Goal: Transaction & Acquisition: Purchase product/service

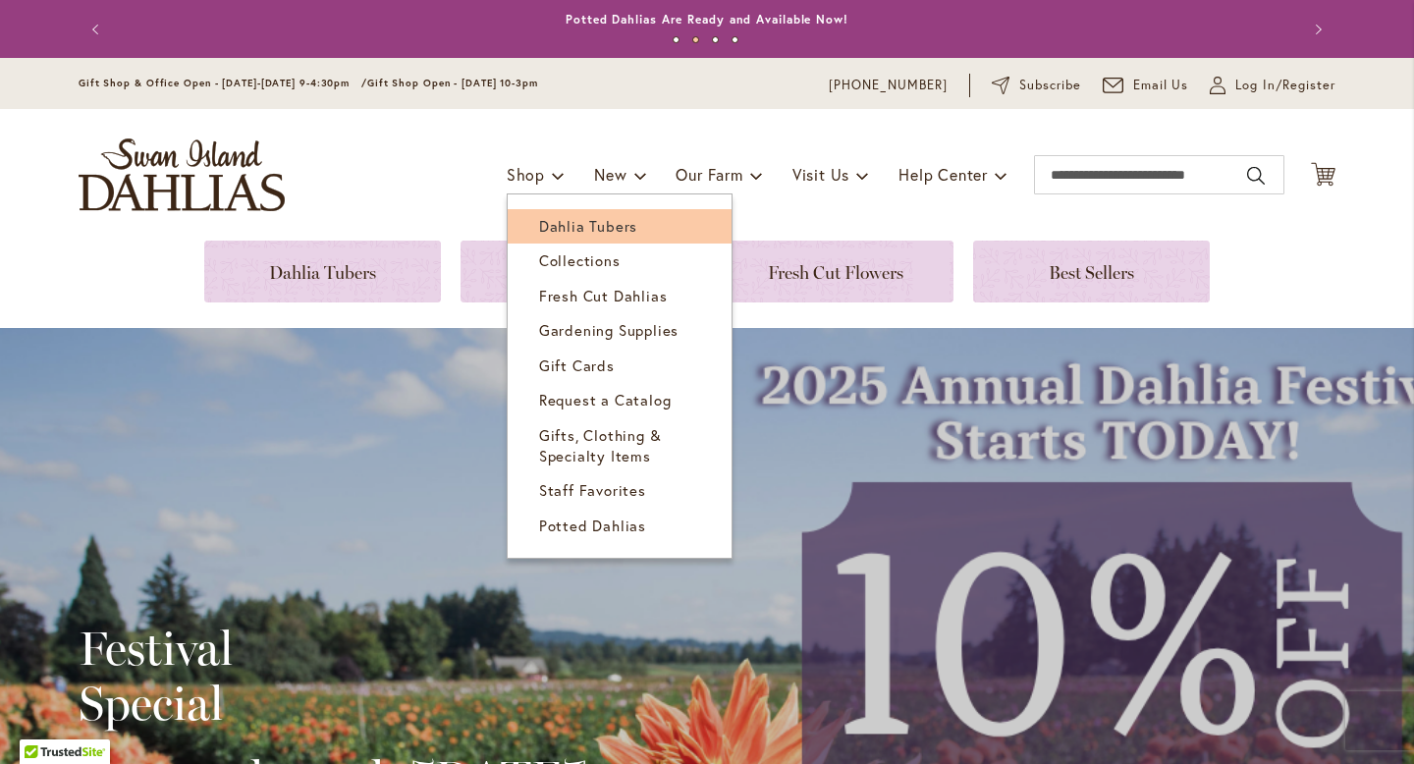
click at [563, 221] on span "Dahlia Tubers" at bounding box center [588, 226] width 98 height 20
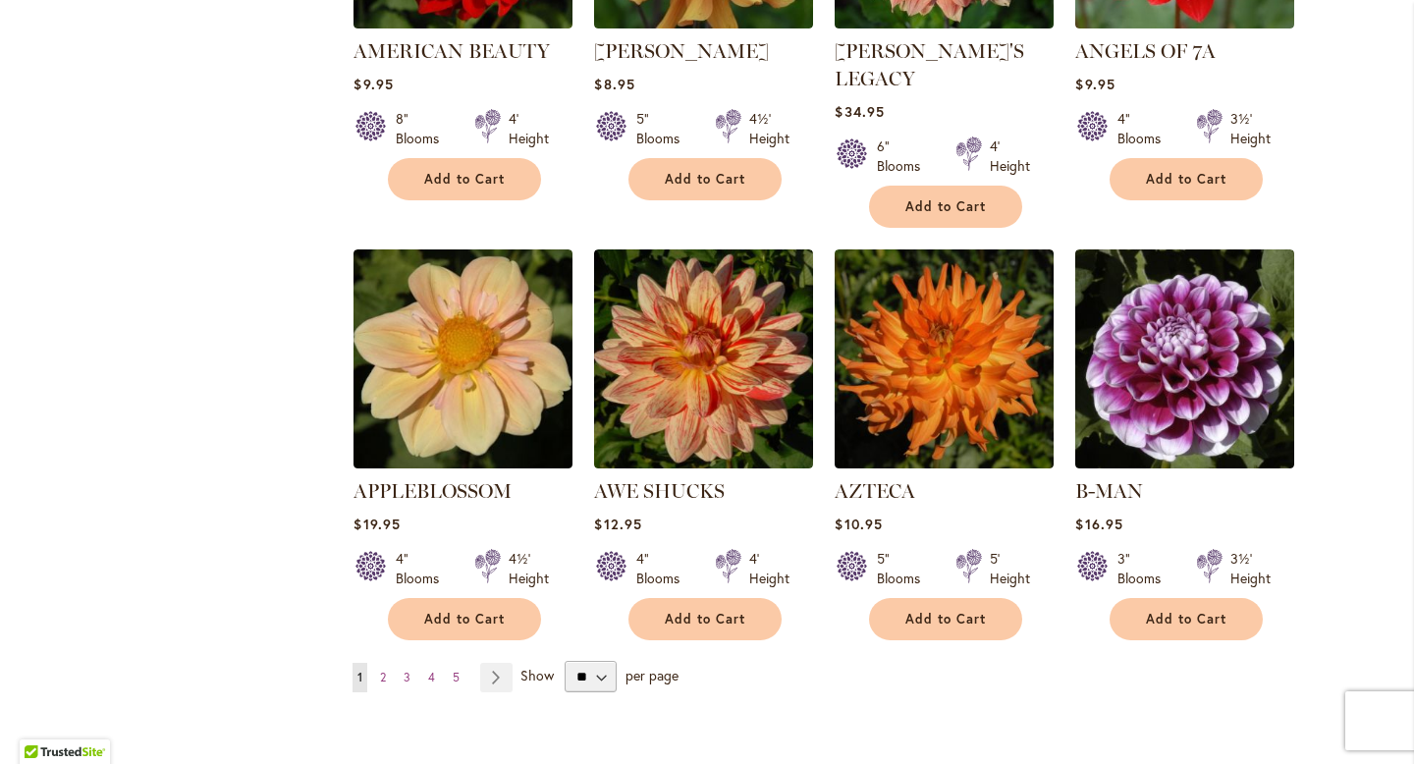
scroll to position [1504, 0]
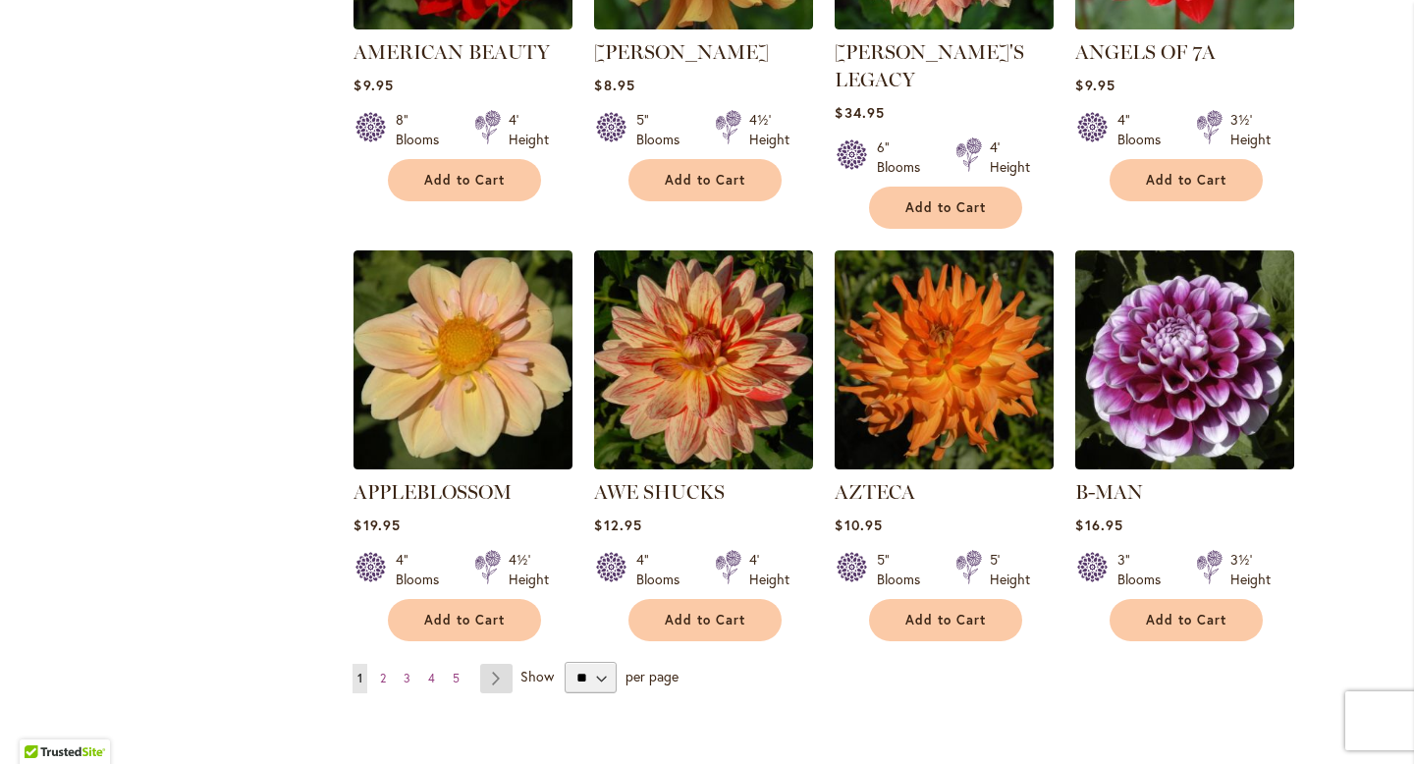
click at [489, 664] on link "Page Next" at bounding box center [496, 678] width 32 height 29
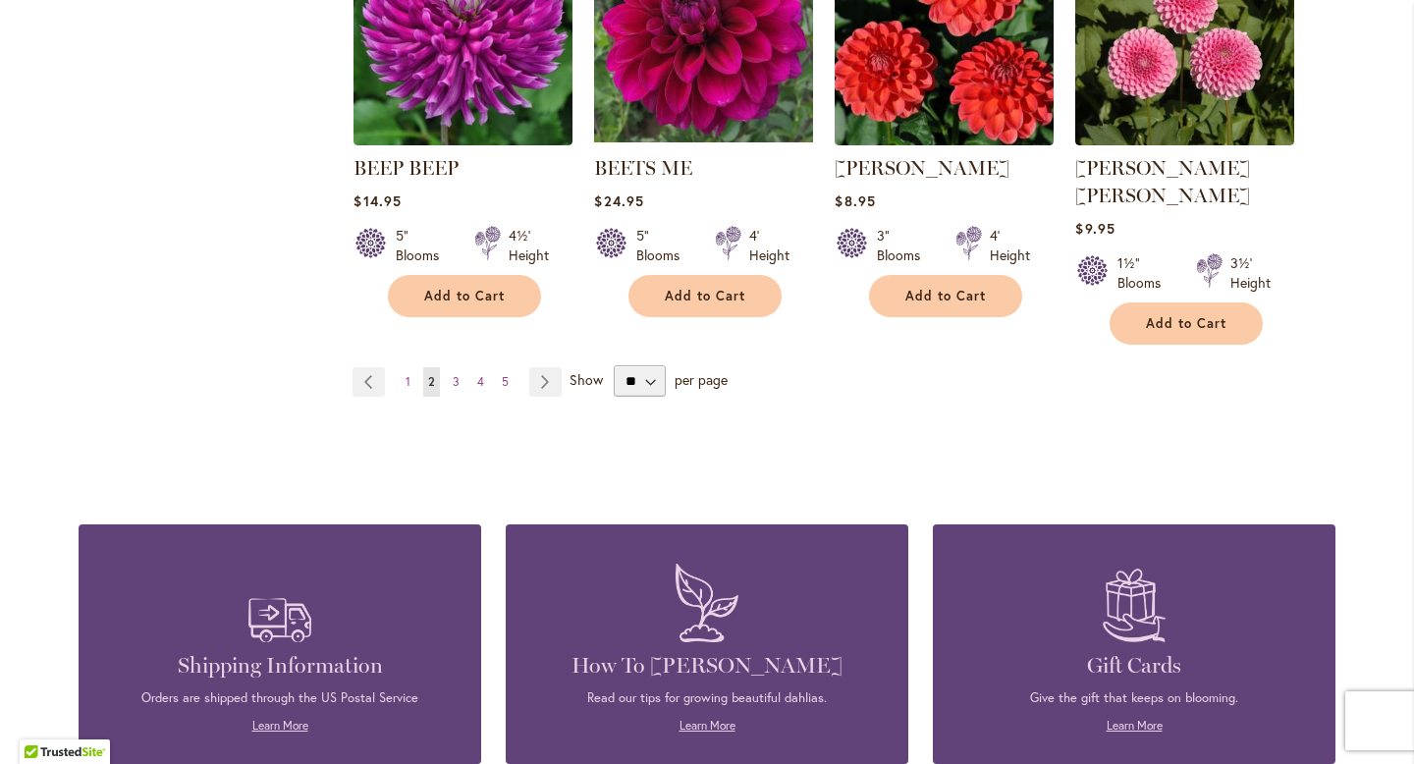
scroll to position [1802, 0]
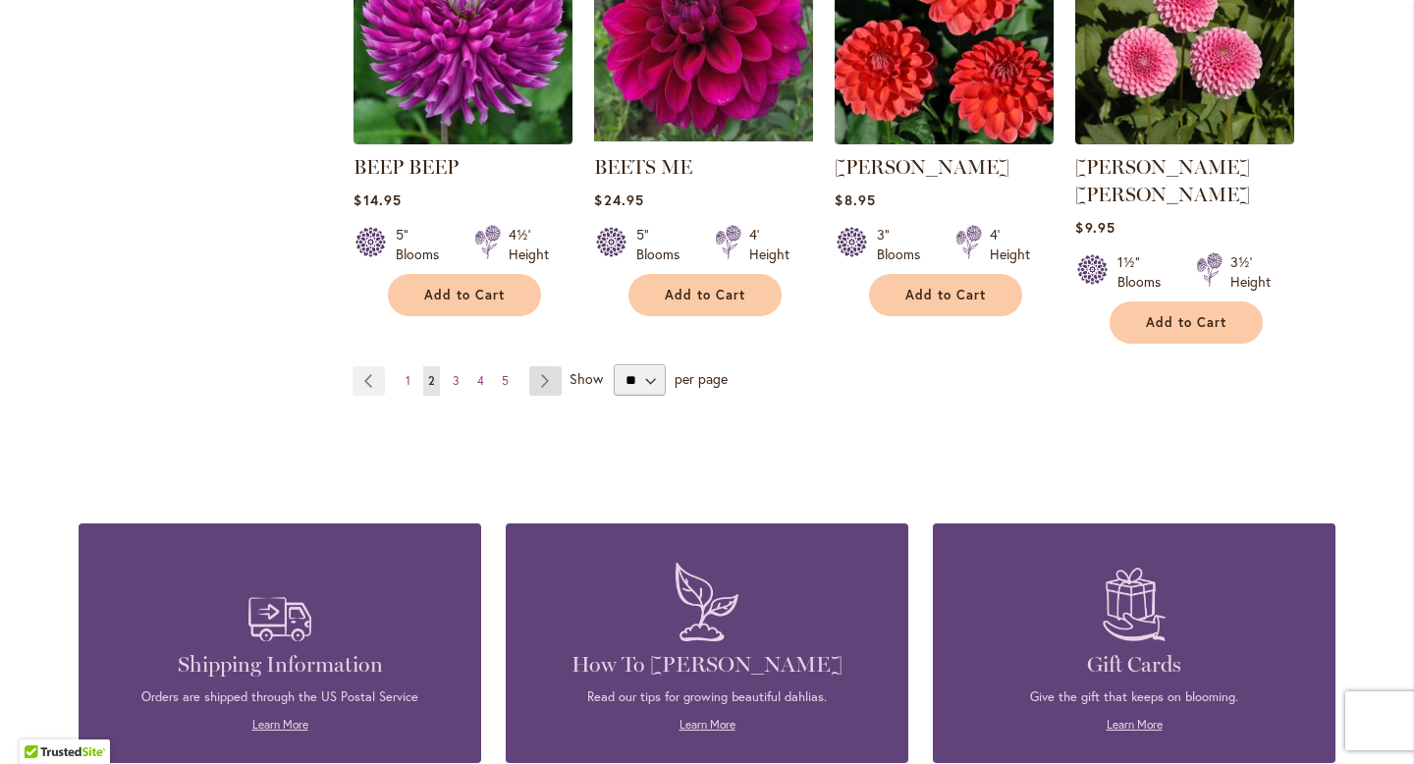
click at [538, 366] on link "Page Next" at bounding box center [545, 380] width 32 height 29
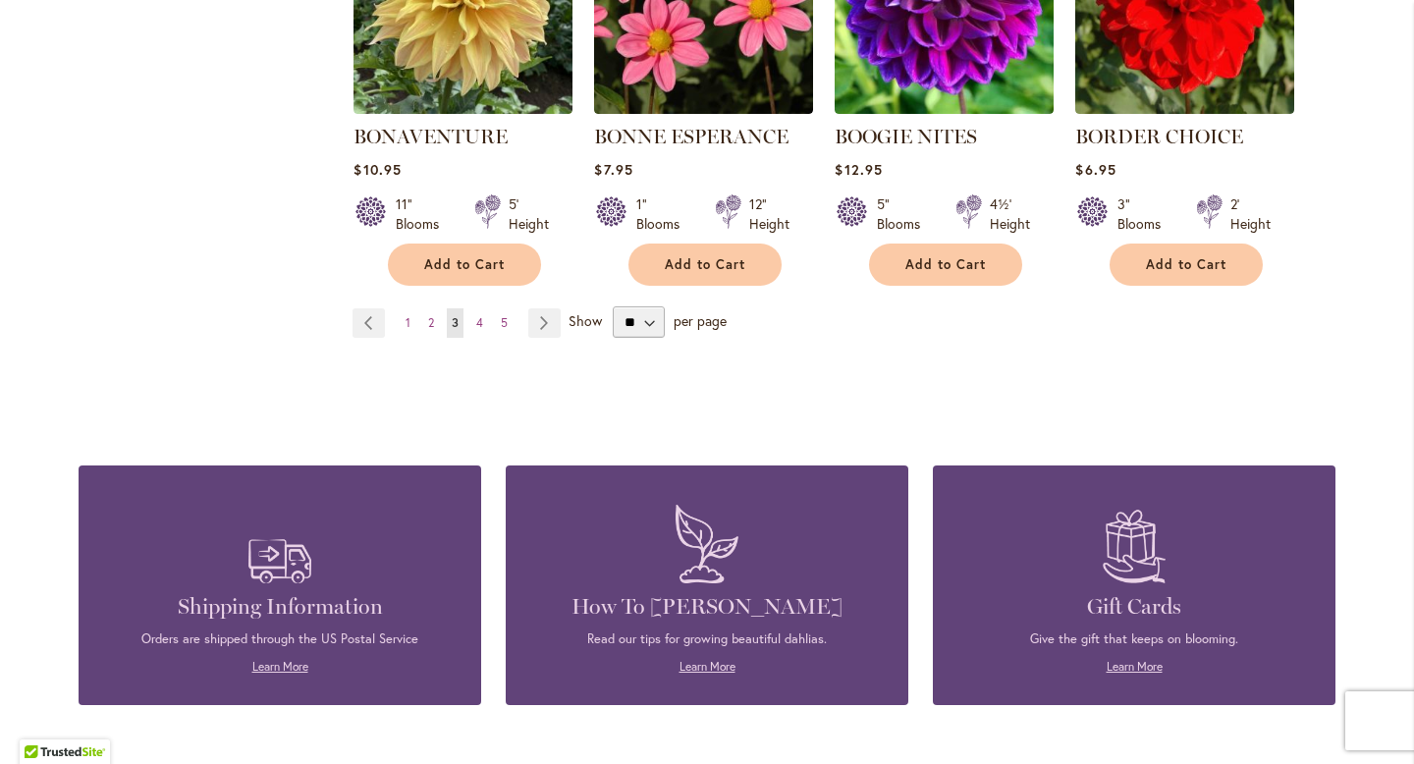
scroll to position [1833, 0]
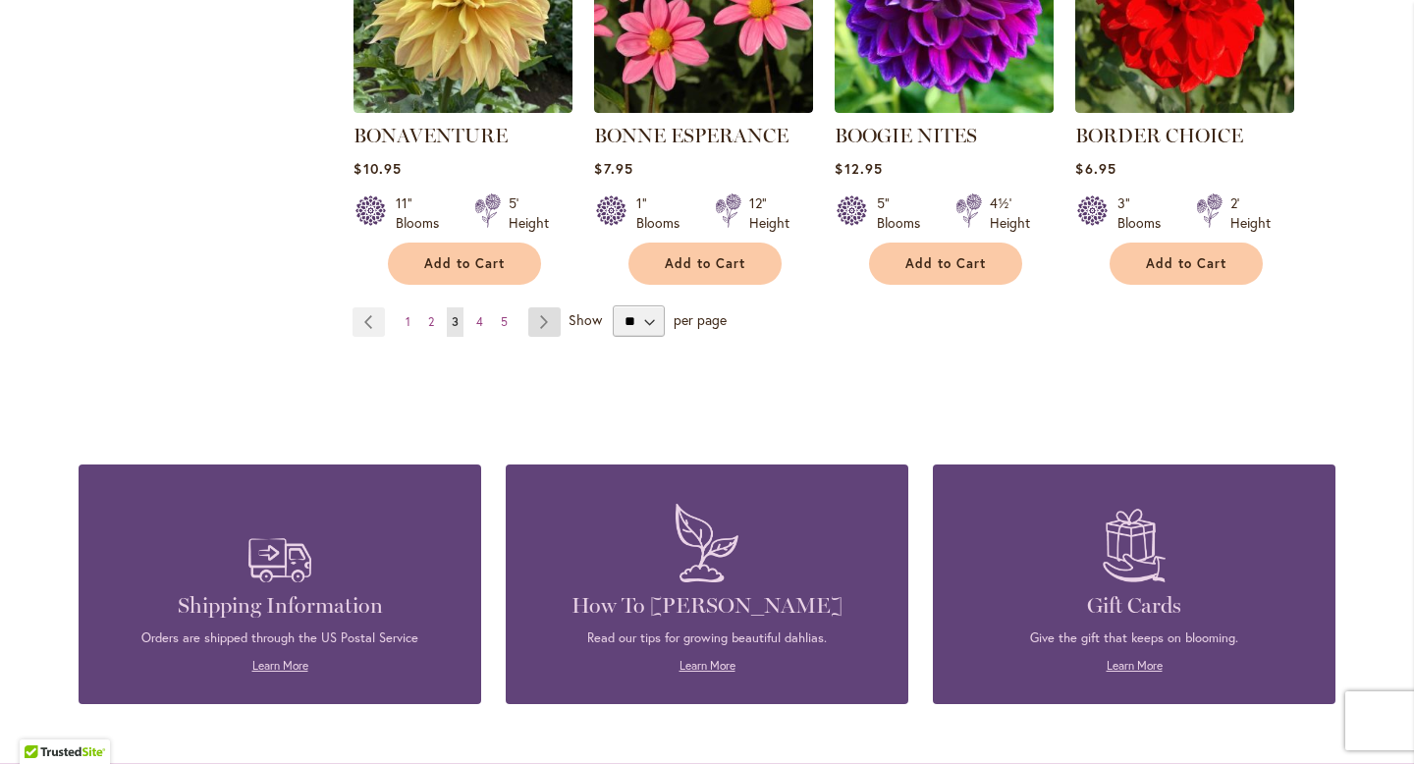
click at [534, 317] on link "Page Next" at bounding box center [544, 321] width 32 height 29
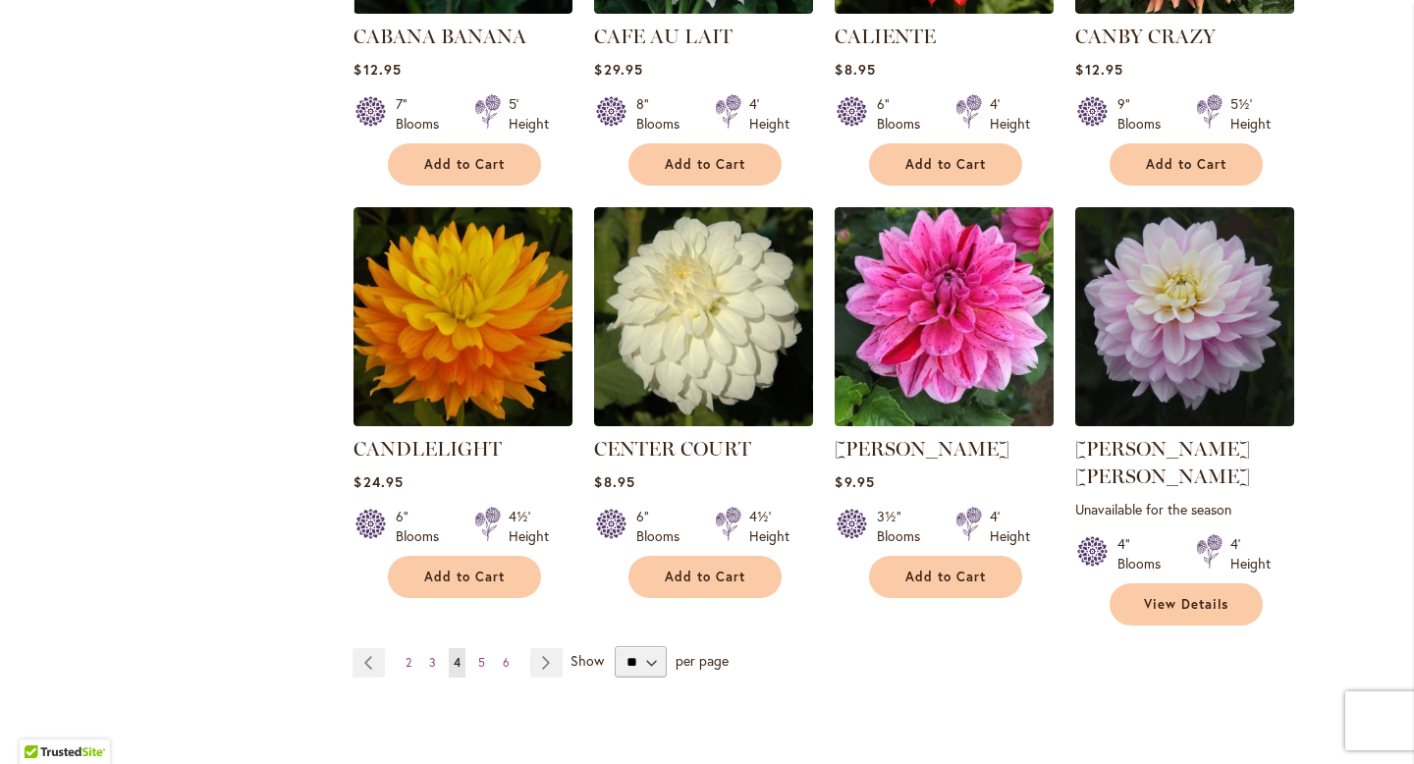
scroll to position [1553, 0]
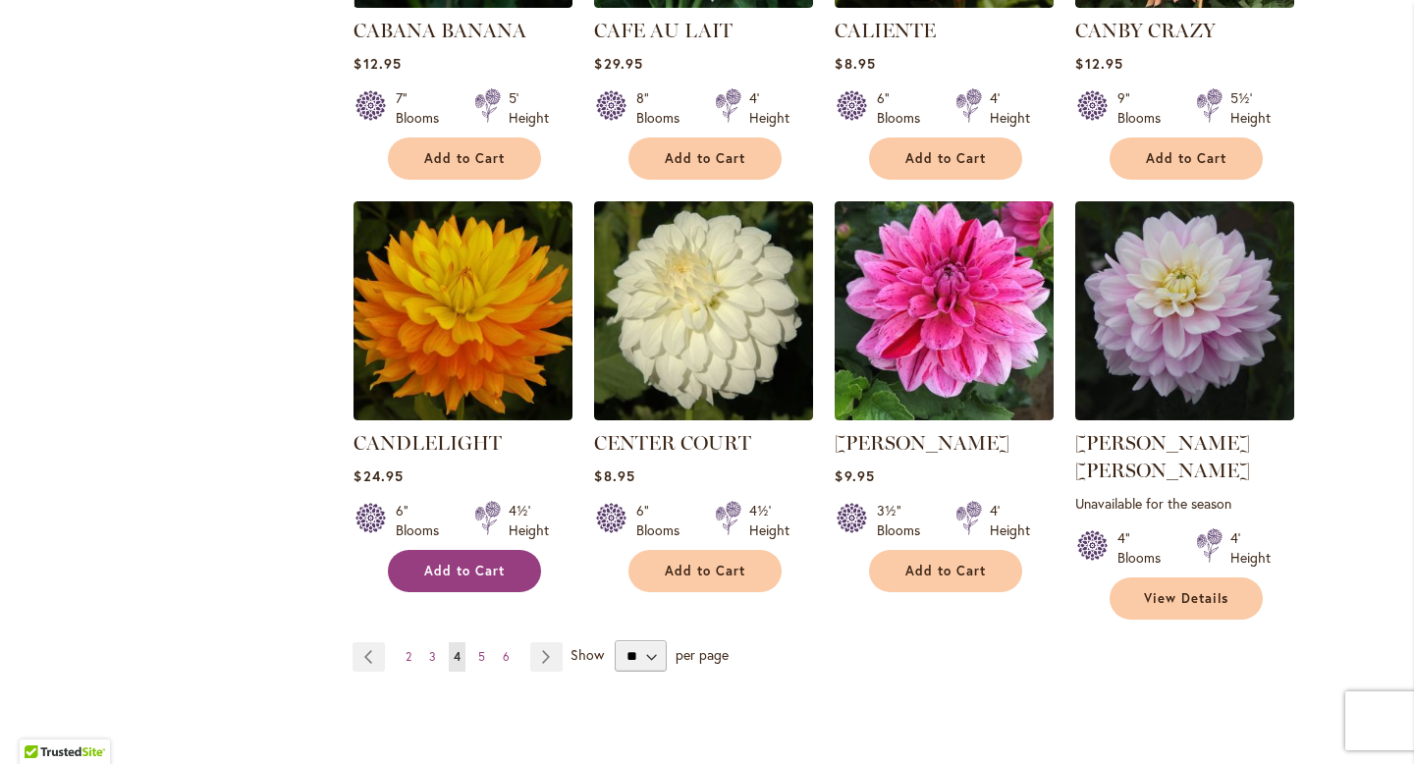
click at [454, 566] on span "Add to Cart" at bounding box center [464, 571] width 81 height 17
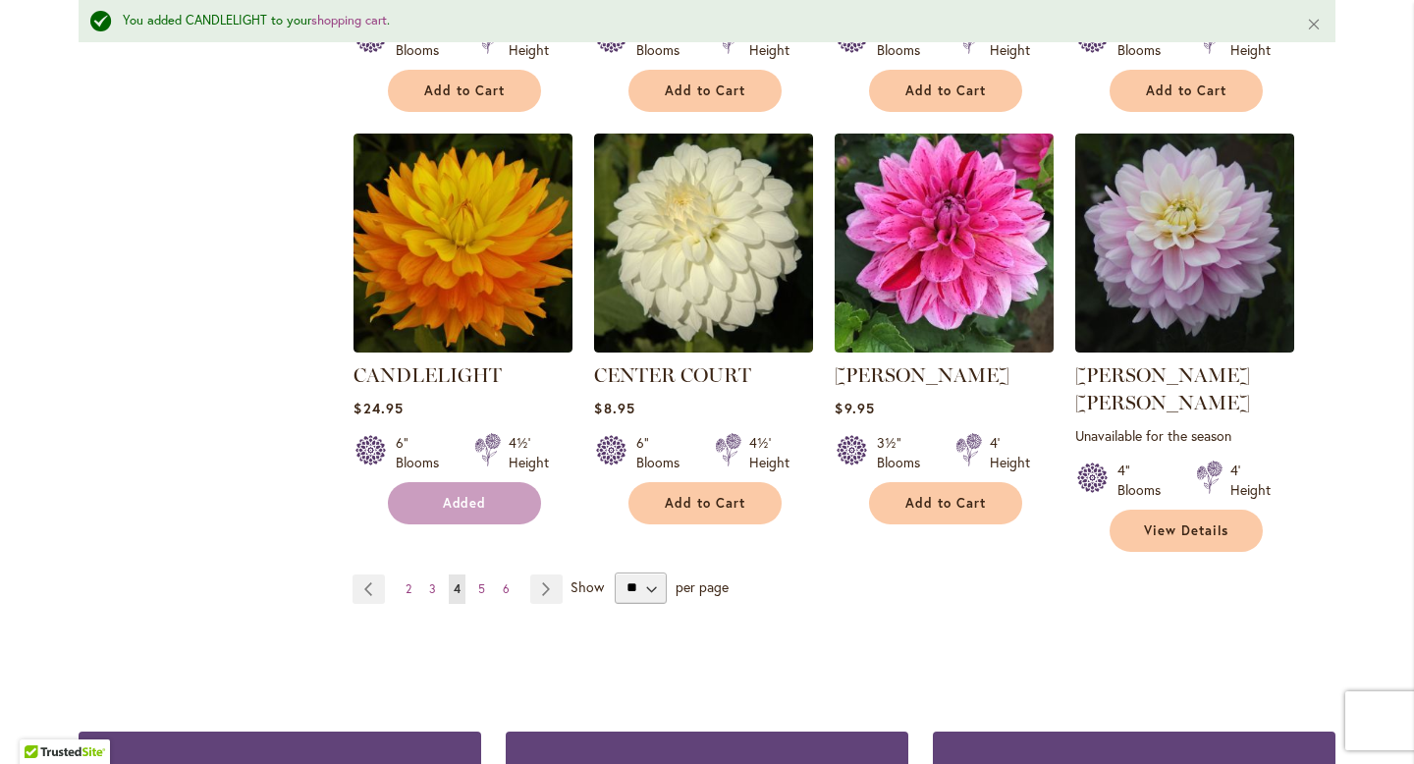
scroll to position [1724, 0]
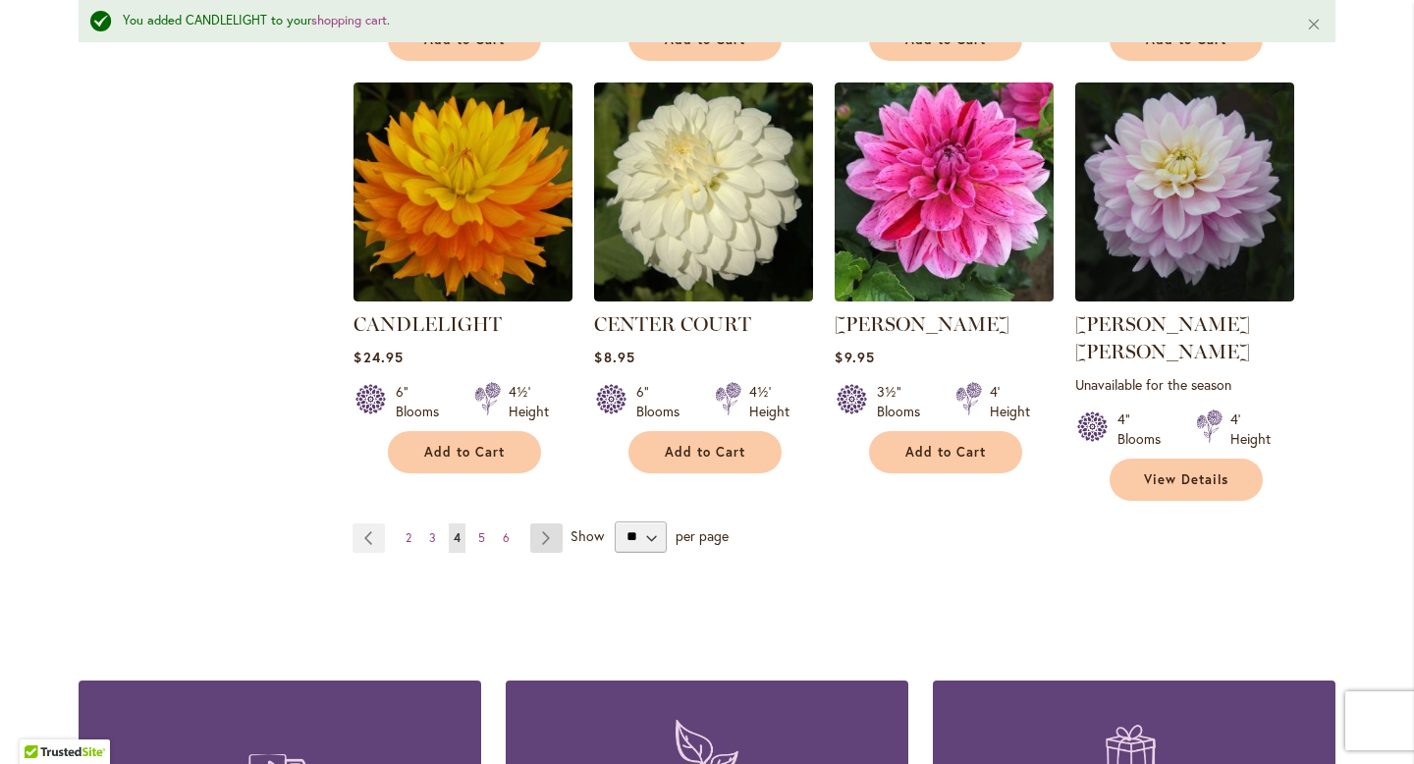
click at [542, 523] on link "Page Next" at bounding box center [546, 537] width 32 height 29
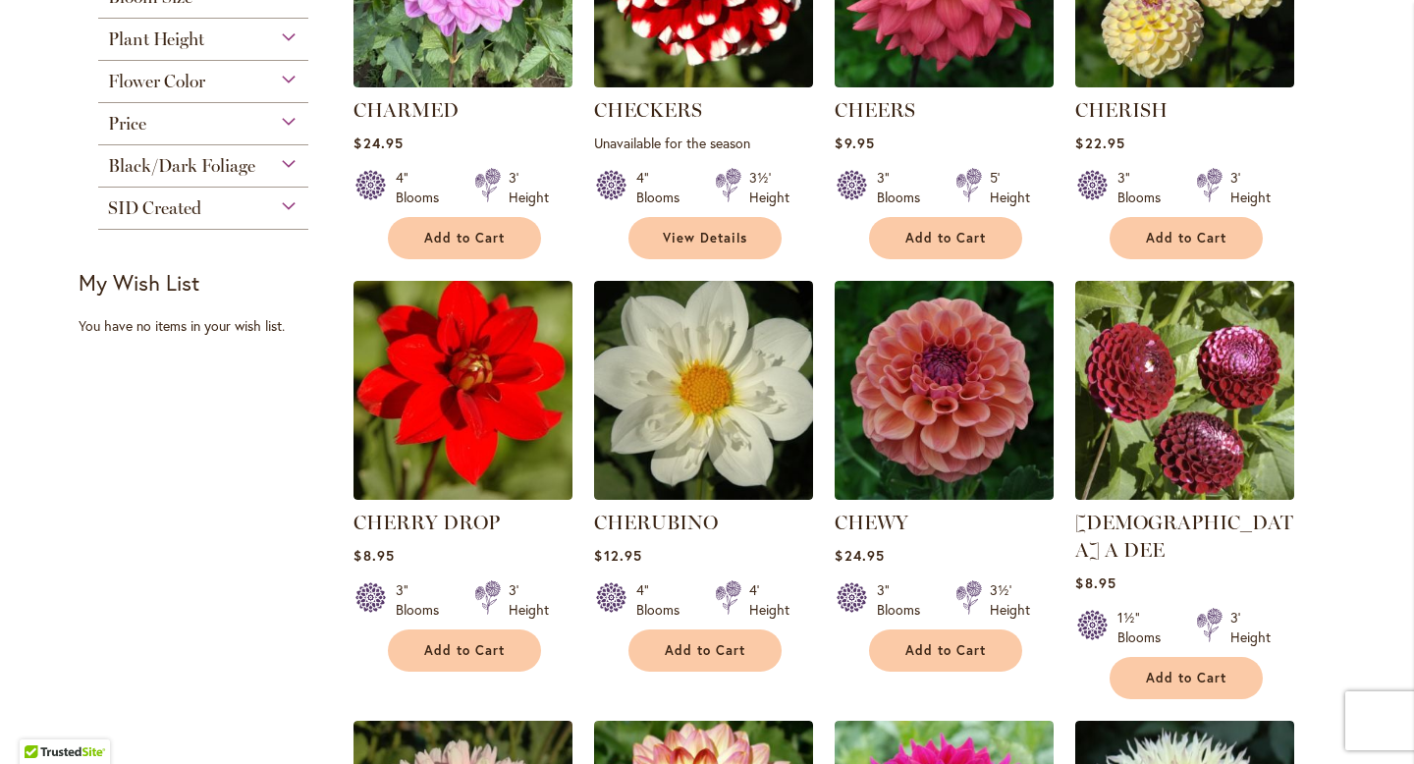
scroll to position [623, 0]
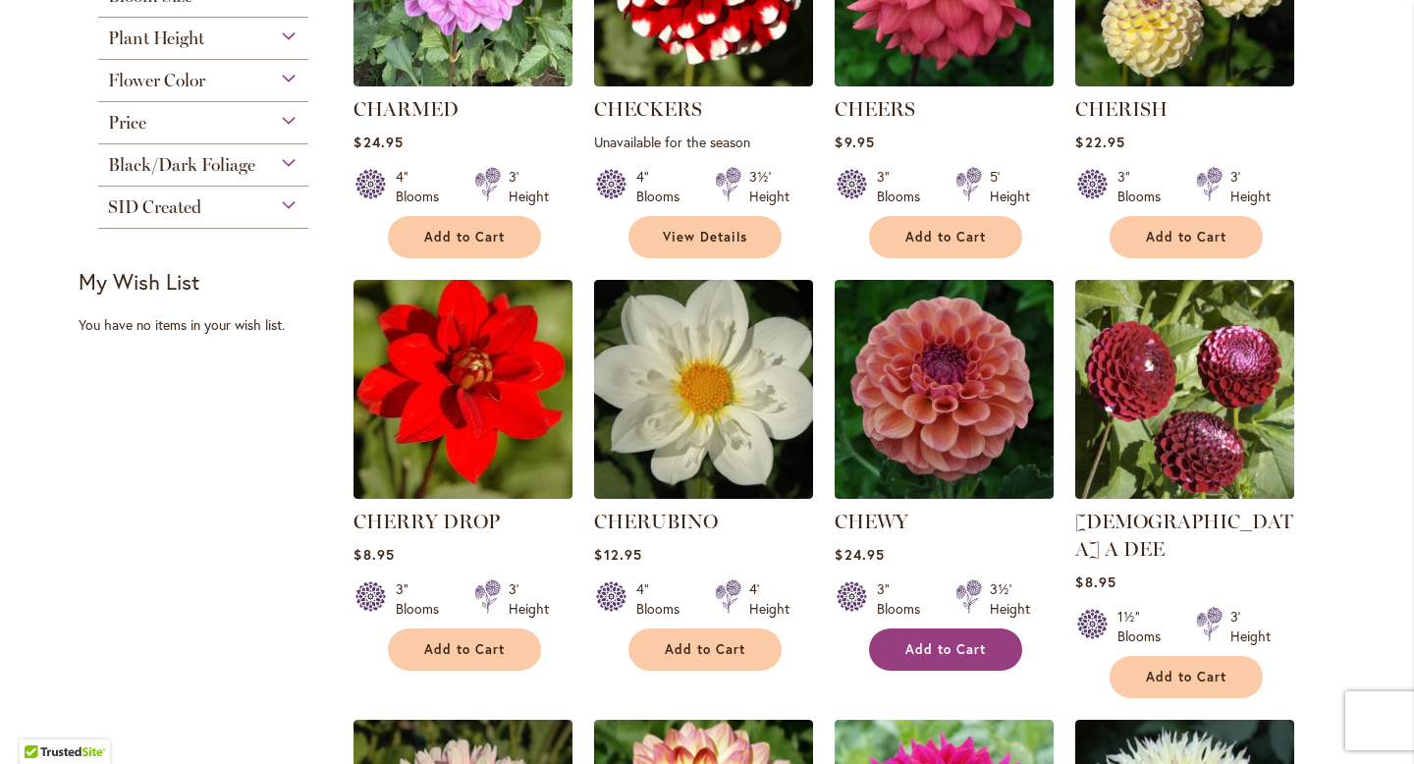
click at [937, 641] on span "Add to Cart" at bounding box center [945, 649] width 81 height 17
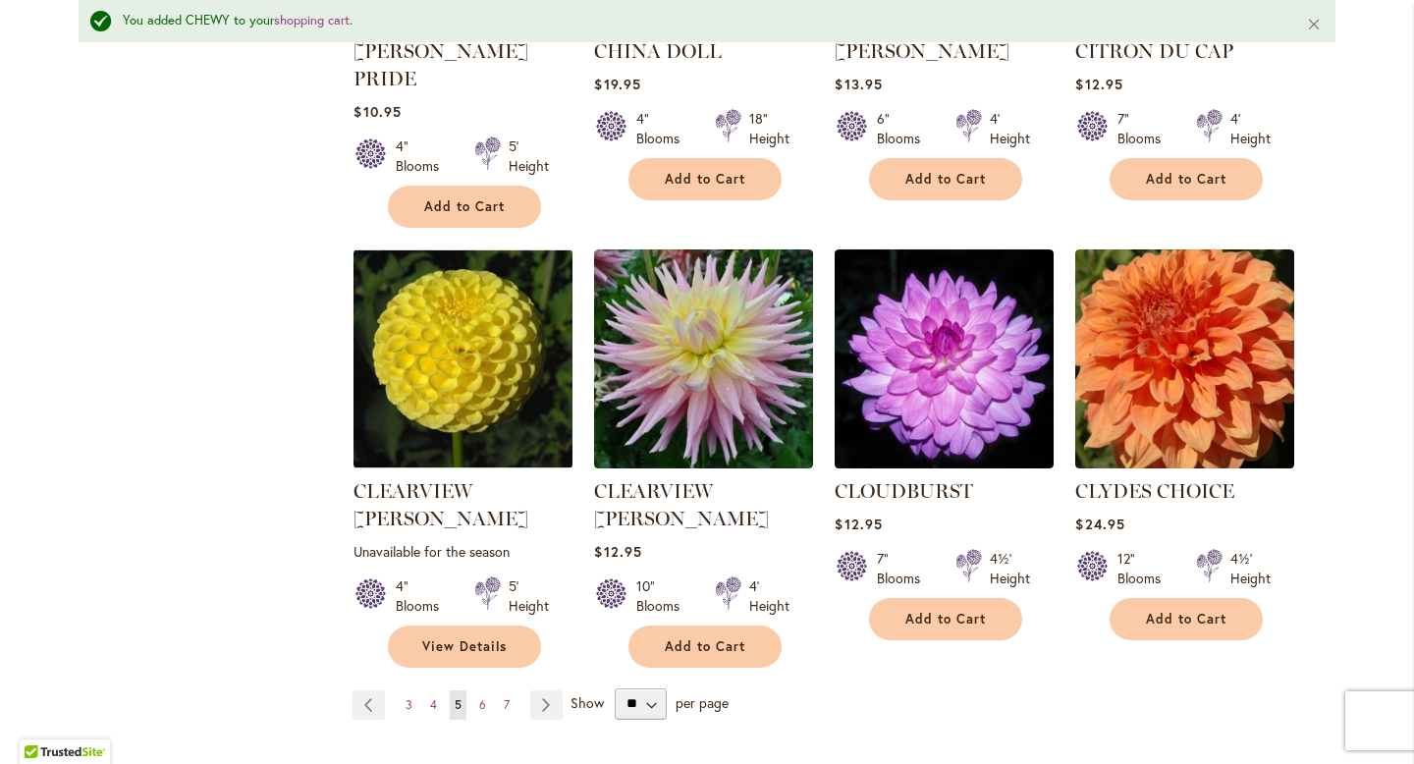
scroll to position [1586, 0]
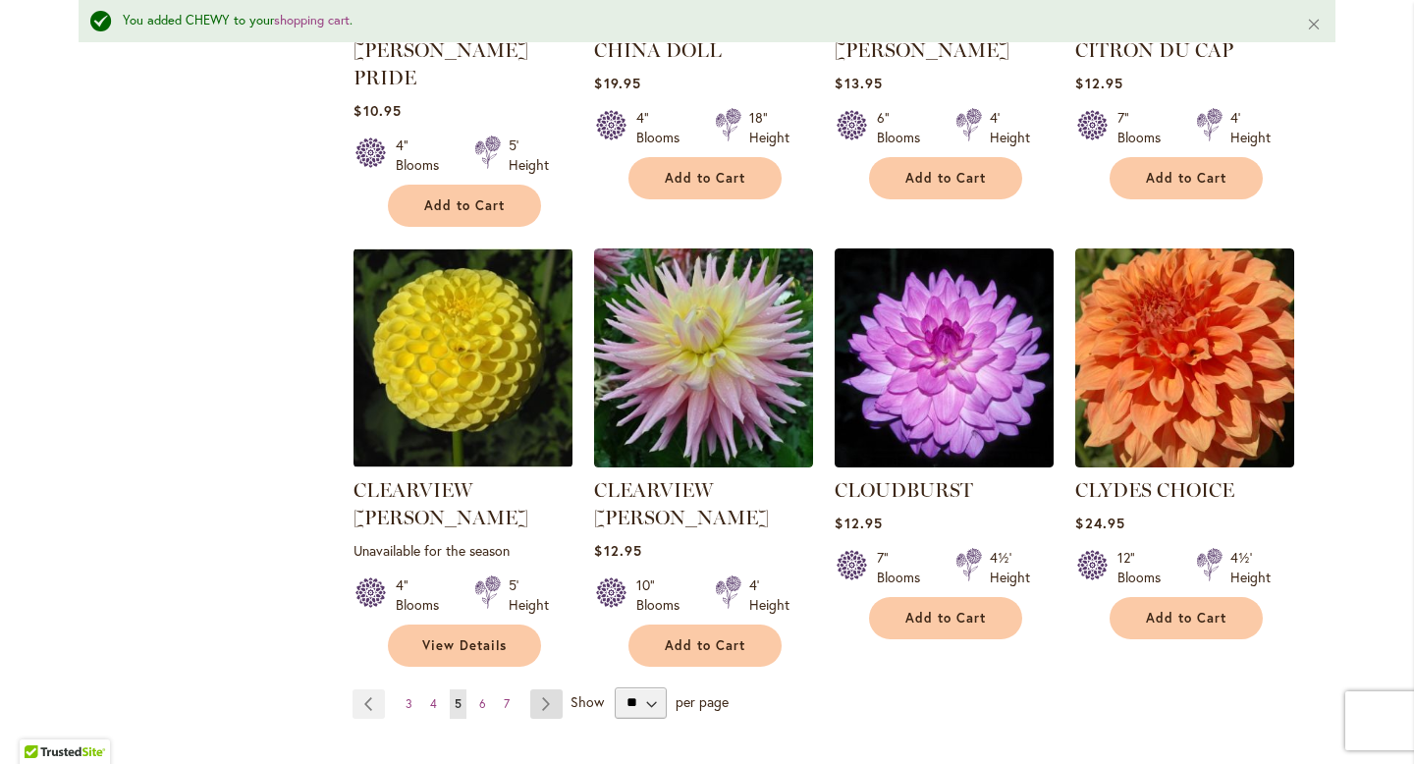
click at [538, 689] on link "Page Next" at bounding box center [546, 703] width 32 height 29
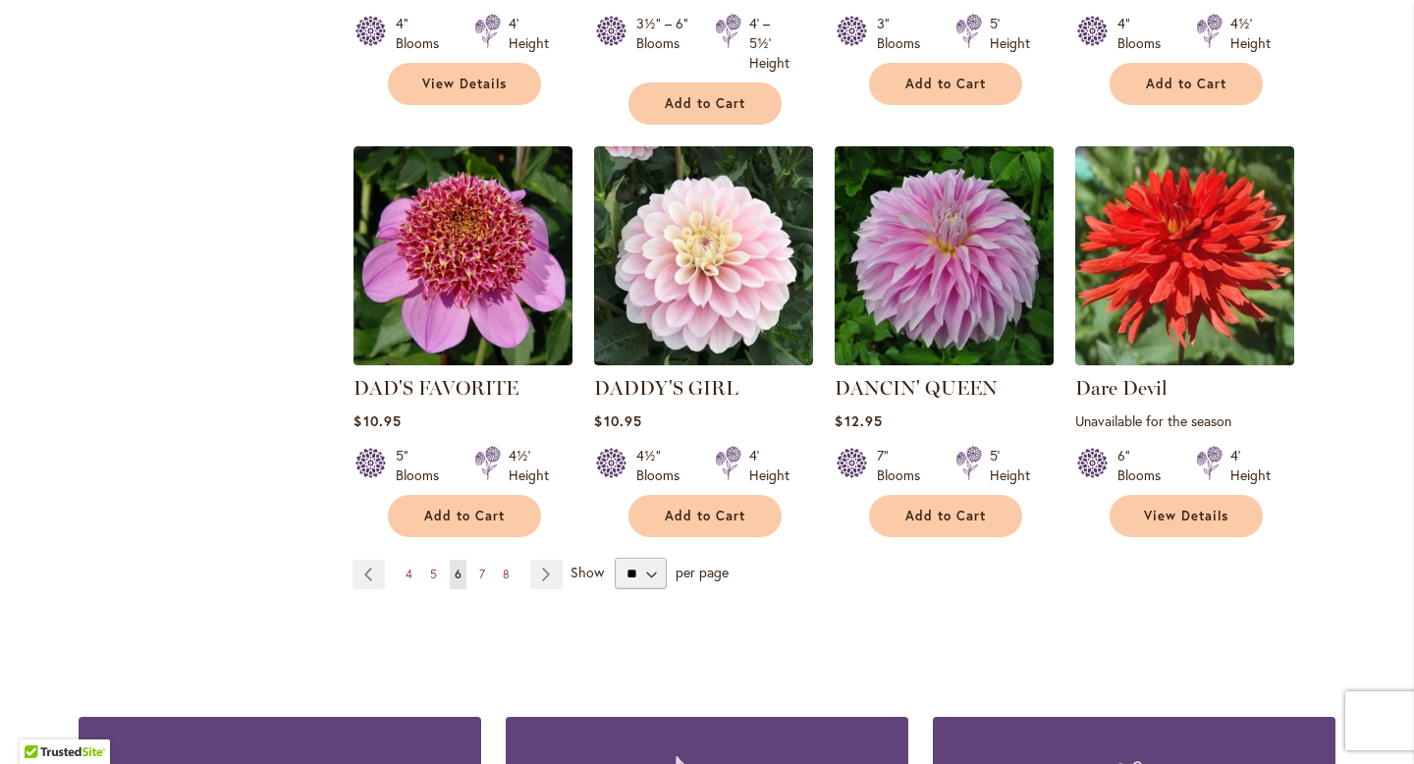
scroll to position [1654, 0]
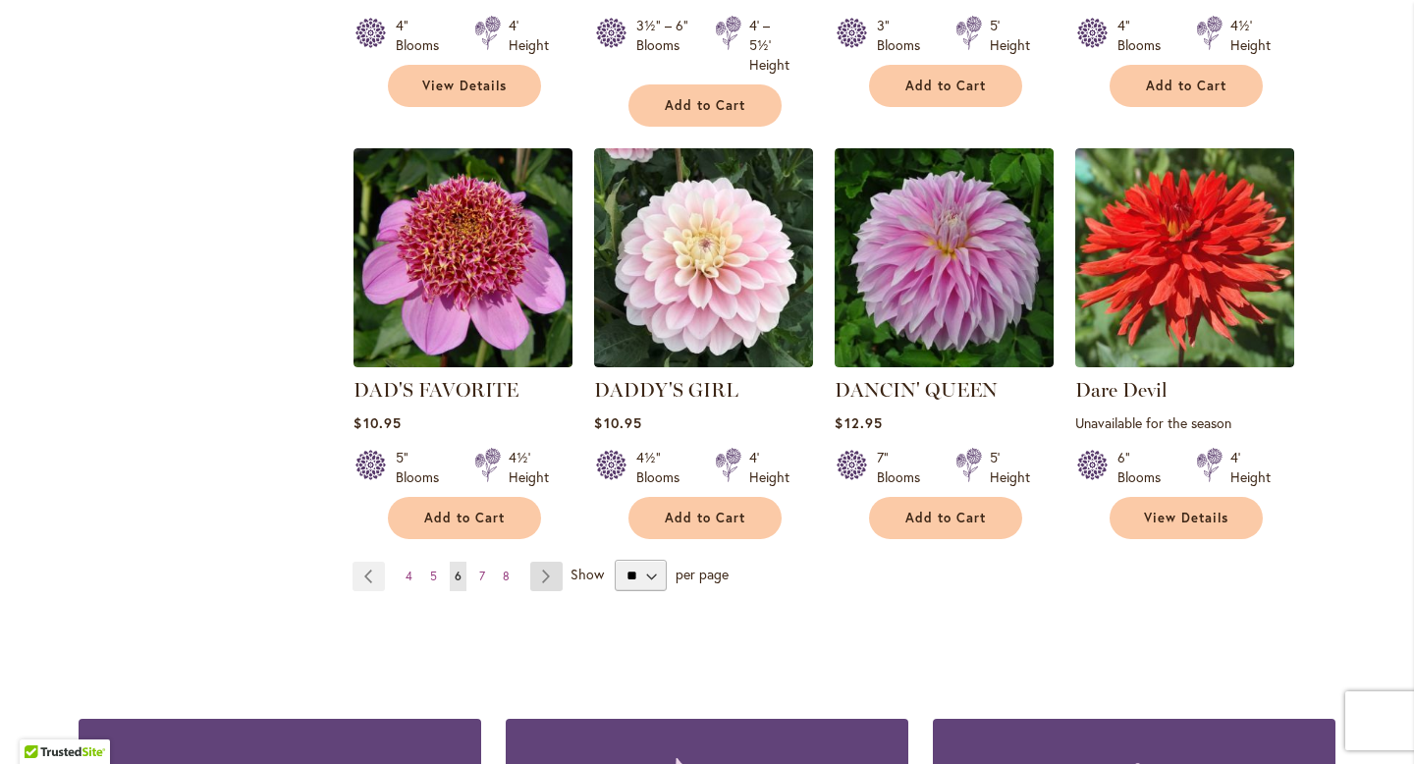
click at [539, 562] on link "Page Next" at bounding box center [546, 576] width 32 height 29
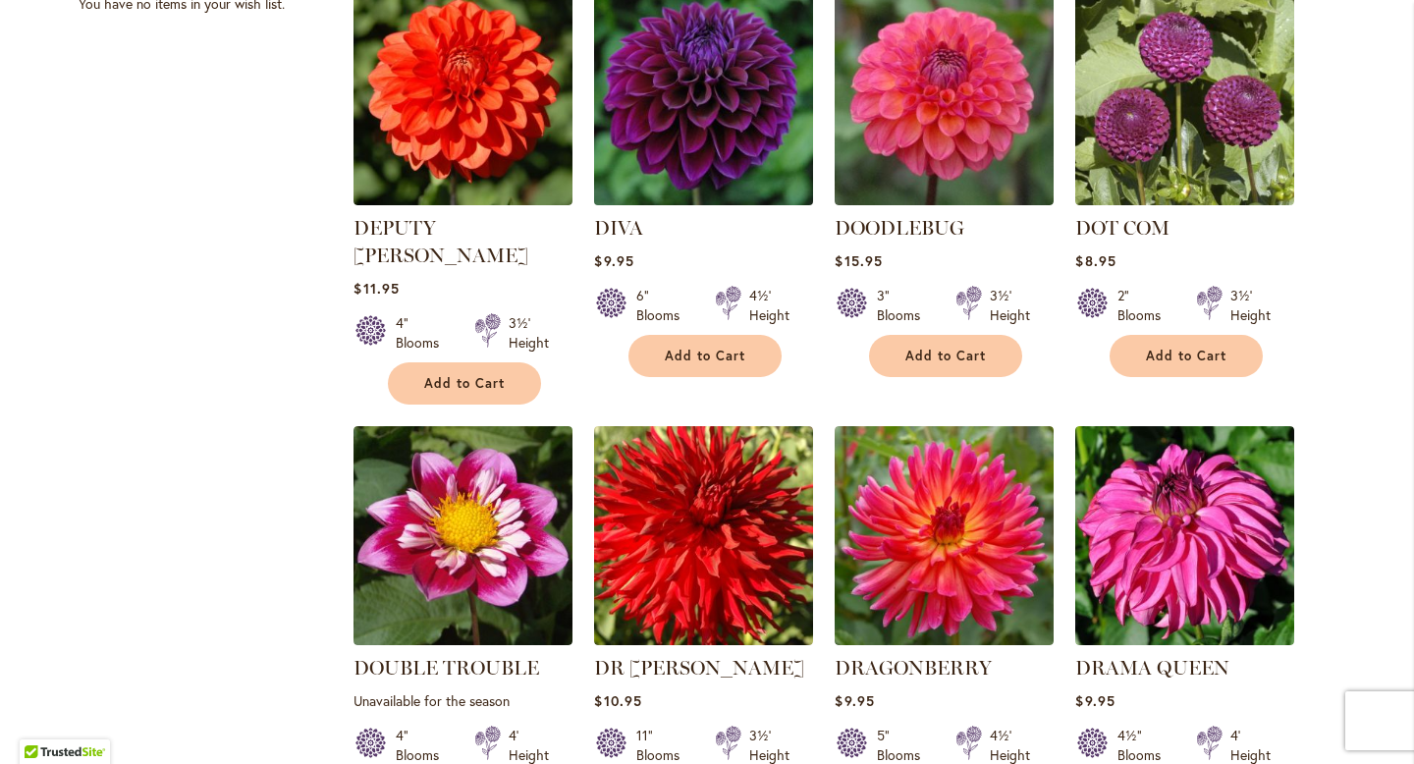
scroll to position [943, 0]
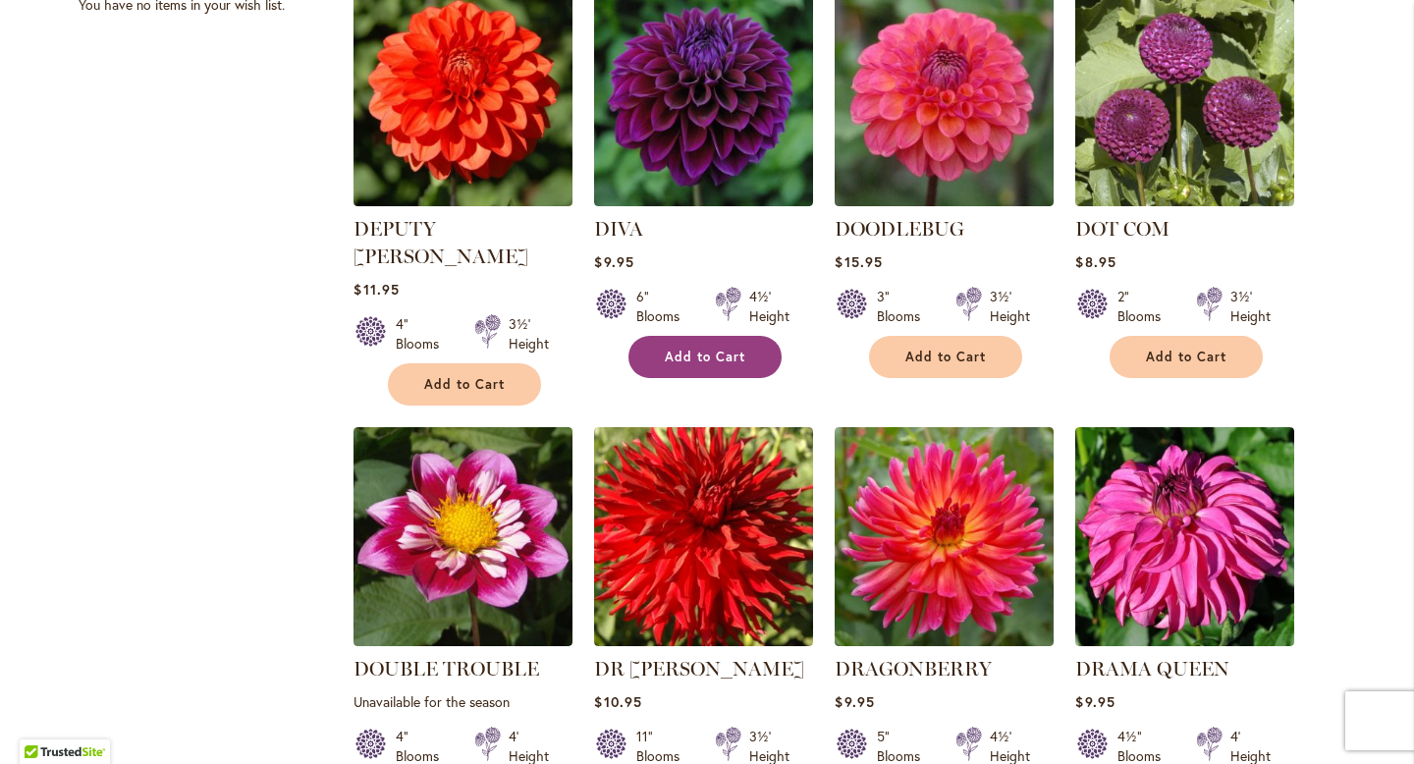
click at [676, 337] on button "Add to Cart" at bounding box center [704, 357] width 153 height 42
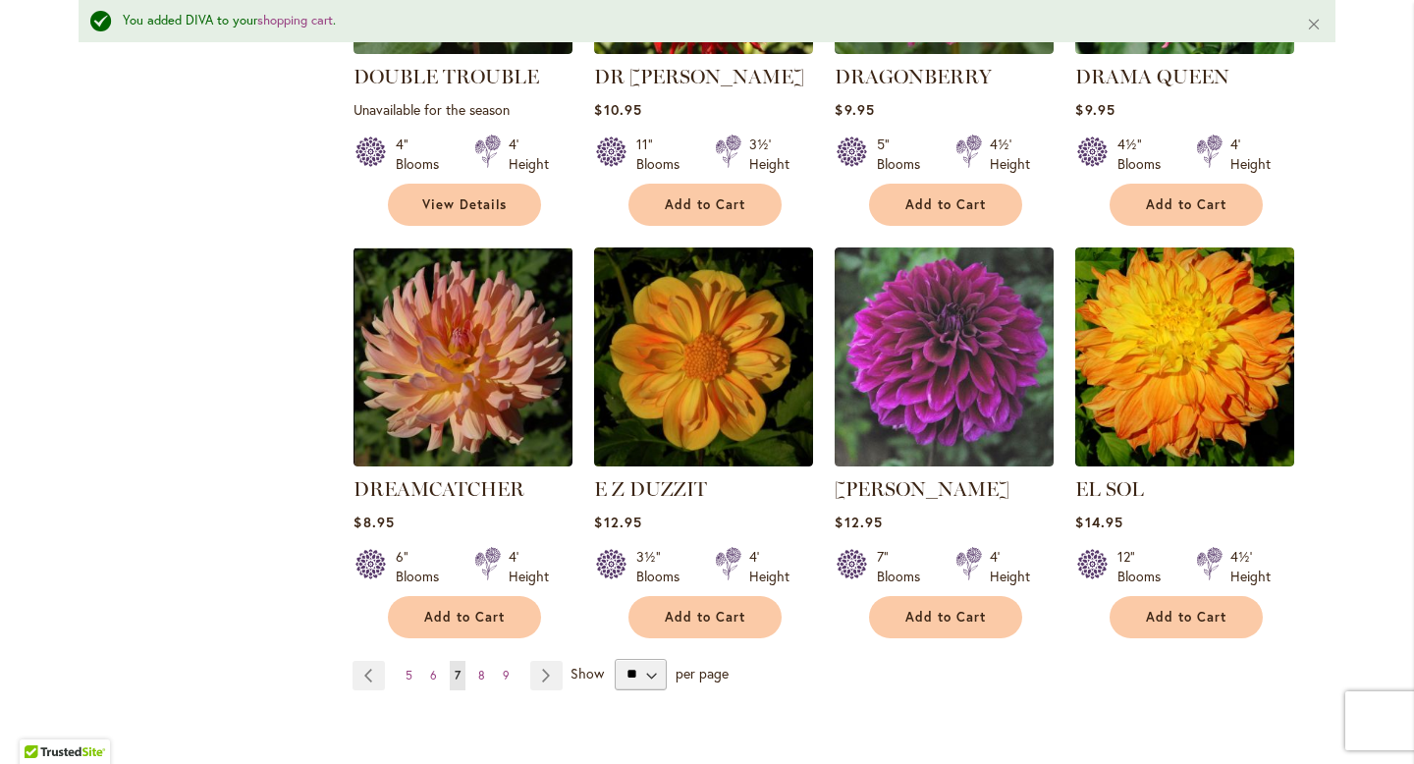
scroll to position [1617, 0]
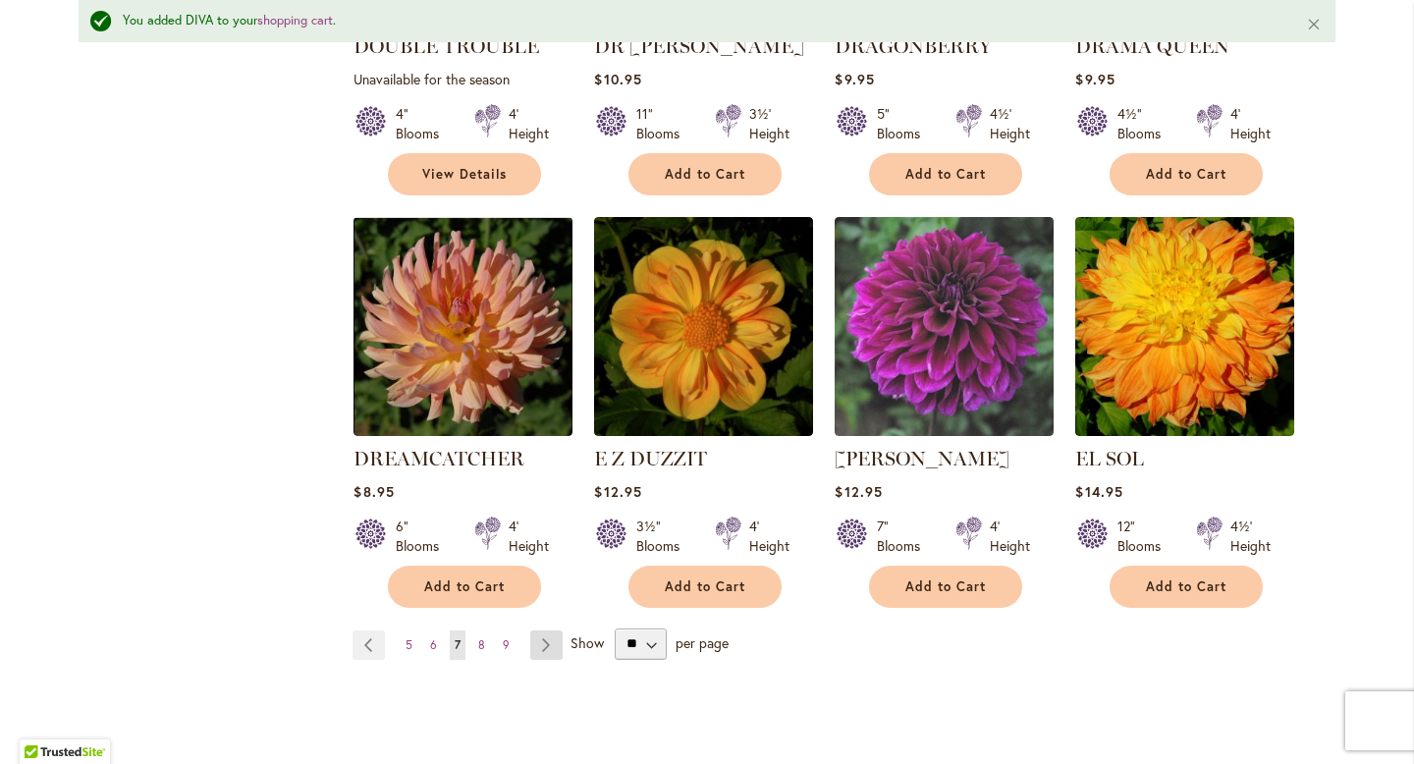
click at [536, 630] on link "Page Next" at bounding box center [546, 644] width 32 height 29
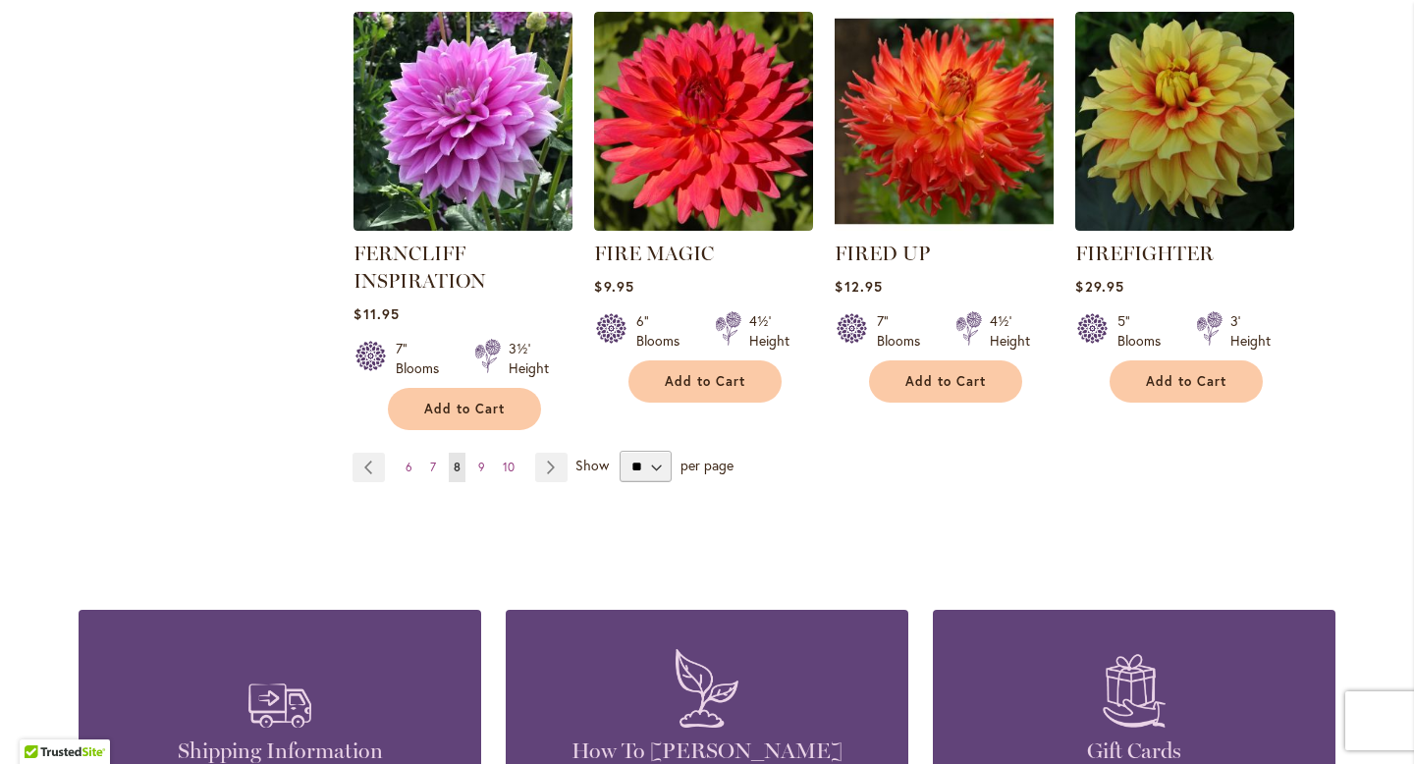
scroll to position [1765, 0]
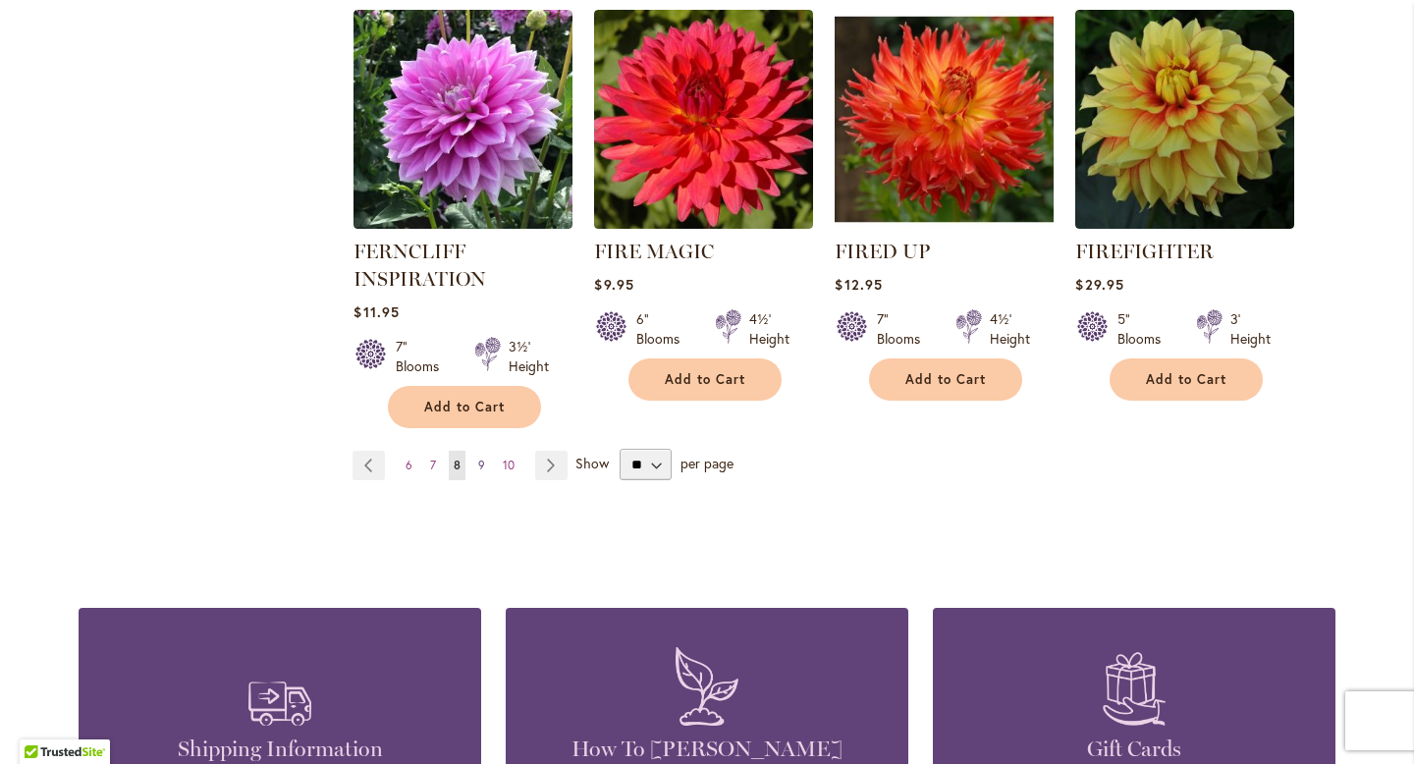
click at [478, 460] on span "9" at bounding box center [481, 465] width 7 height 15
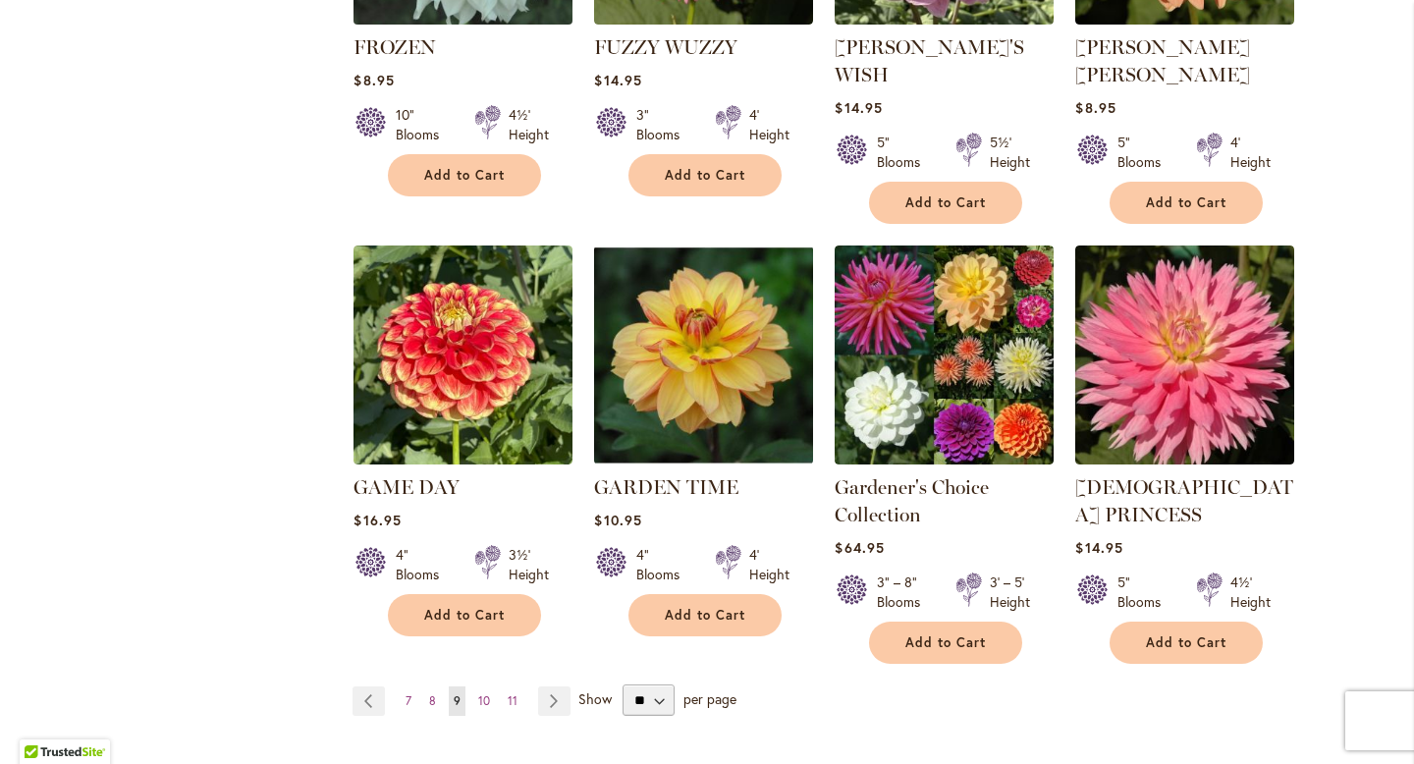
scroll to position [1568, 0]
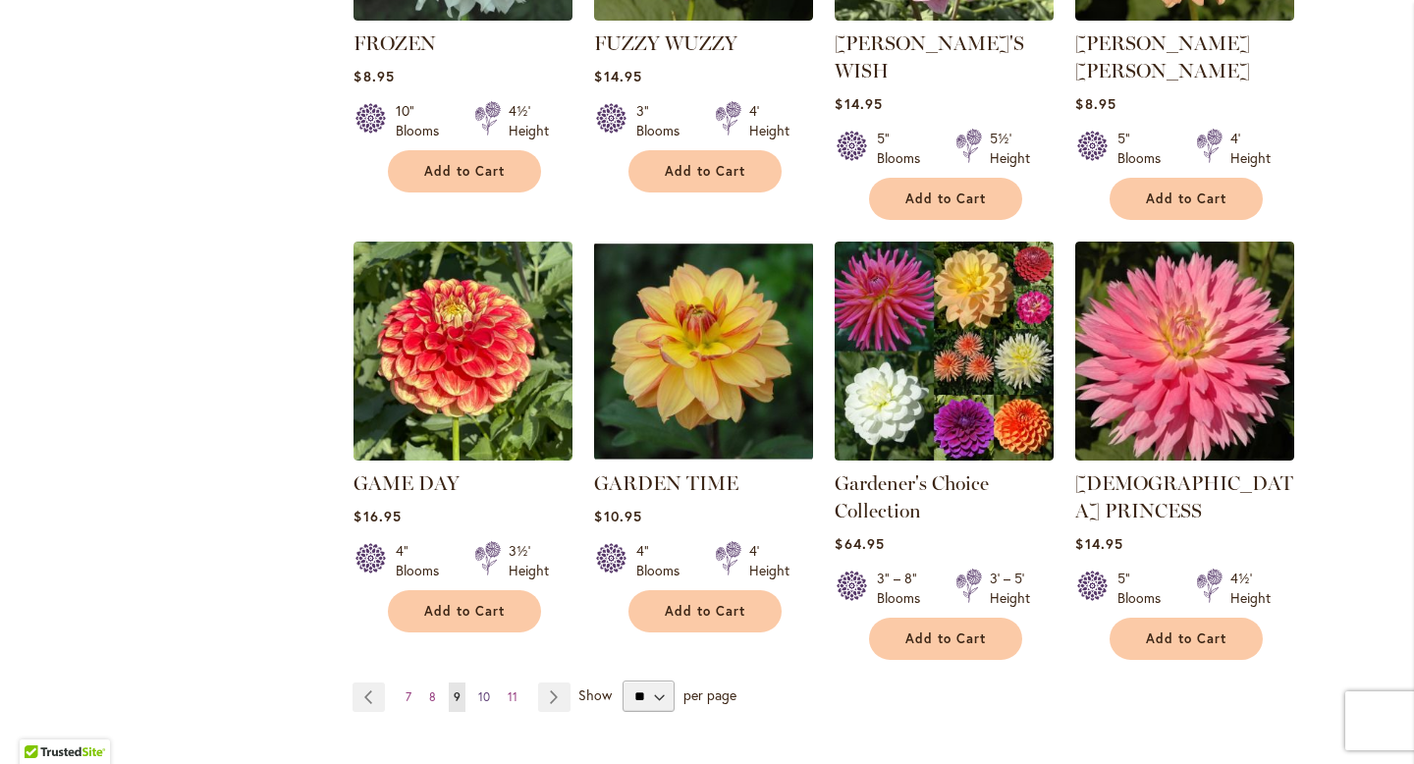
click at [478, 689] on span "10" at bounding box center [484, 696] width 12 height 15
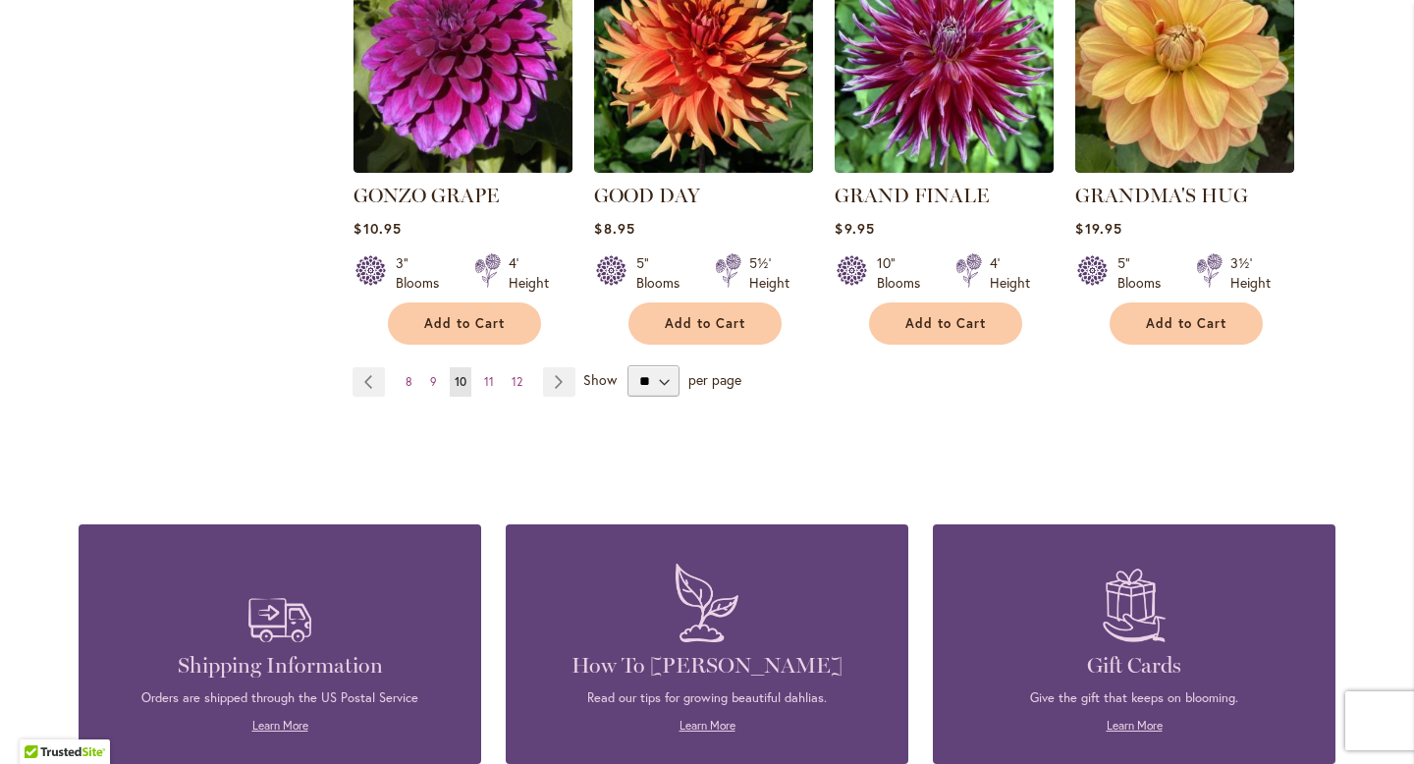
scroll to position [1792, 0]
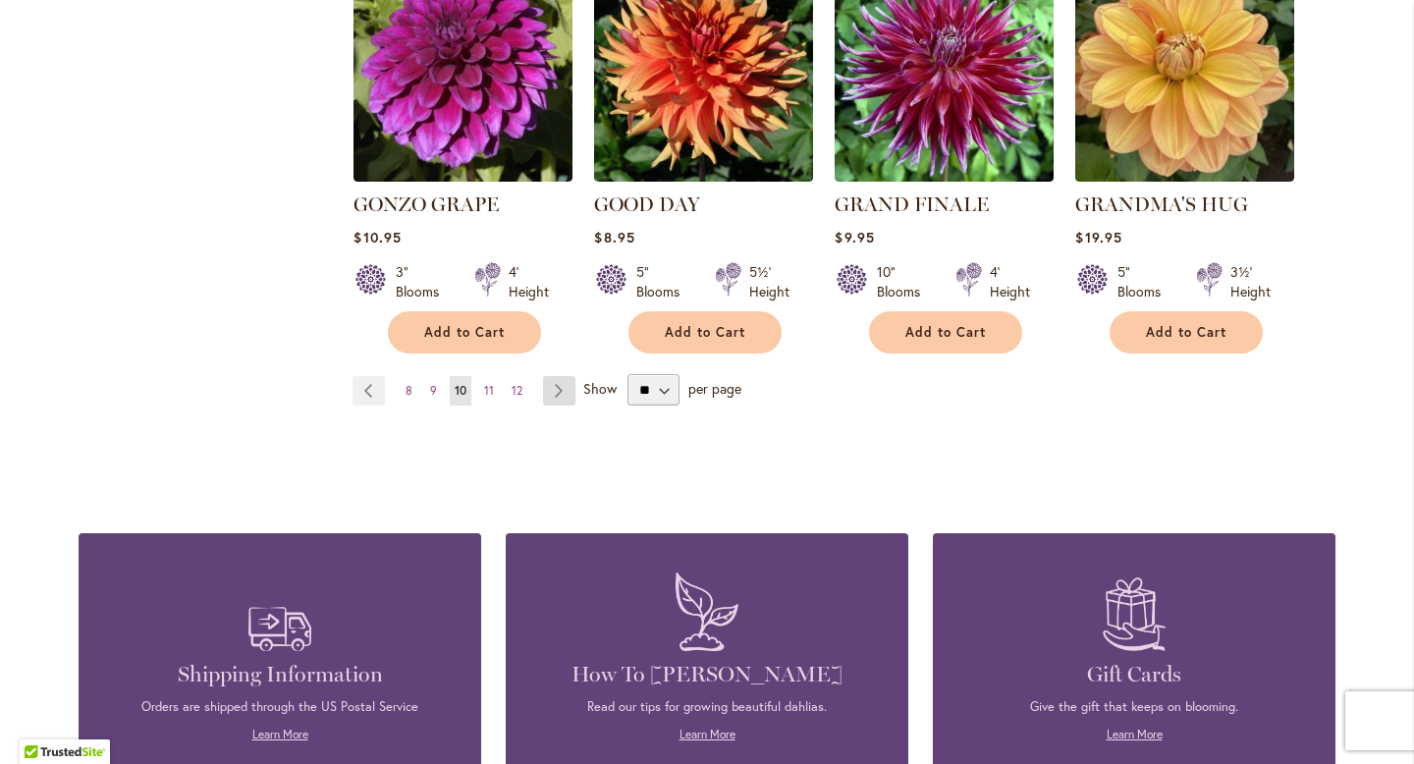
click at [555, 376] on link "Page Next" at bounding box center [559, 390] width 32 height 29
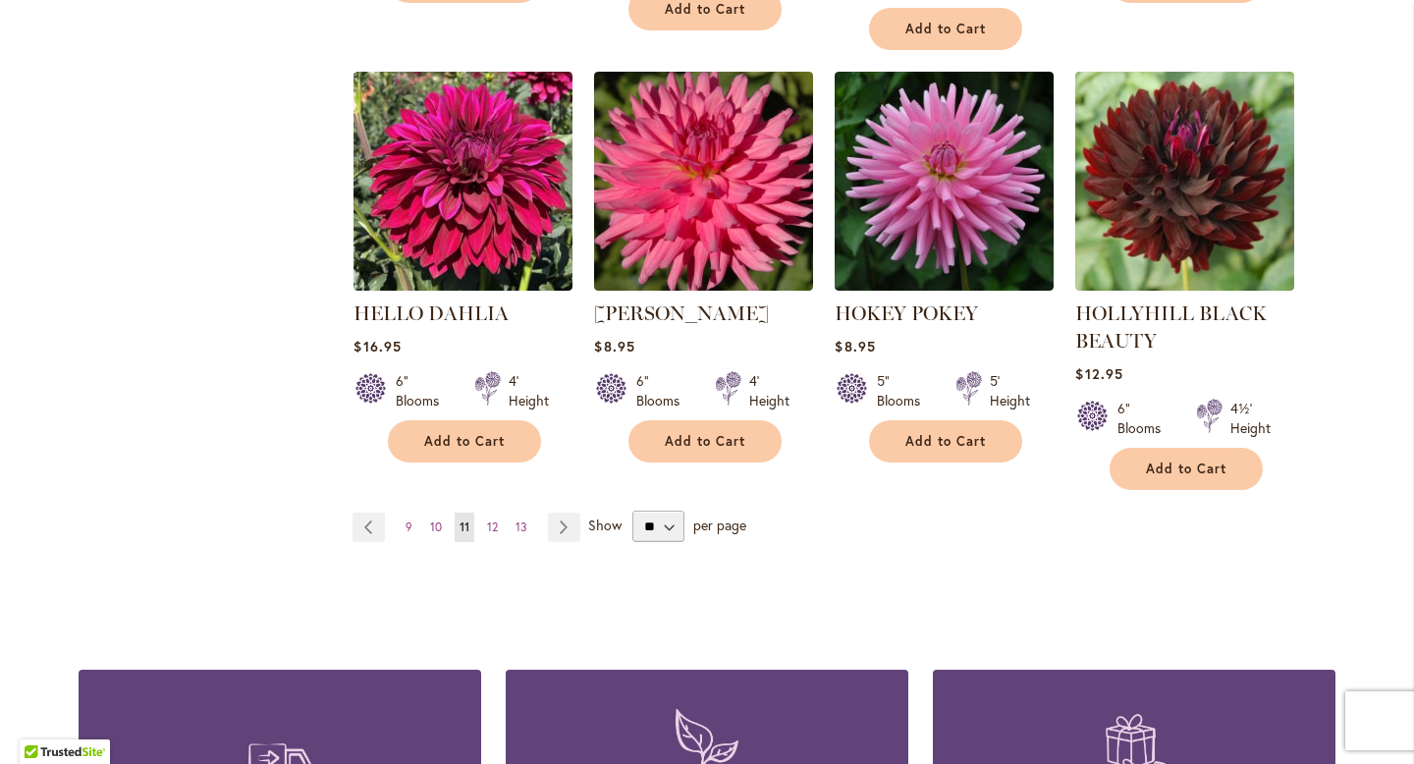
scroll to position [1732, 0]
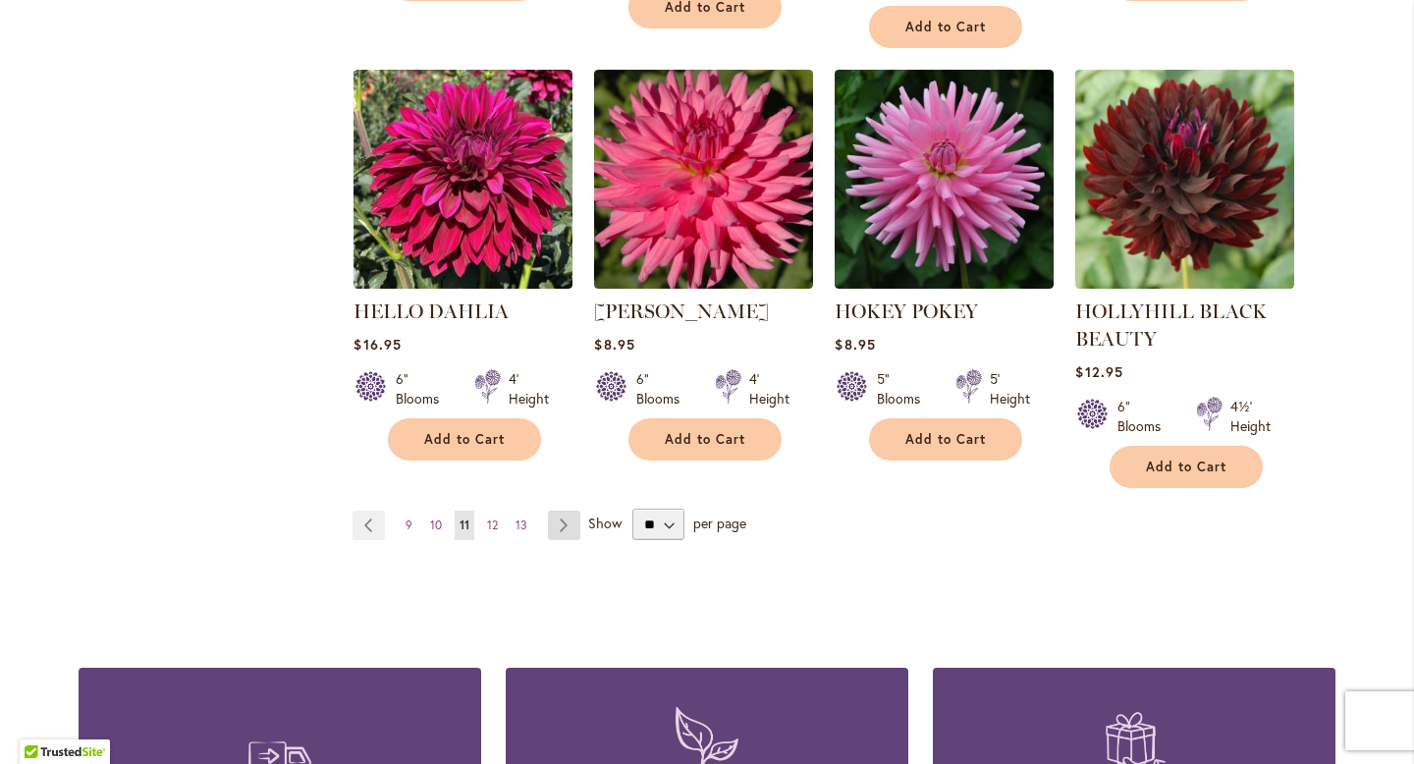
click at [558, 523] on link "Page Next" at bounding box center [564, 525] width 32 height 29
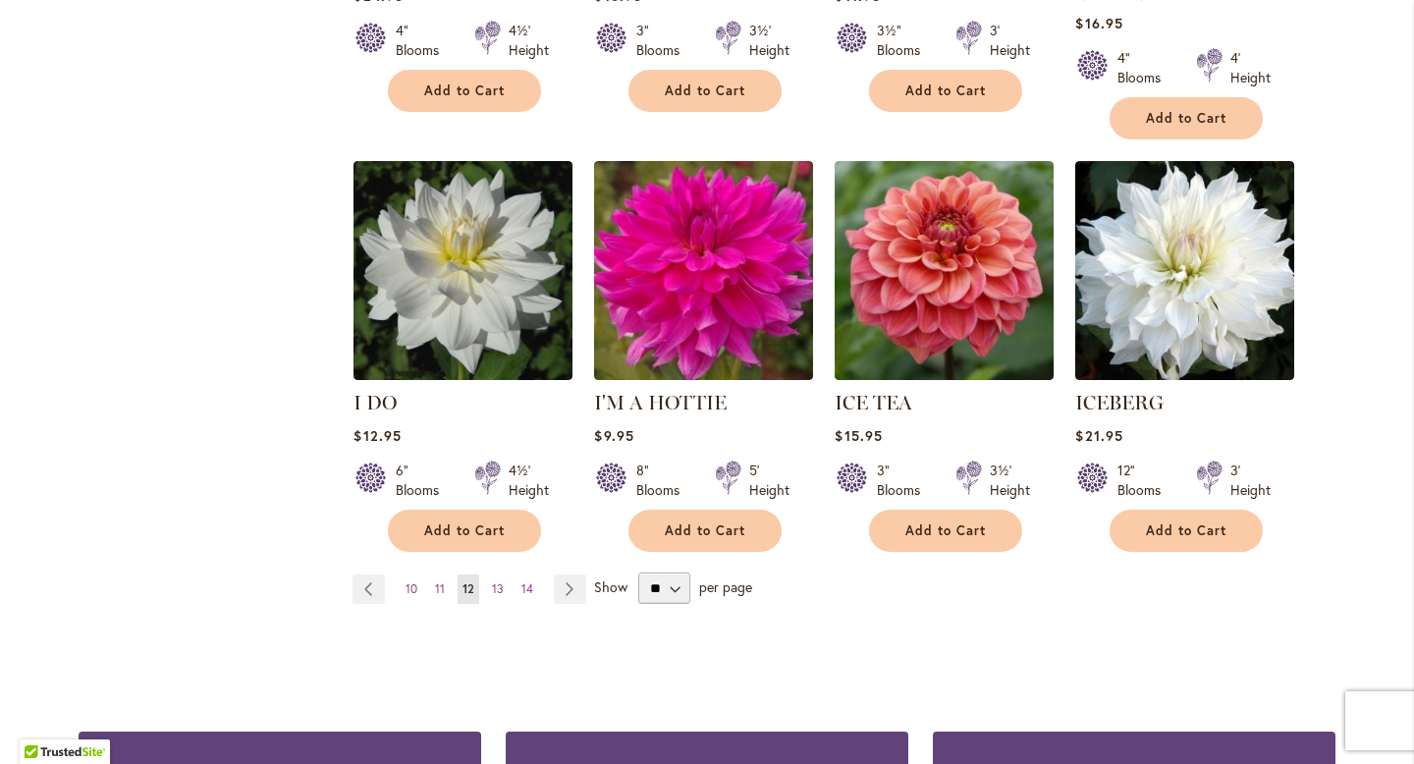
scroll to position [1627, 0]
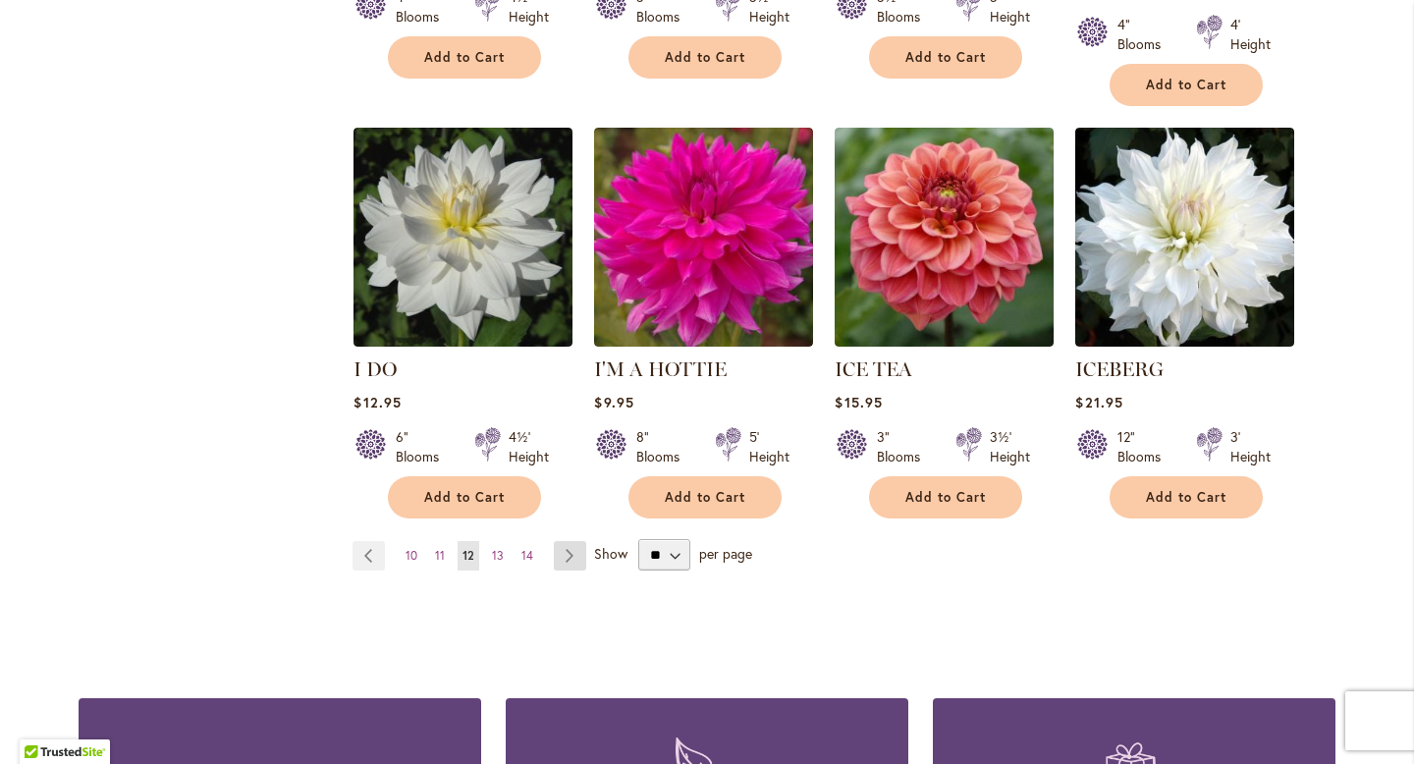
click at [565, 541] on link "Page Next" at bounding box center [570, 555] width 32 height 29
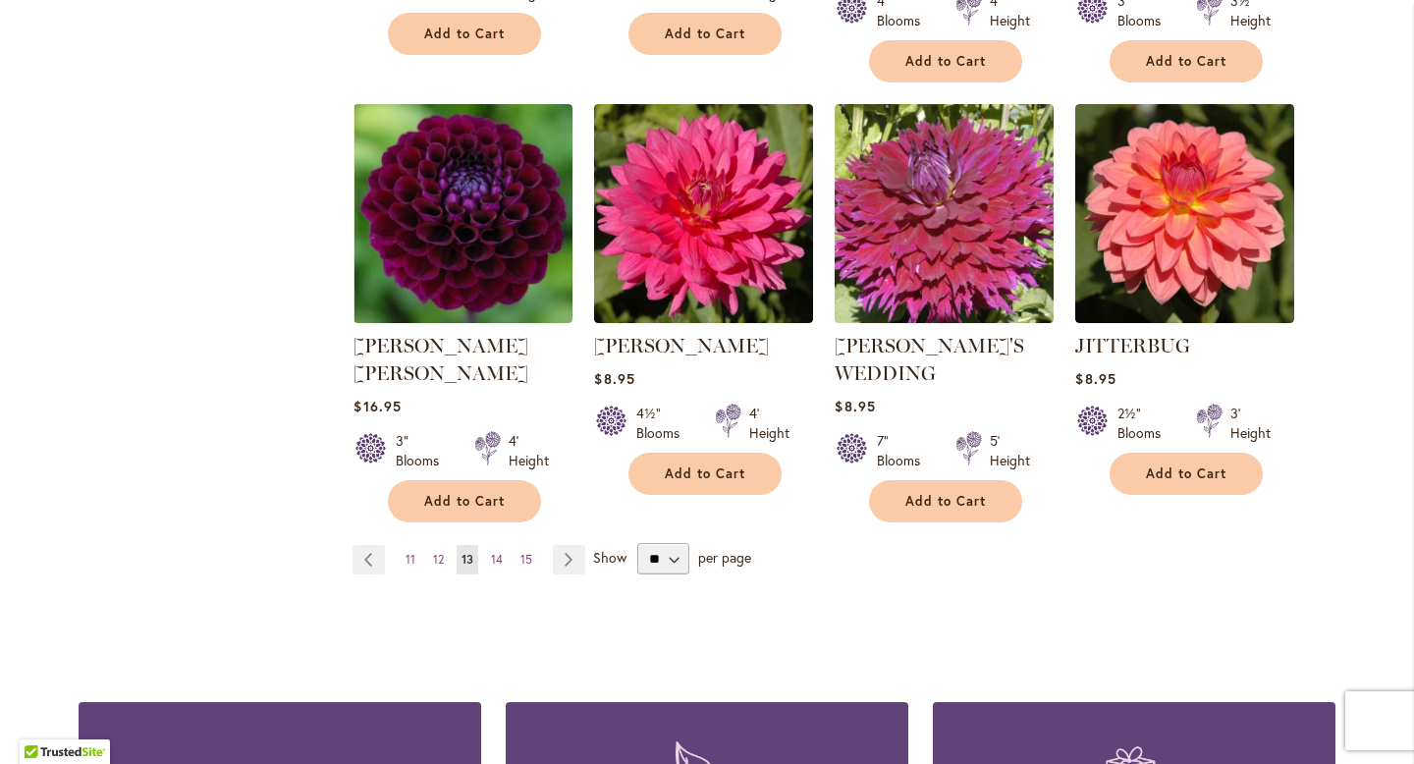
scroll to position [1676, 0]
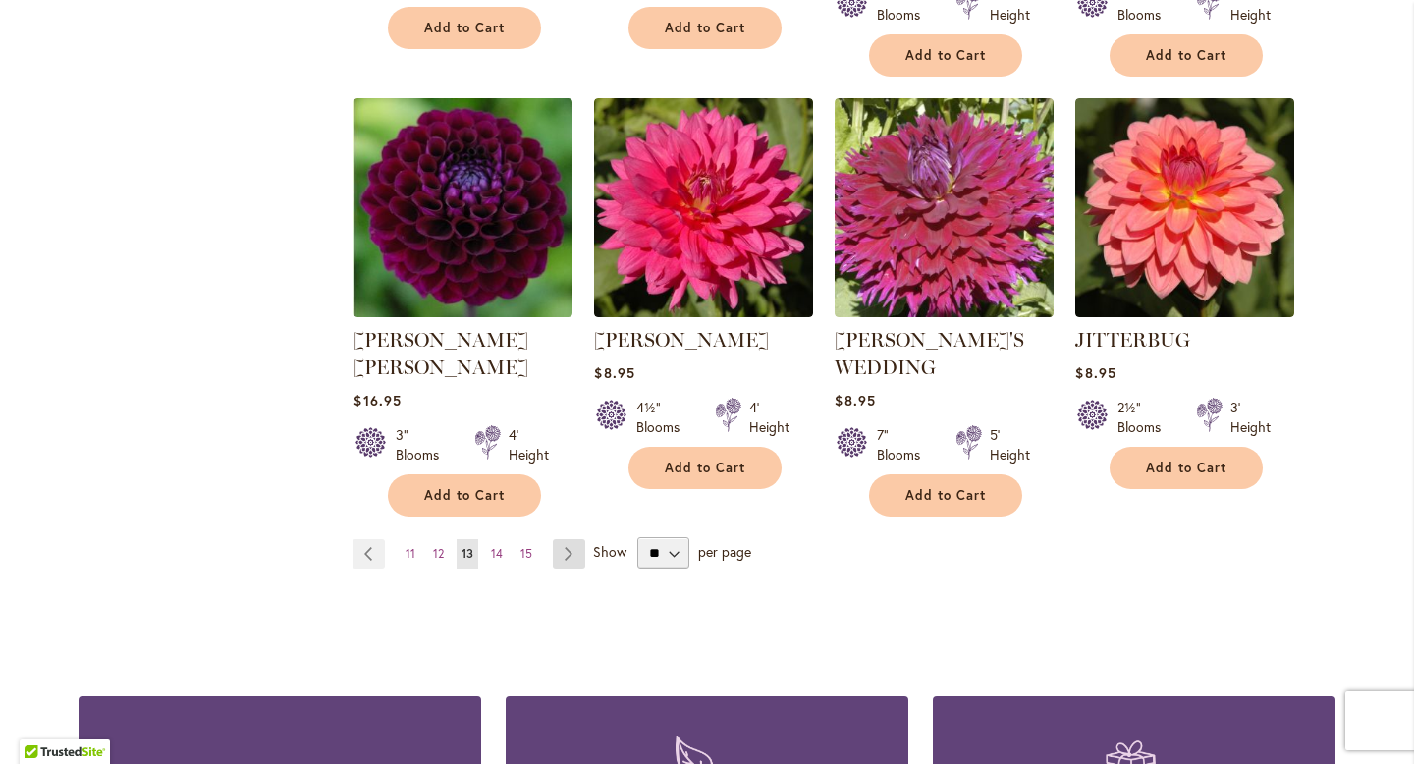
click at [562, 539] on link "Page Next" at bounding box center [569, 553] width 32 height 29
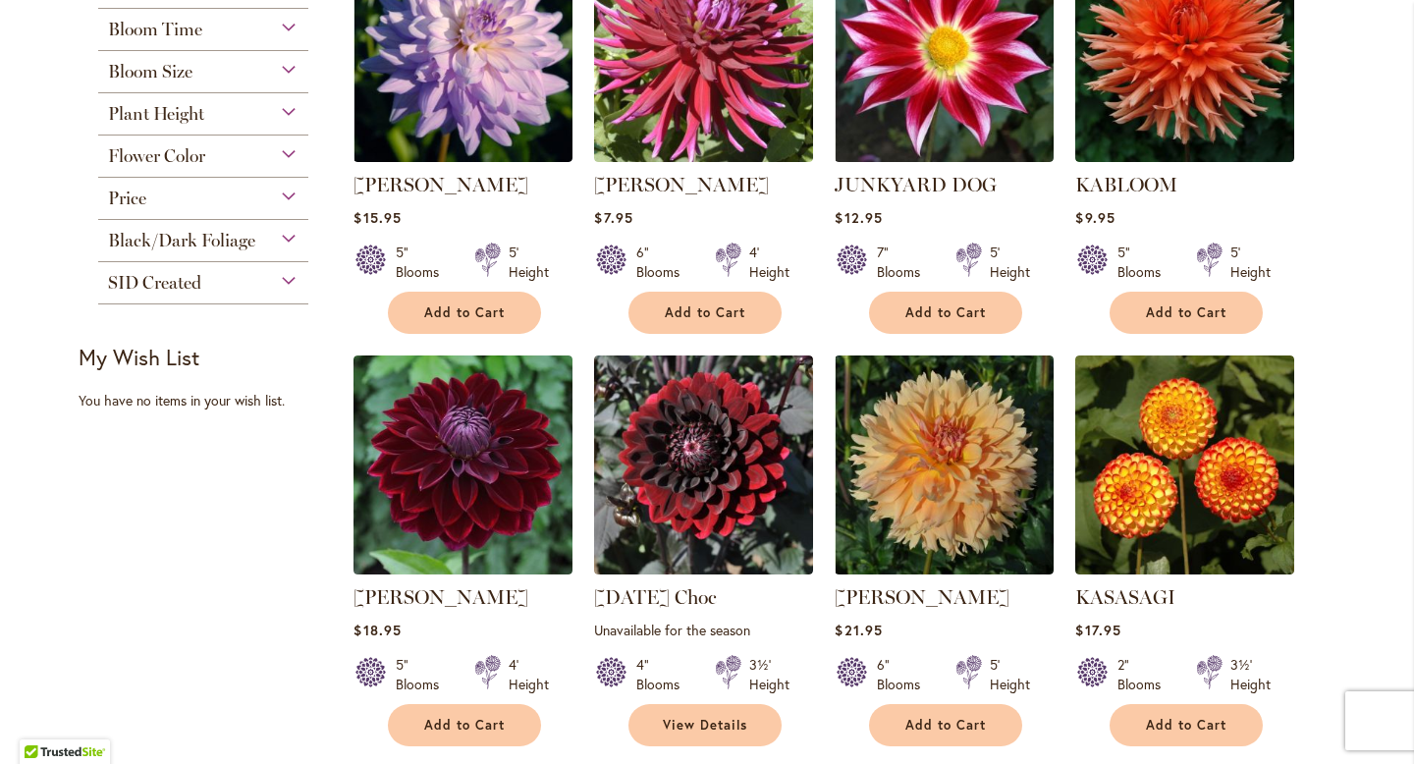
scroll to position [556, 0]
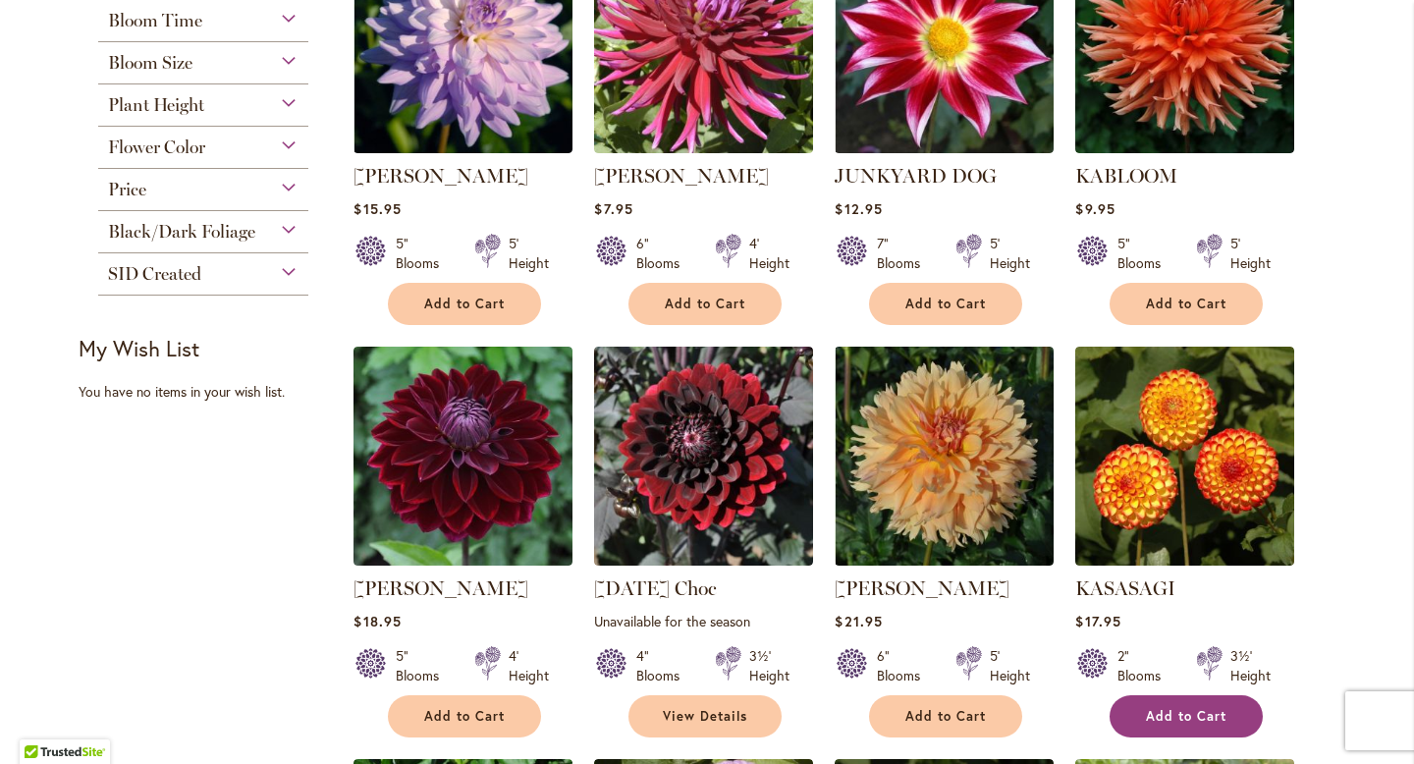
click at [1168, 709] on span "Add to Cart" at bounding box center [1186, 716] width 81 height 17
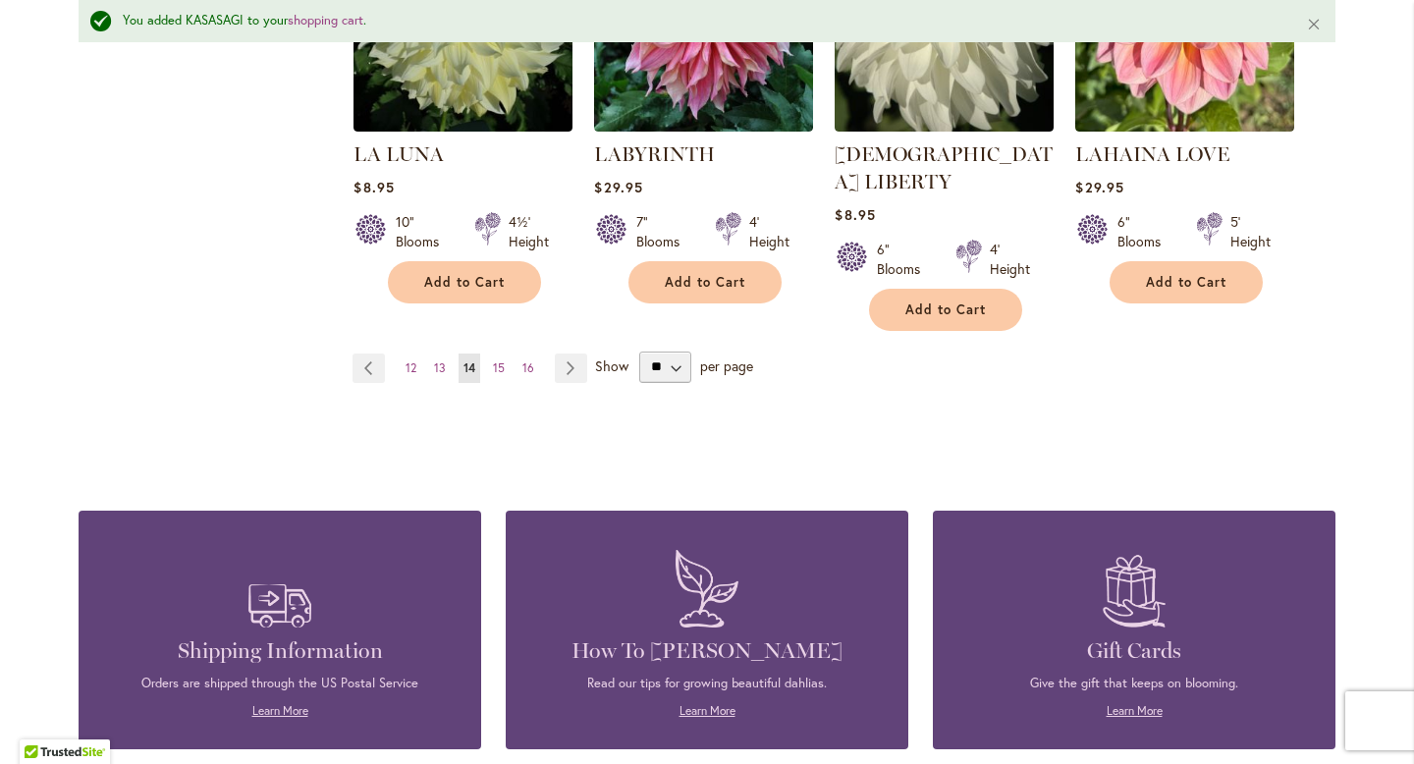
scroll to position [1870, 0]
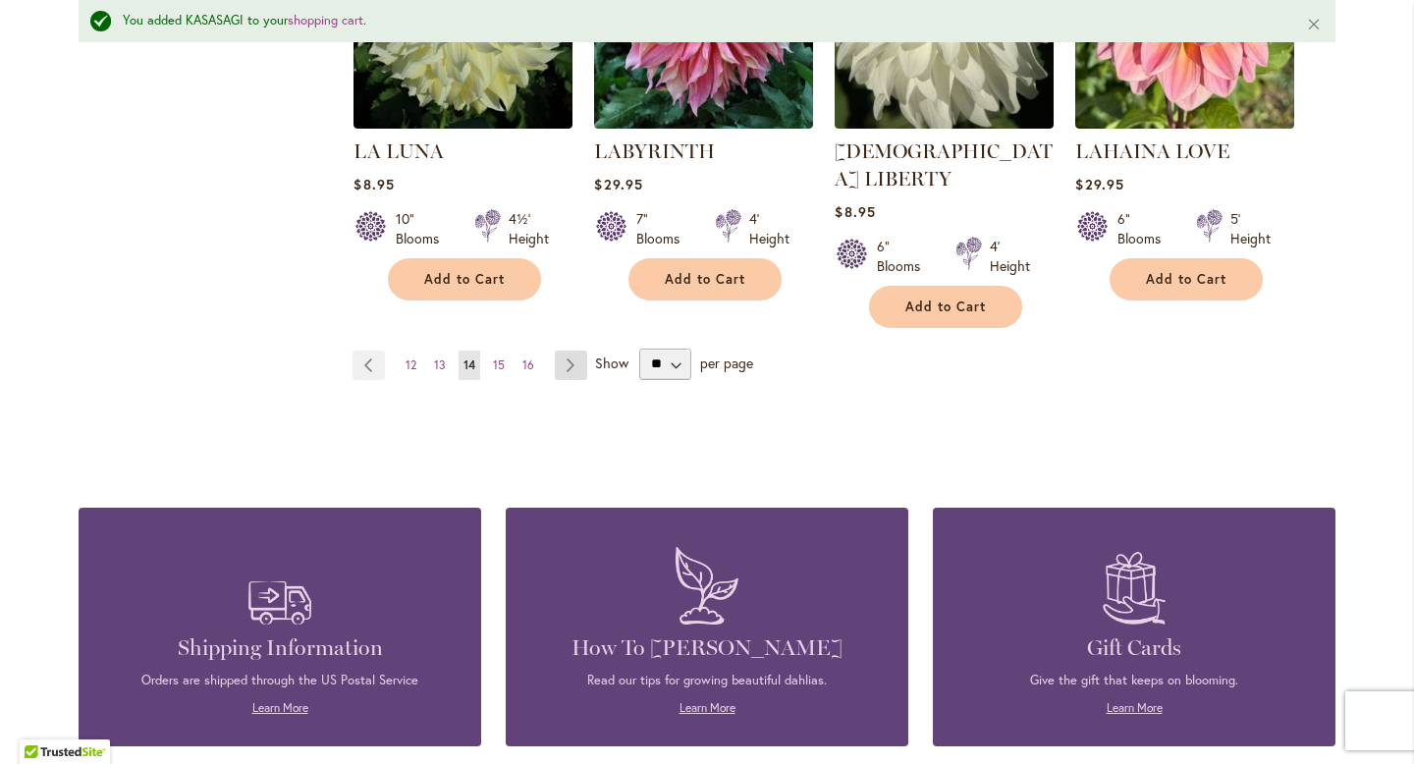
click at [564, 351] on link "Page Next" at bounding box center [571, 365] width 32 height 29
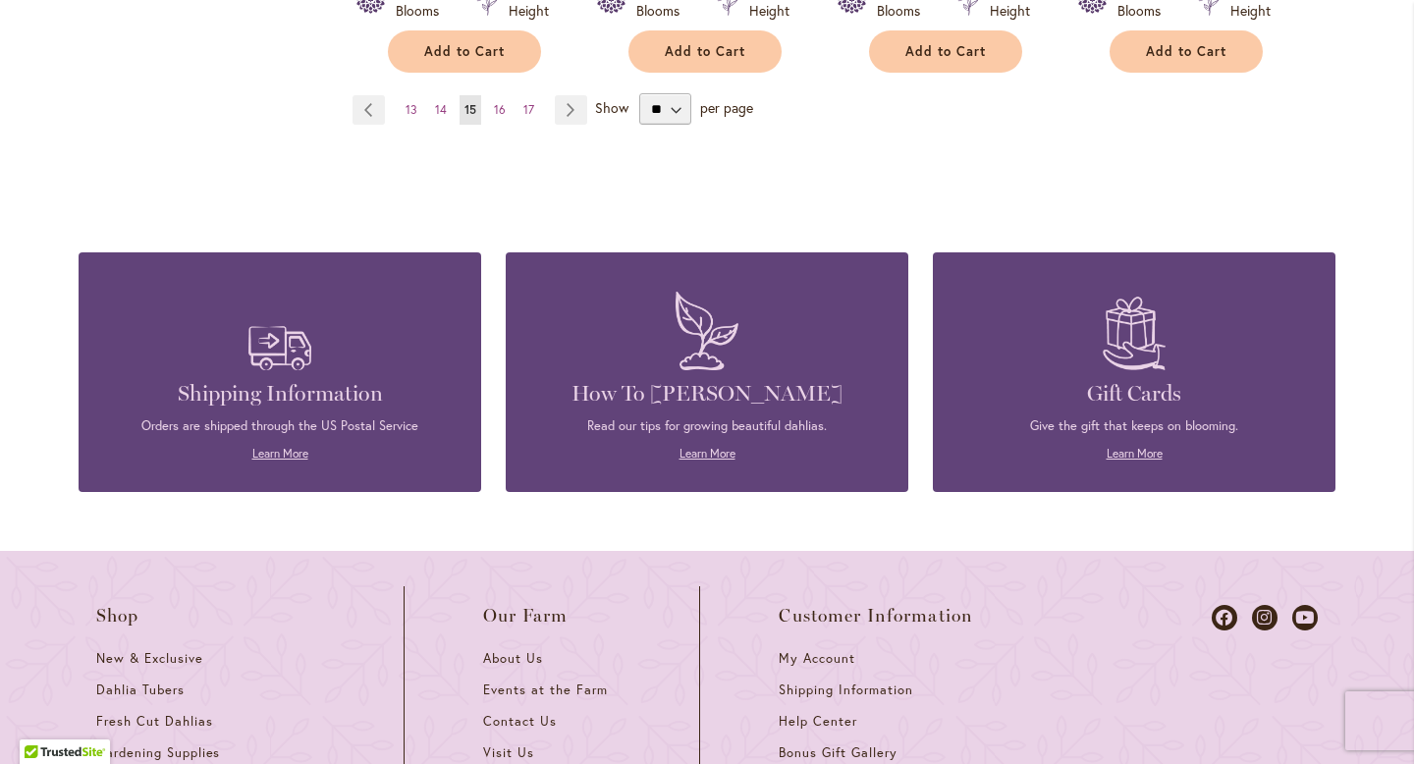
scroll to position [2102, 0]
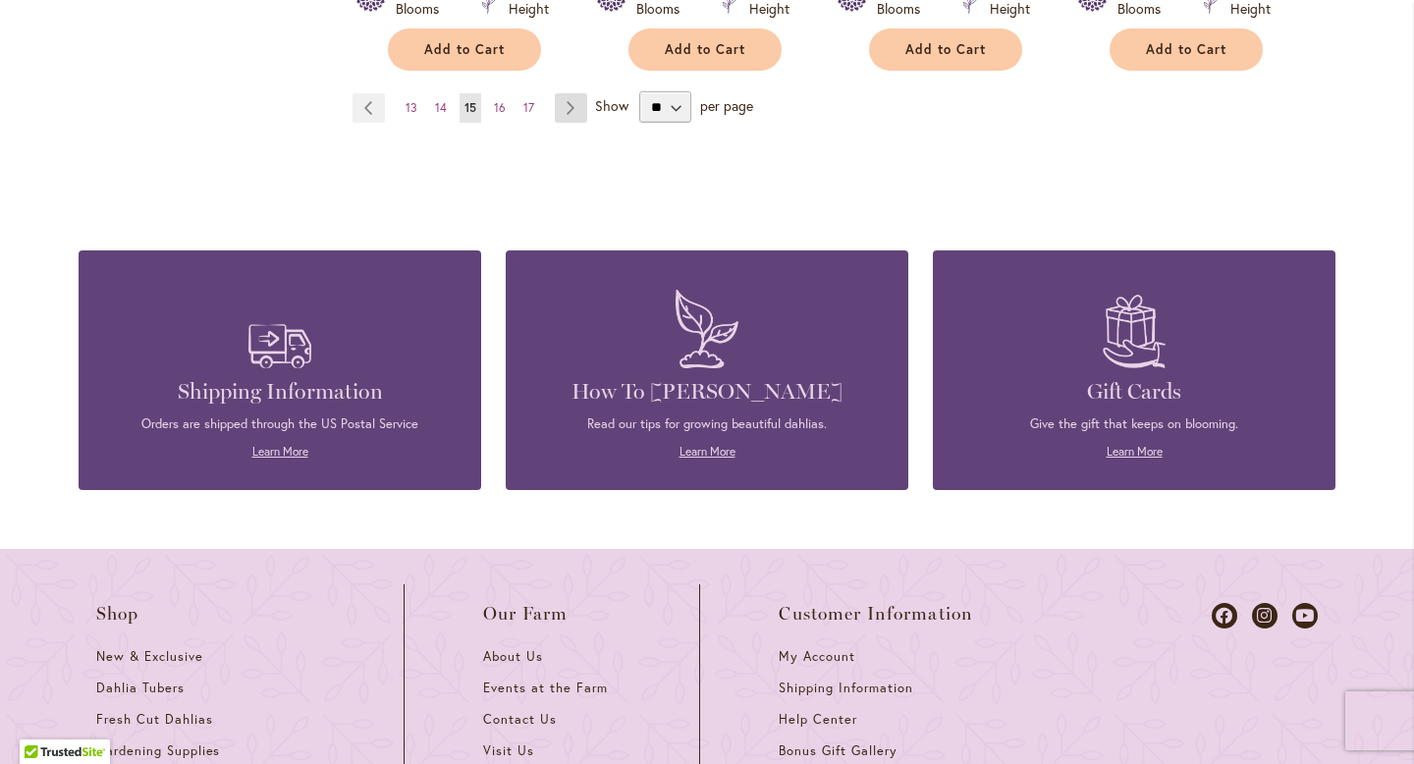
click at [565, 93] on link "Page Next" at bounding box center [571, 107] width 32 height 29
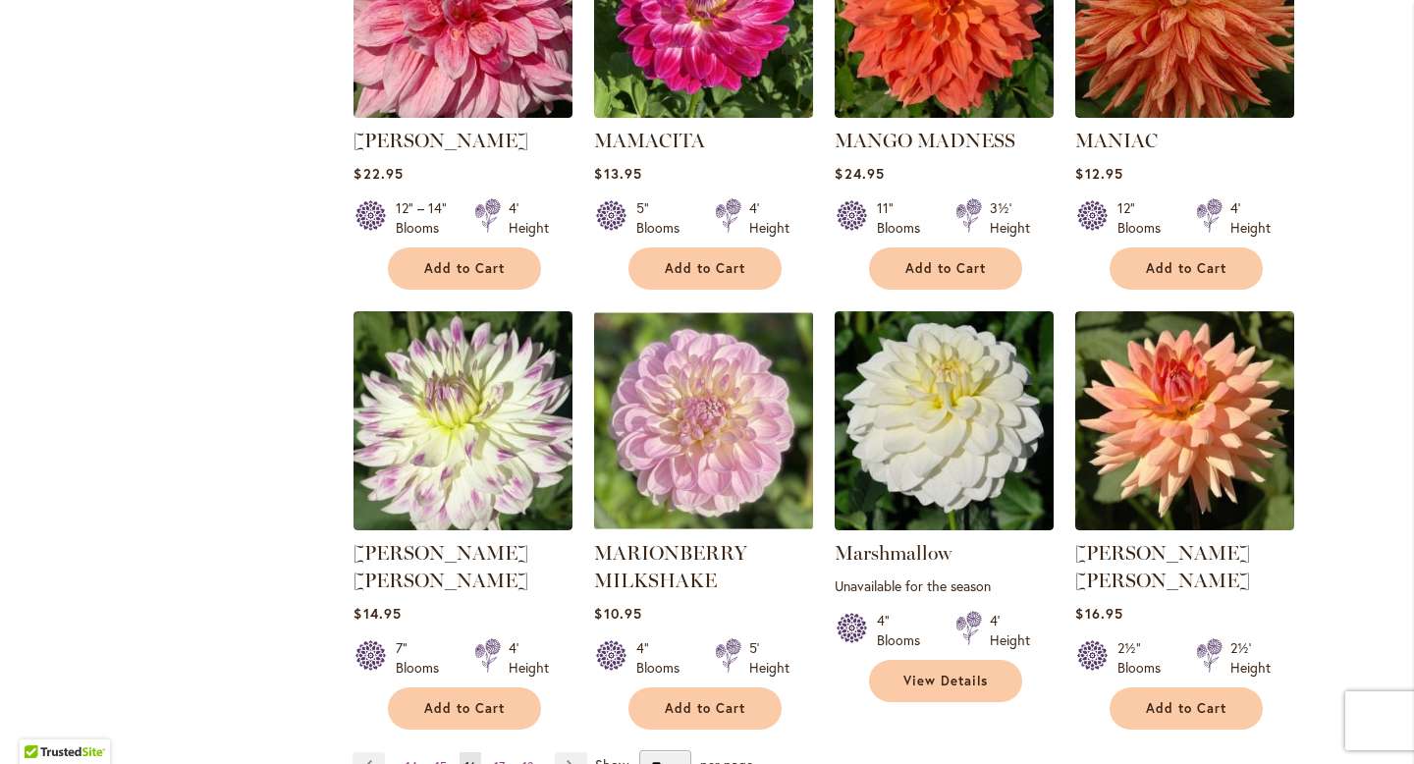
scroll to position [1442, 0]
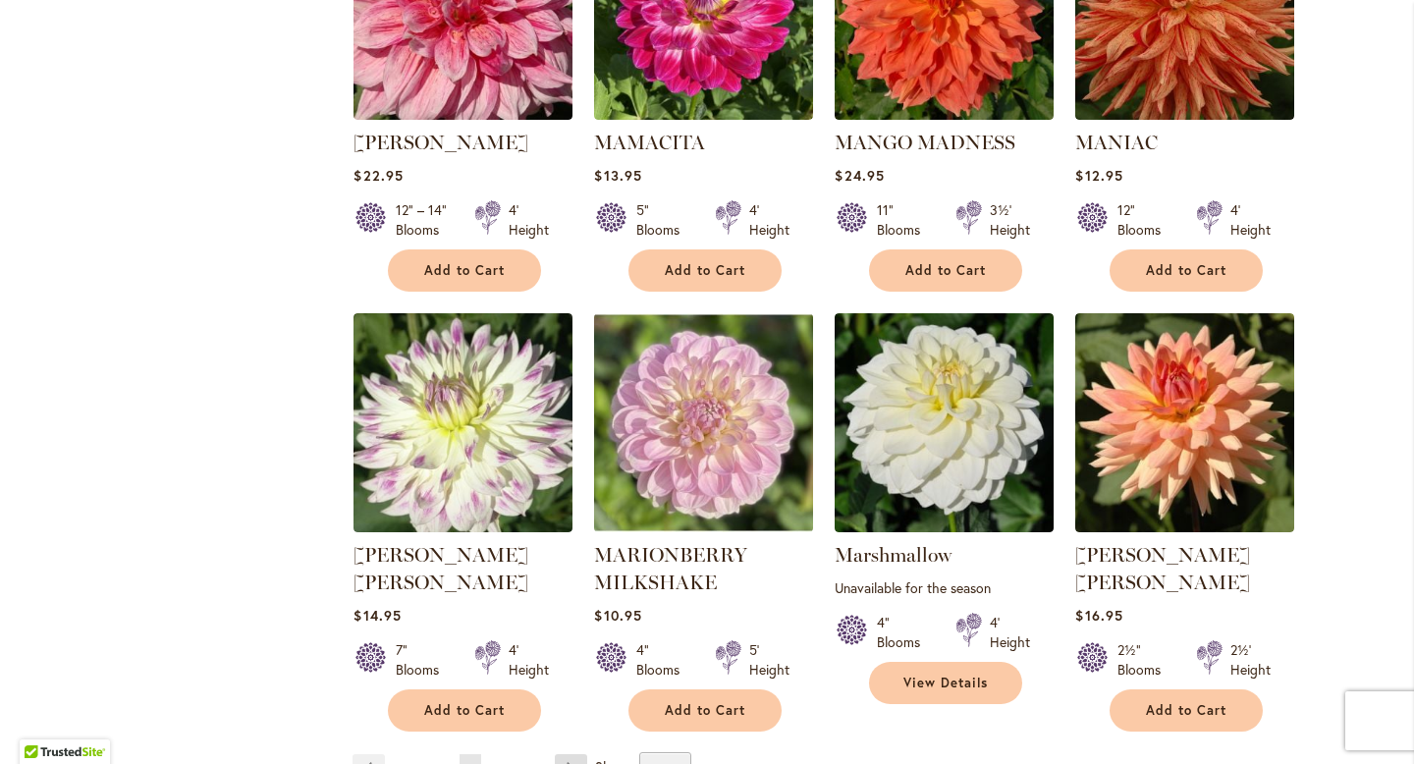
click at [560, 754] on link "Page Next" at bounding box center [571, 768] width 32 height 29
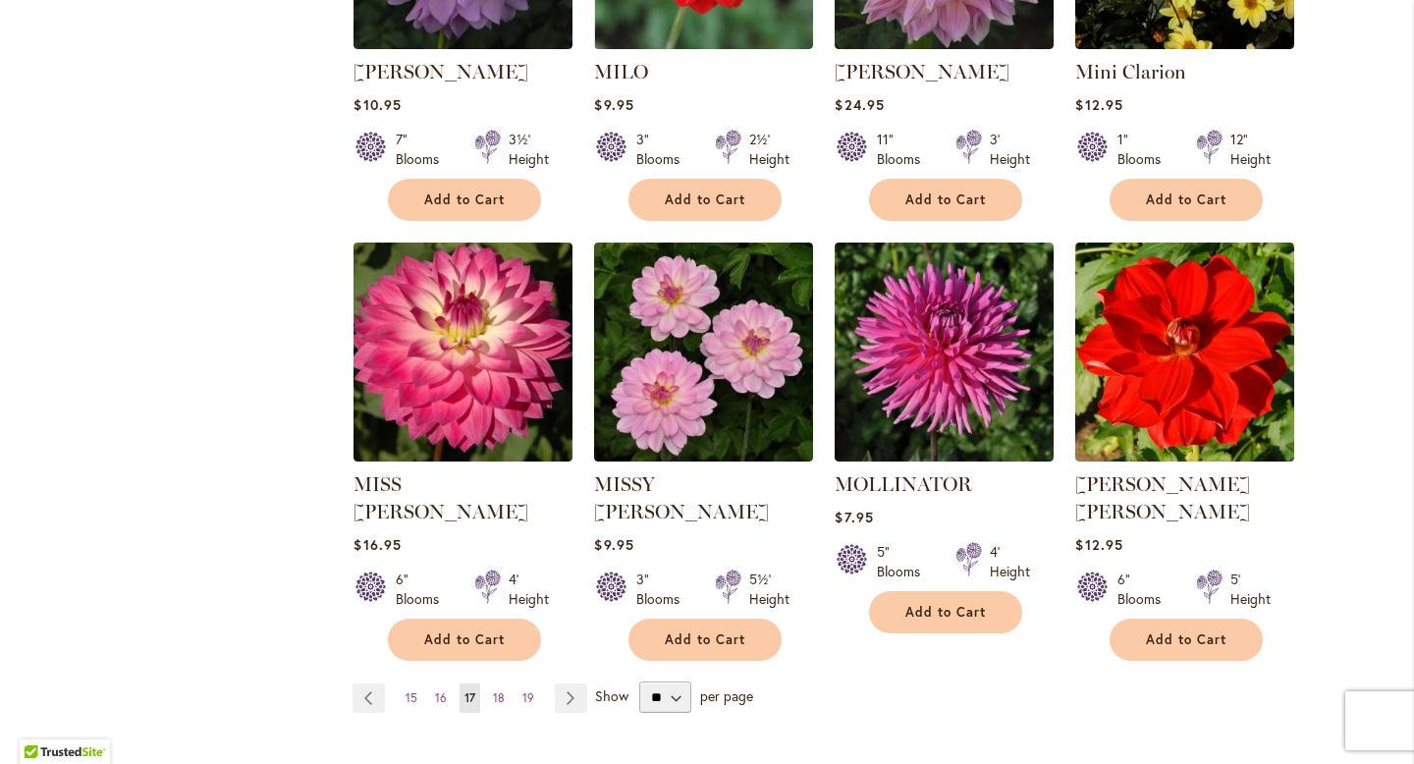
scroll to position [1524, 0]
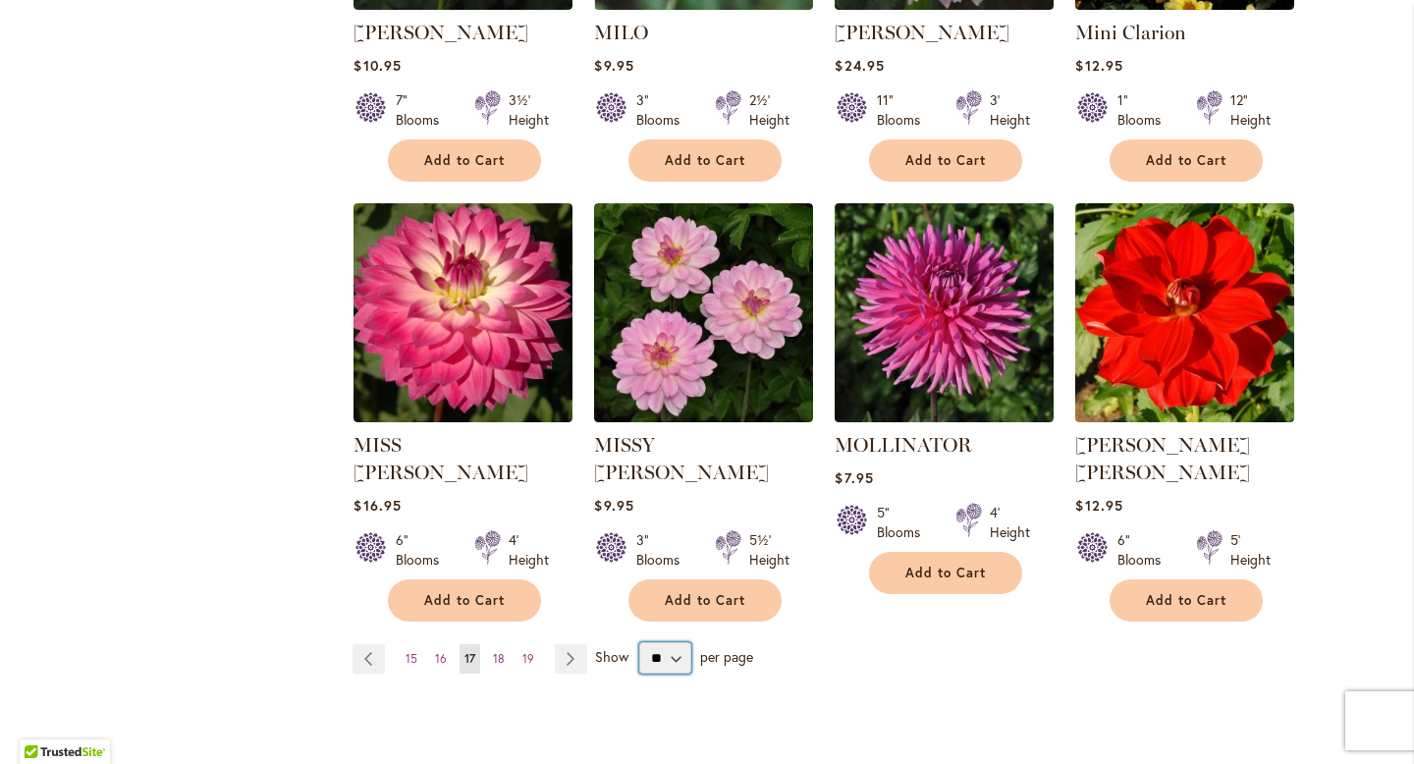
click at [666, 642] on select "** ** ** **" at bounding box center [665, 657] width 52 height 31
select select "**"
click at [639, 642] on select "** ** ** **" at bounding box center [665, 657] width 52 height 31
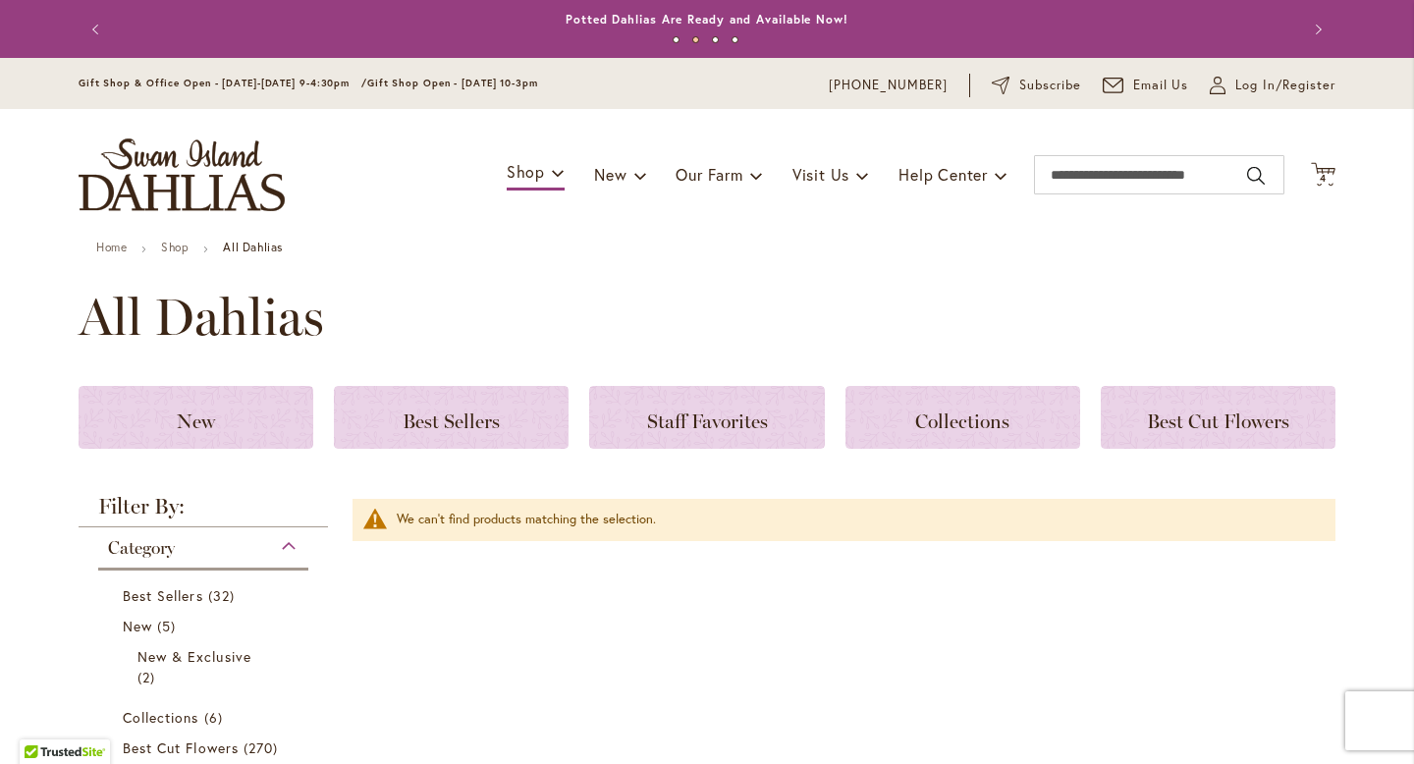
click at [87, 26] on button "Previous" at bounding box center [98, 29] width 39 height 39
click at [88, 26] on button "Previous" at bounding box center [98, 29] width 39 height 39
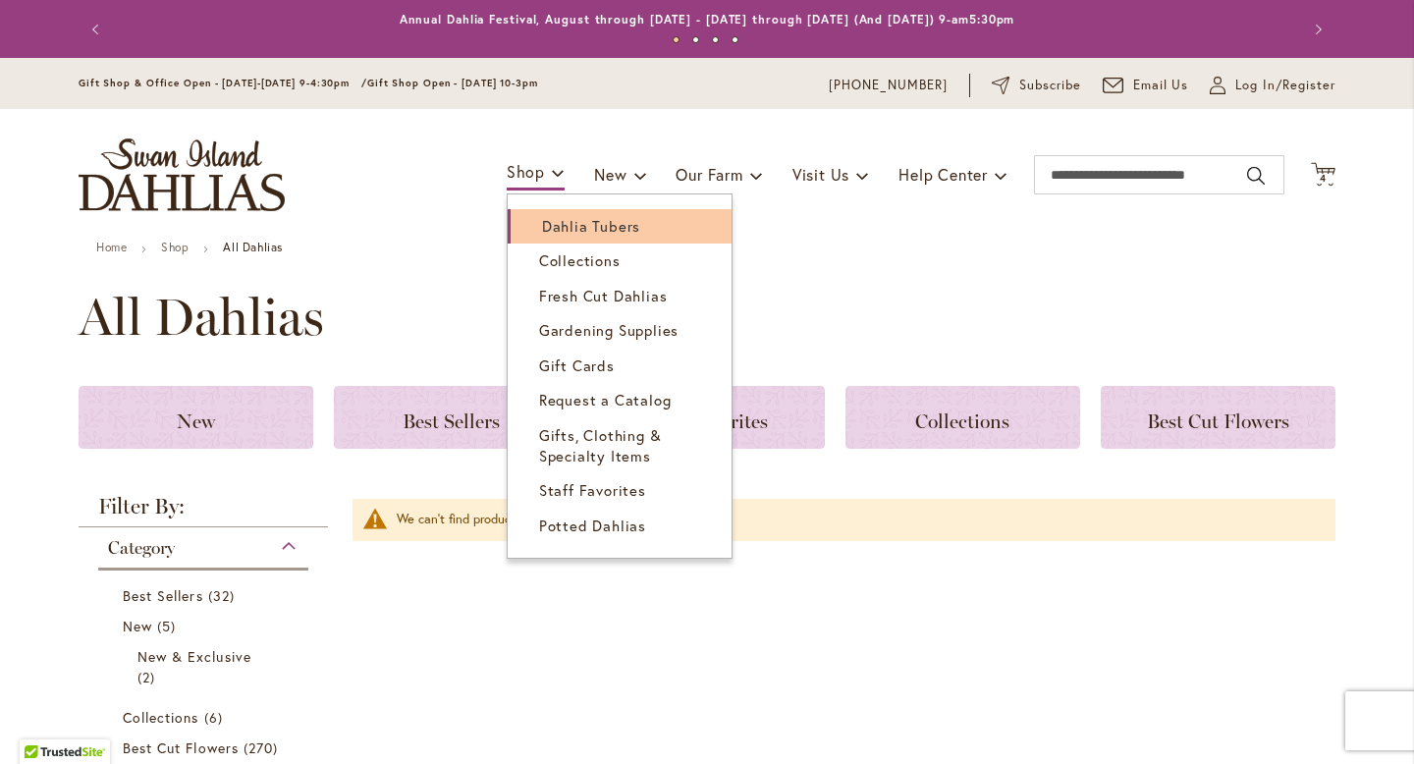
click at [543, 225] on span "Dahlia Tubers" at bounding box center [591, 226] width 98 height 20
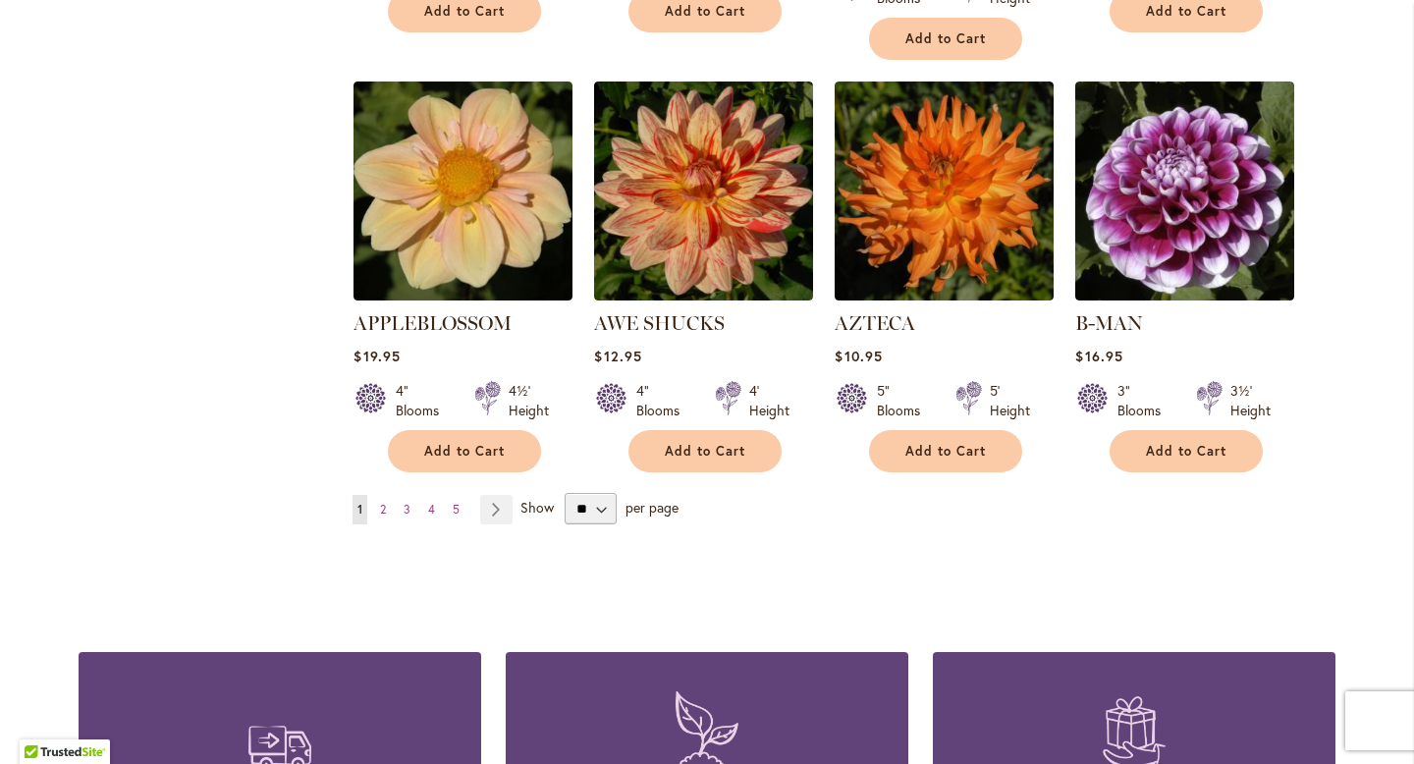
scroll to position [1676, 0]
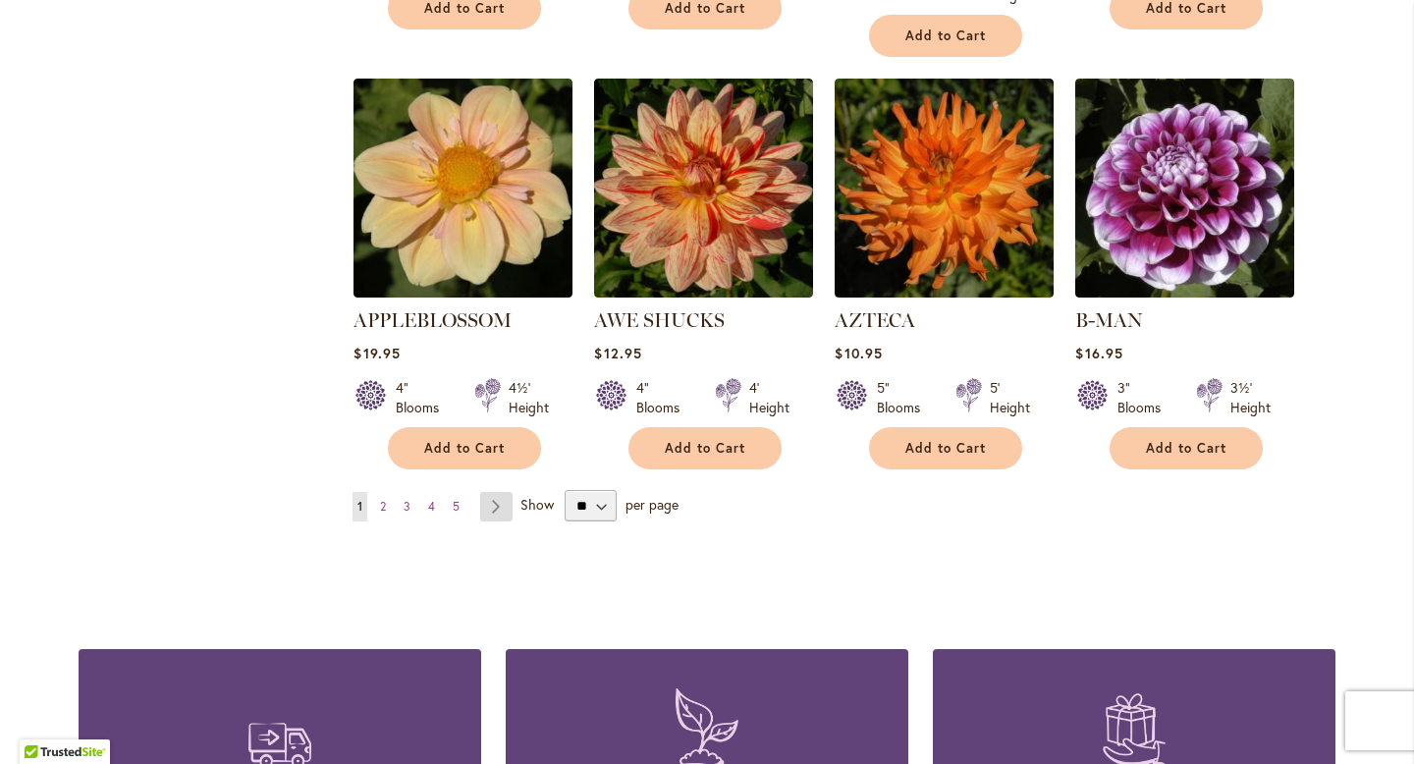
click at [491, 492] on link "Page Next" at bounding box center [496, 506] width 32 height 29
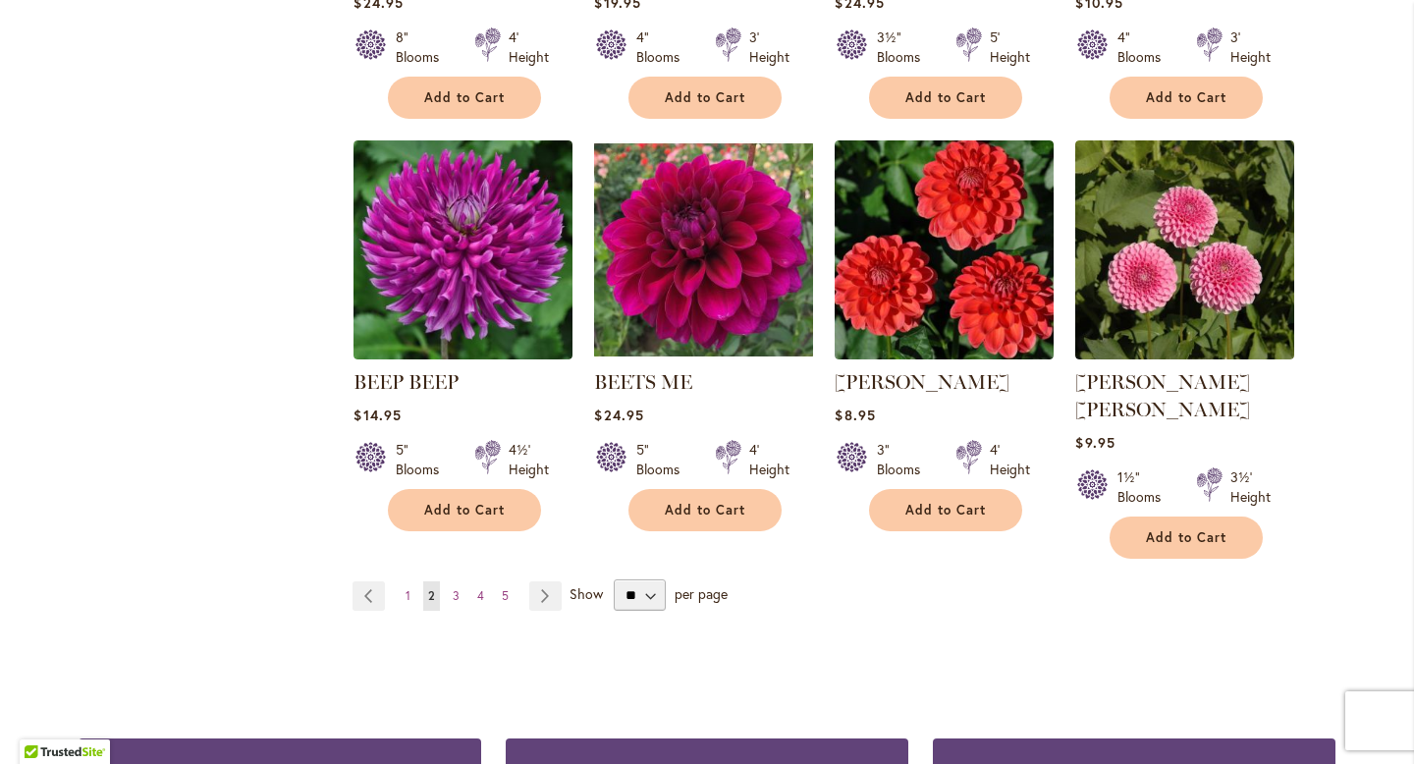
scroll to position [1586, 0]
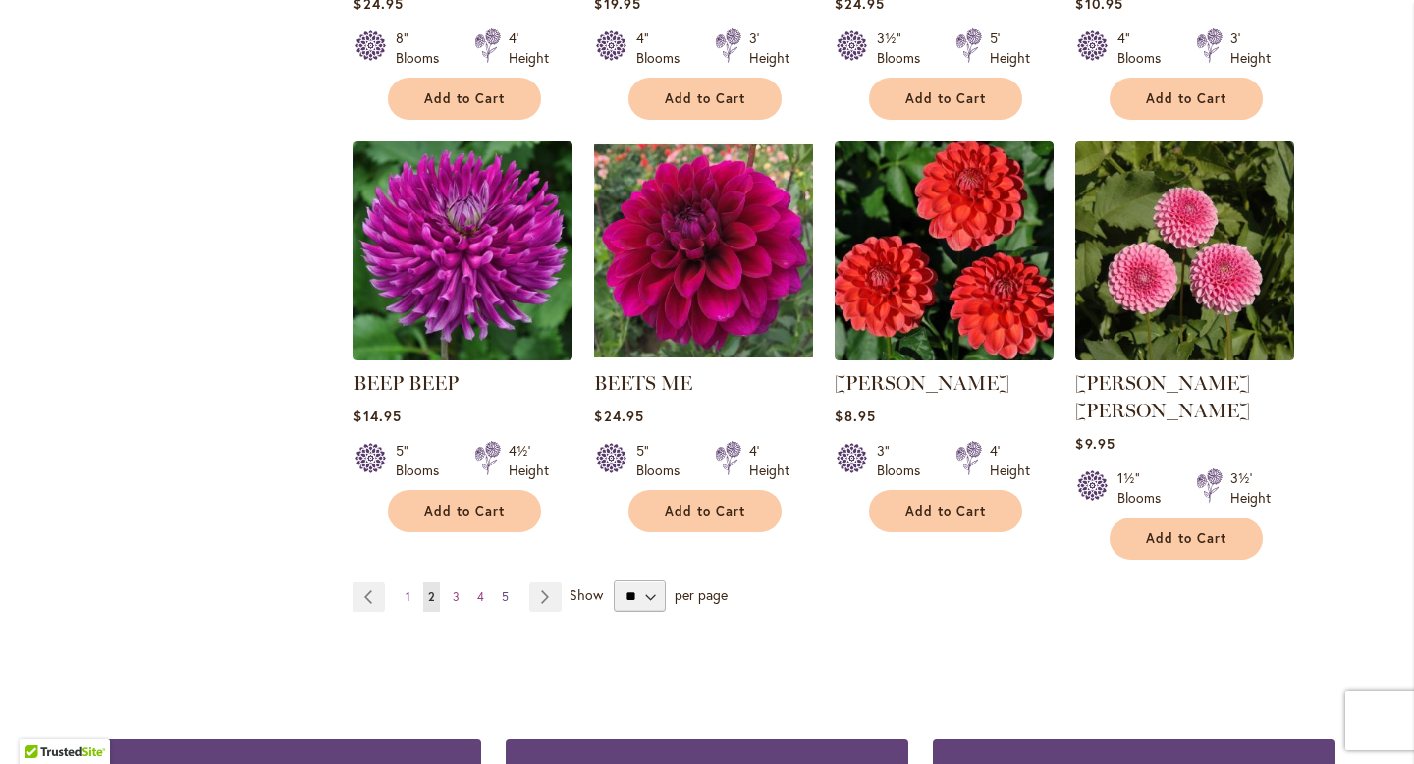
click at [502, 589] on span "5" at bounding box center [505, 596] width 7 height 15
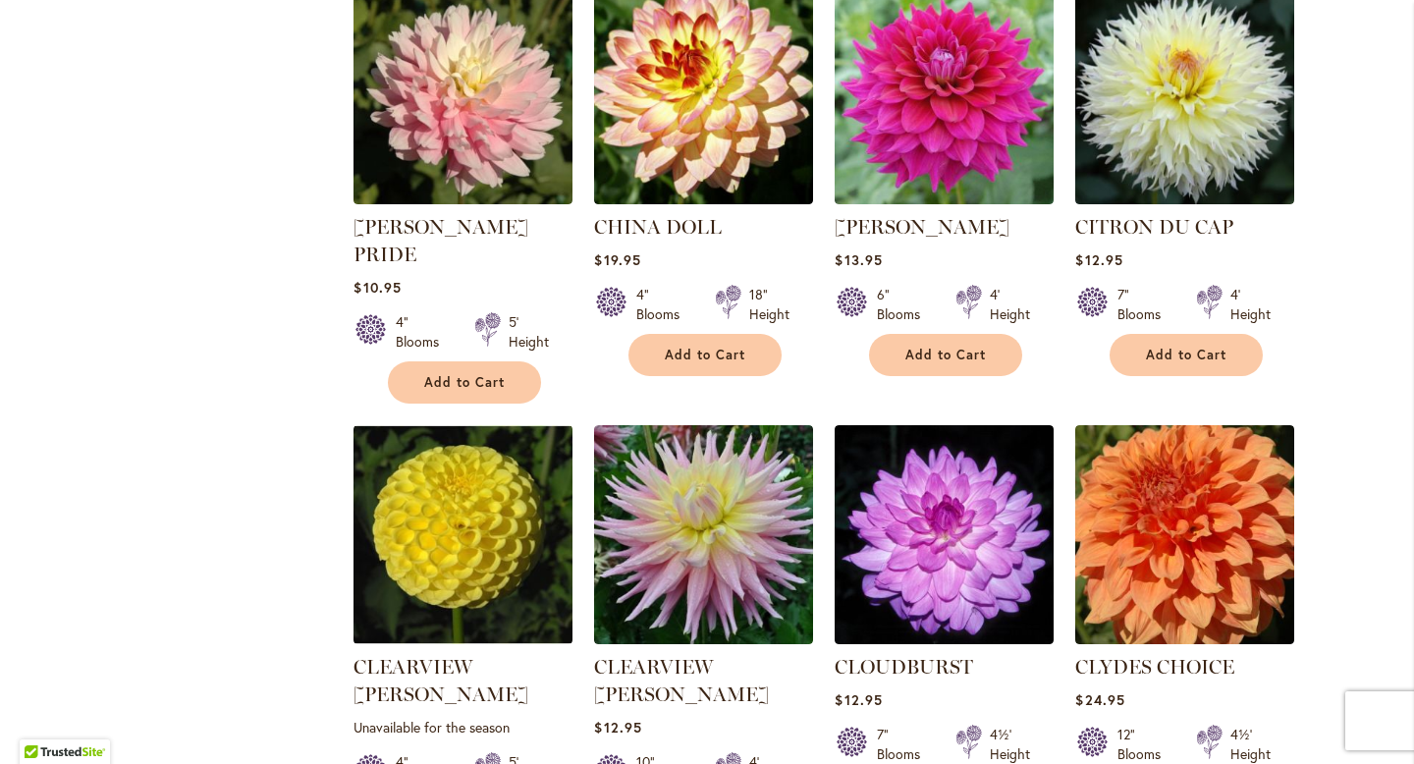
scroll to position [1658, 0]
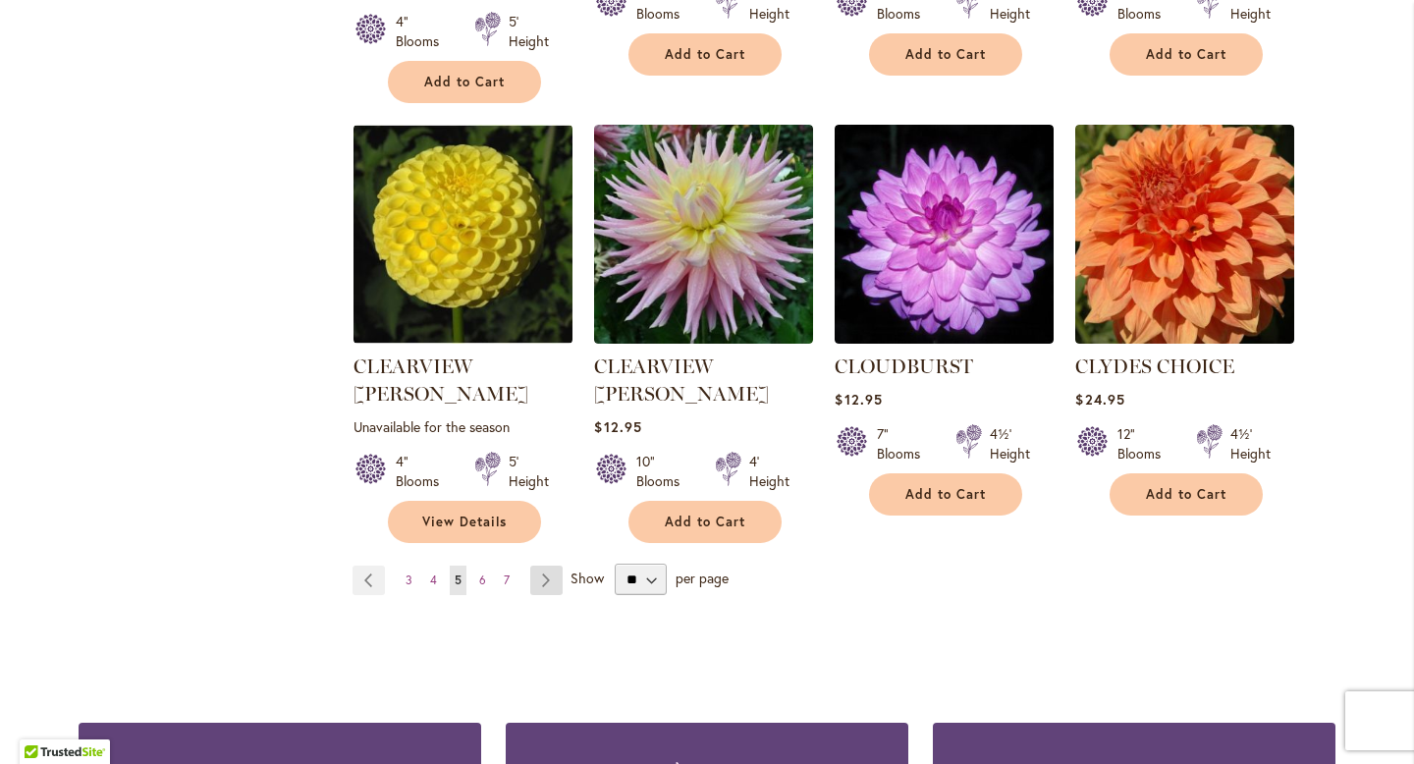
click at [537, 566] on link "Page Next" at bounding box center [546, 580] width 32 height 29
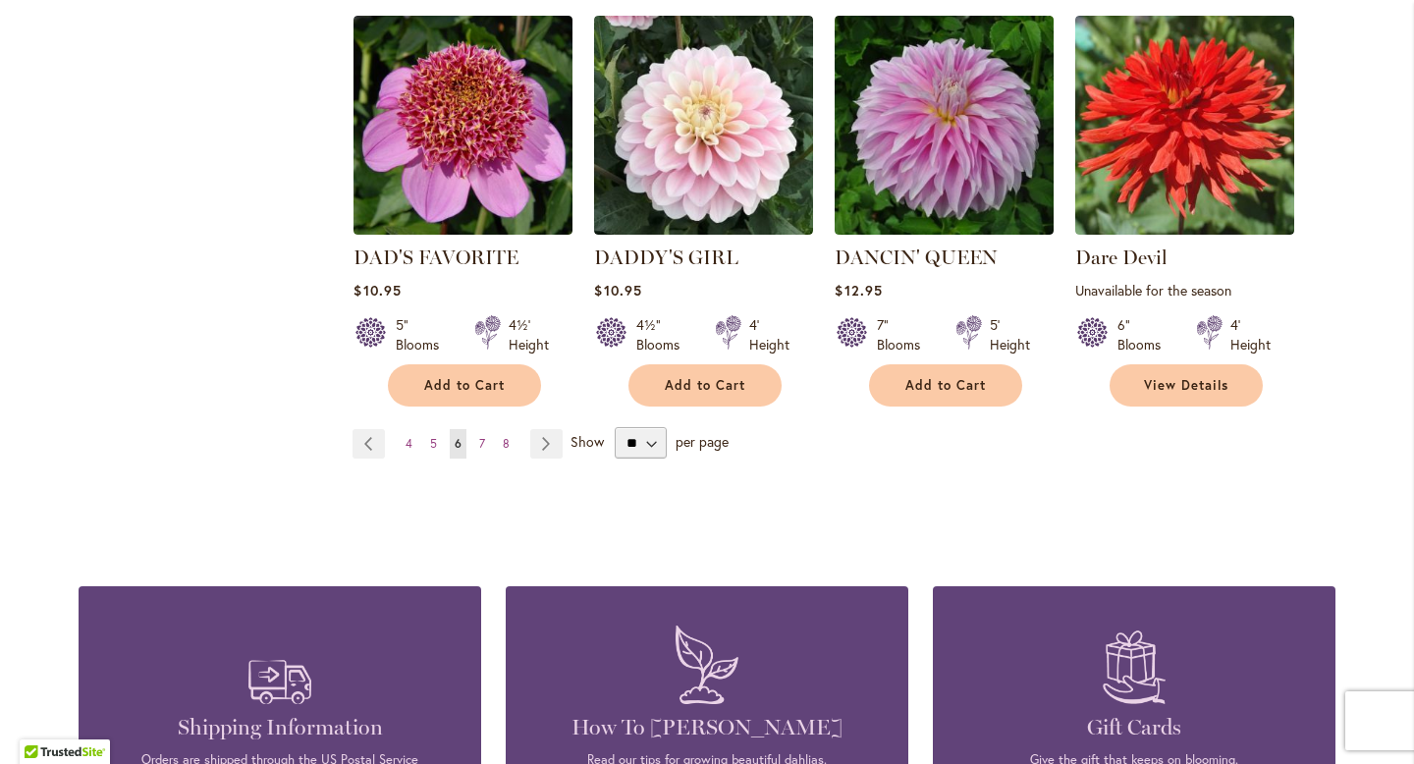
scroll to position [1799, 0]
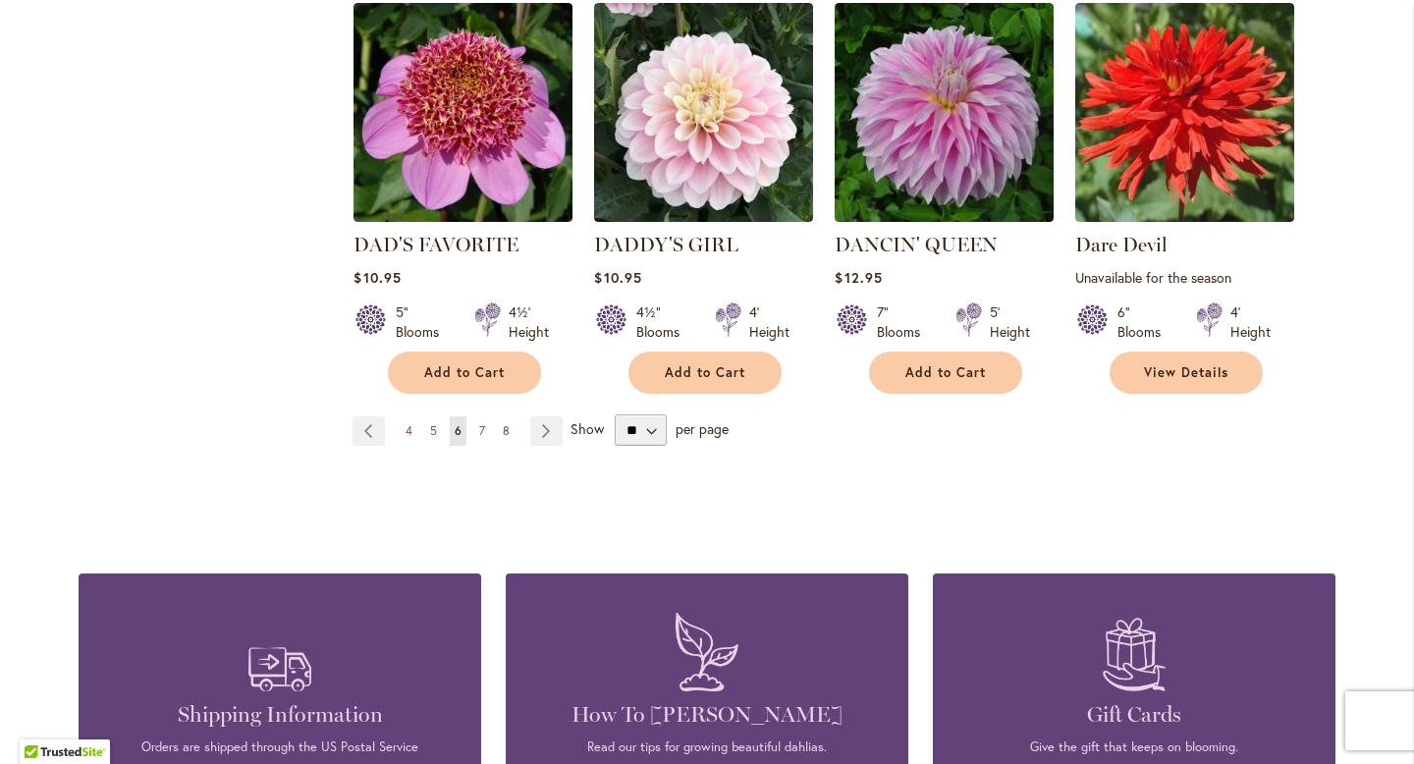
click at [503, 423] on span "8" at bounding box center [506, 430] width 7 height 15
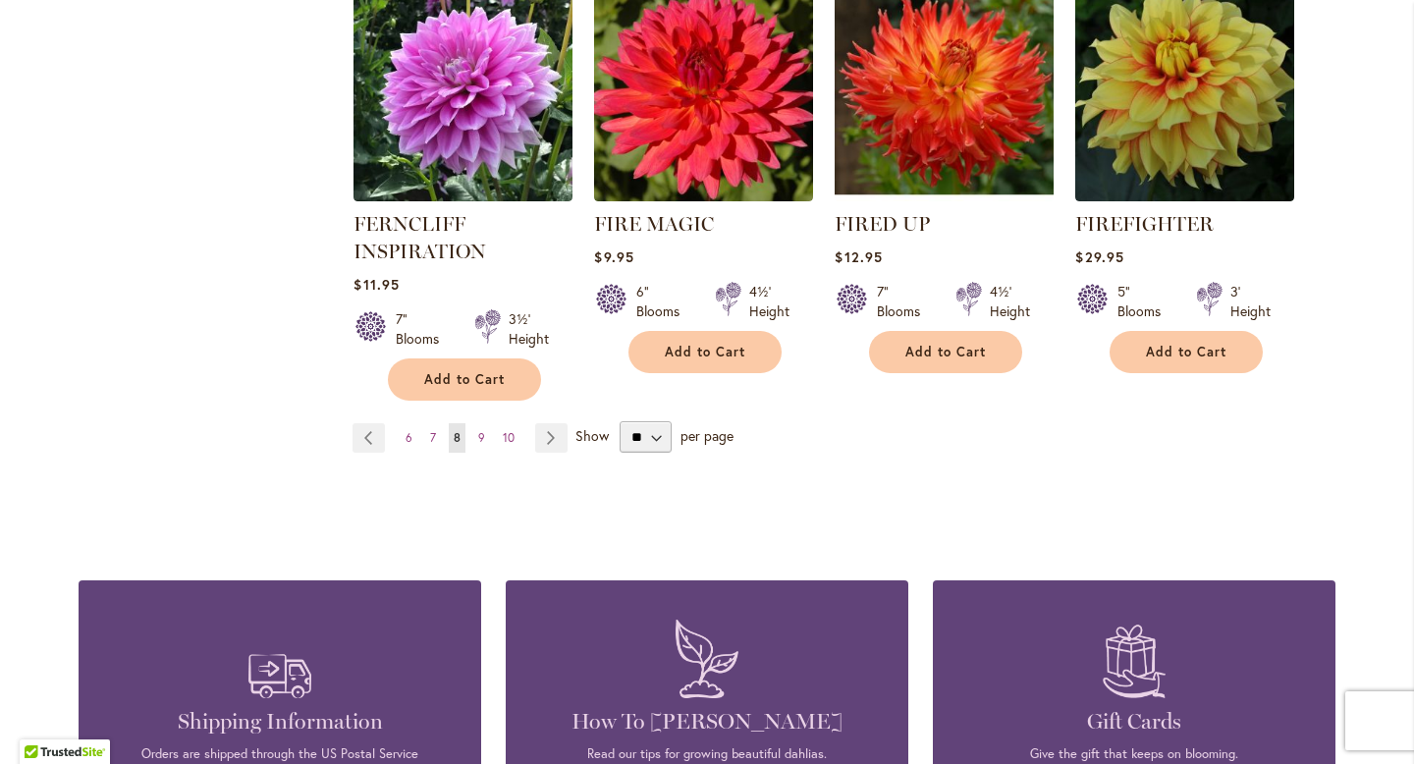
scroll to position [1793, 0]
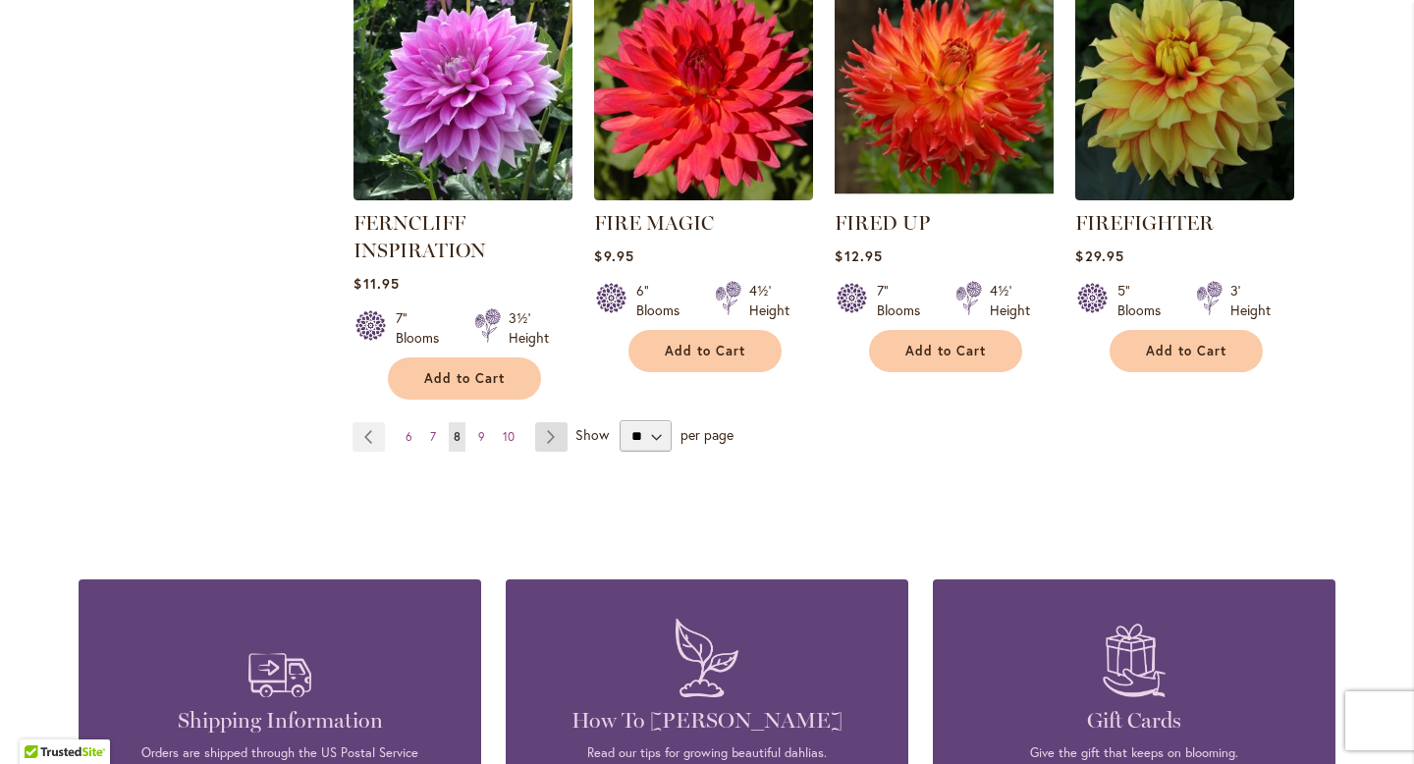
click at [545, 432] on link "Page Next" at bounding box center [551, 436] width 32 height 29
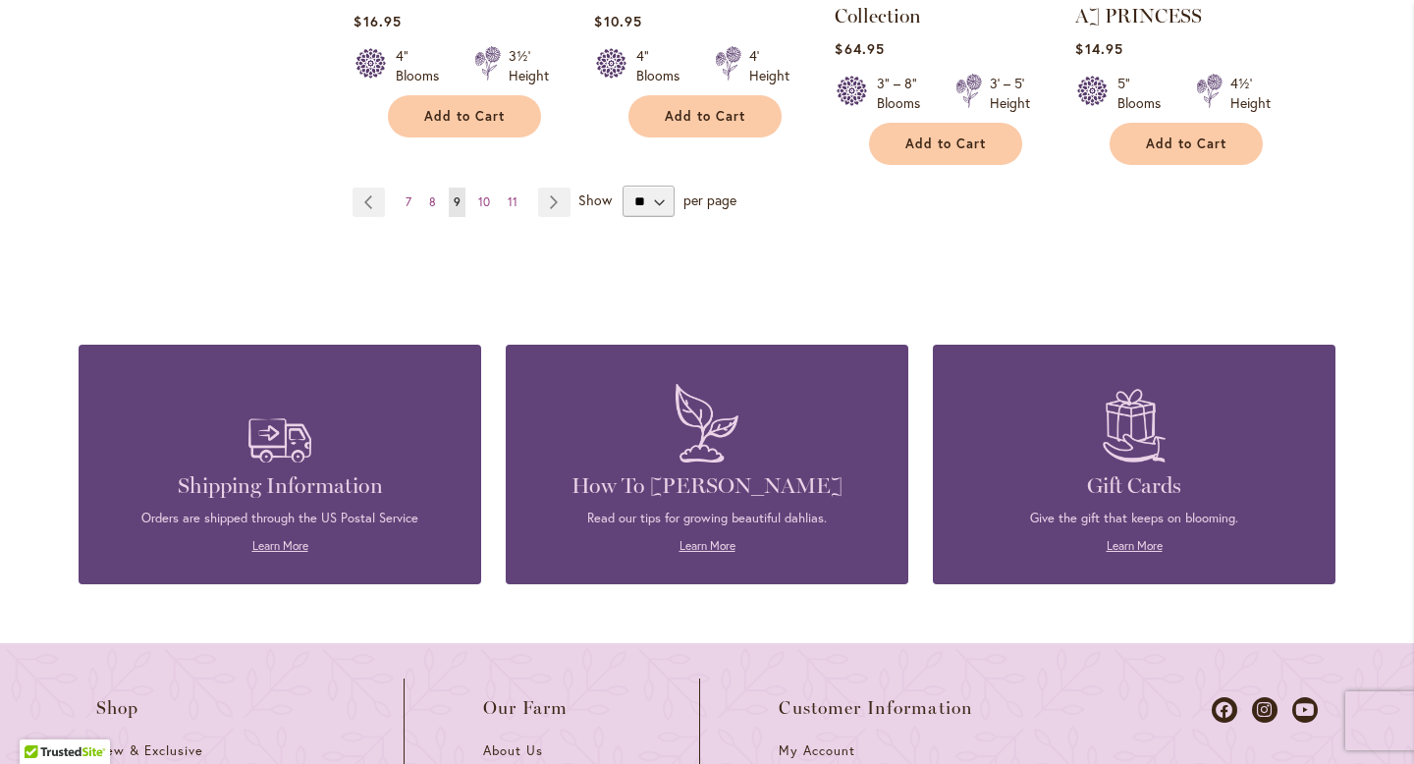
scroll to position [2078, 0]
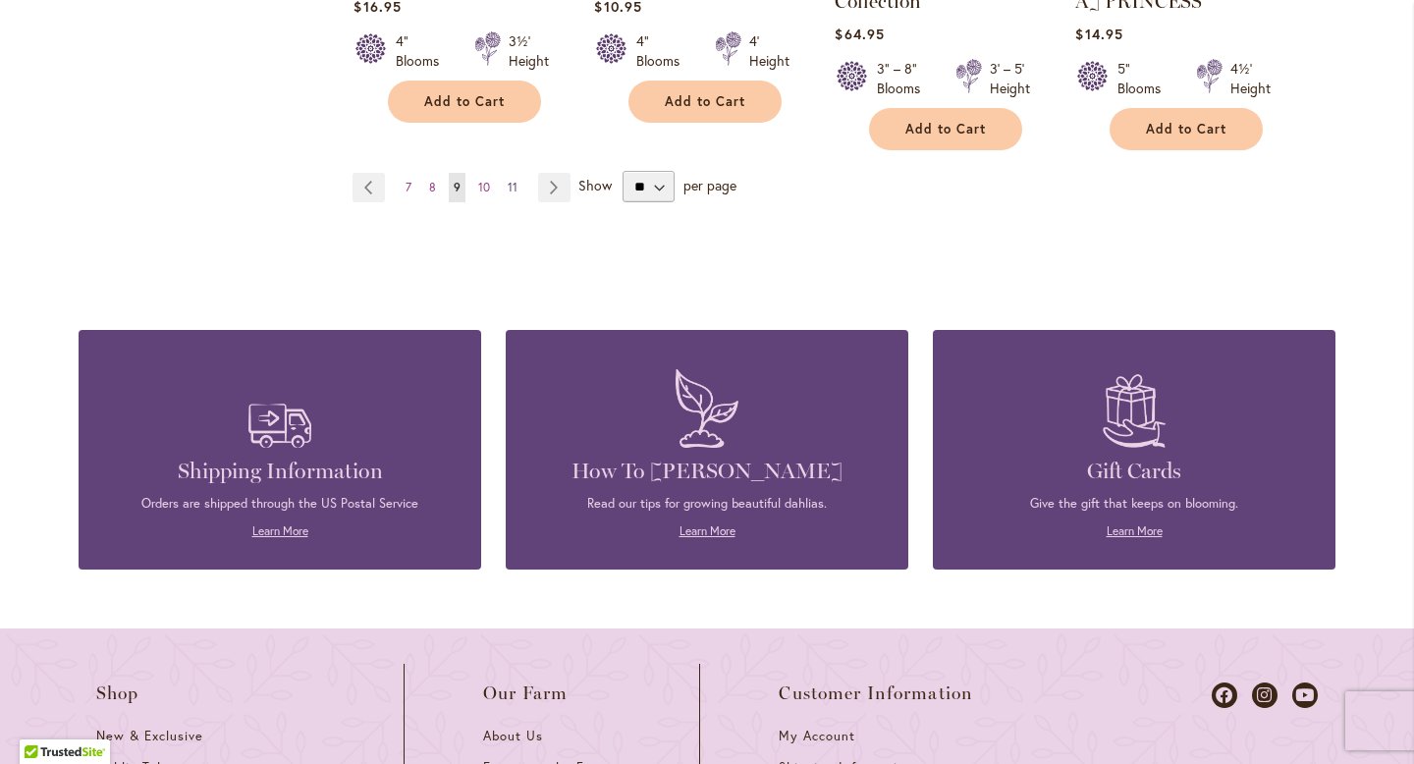
click at [508, 180] on span "11" at bounding box center [513, 187] width 10 height 15
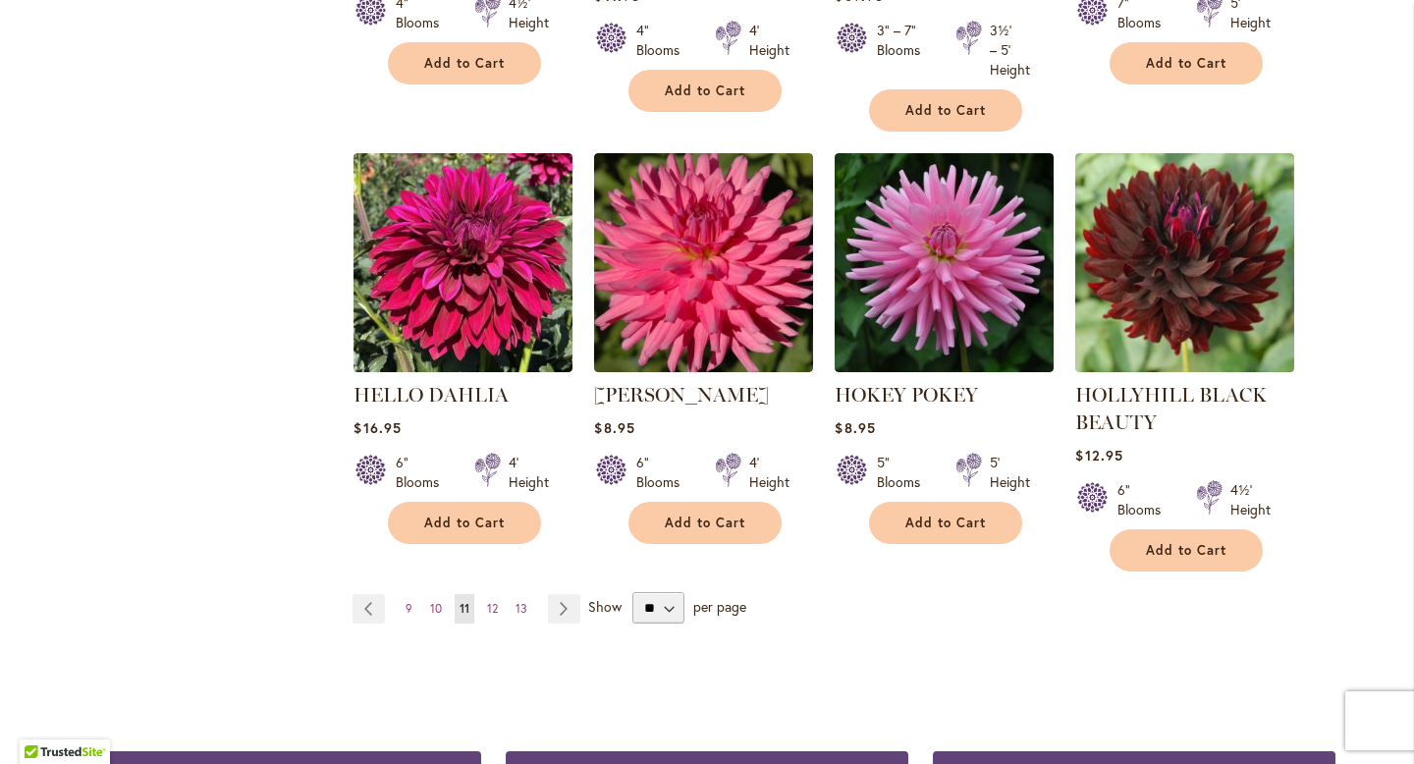
scroll to position [1654, 0]
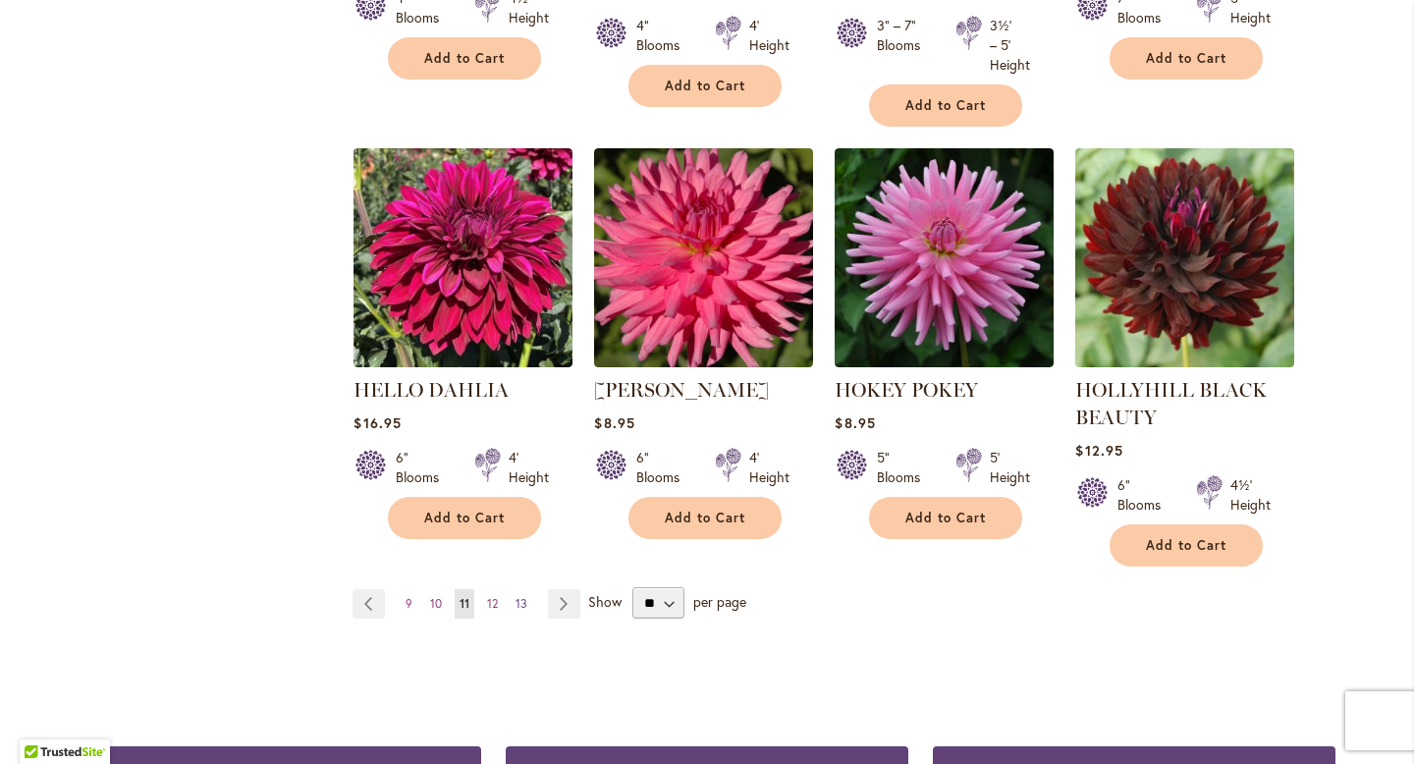
click at [516, 597] on span "13" at bounding box center [522, 603] width 12 height 15
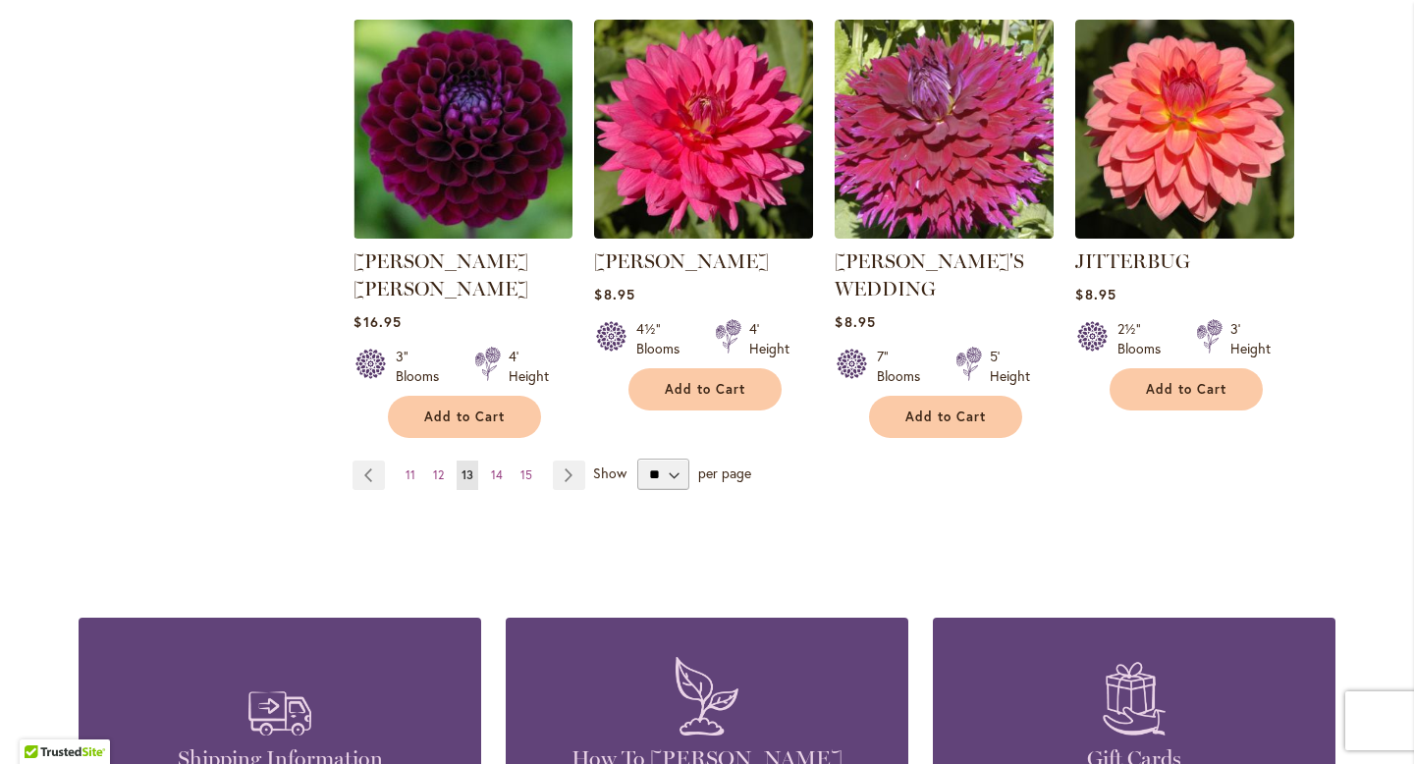
scroll to position [1764, 0]
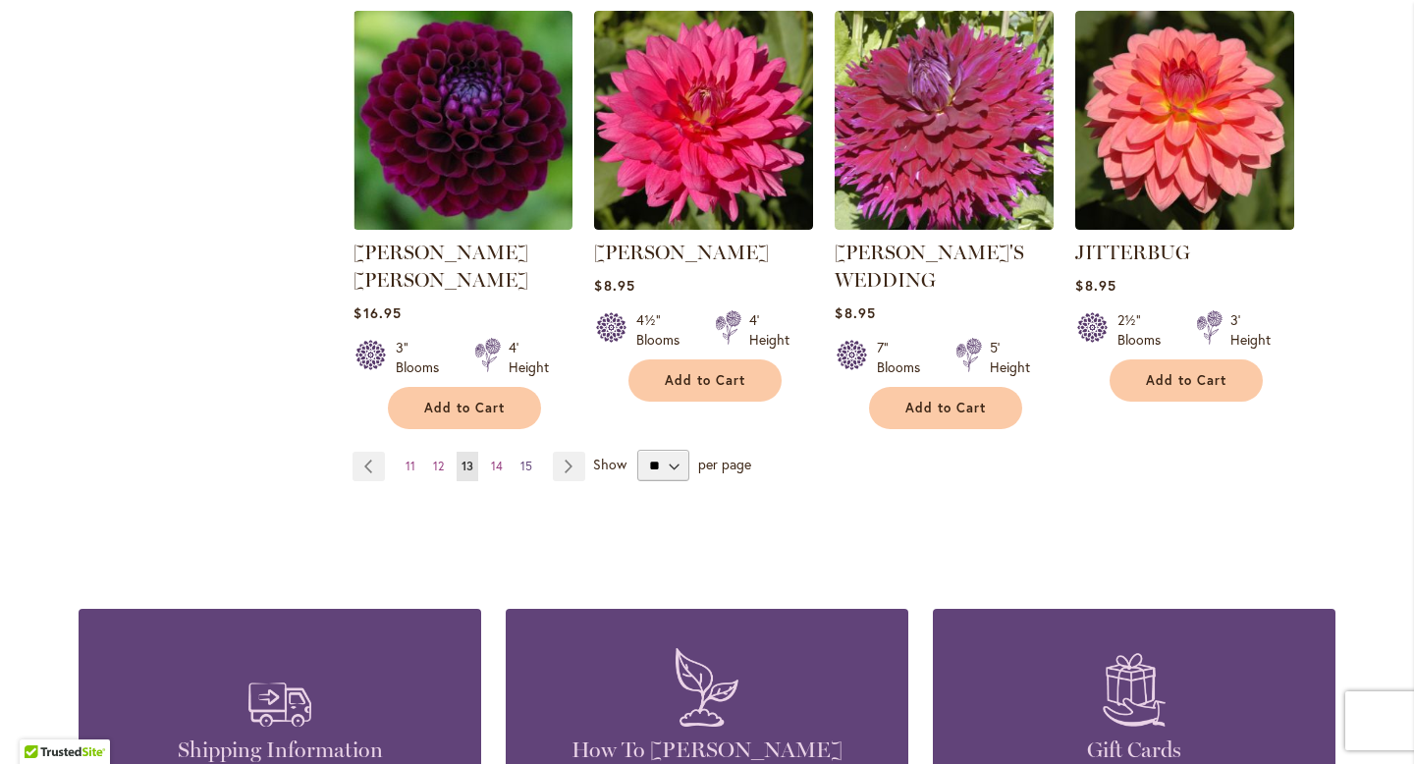
click at [520, 459] on span "15" at bounding box center [526, 466] width 12 height 15
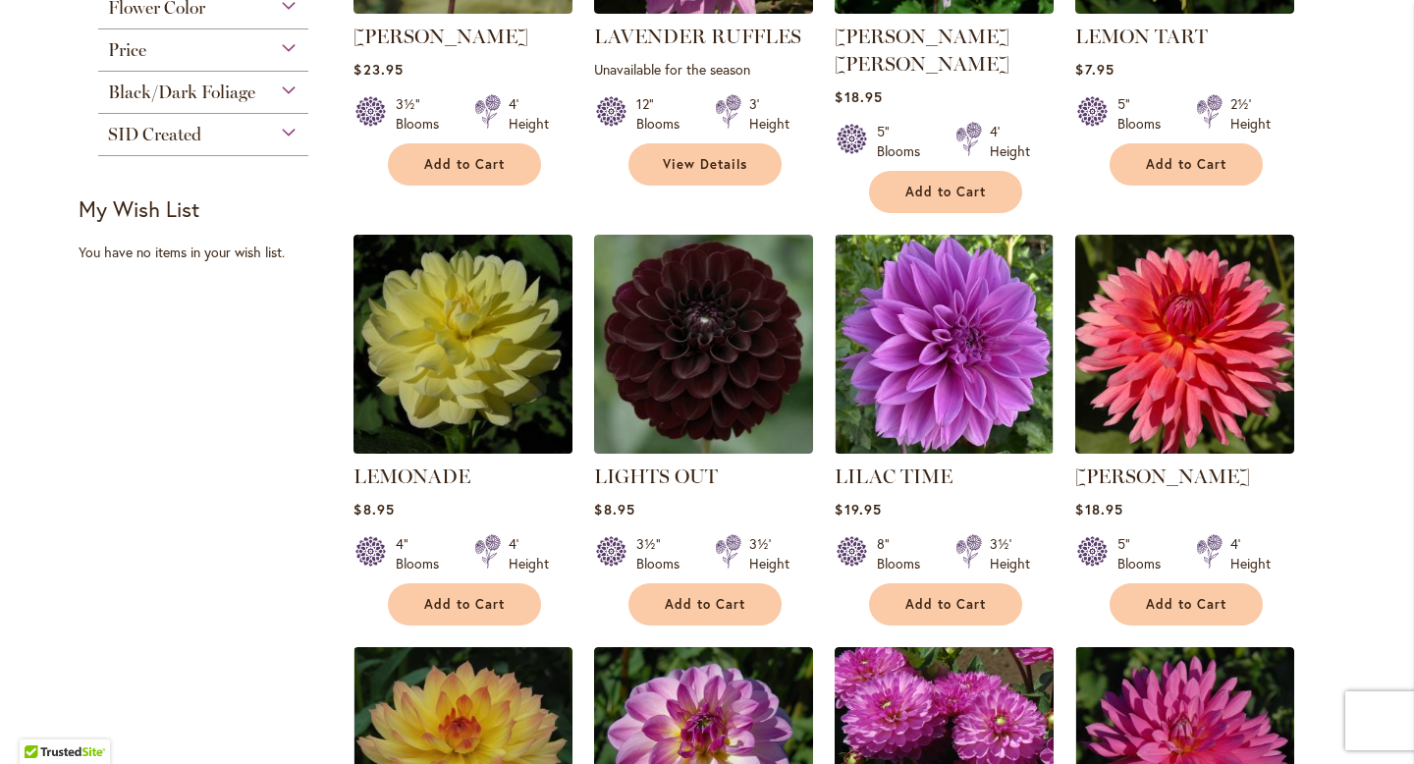
scroll to position [720, 0]
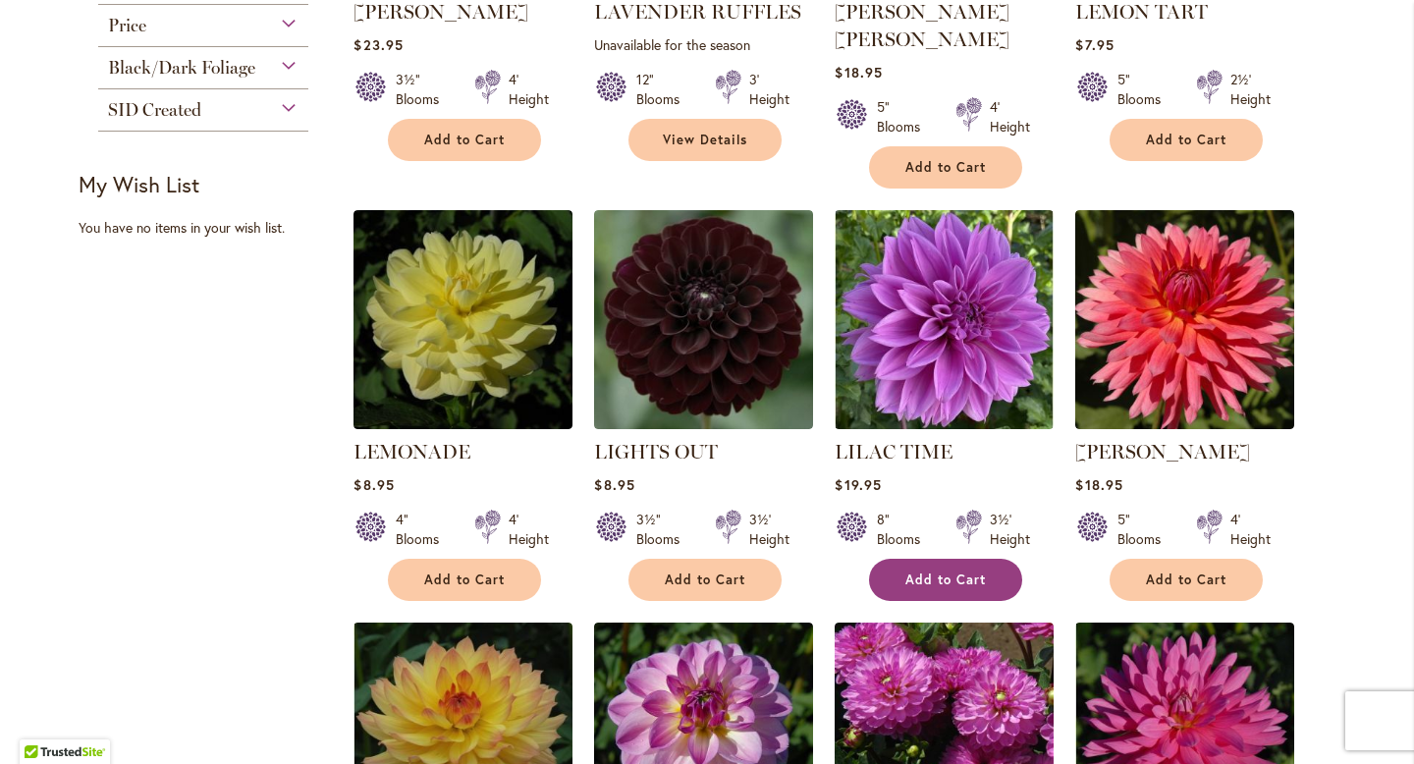
click at [946, 572] on span "Add to Cart" at bounding box center [945, 580] width 81 height 17
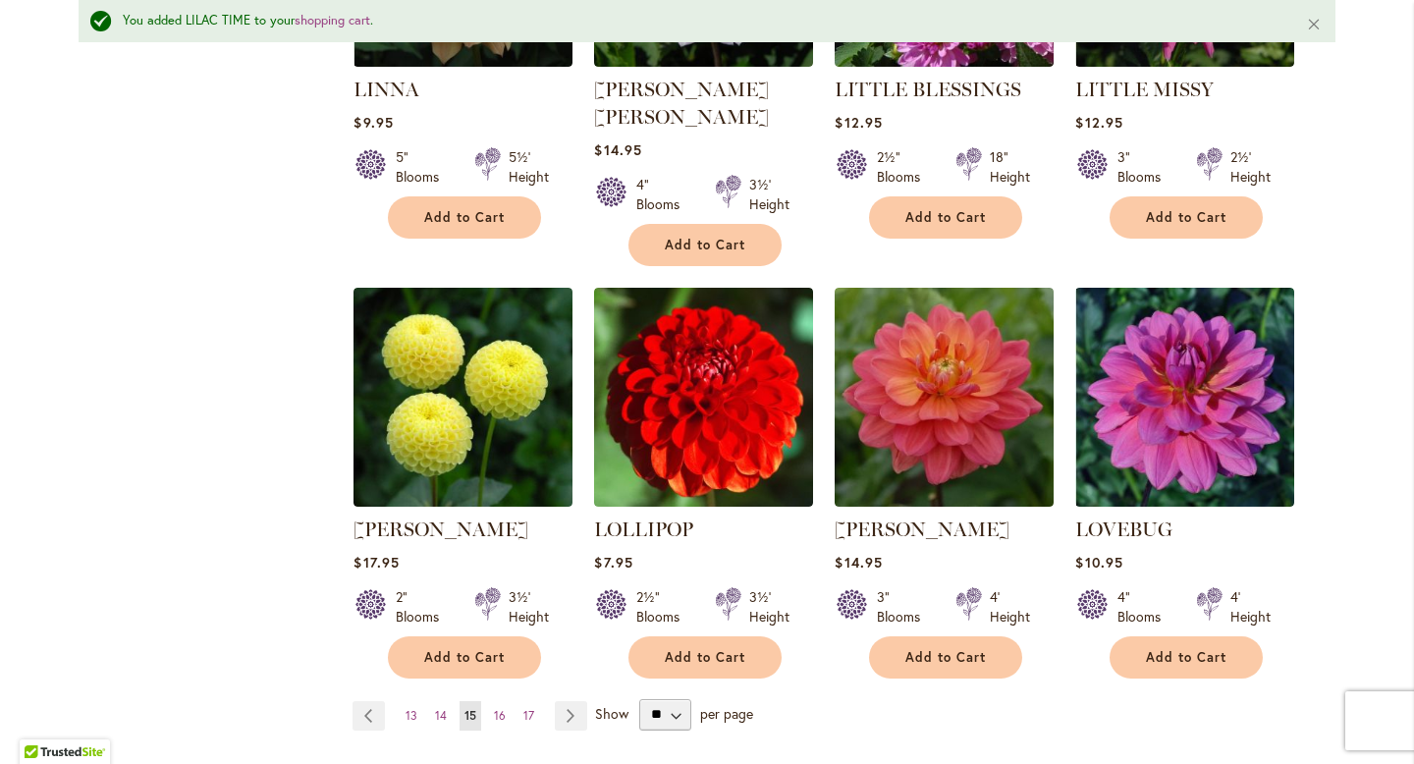
scroll to position [1553, 0]
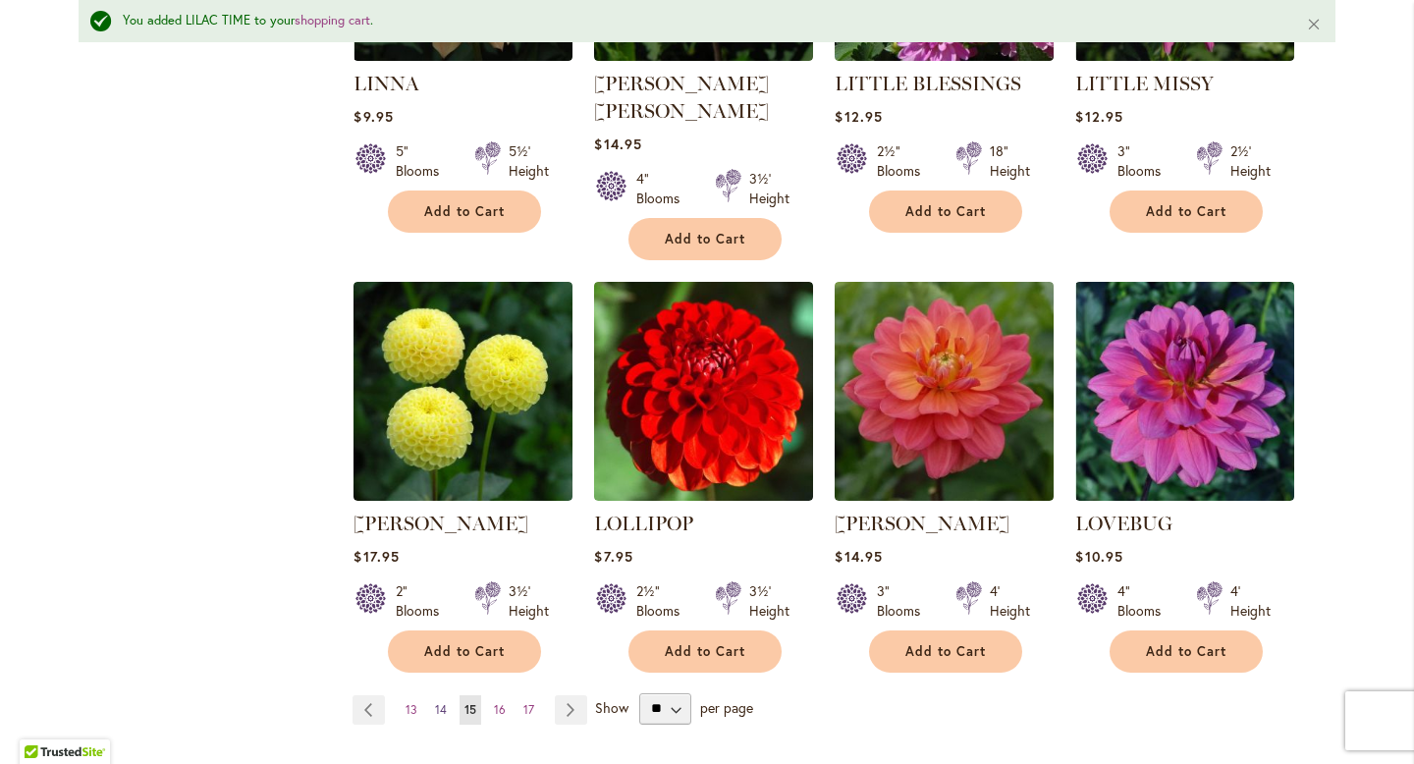
click at [435, 702] on span "14" at bounding box center [441, 709] width 12 height 15
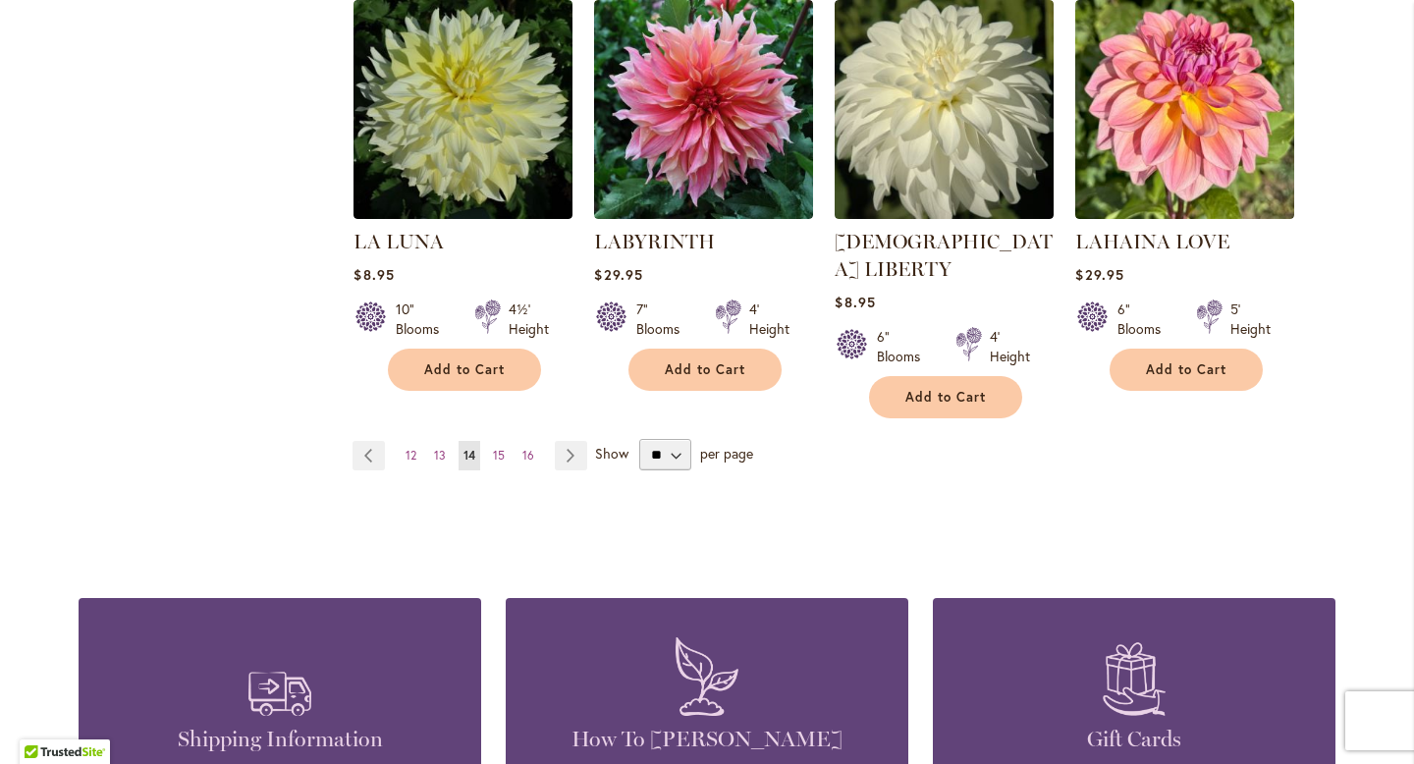
scroll to position [1728, 0]
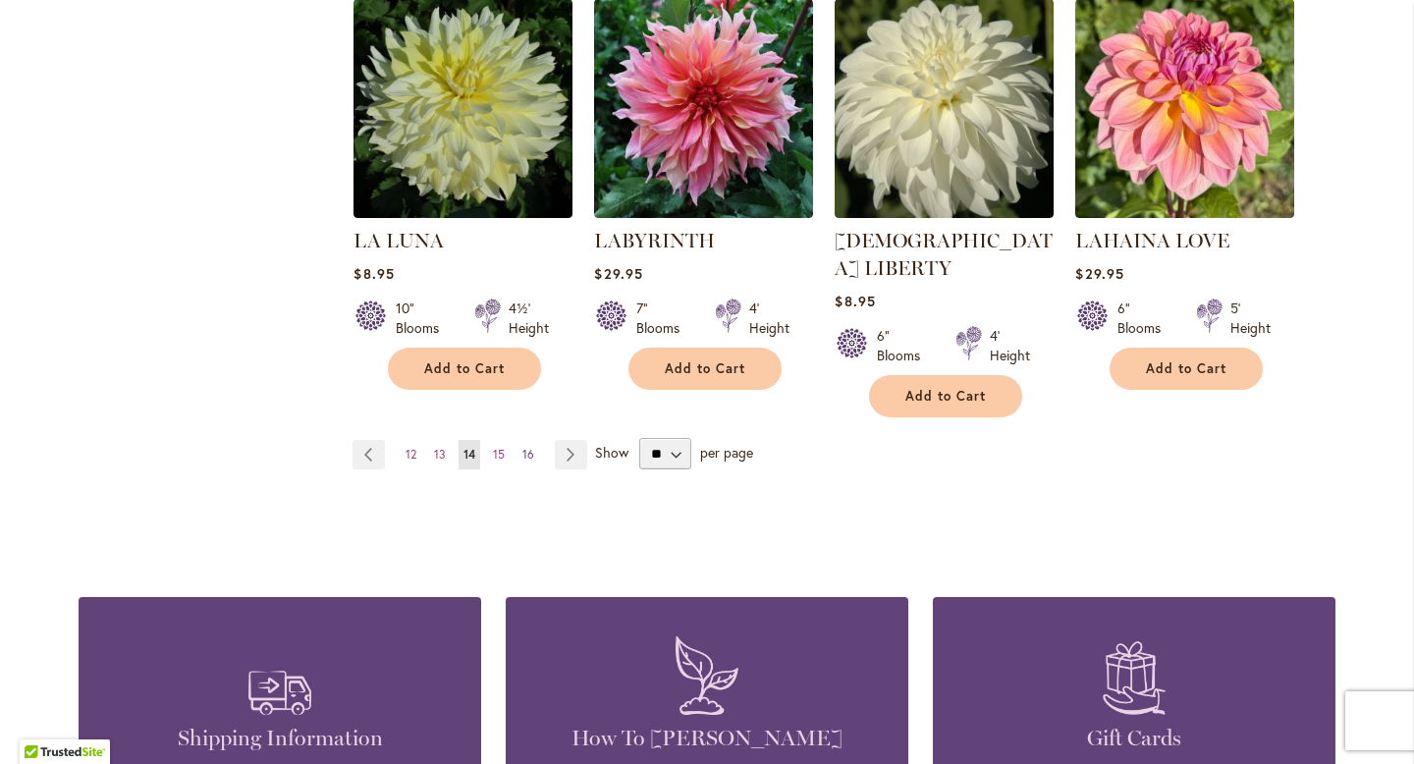
click at [522, 447] on span "16" at bounding box center [528, 454] width 12 height 15
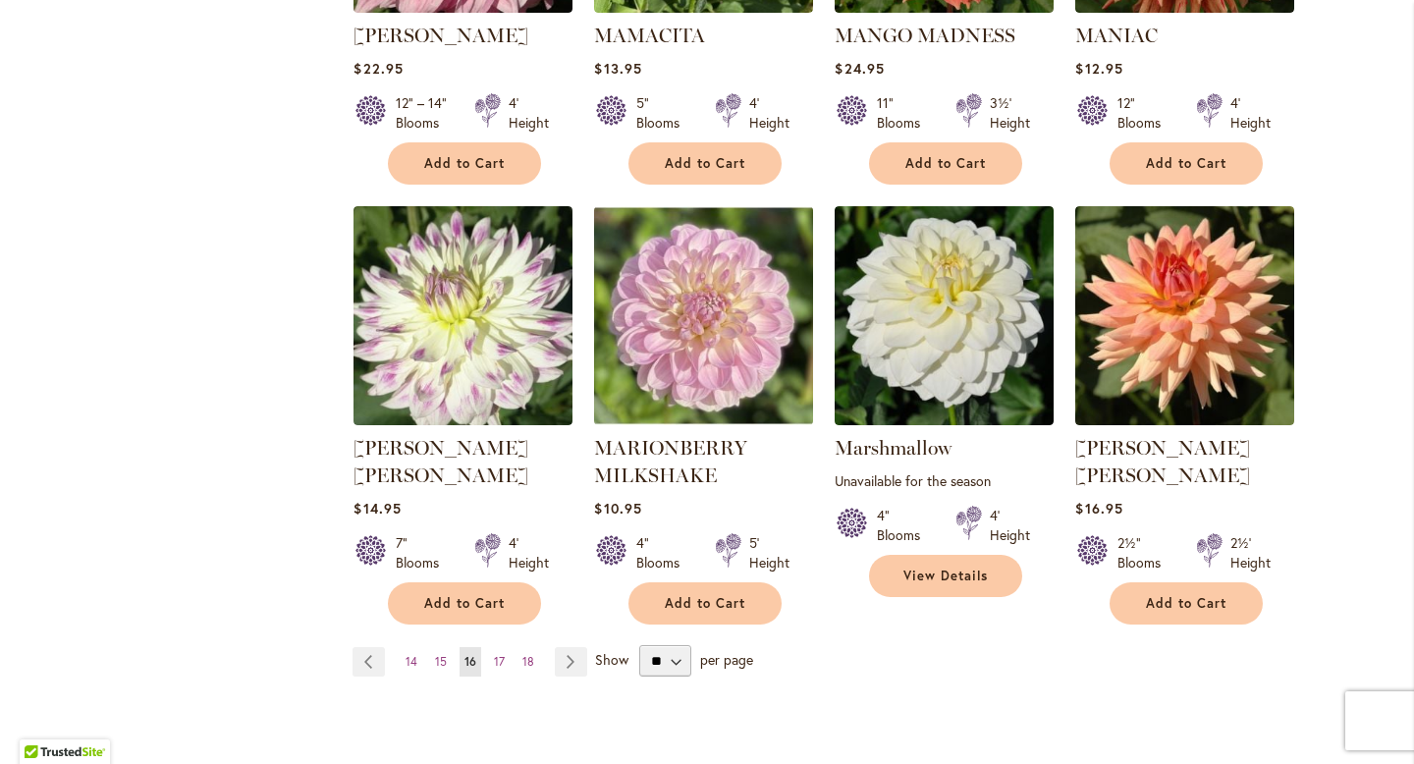
scroll to position [1555, 0]
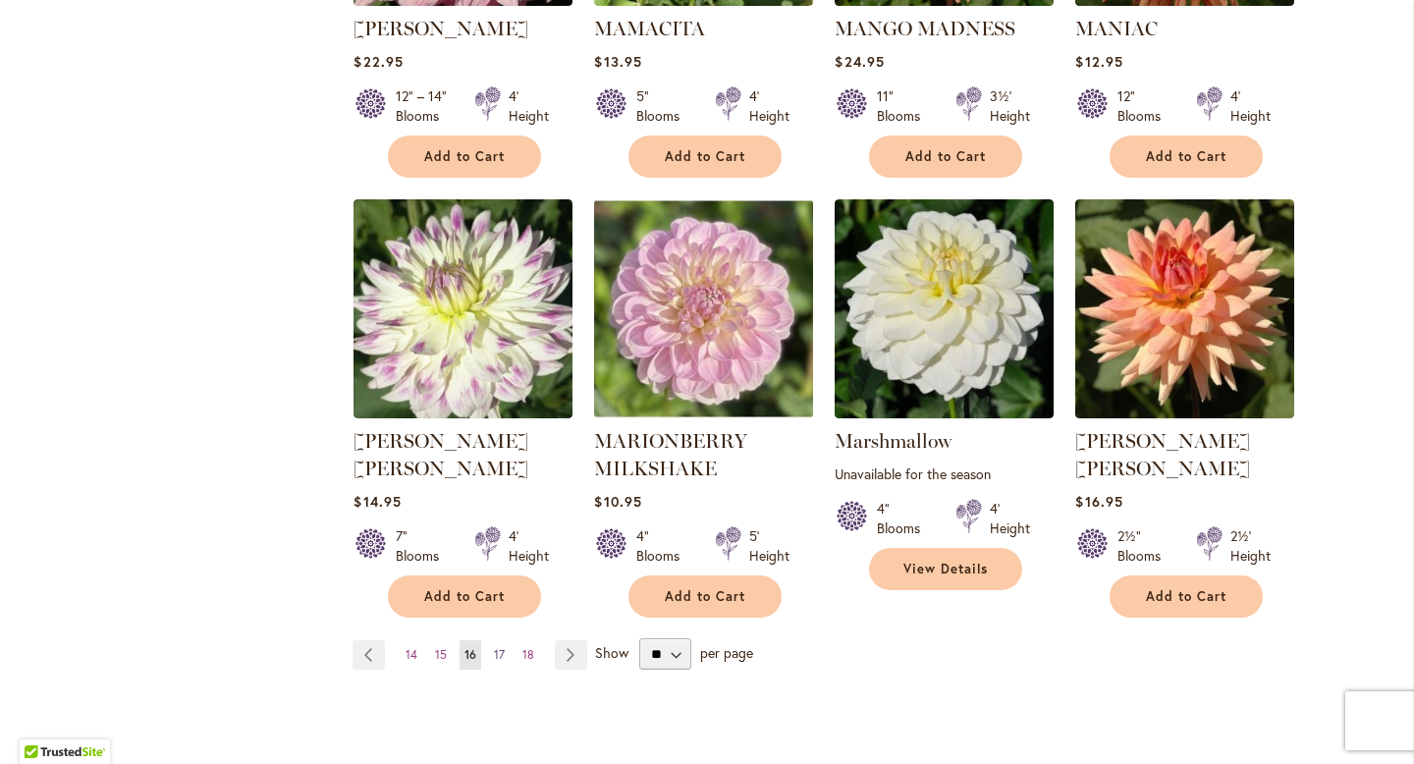
click at [494, 647] on span "17" at bounding box center [499, 654] width 11 height 15
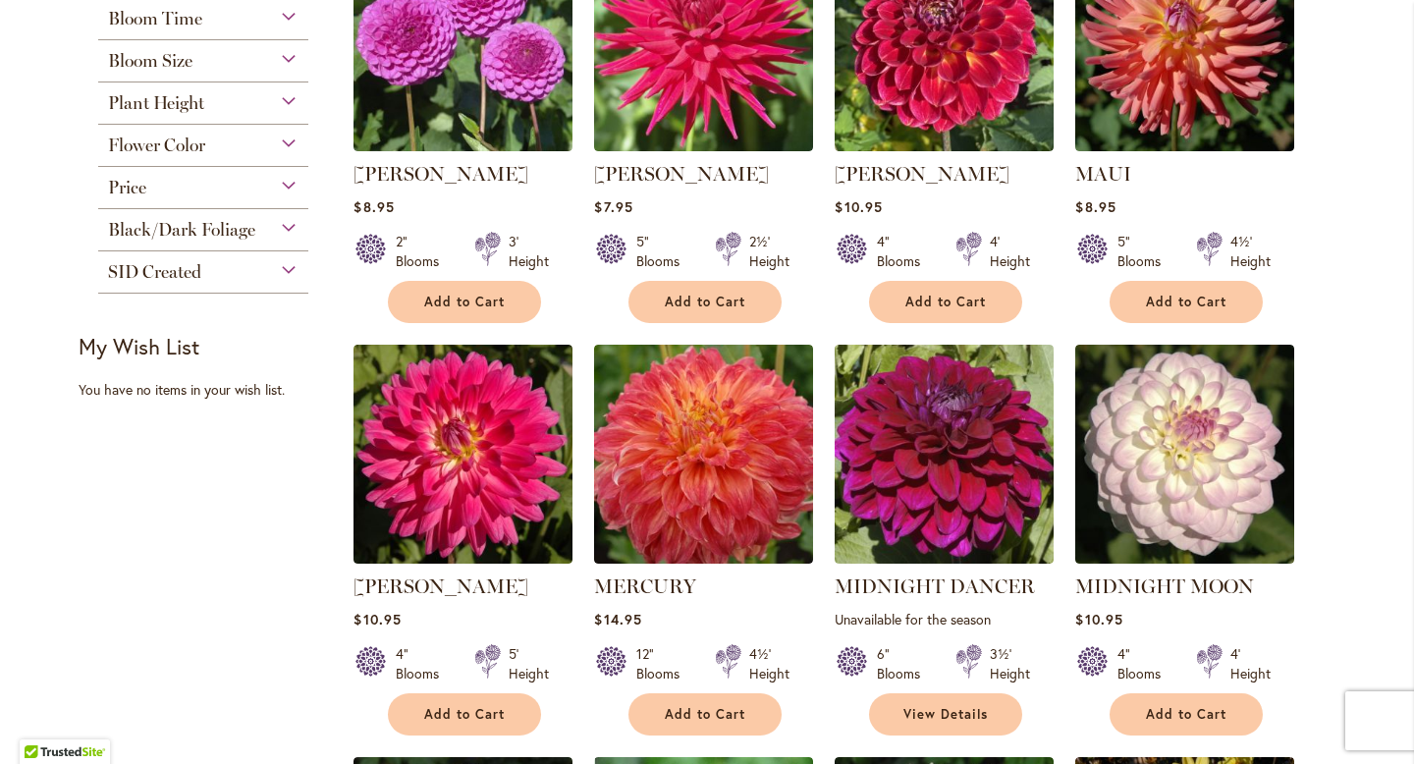
scroll to position [564, 0]
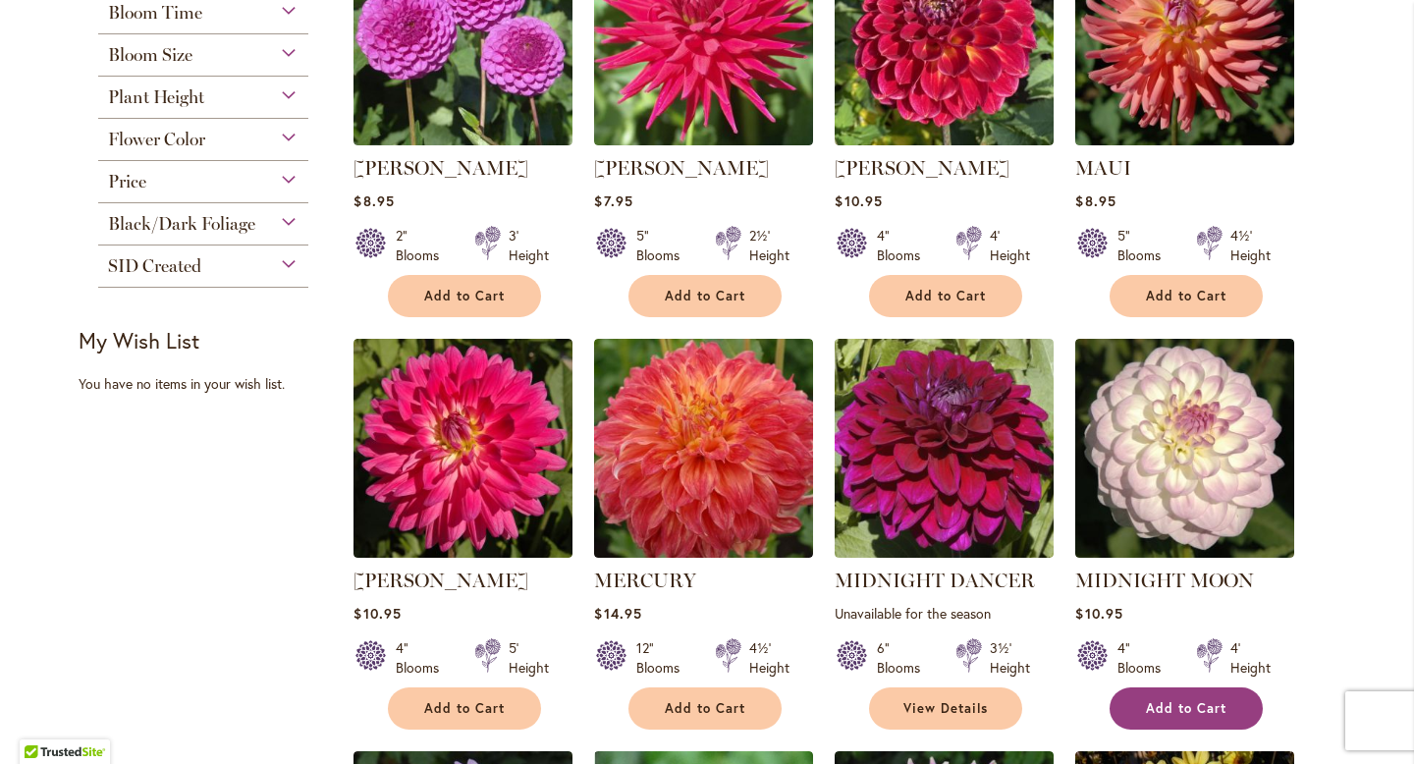
click at [1164, 706] on span "Add to Cart" at bounding box center [1186, 708] width 81 height 17
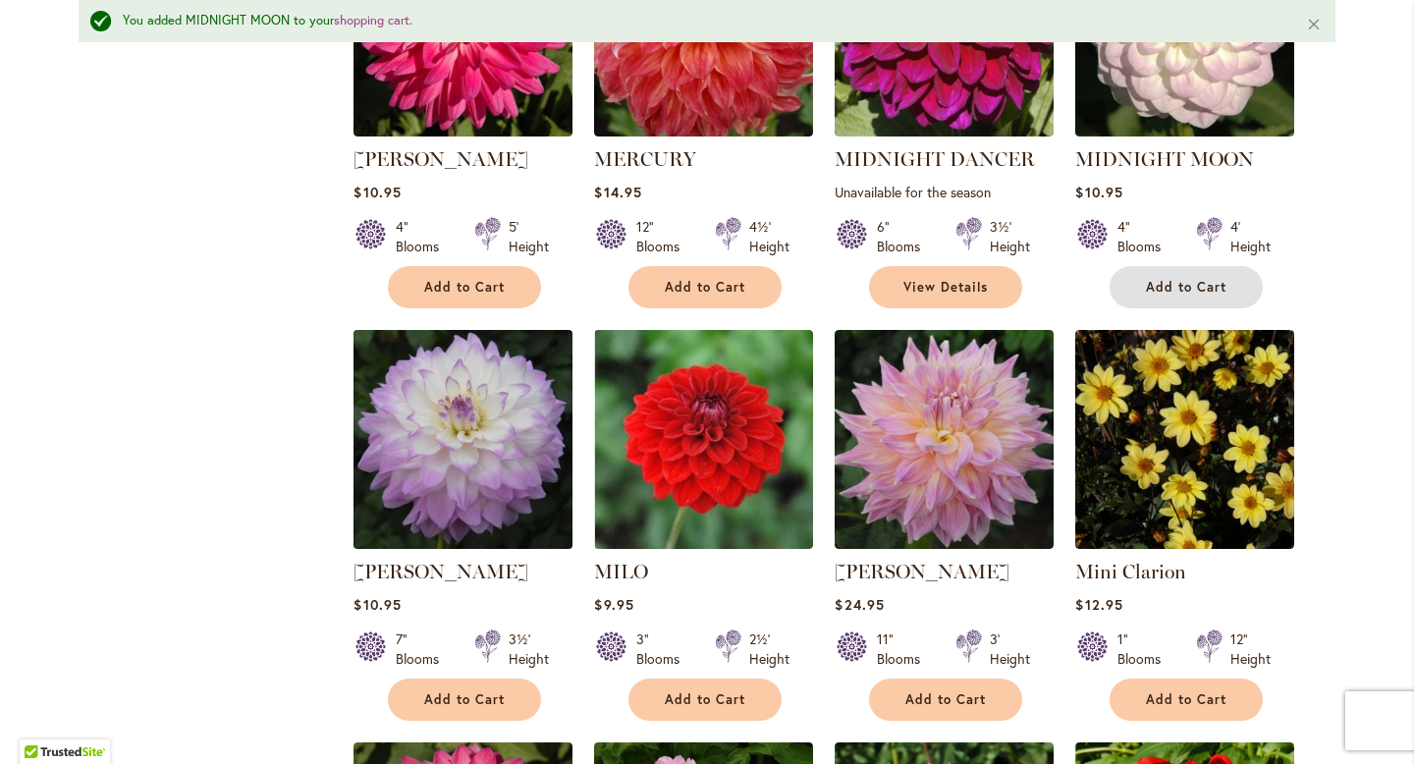
scroll to position [1040, 0]
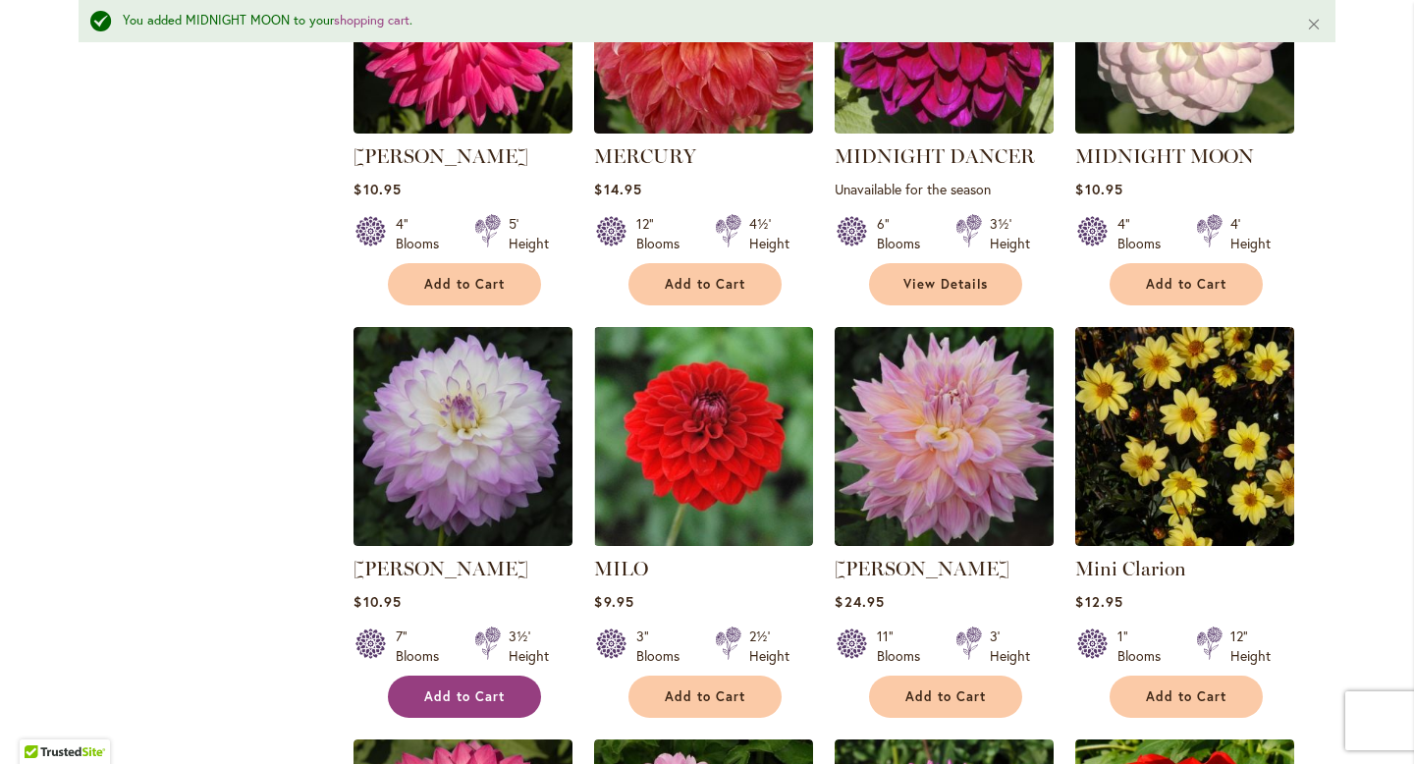
click at [463, 692] on span "Add to Cart" at bounding box center [464, 696] width 81 height 17
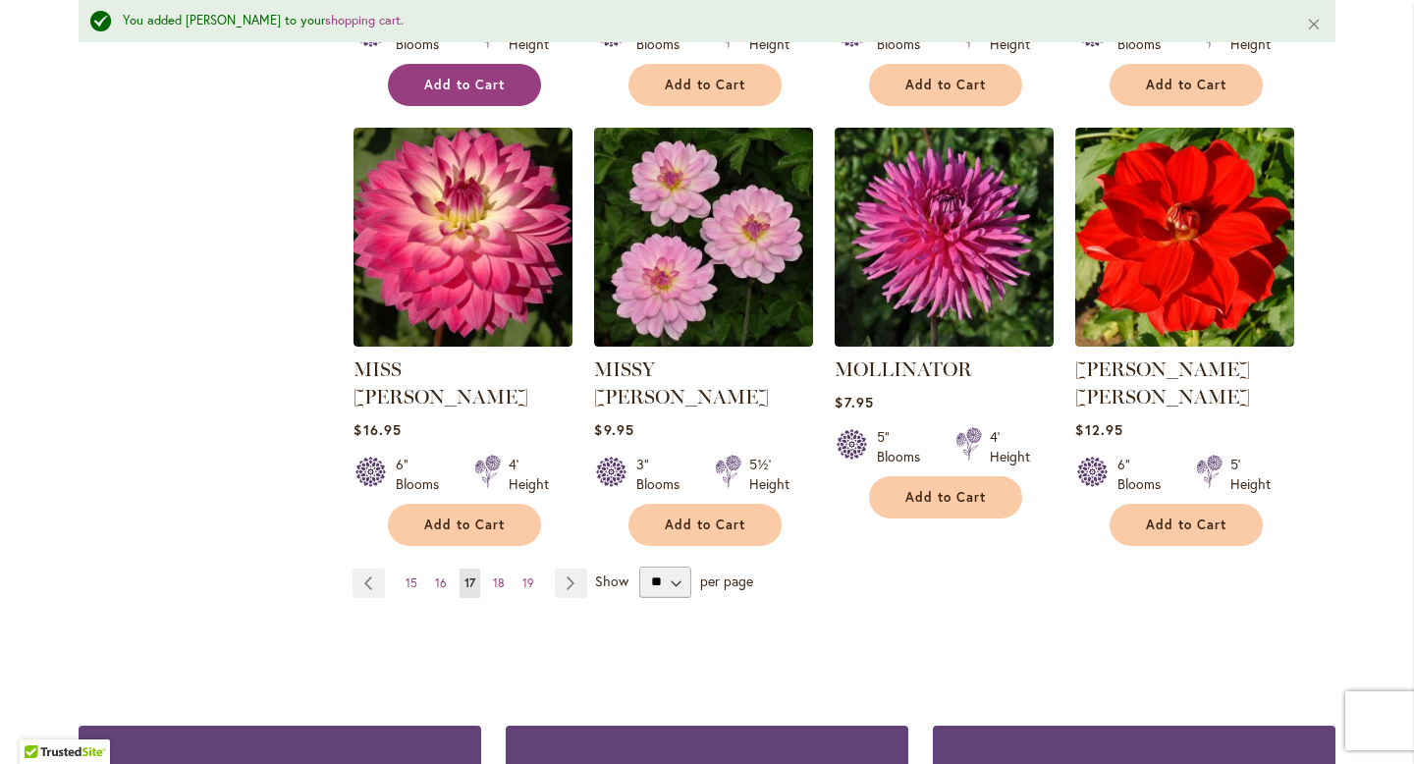
scroll to position [1653, 0]
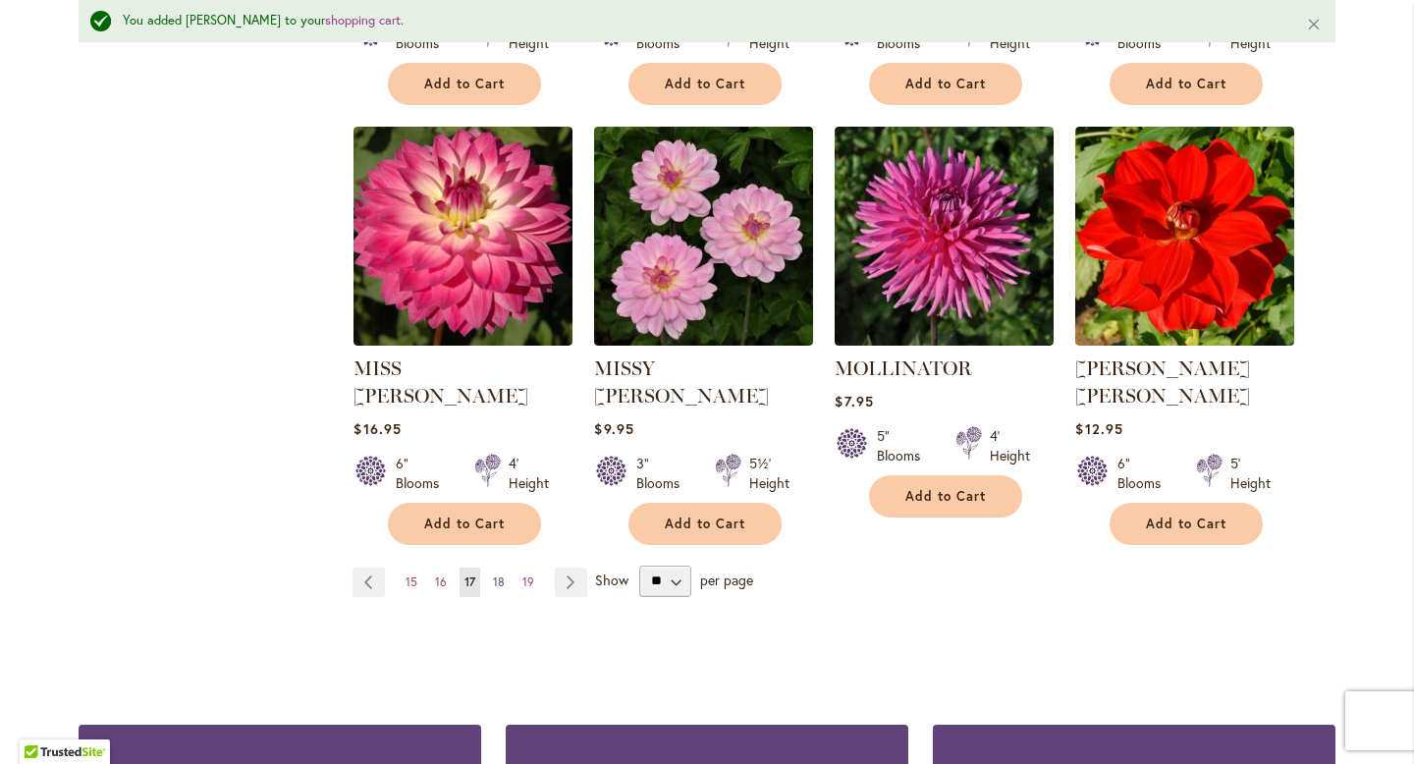
click at [494, 574] on span "18" at bounding box center [499, 581] width 12 height 15
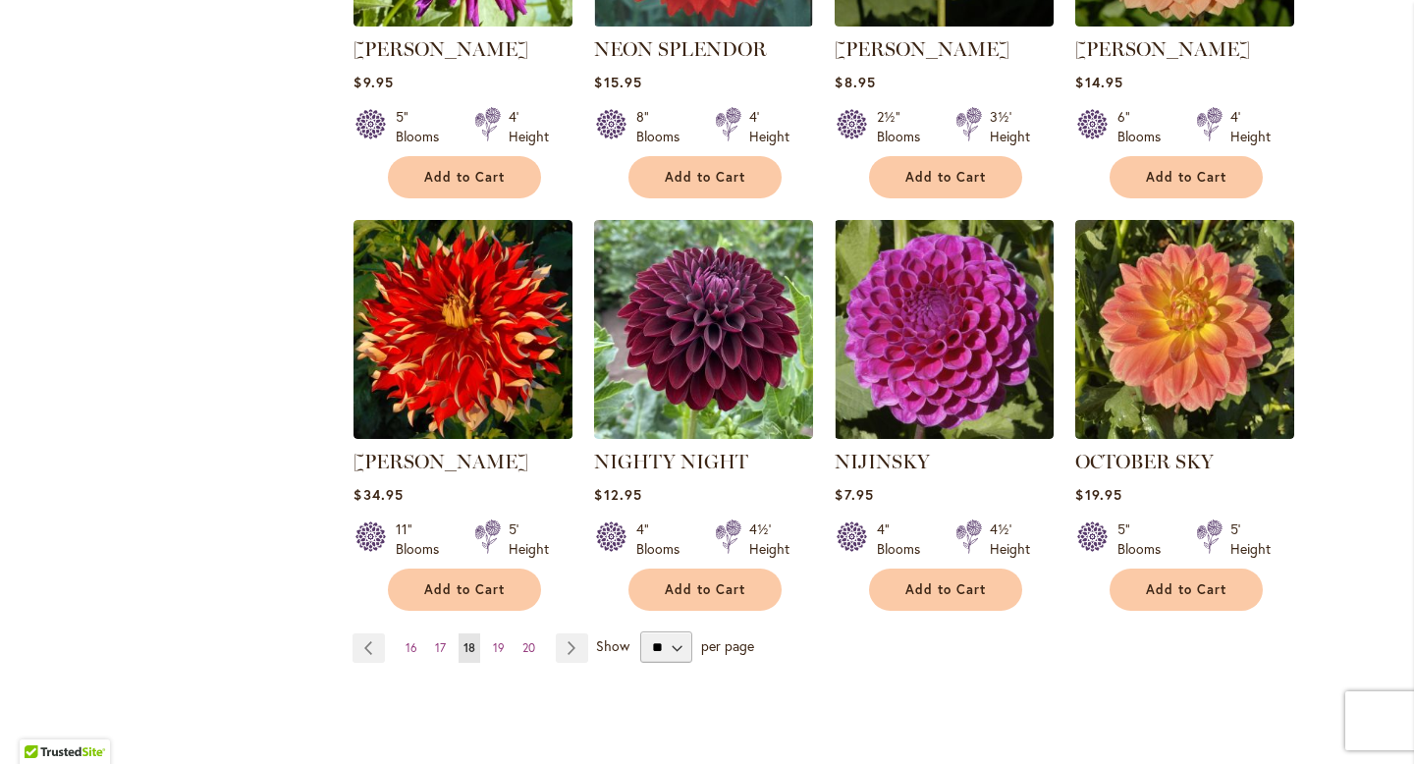
scroll to position [1536, 0]
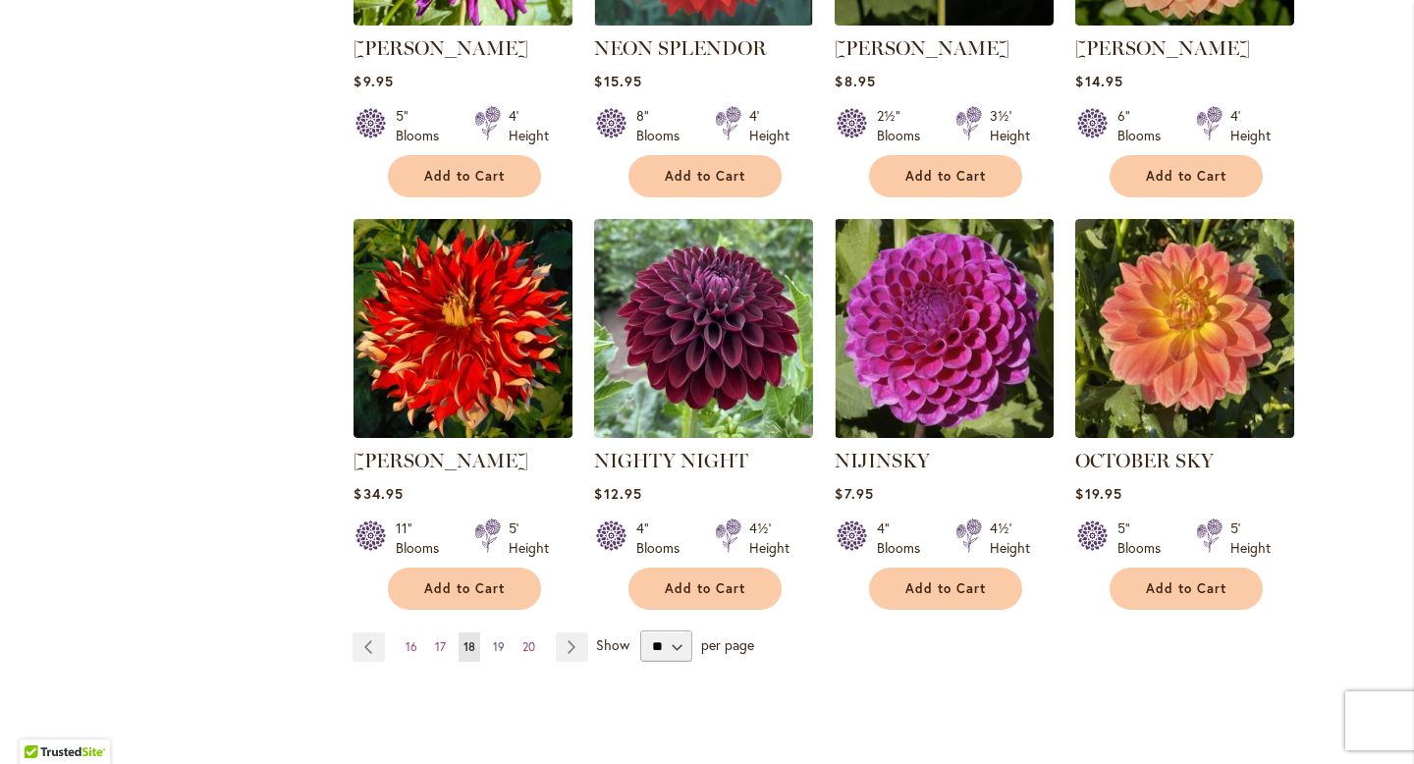
click at [493, 639] on span "19" at bounding box center [499, 646] width 12 height 15
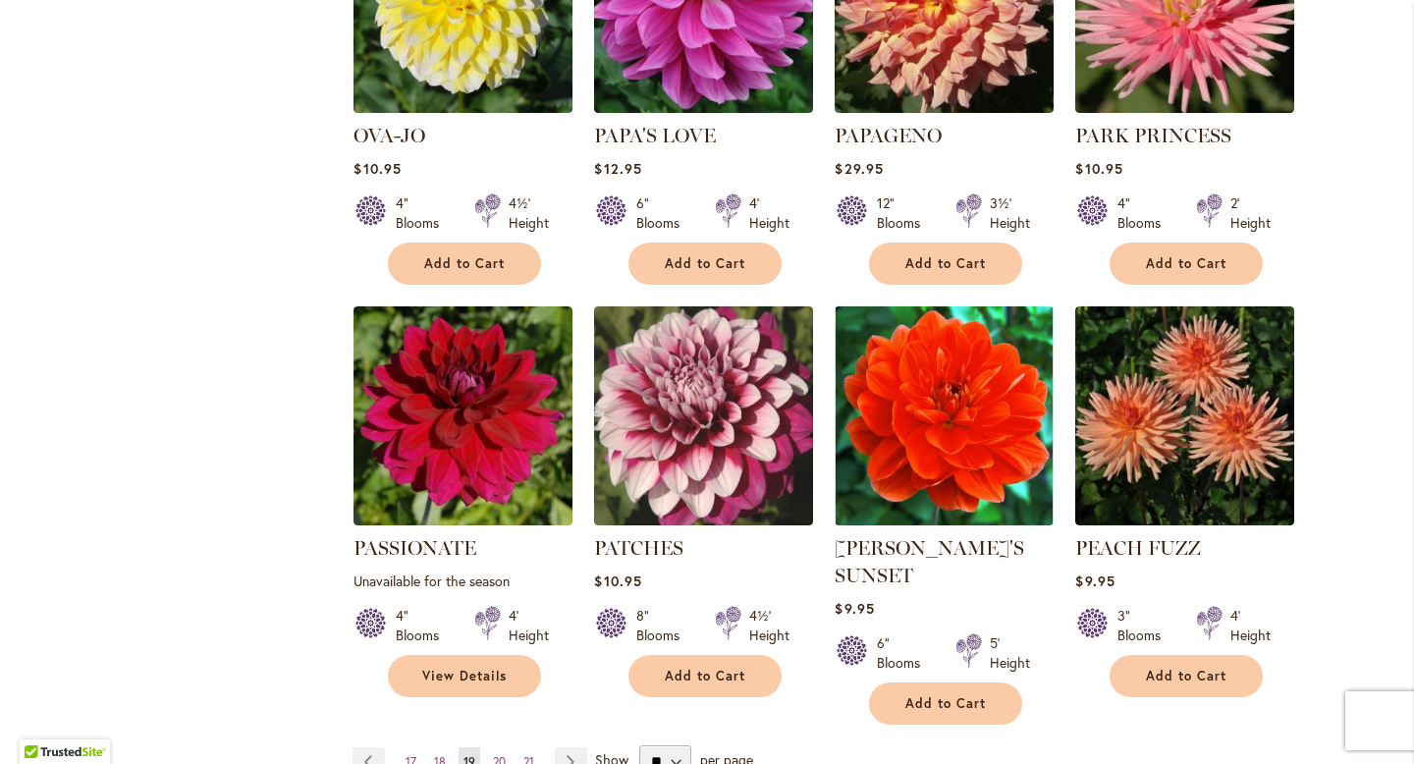
scroll to position [1452, 0]
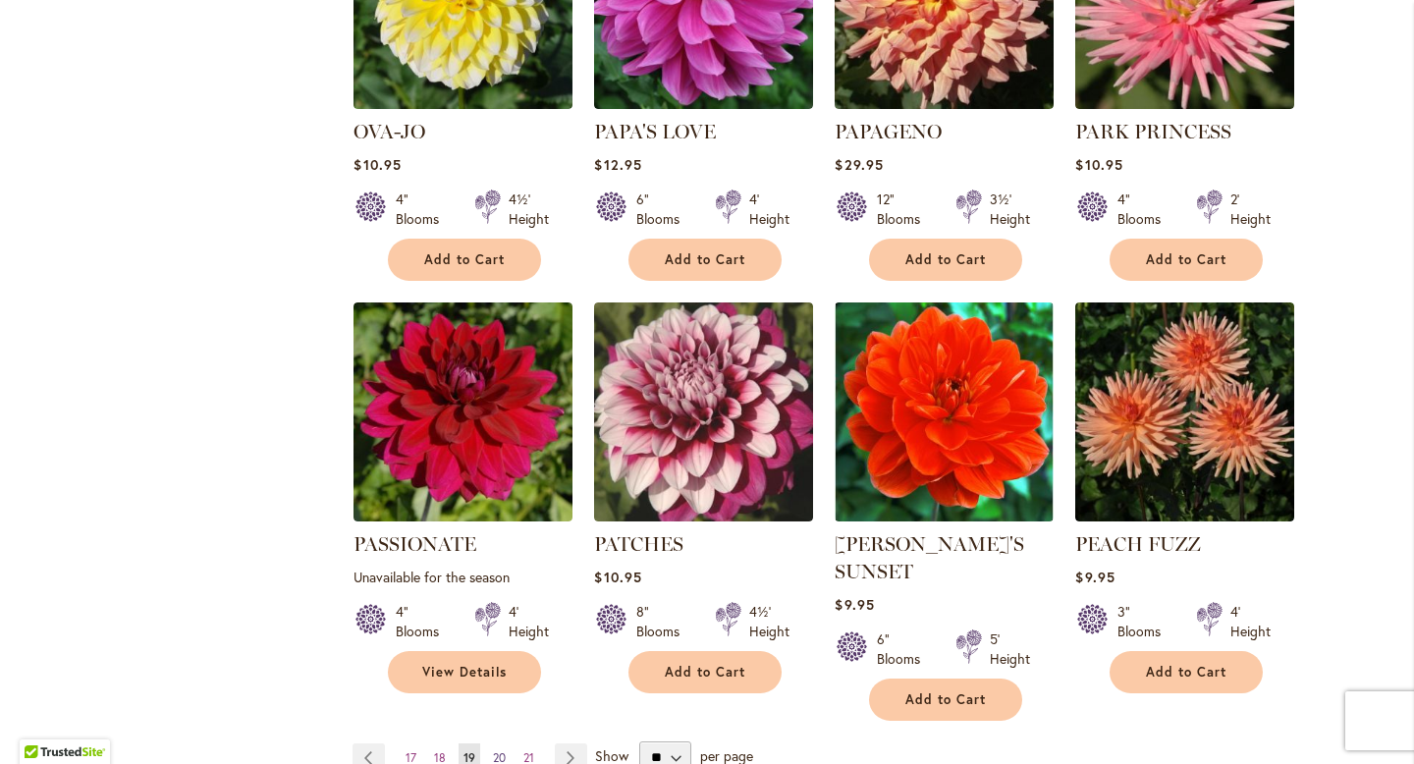
click at [496, 750] on span "20" at bounding box center [499, 757] width 13 height 15
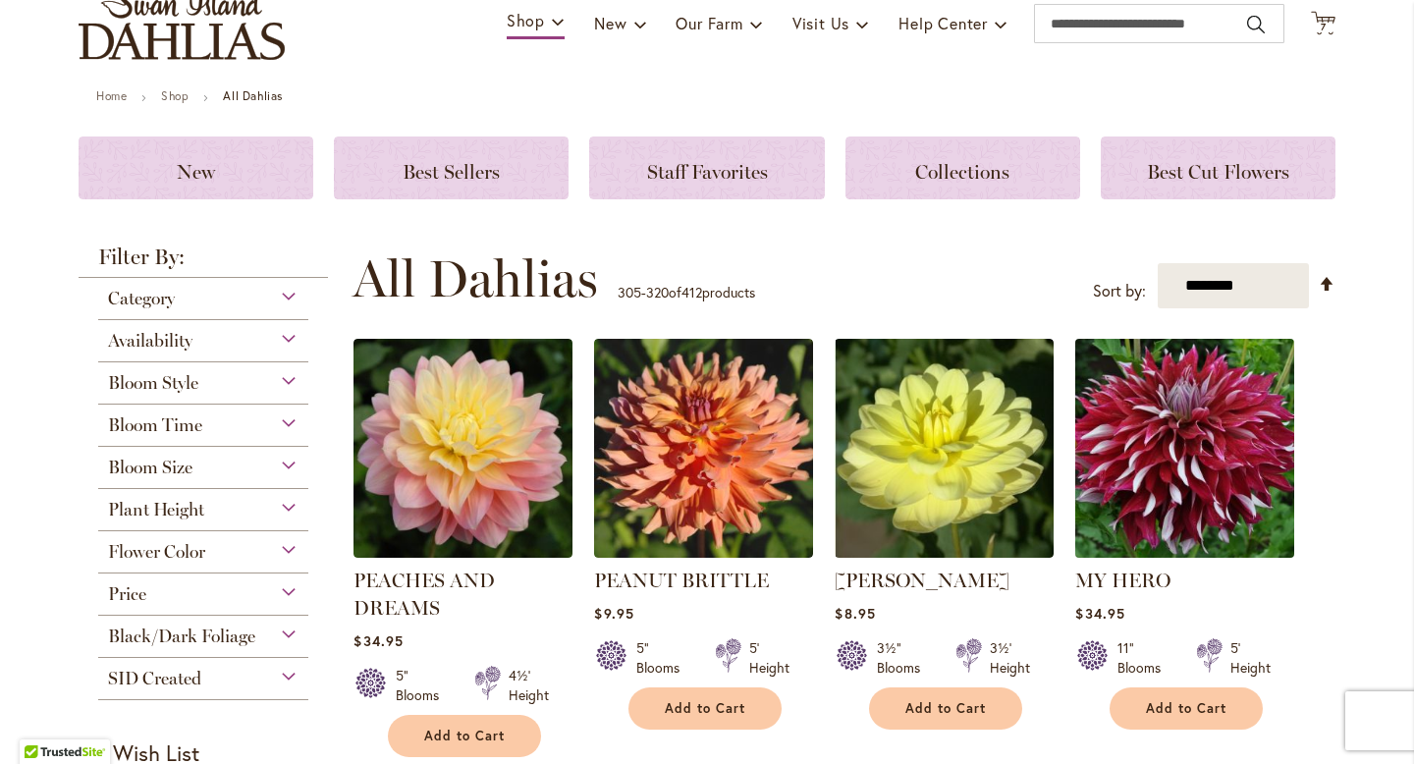
scroll to position [197, 0]
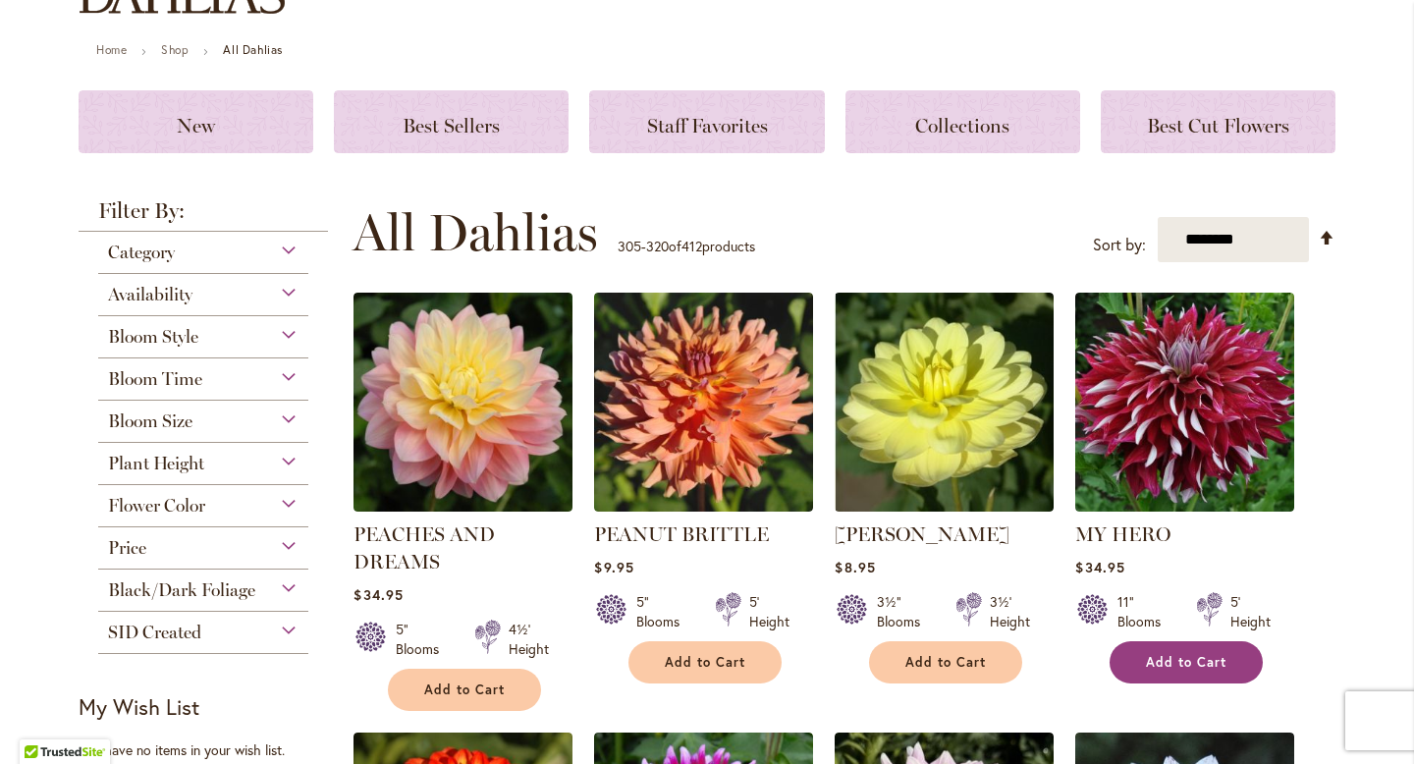
click at [1187, 658] on span "Add to Cart" at bounding box center [1186, 662] width 81 height 17
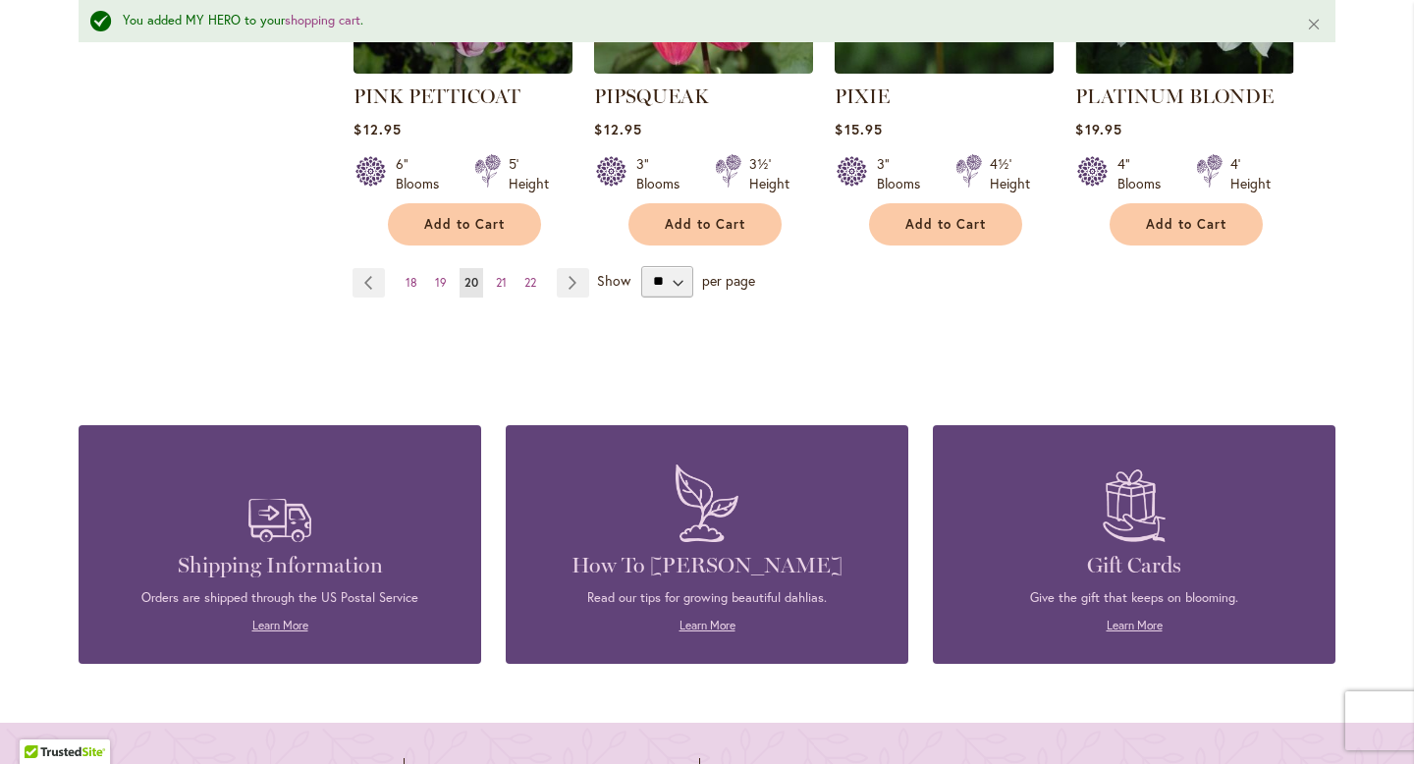
scroll to position [1978, 0]
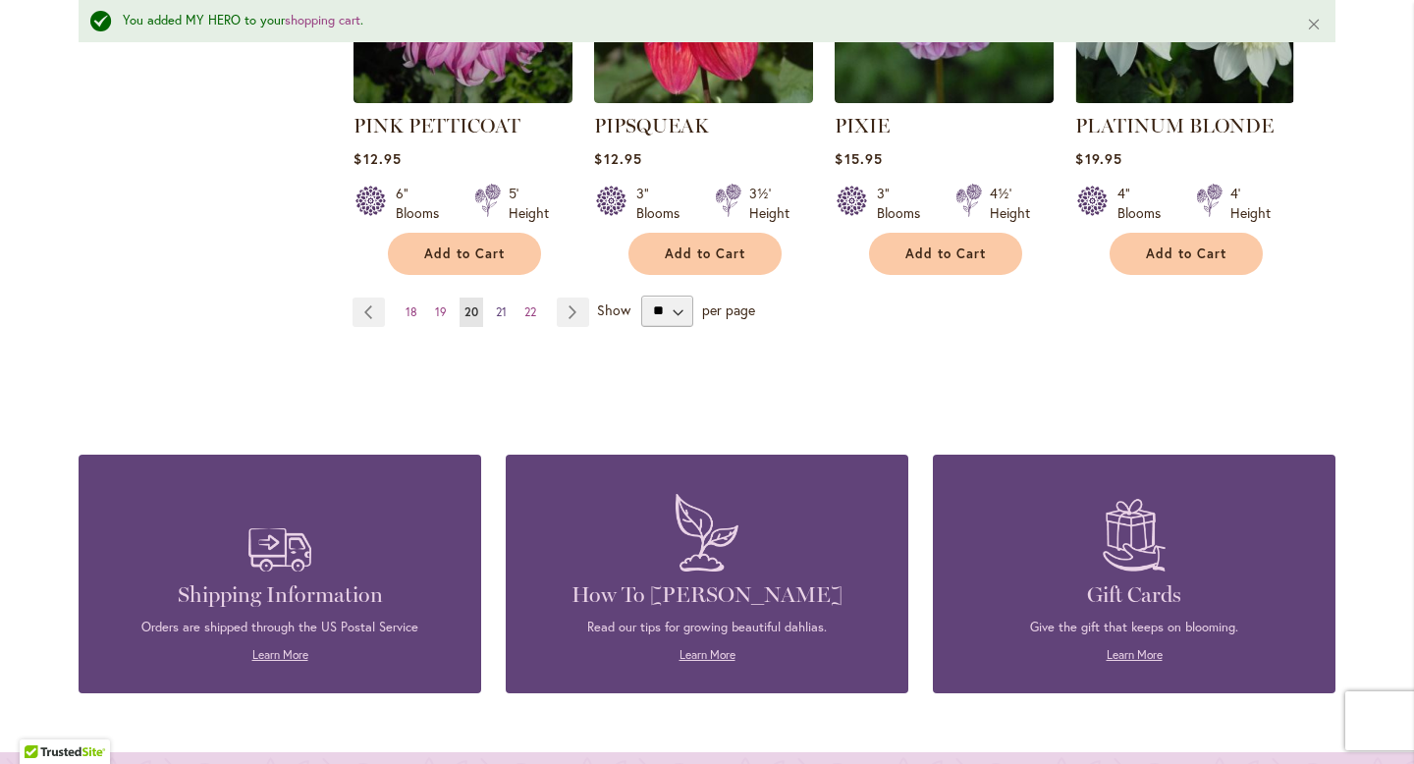
click at [496, 304] on span "21" at bounding box center [501, 311] width 11 height 15
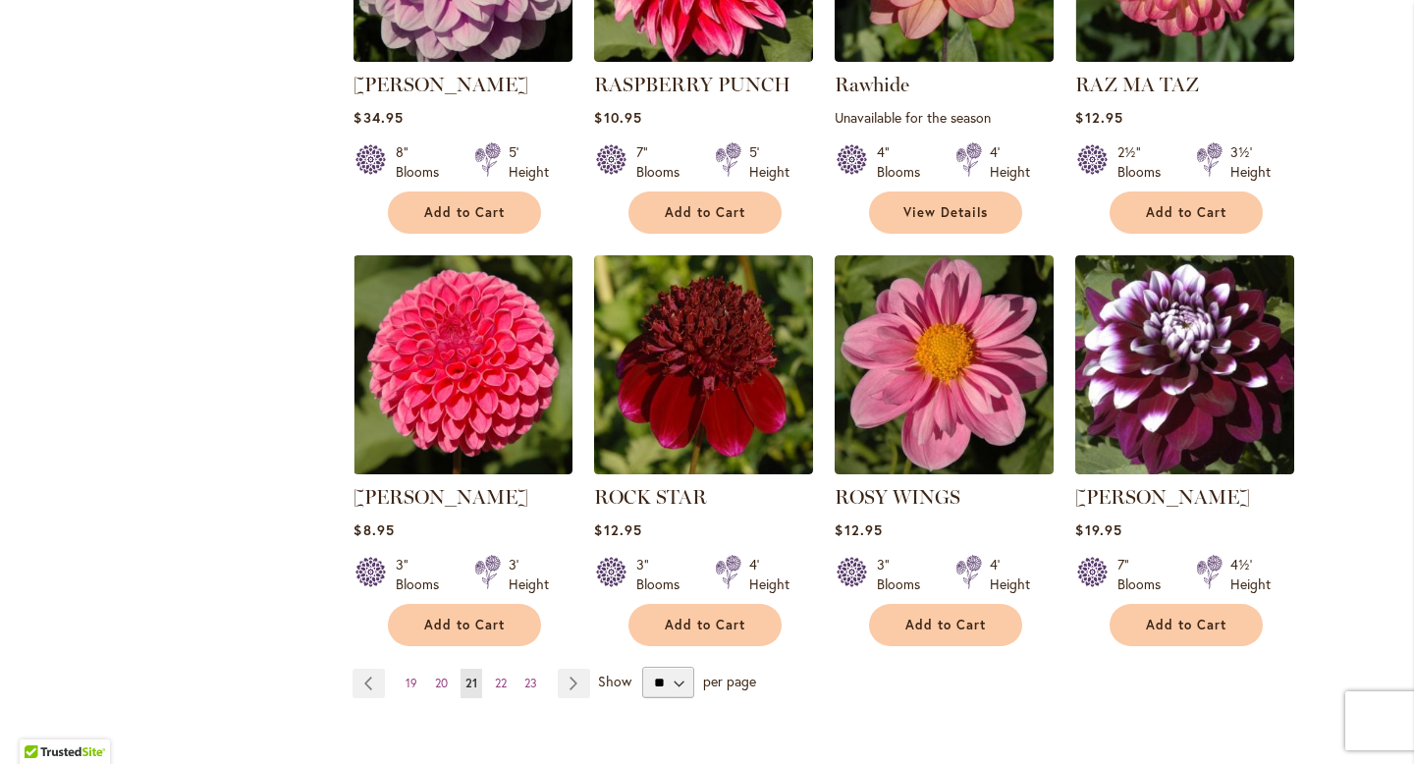
scroll to position [1521, 0]
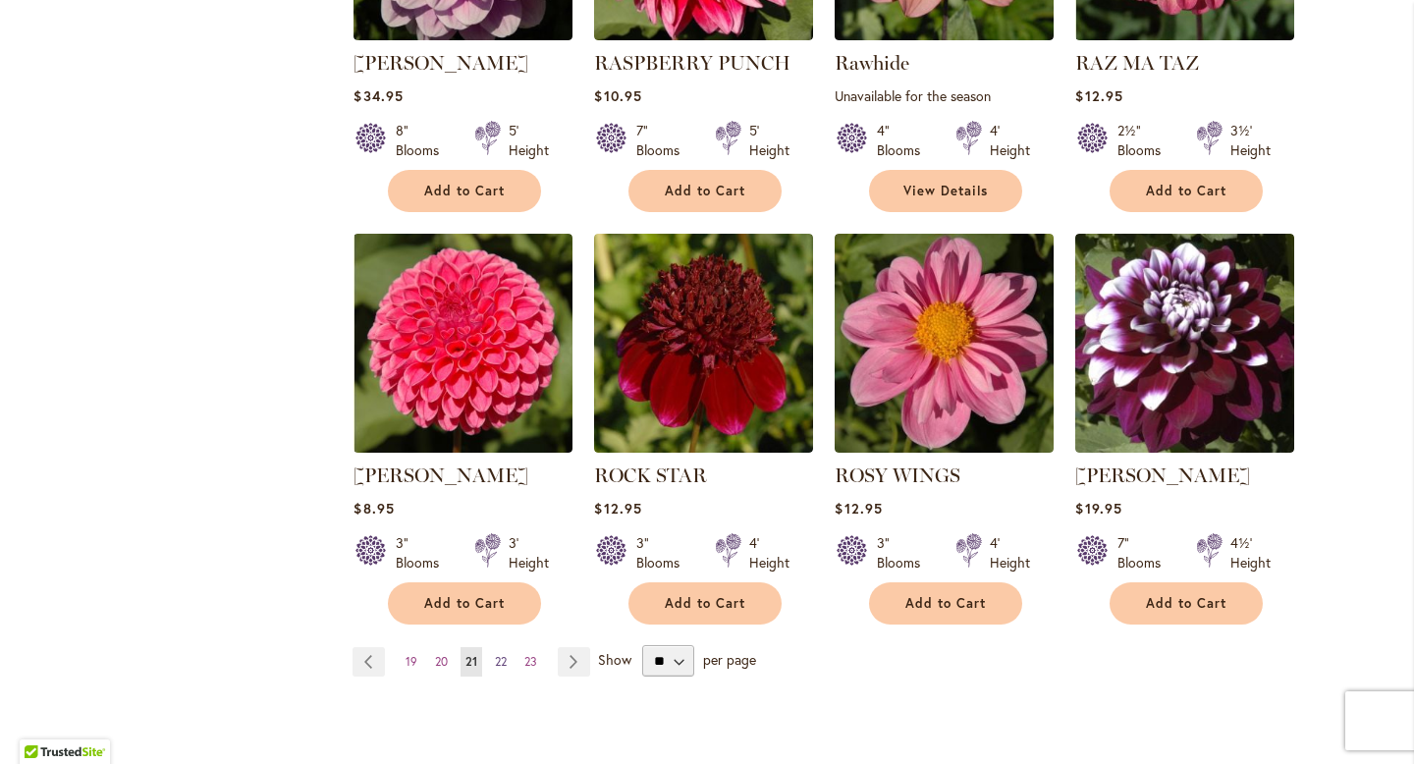
click at [500, 656] on link "Page 22" at bounding box center [501, 661] width 22 height 29
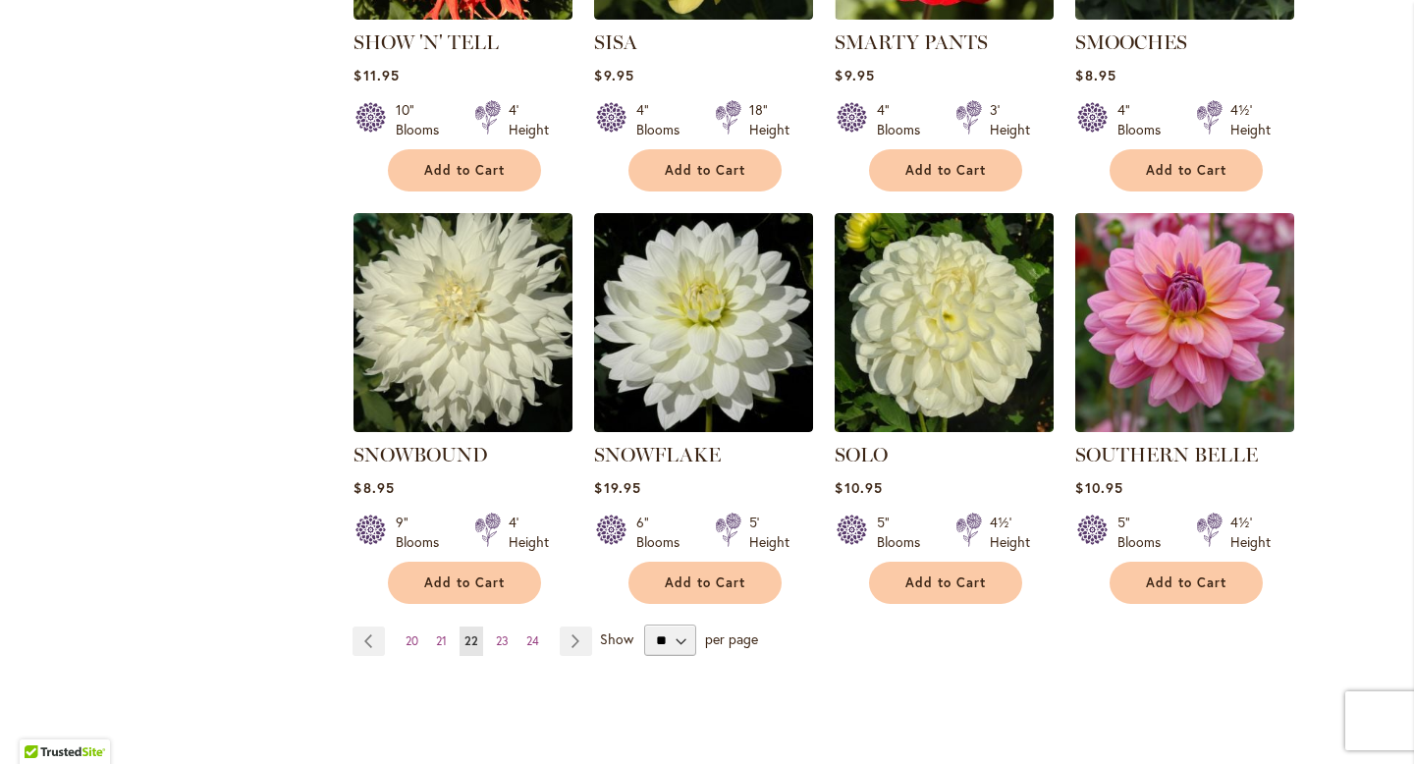
scroll to position [1549, 0]
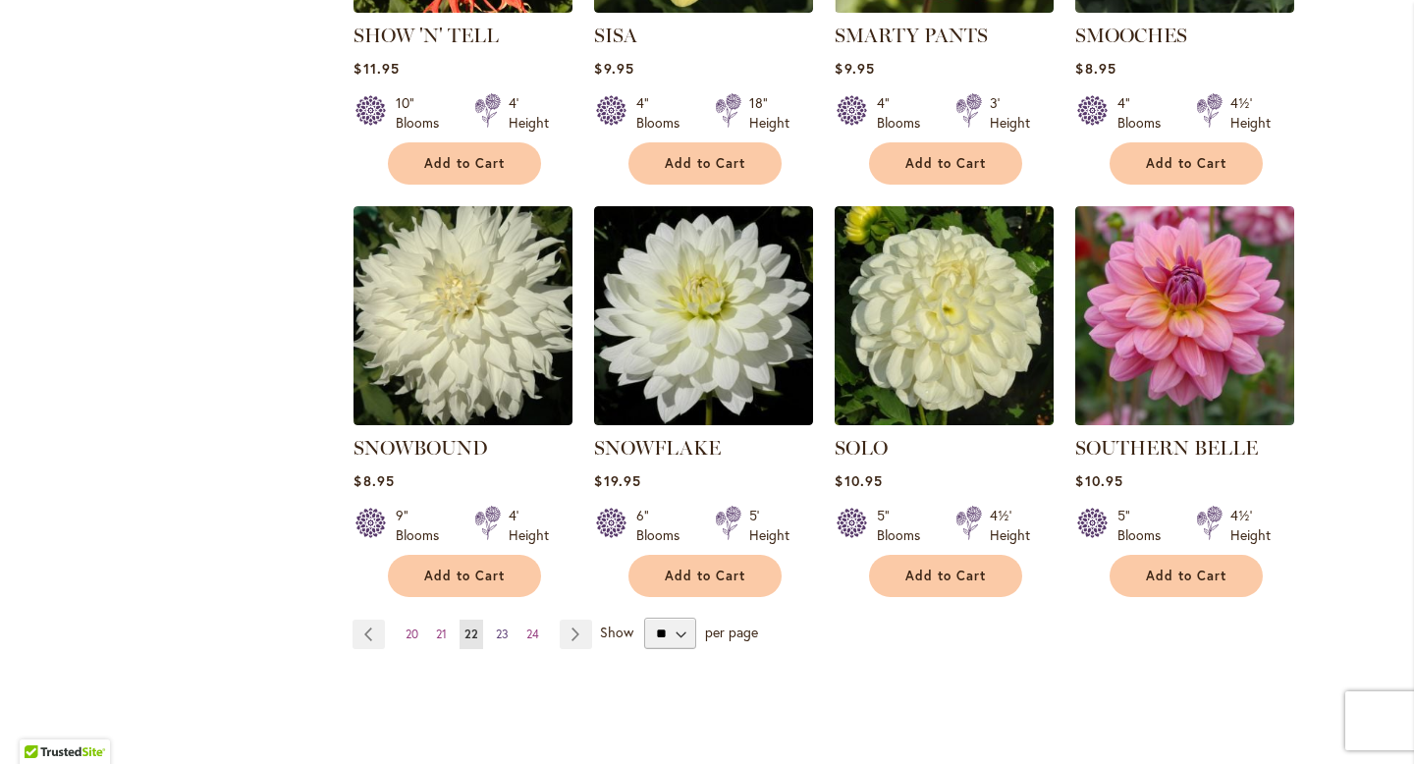
click at [496, 627] on span "23" at bounding box center [502, 634] width 13 height 15
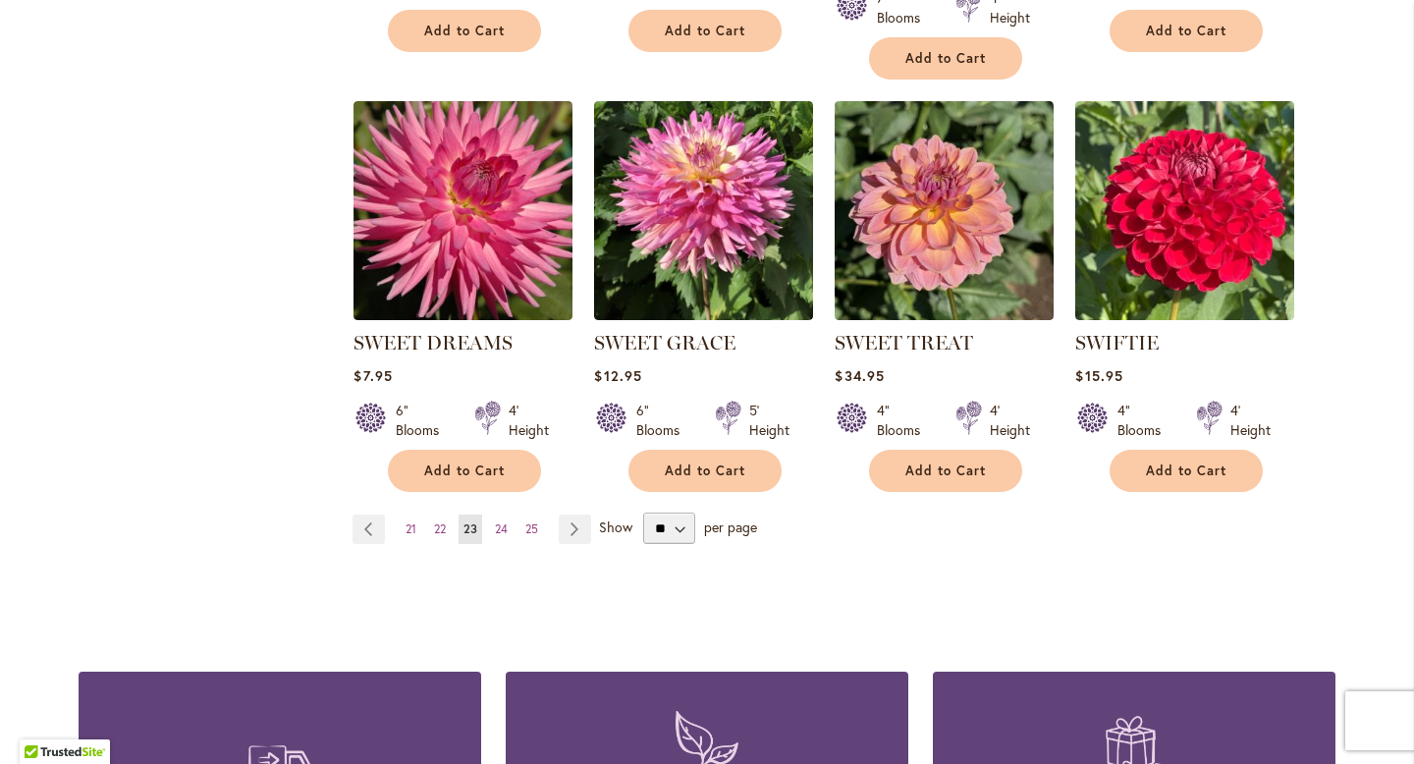
scroll to position [1656, 0]
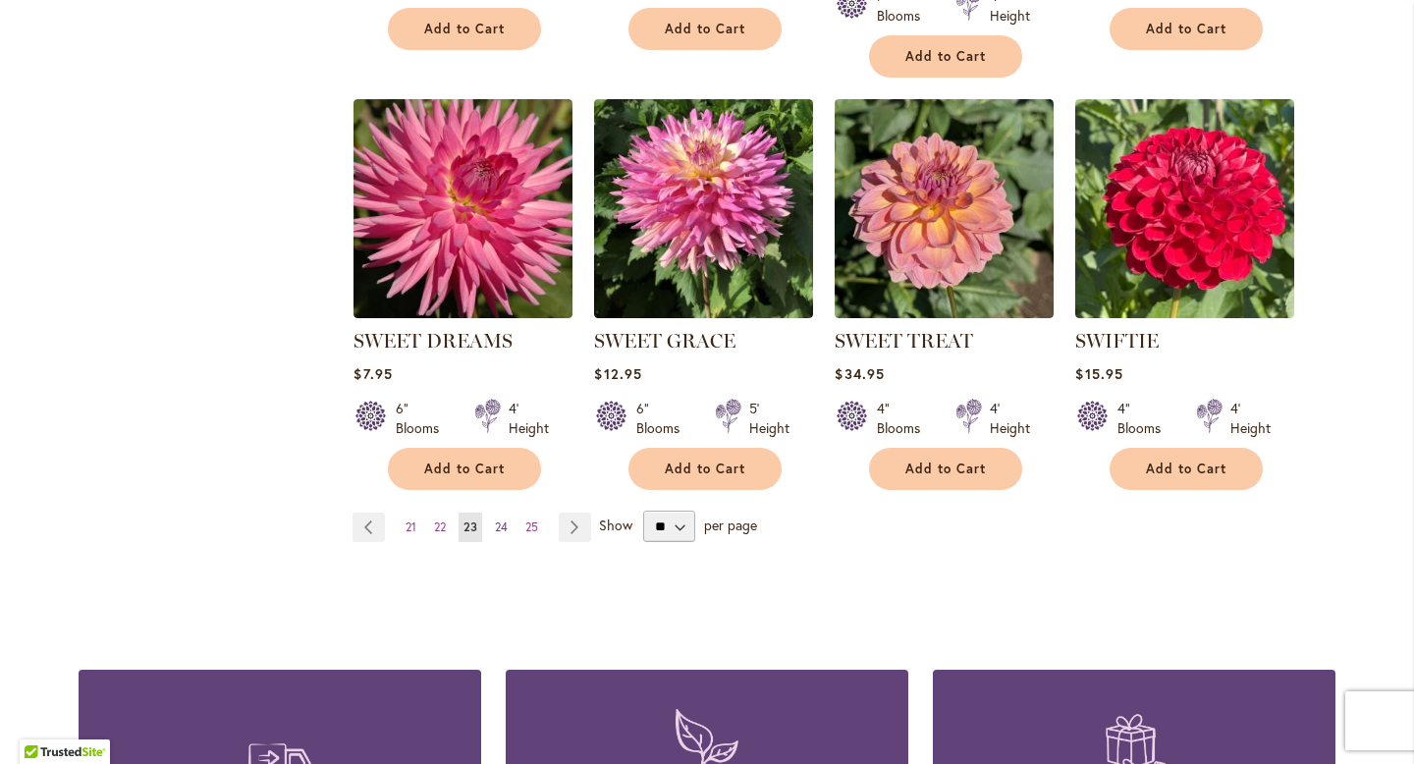
click at [498, 522] on span "24" at bounding box center [501, 526] width 13 height 15
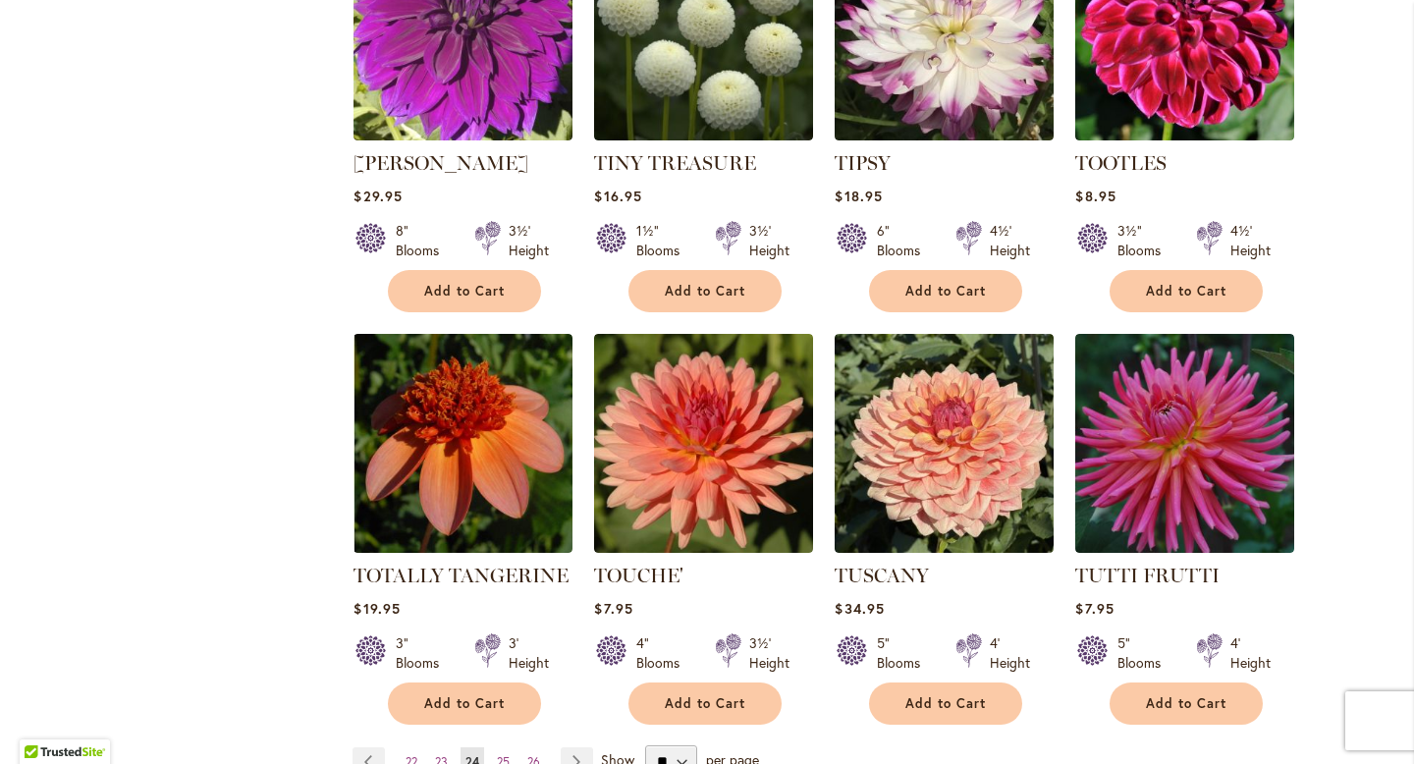
scroll to position [1428, 0]
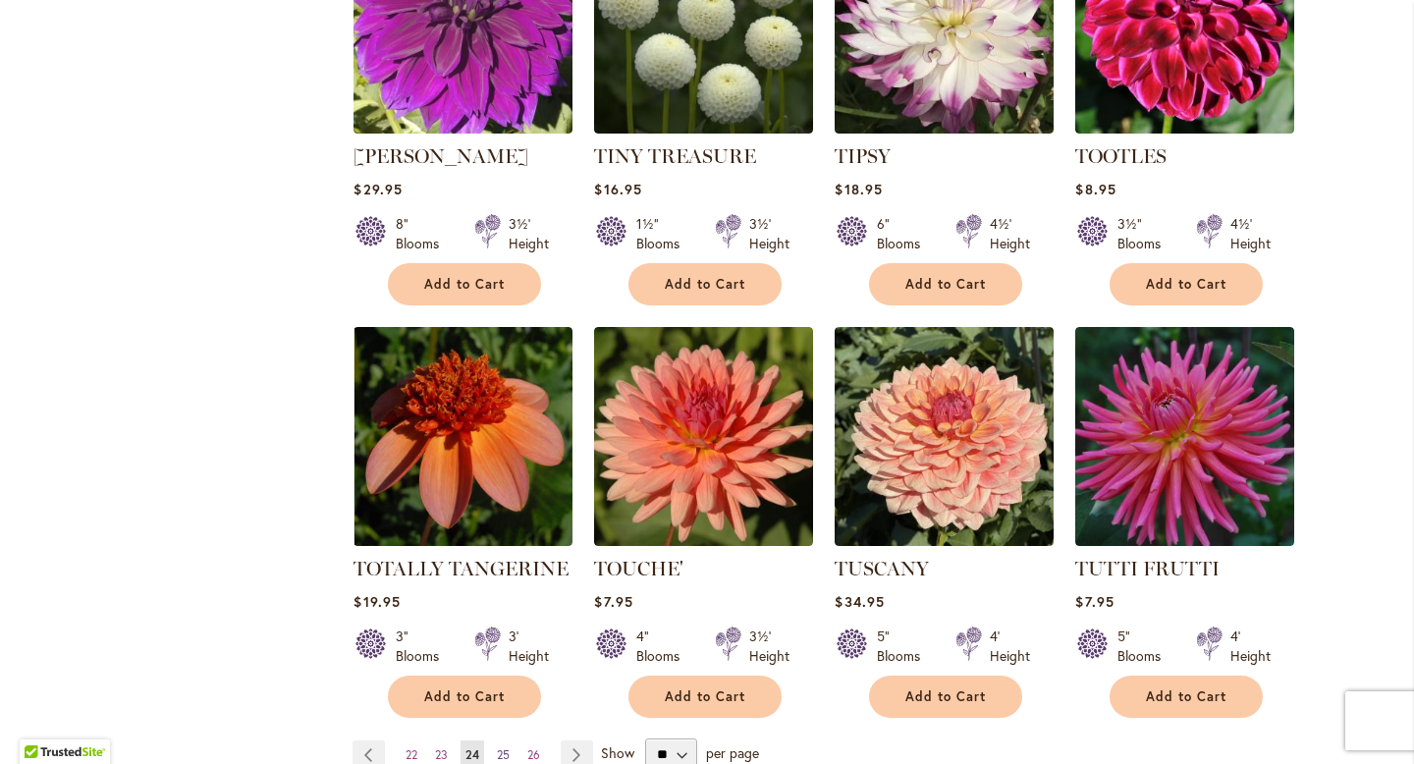
click at [502, 747] on span "25" at bounding box center [503, 754] width 13 height 15
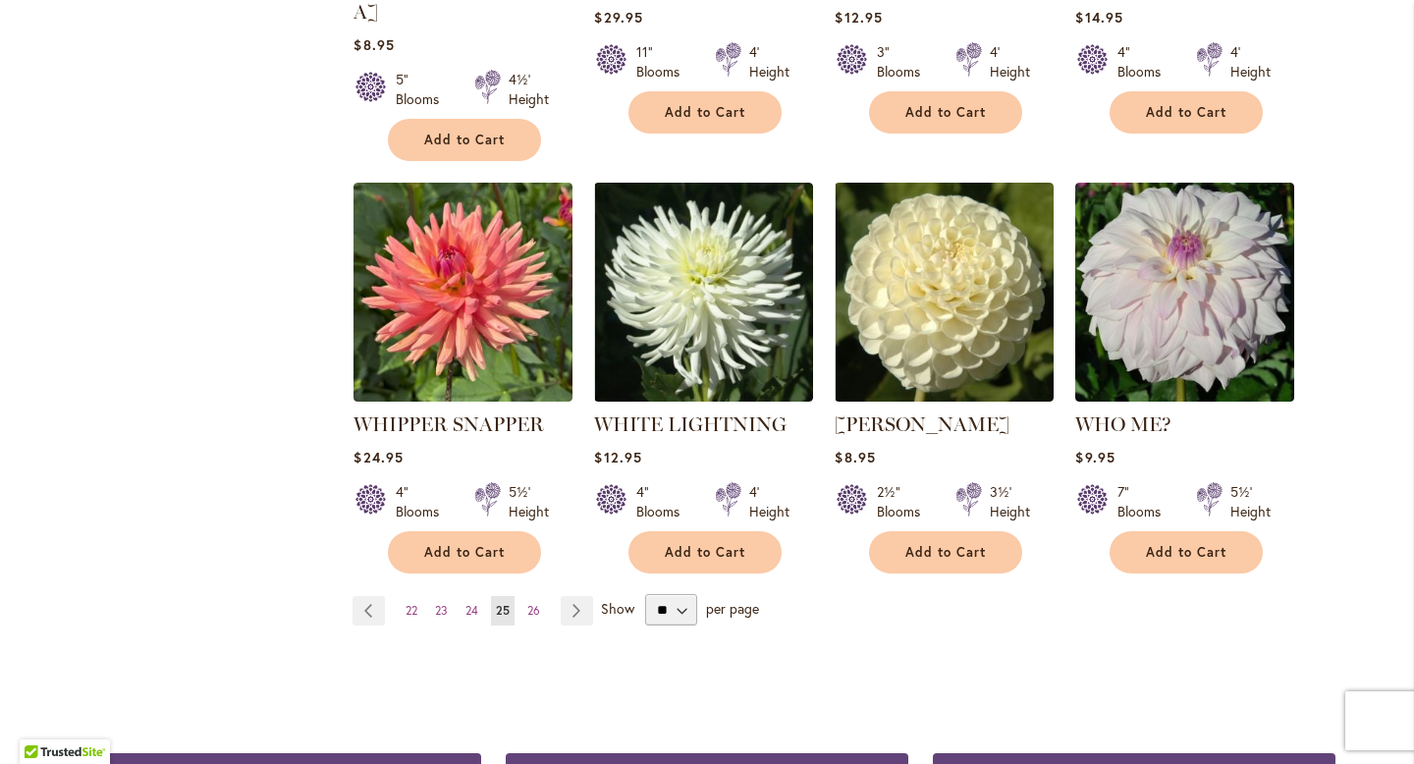
scroll to position [1574, 0]
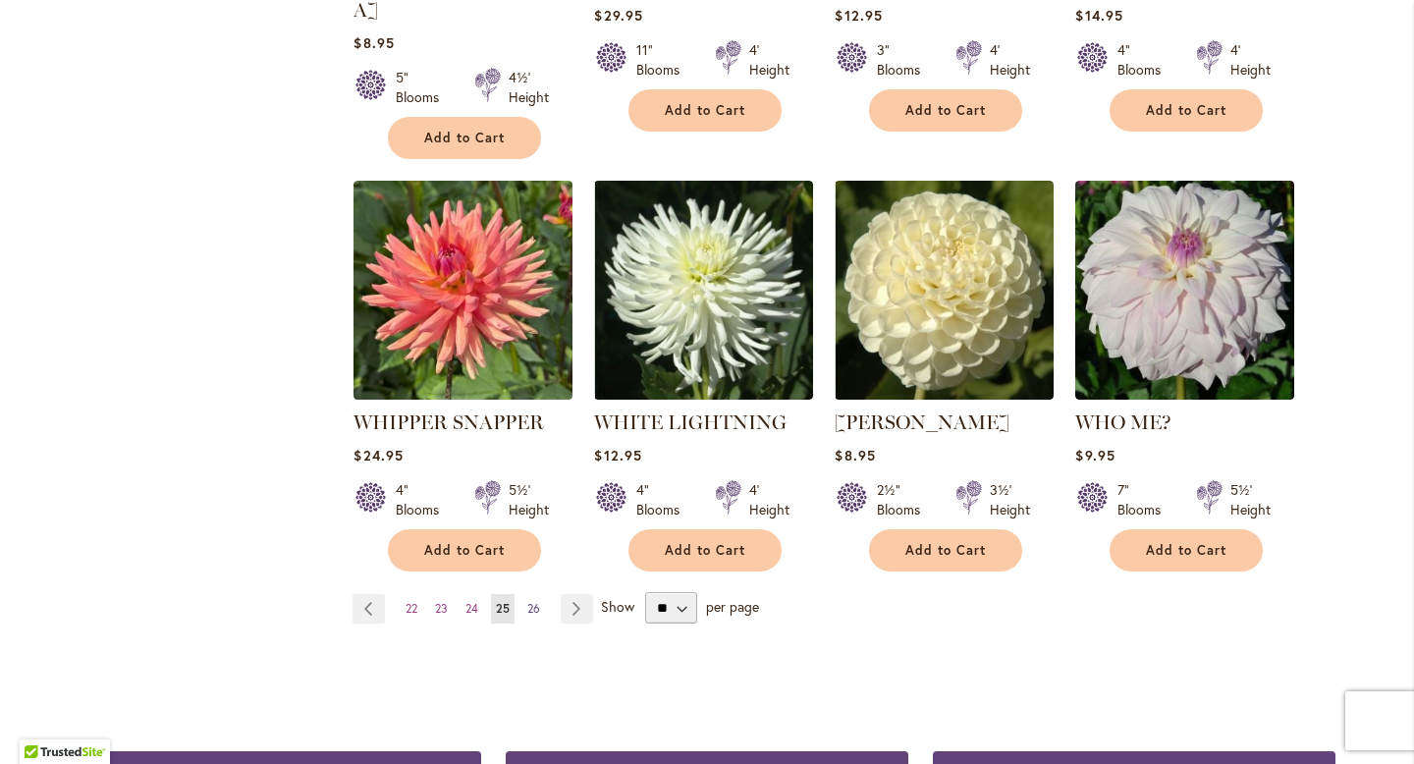
click at [529, 601] on span "26" at bounding box center [533, 608] width 13 height 15
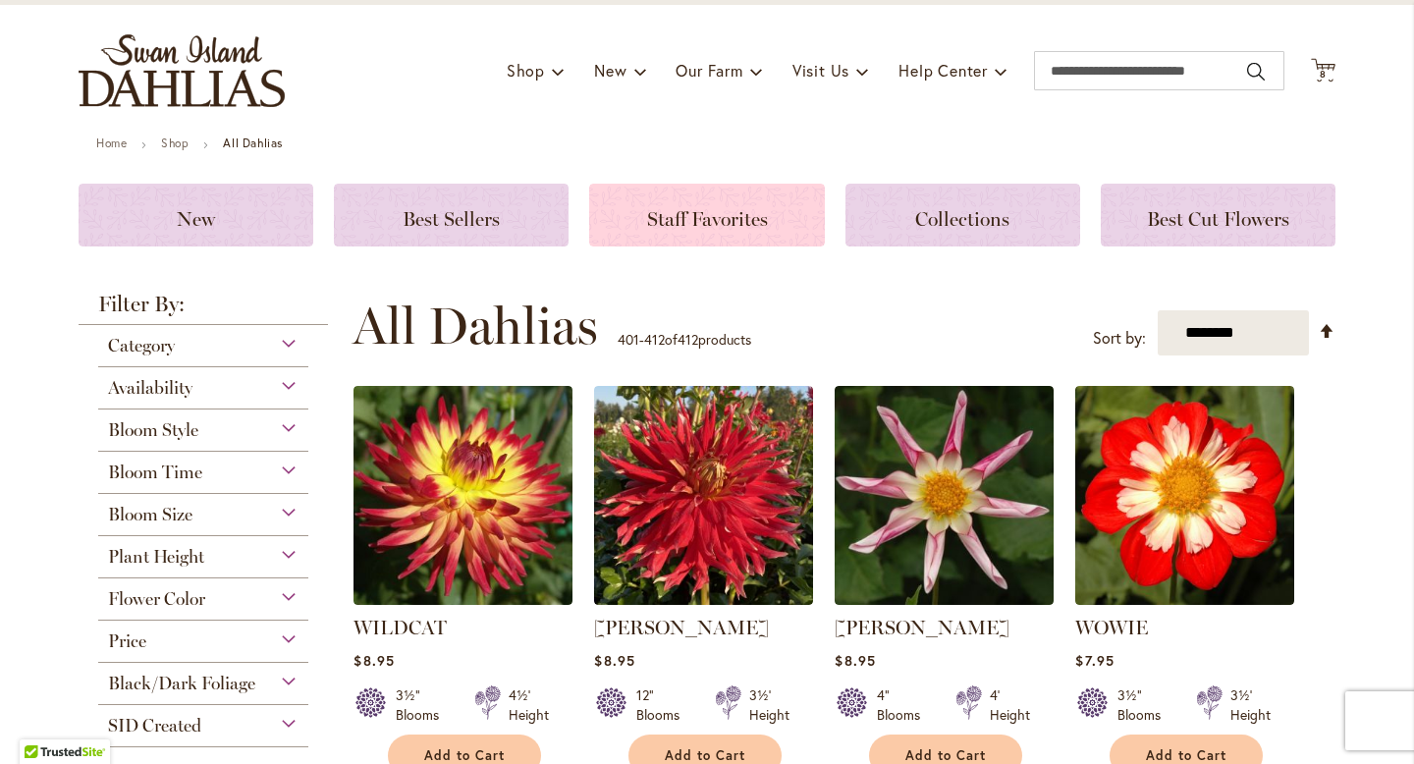
scroll to position [107, 0]
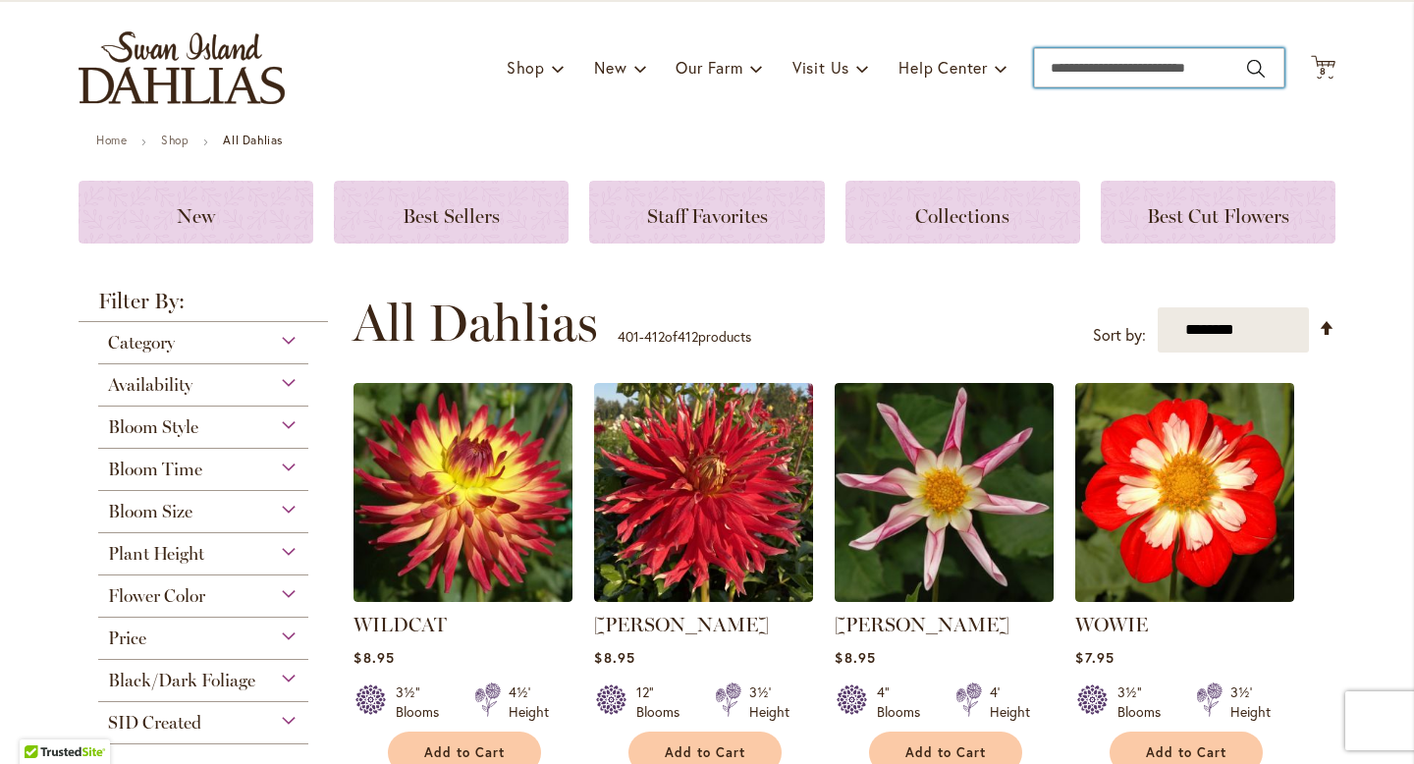
click at [1077, 67] on input "Search" at bounding box center [1159, 67] width 250 height 39
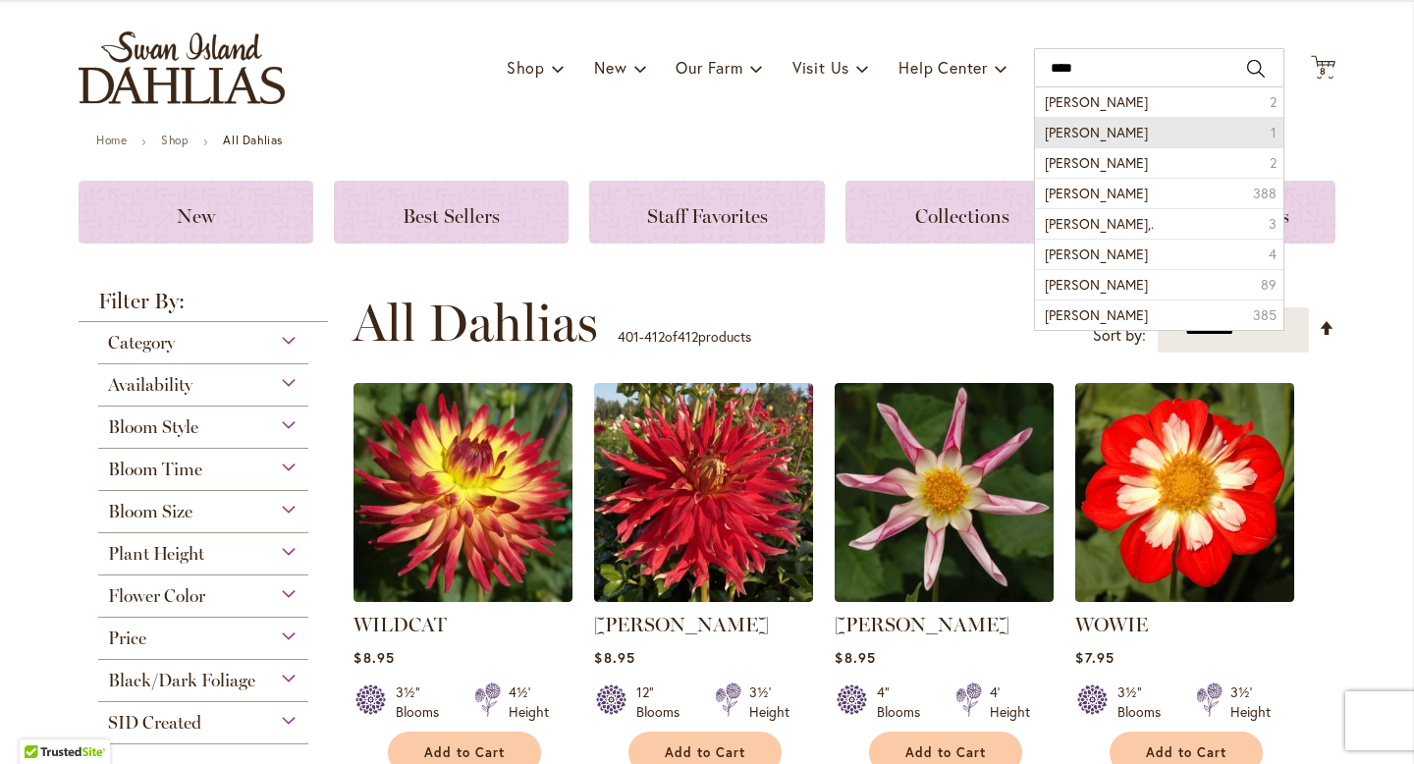
click at [1120, 131] on li "Ryan 1" at bounding box center [1159, 132] width 248 height 30
type input "****"
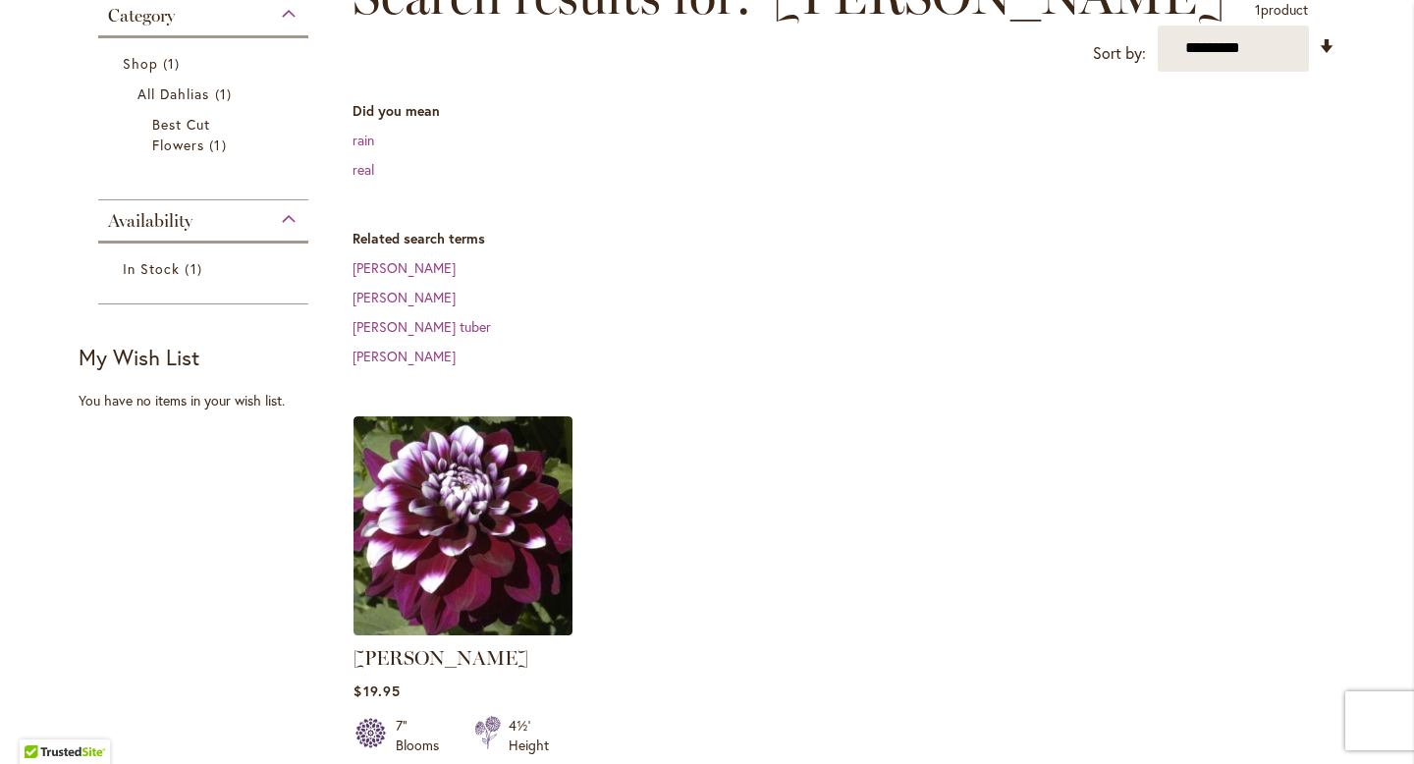
scroll to position [329, 0]
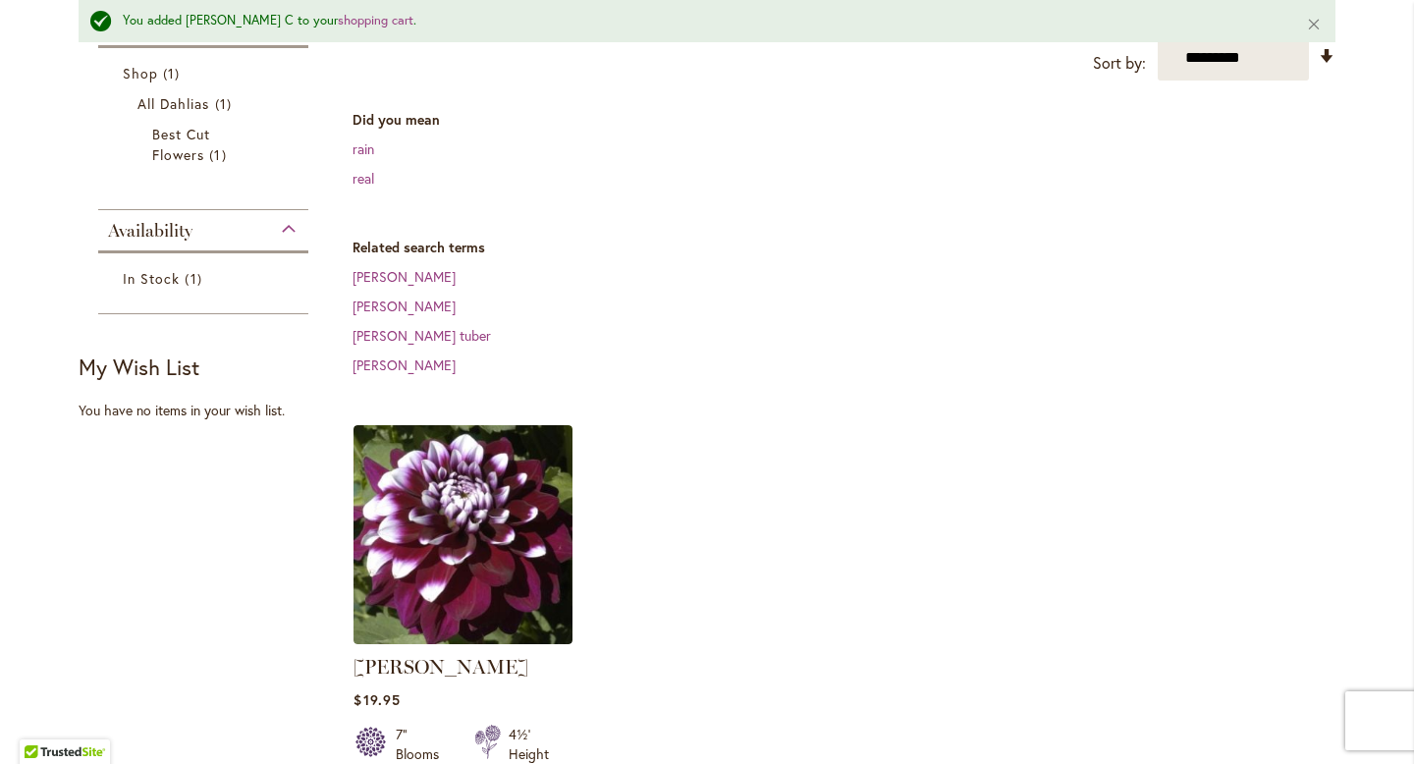
scroll to position [377, 0]
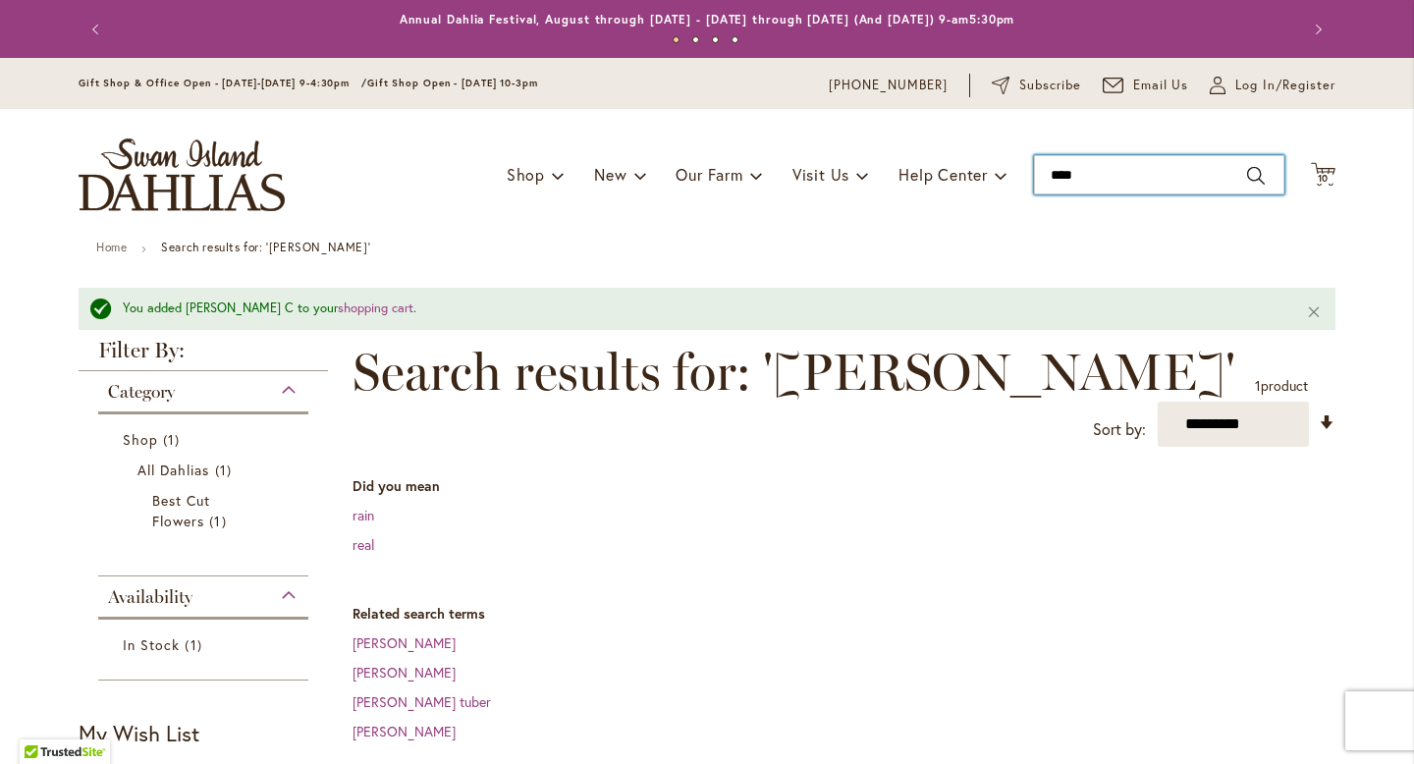
click at [1100, 171] on input "****" at bounding box center [1159, 174] width 250 height 39
type input "*"
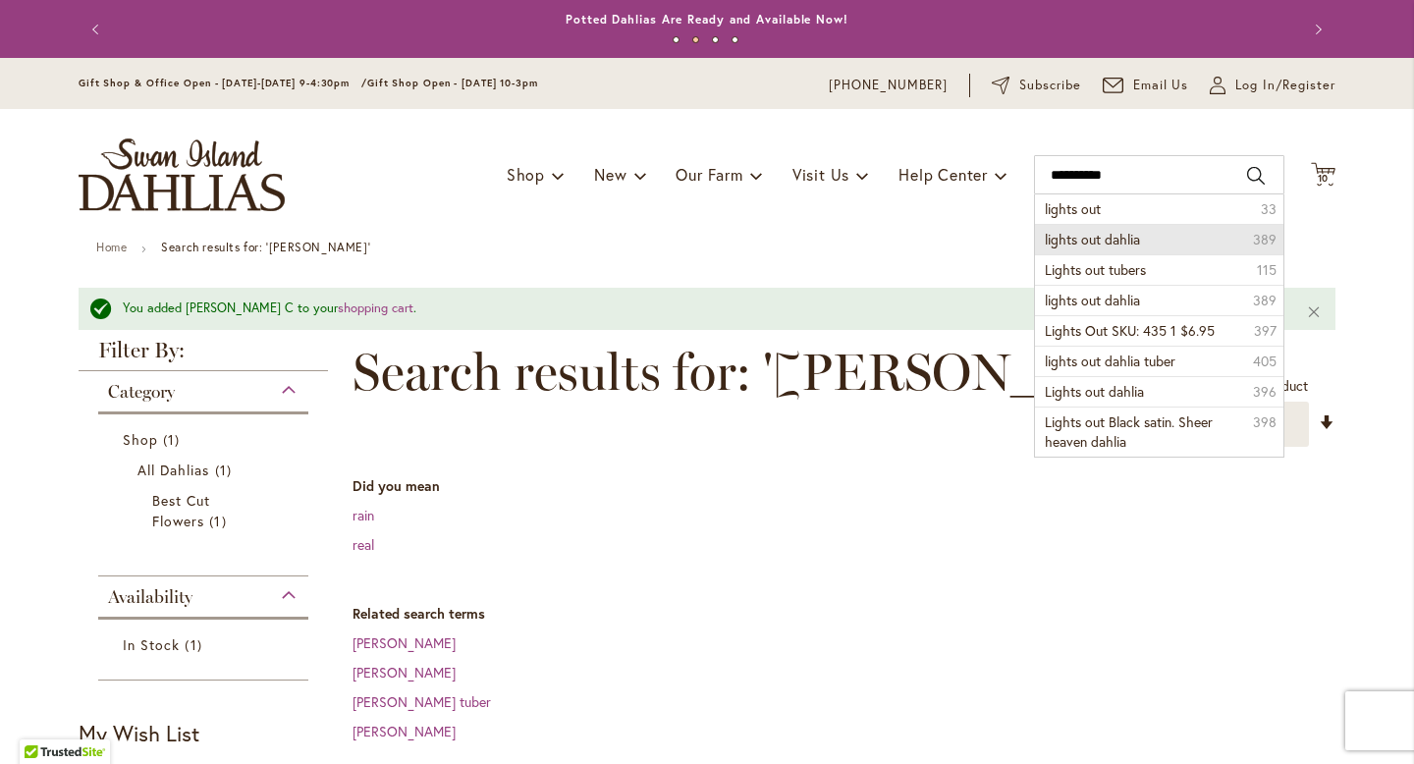
click at [1092, 246] on span "lights out dahlia" at bounding box center [1092, 239] width 95 height 19
type input "**********"
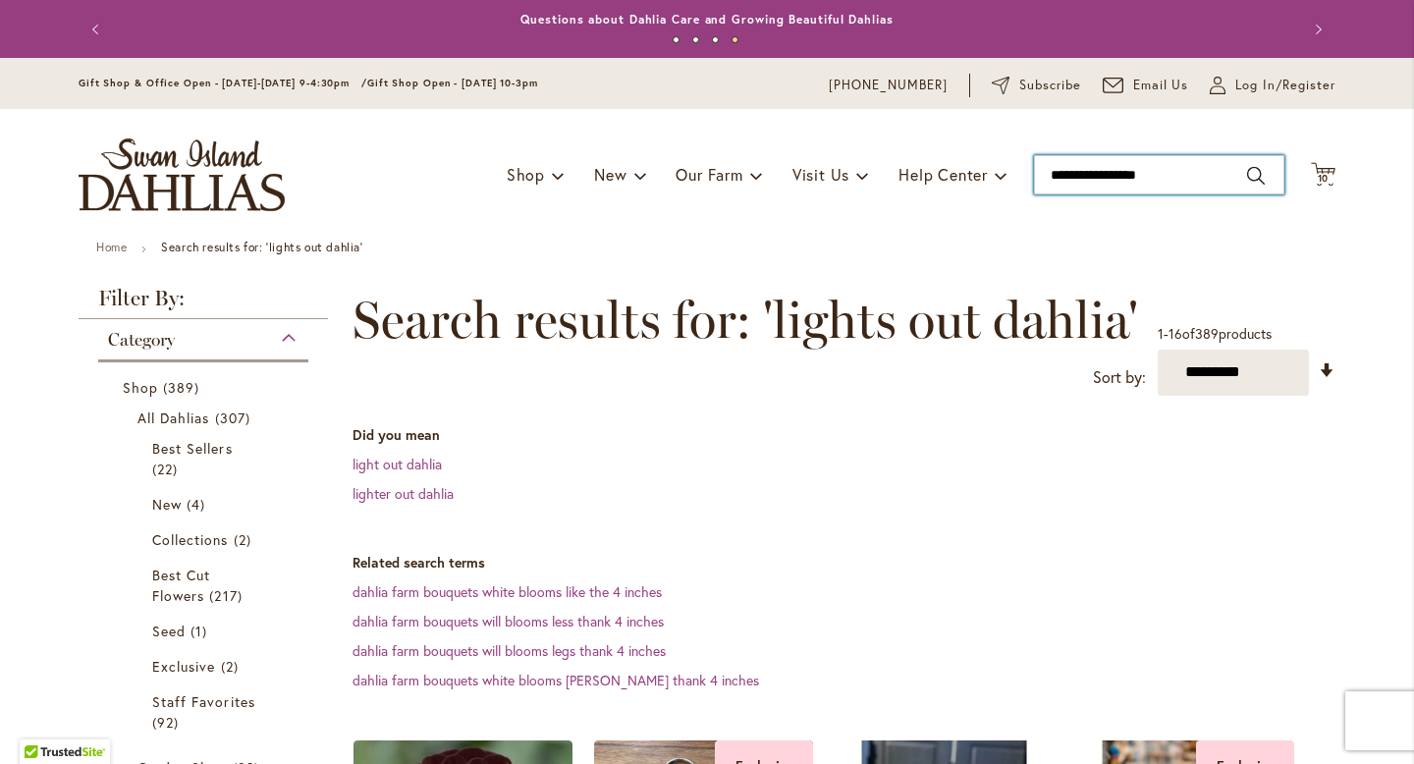
click at [1168, 178] on input "**********" at bounding box center [1159, 174] width 250 height 39
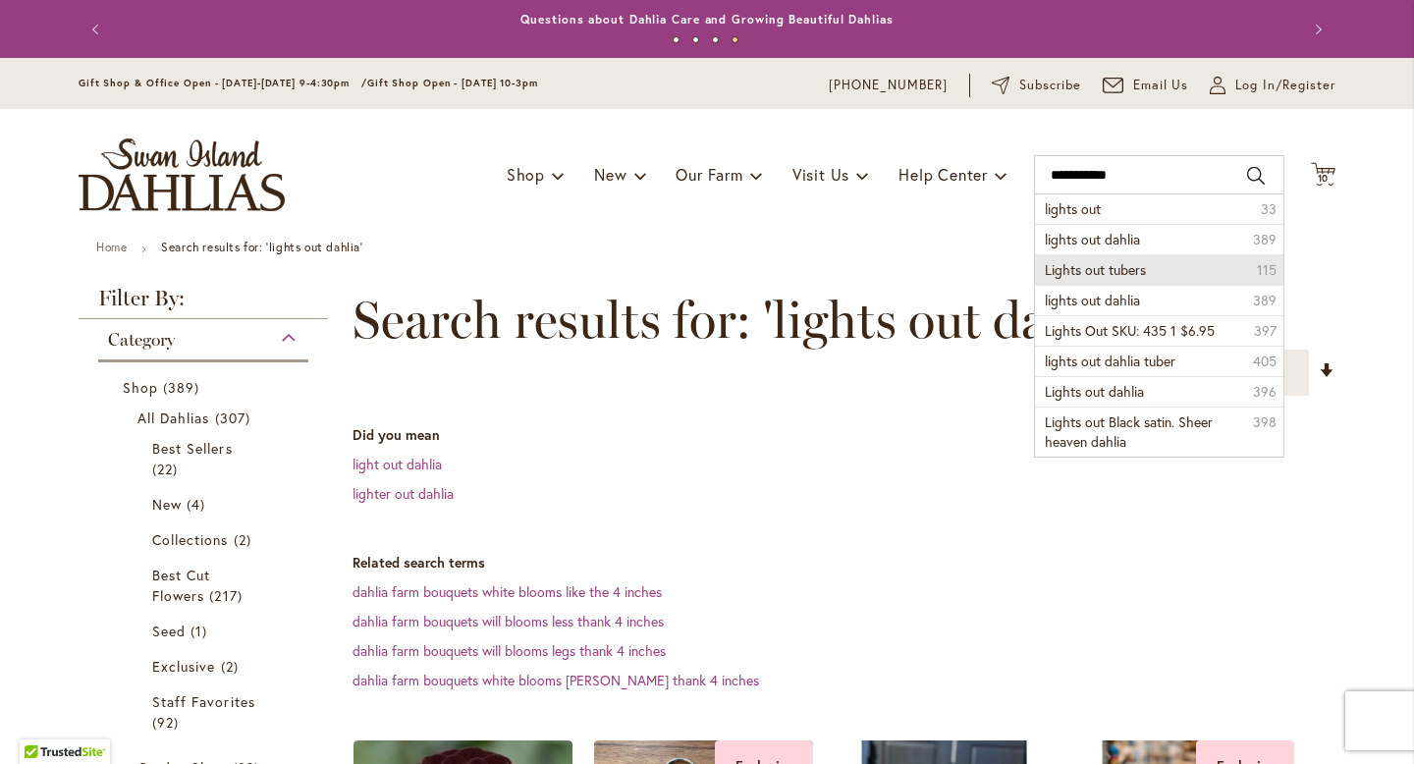
click at [1125, 270] on span "Lights out tubers" at bounding box center [1095, 269] width 101 height 19
type input "**********"
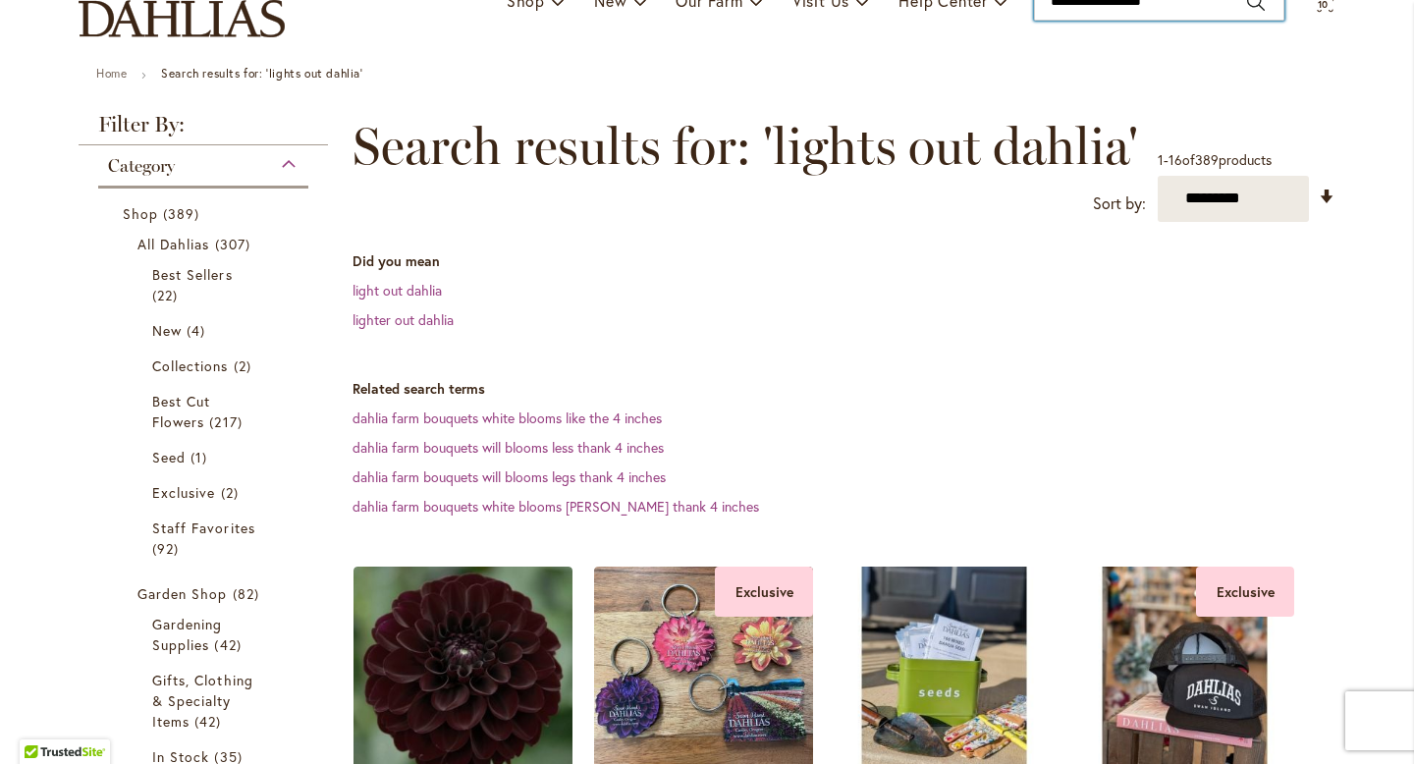
scroll to position [250, 0]
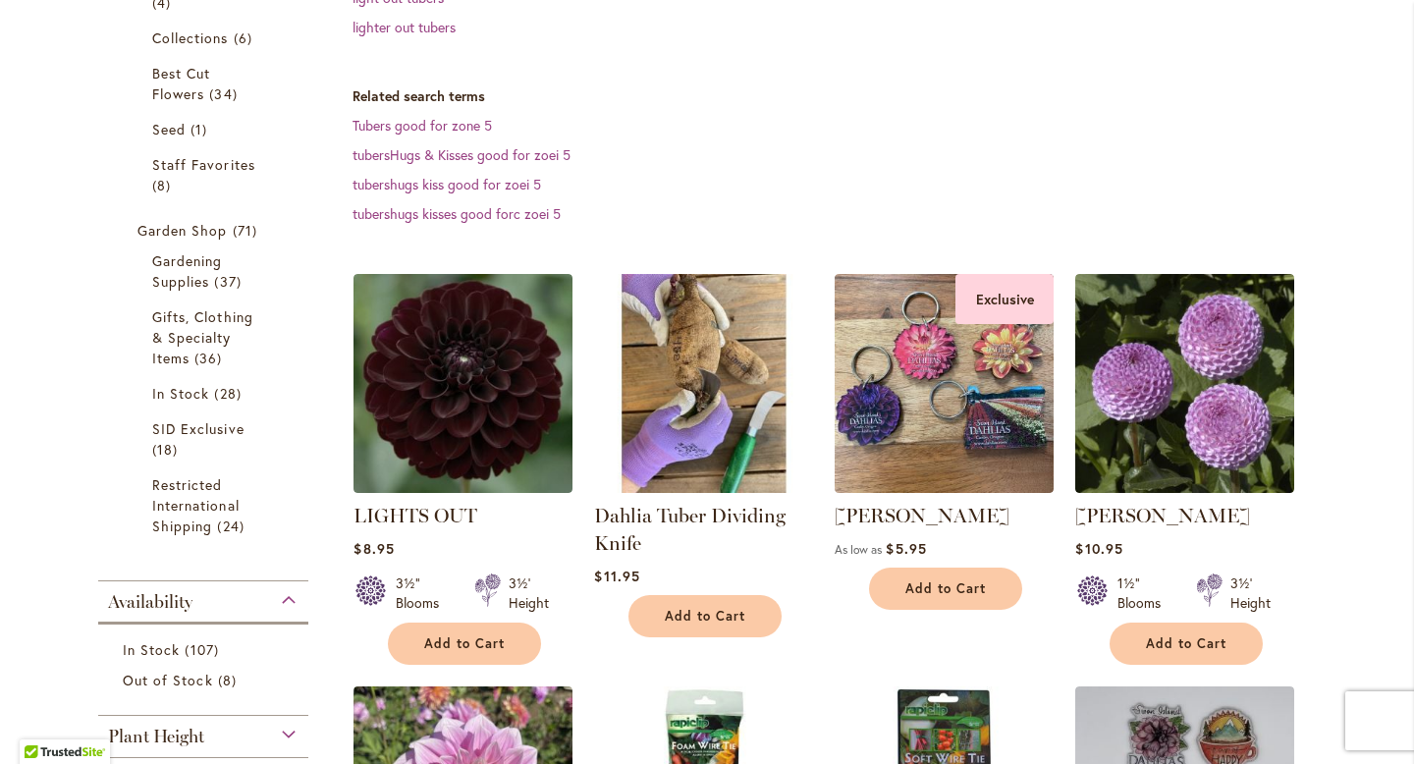
scroll to position [515, 0]
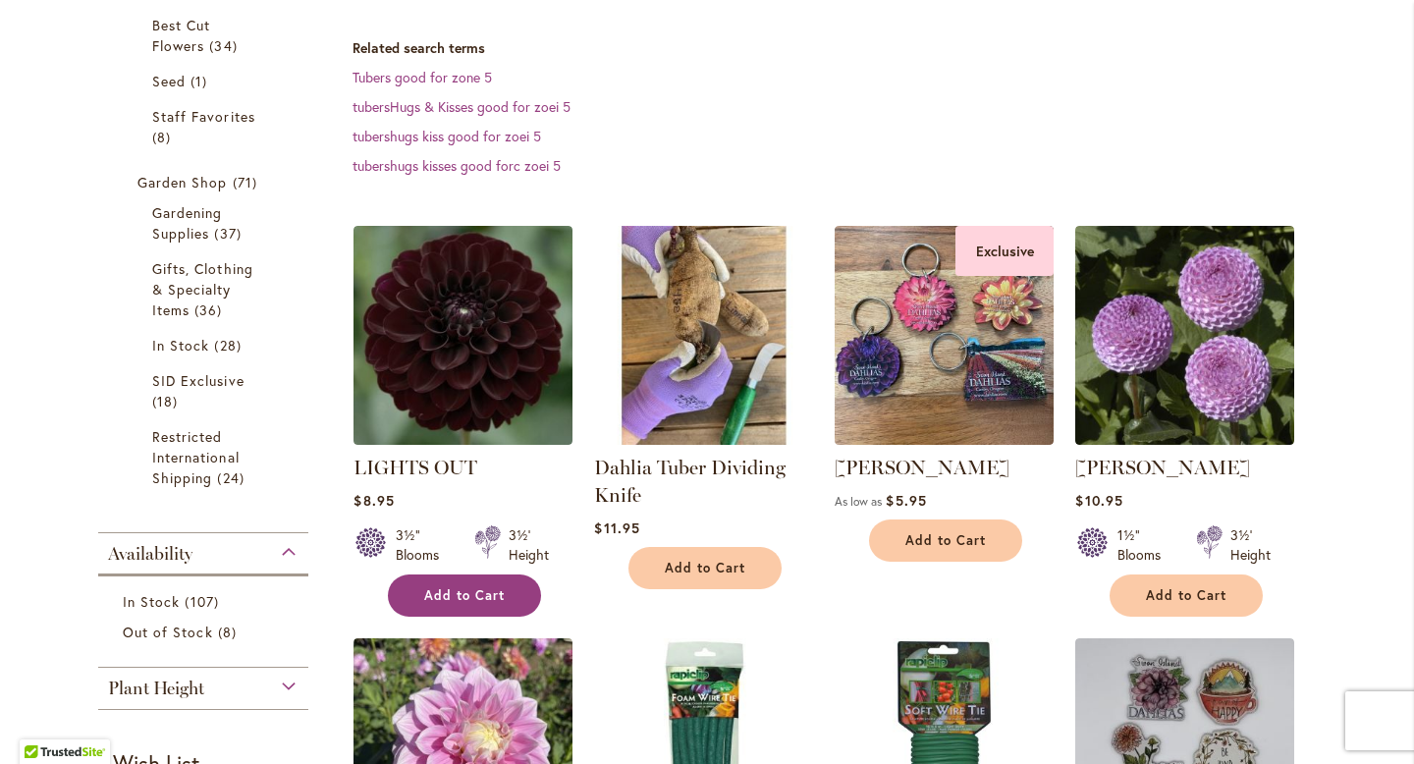
click at [439, 589] on span "Add to Cart" at bounding box center [464, 595] width 81 height 17
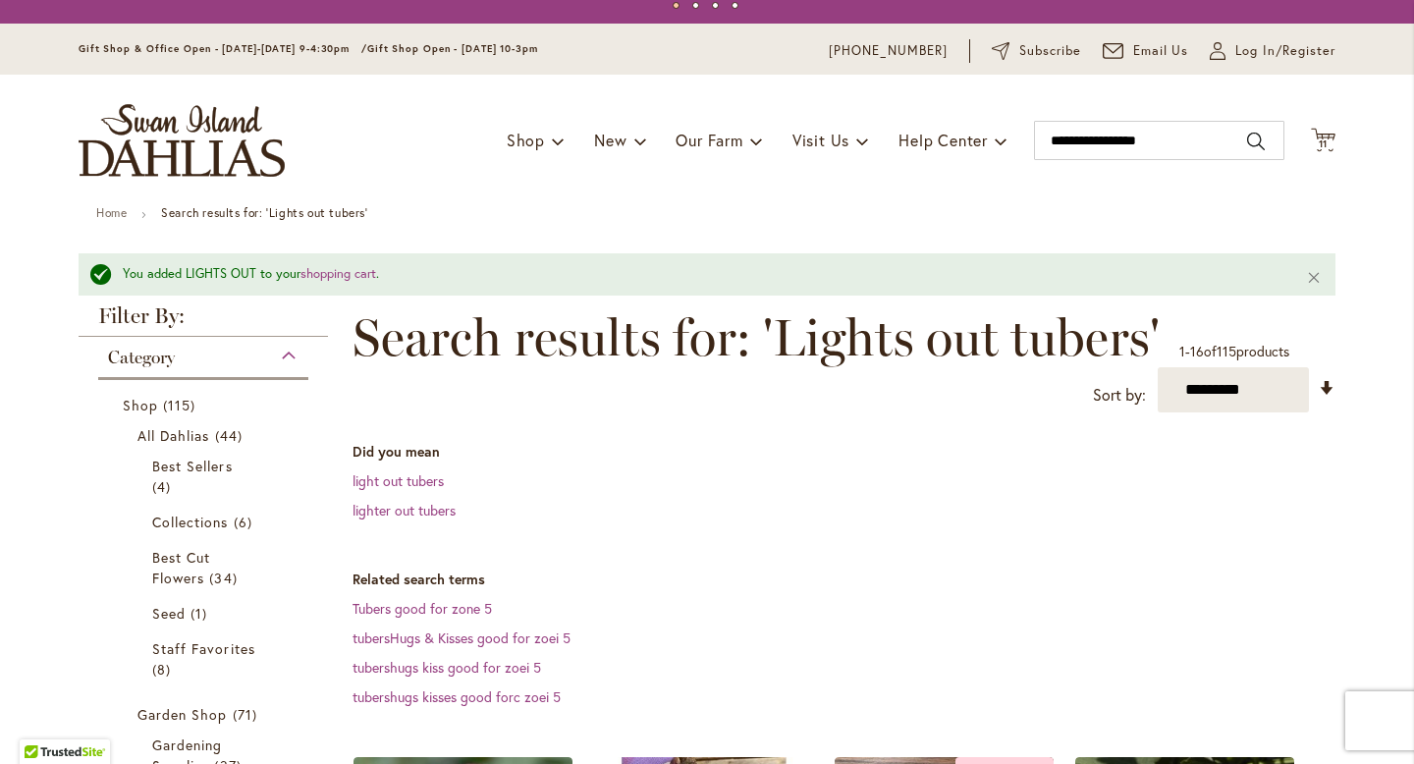
scroll to position [0, 0]
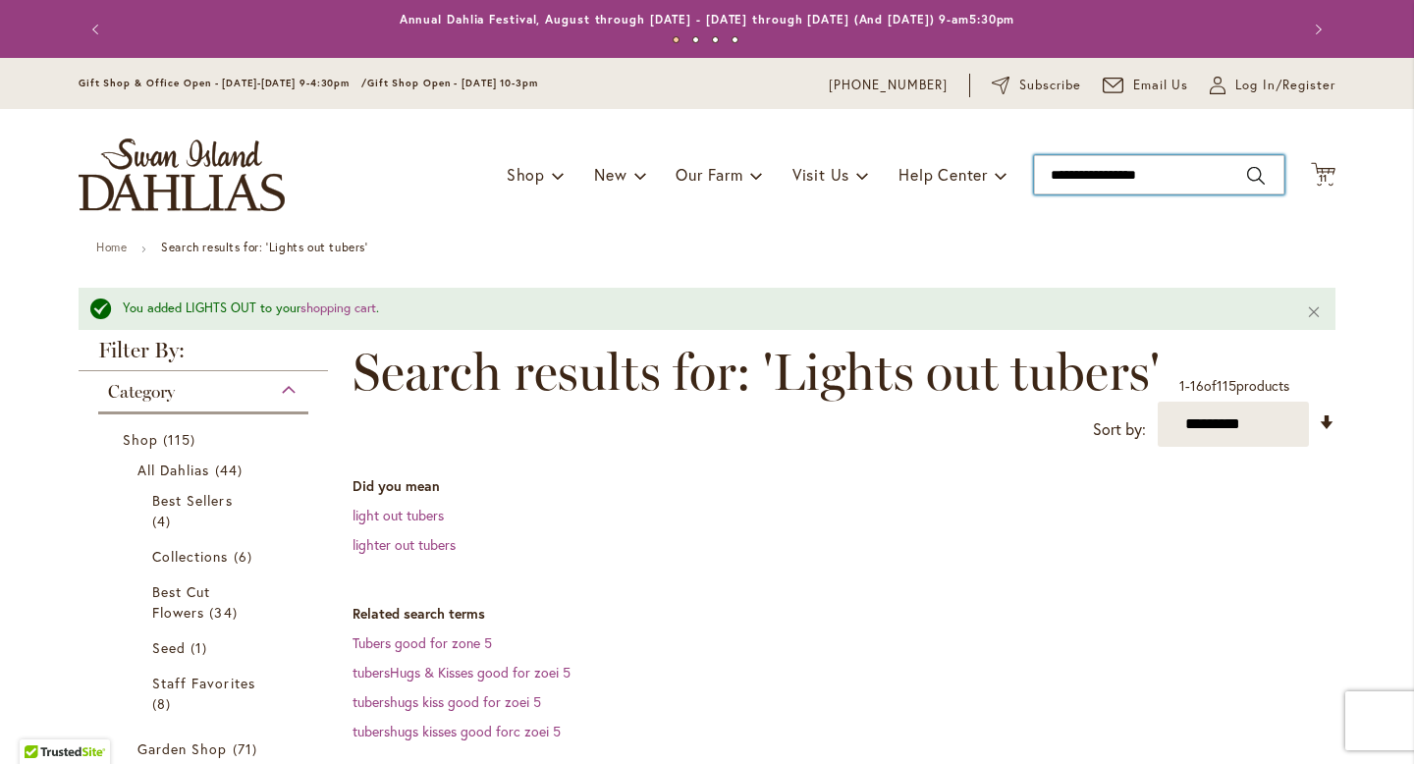
click at [1170, 175] on input "**********" at bounding box center [1159, 174] width 250 height 39
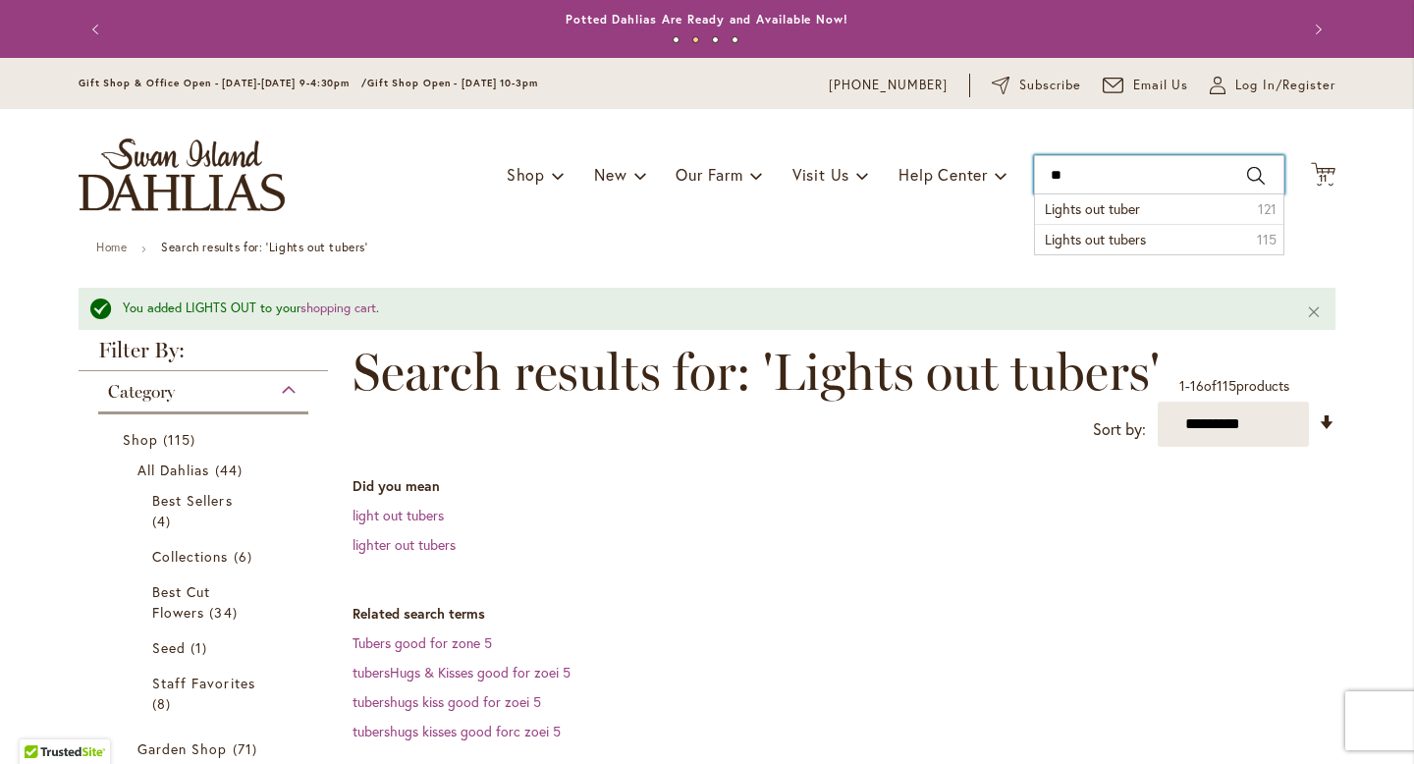
type input "*"
type input "****"
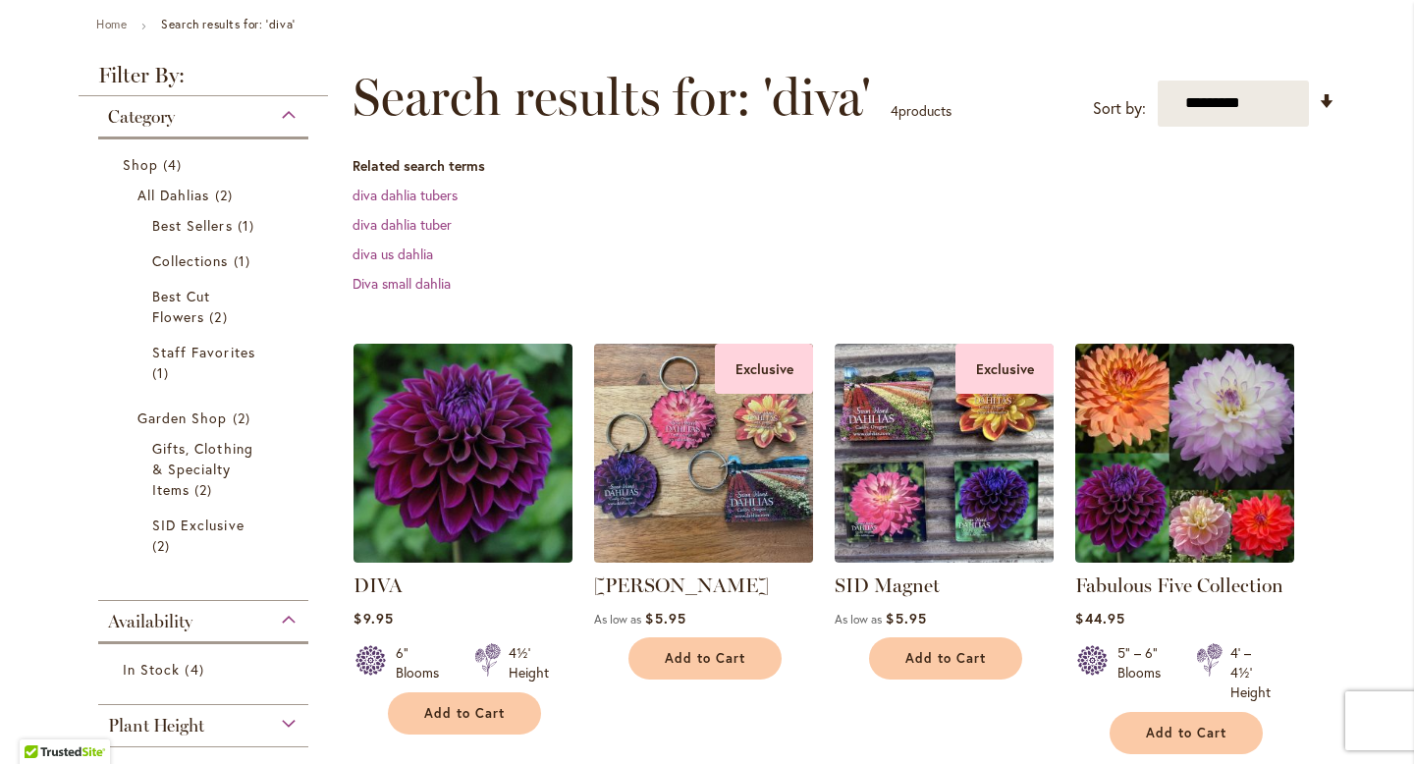
scroll to position [220, 0]
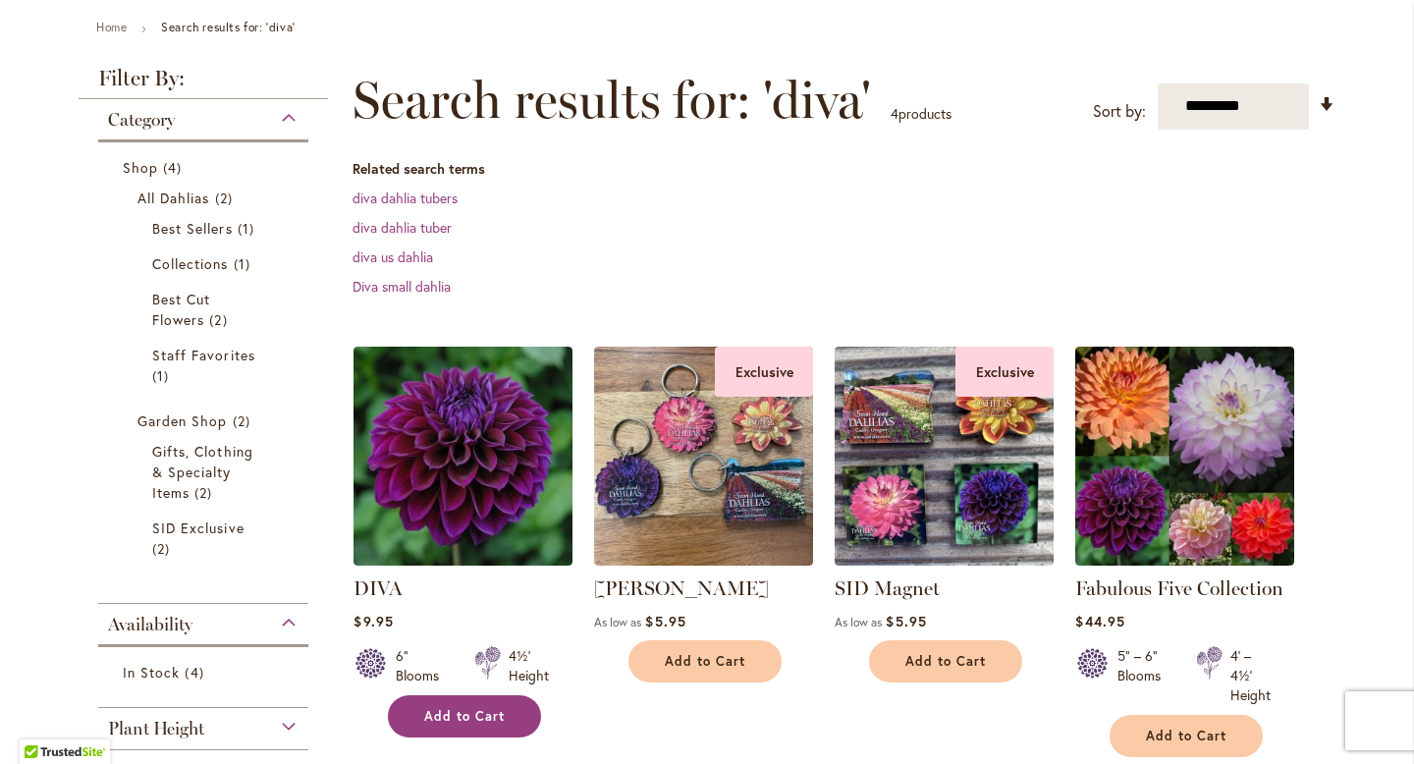
click at [477, 710] on span "Add to Cart" at bounding box center [464, 716] width 81 height 17
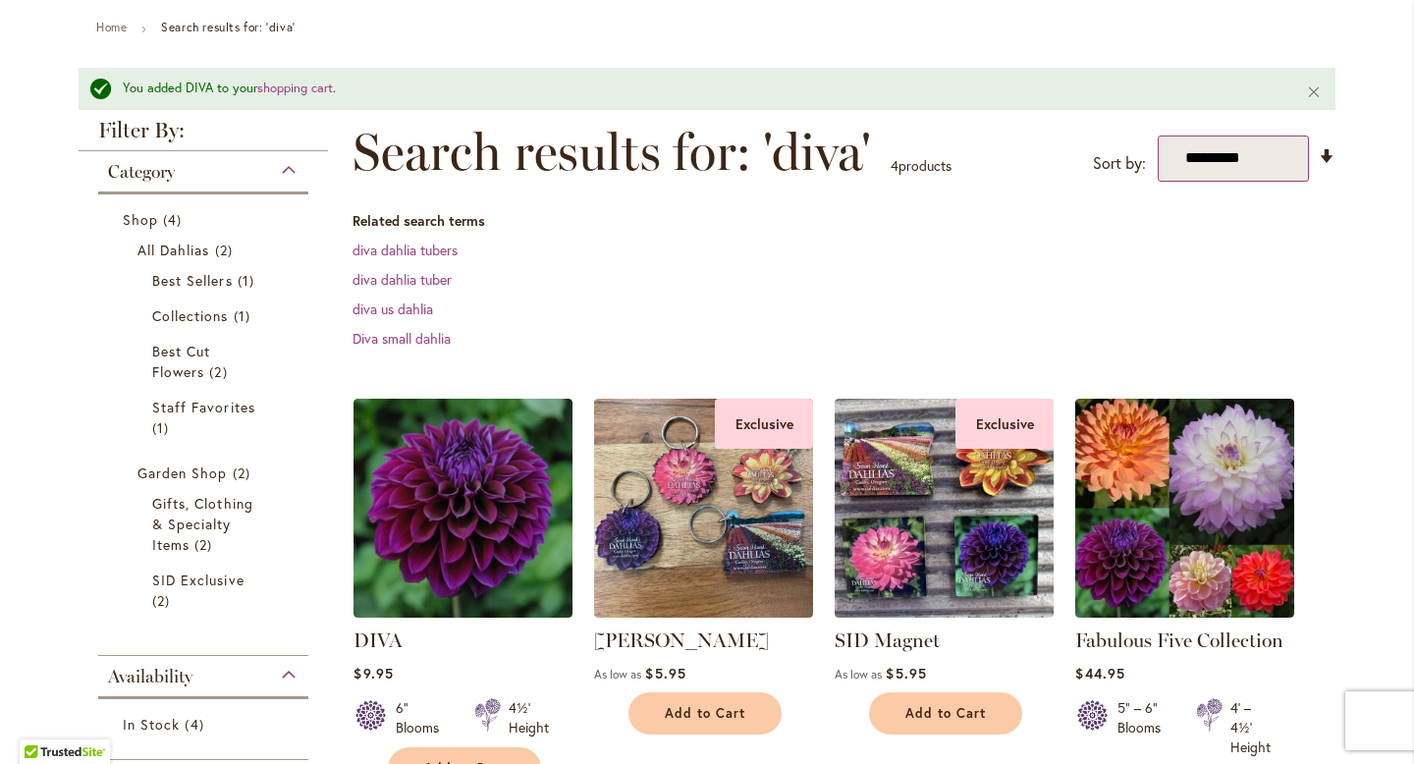
click at [1259, 163] on select "**********" at bounding box center [1234, 159] width 152 height 46
select select "****"
click at [1158, 136] on select "**********" at bounding box center [1234, 159] width 152 height 46
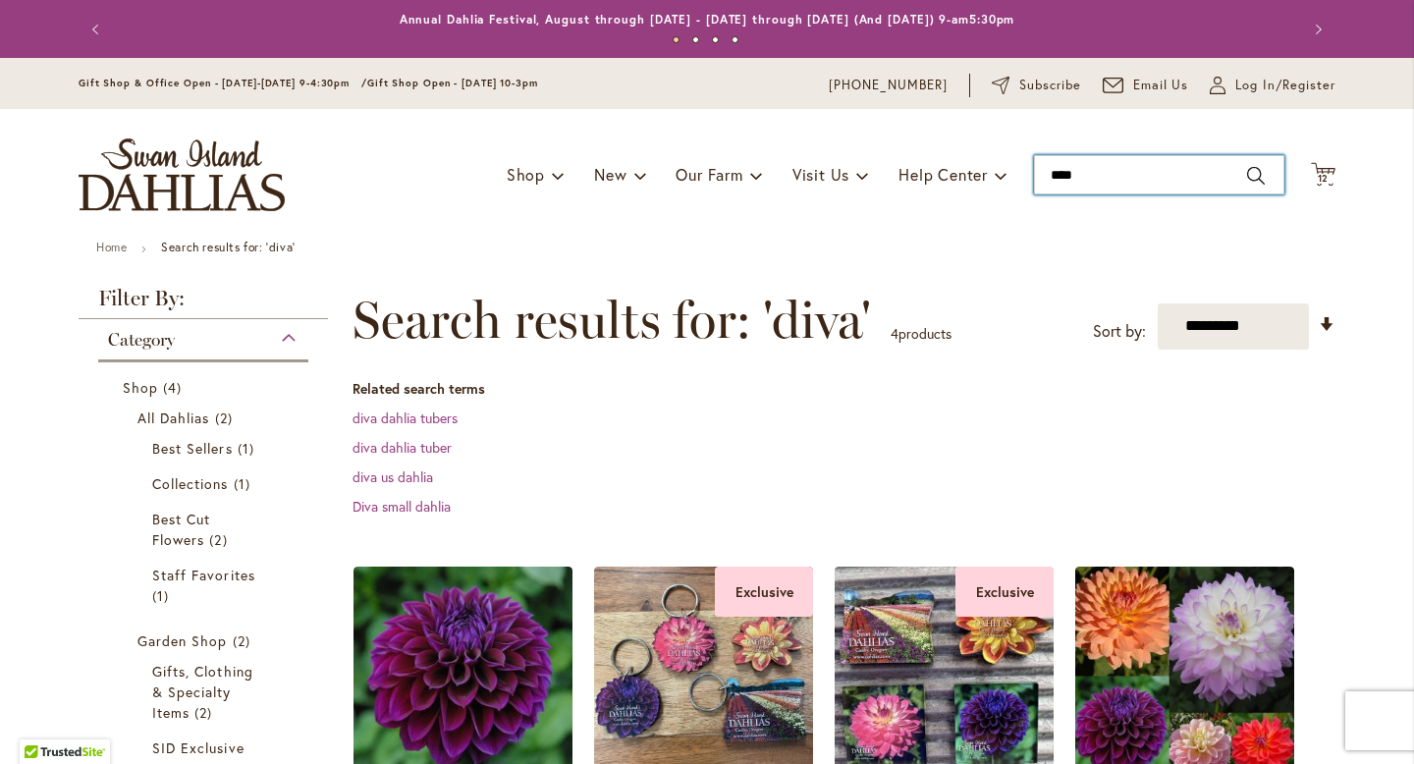
click at [1081, 179] on input "****" at bounding box center [1159, 174] width 250 height 39
type input "*"
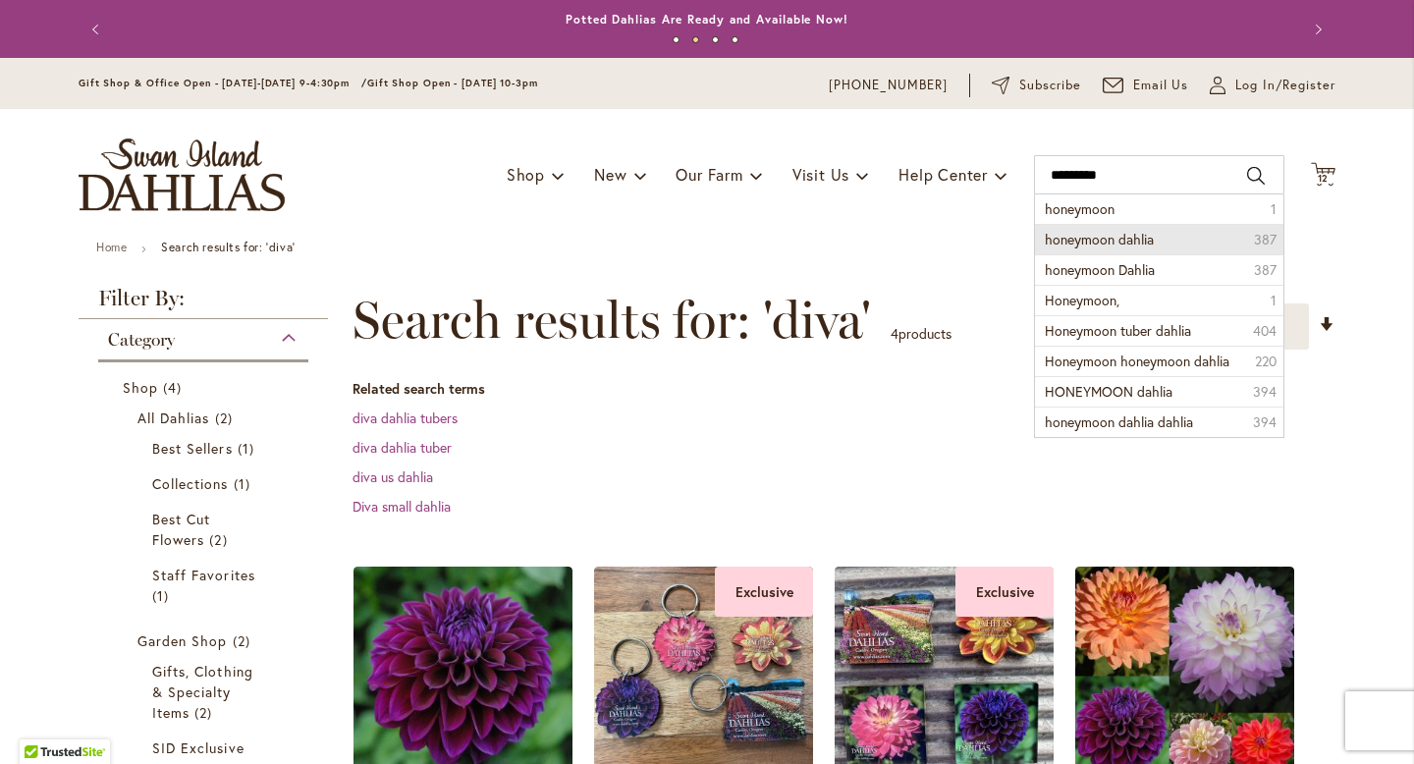
click at [1074, 240] on span "honeymoon dahlia" at bounding box center [1099, 239] width 109 height 19
type input "**********"
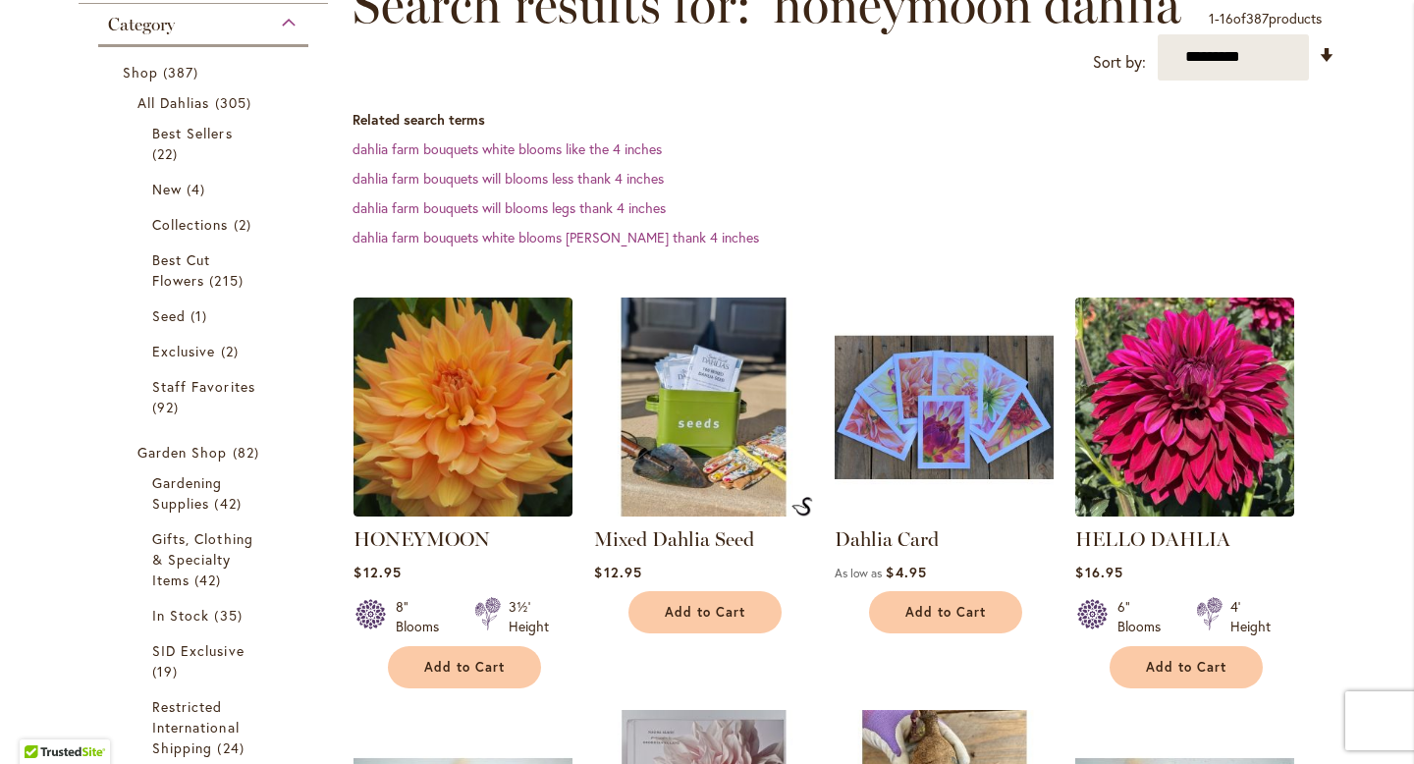
scroll to position [316, 0]
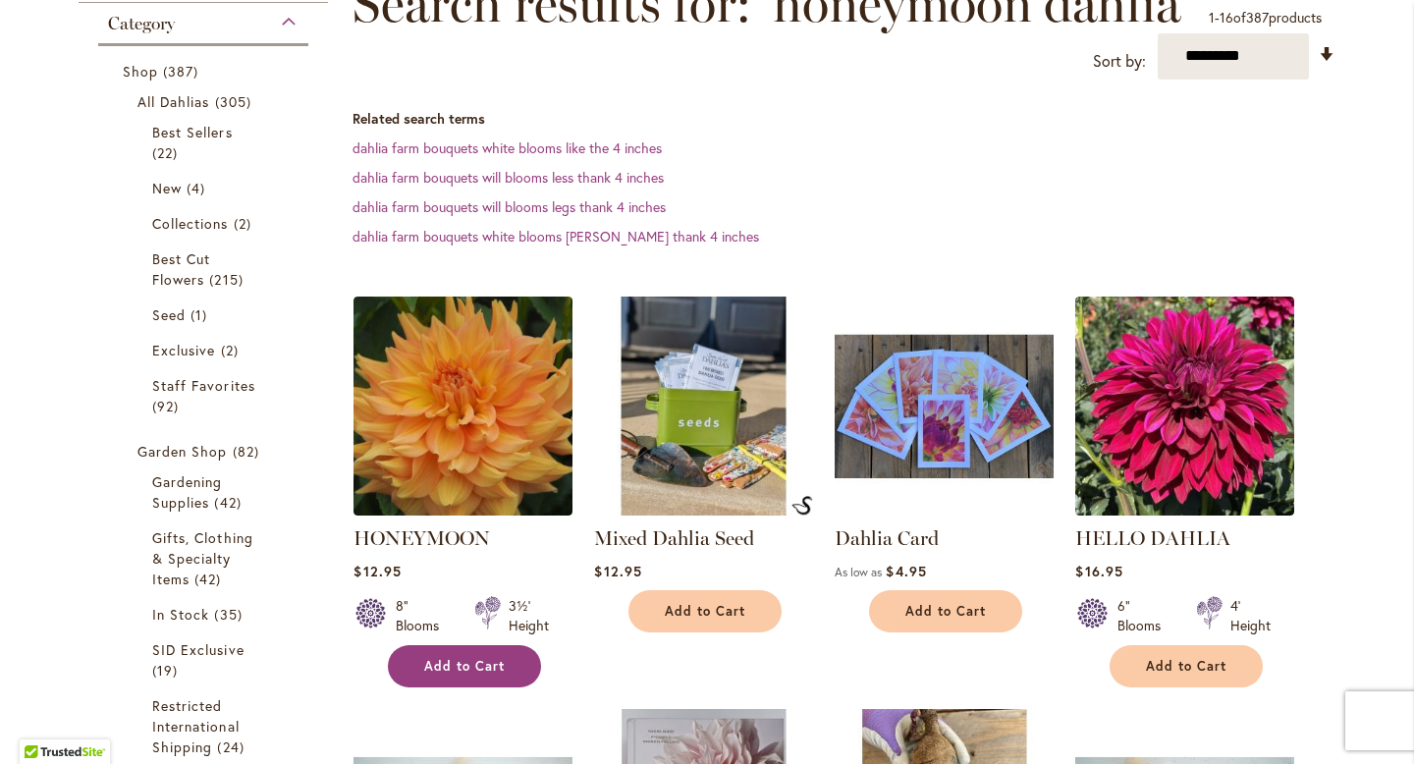
click at [442, 667] on span "Add to Cart" at bounding box center [464, 666] width 81 height 17
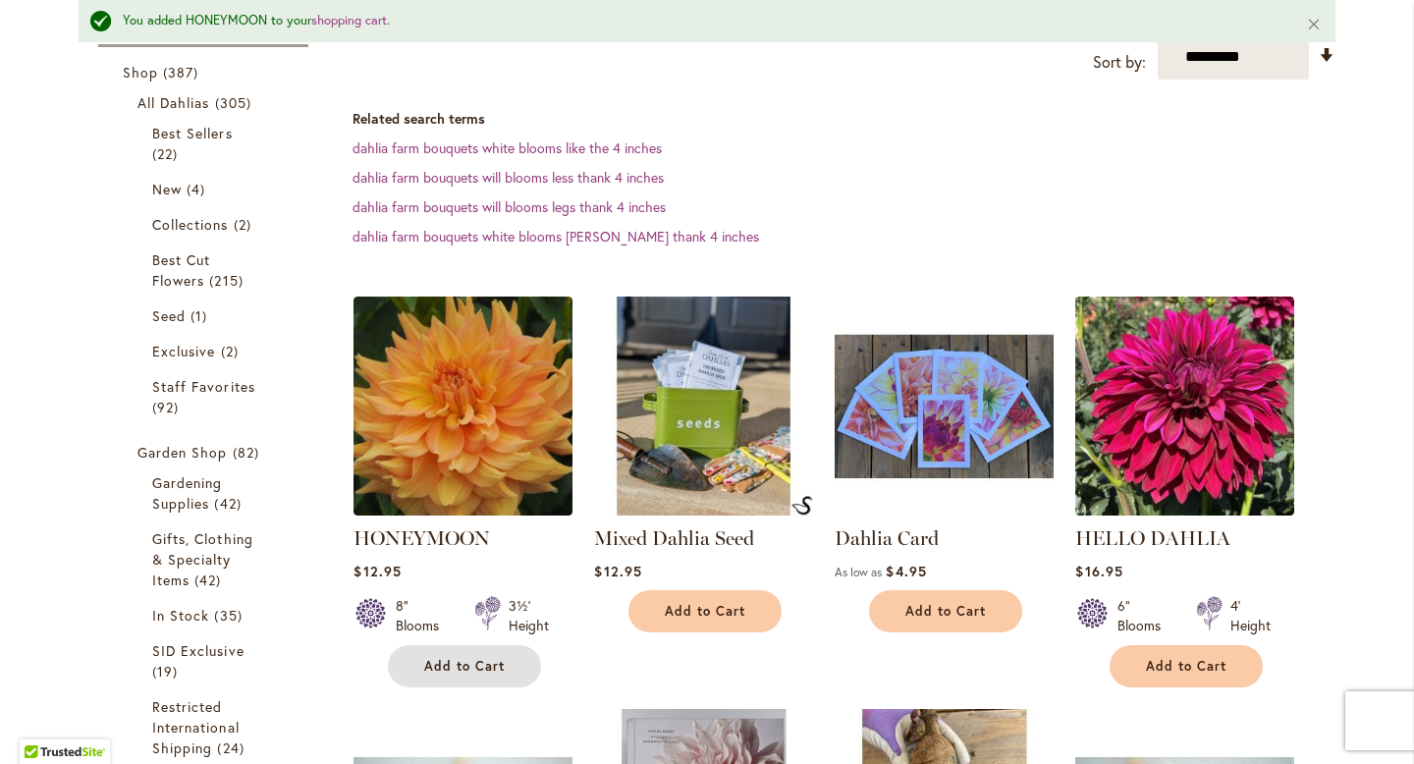
scroll to position [0, 0]
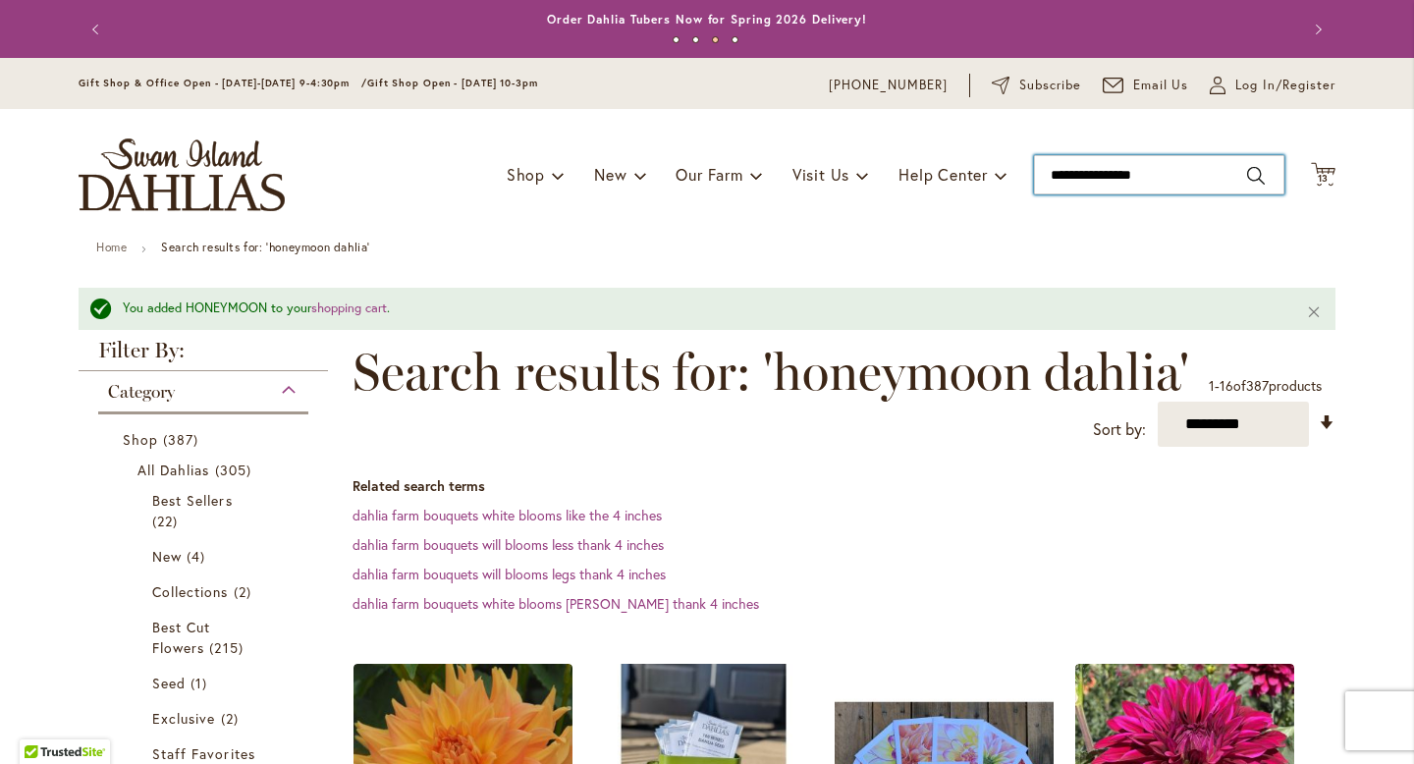
click at [1172, 173] on input "**********" at bounding box center [1159, 174] width 250 height 39
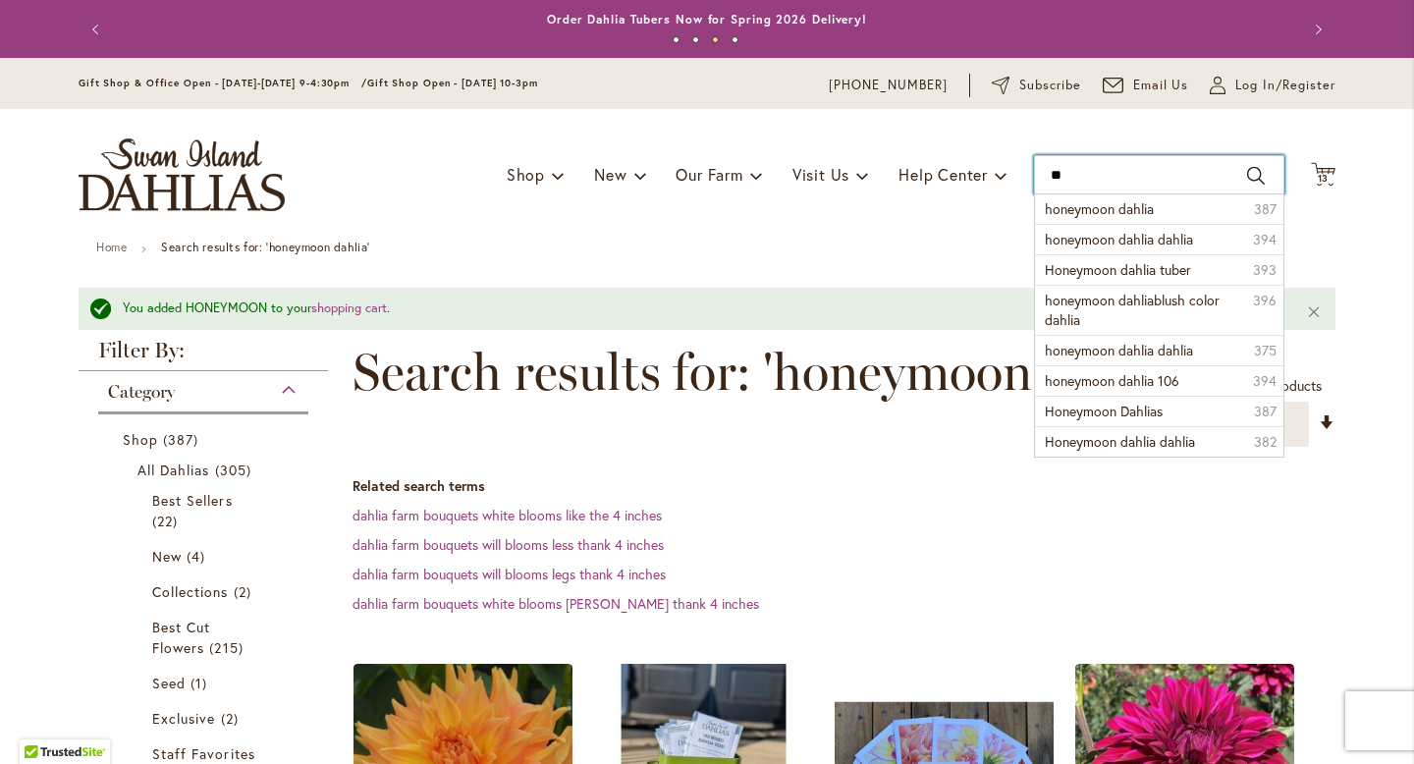
type input "*"
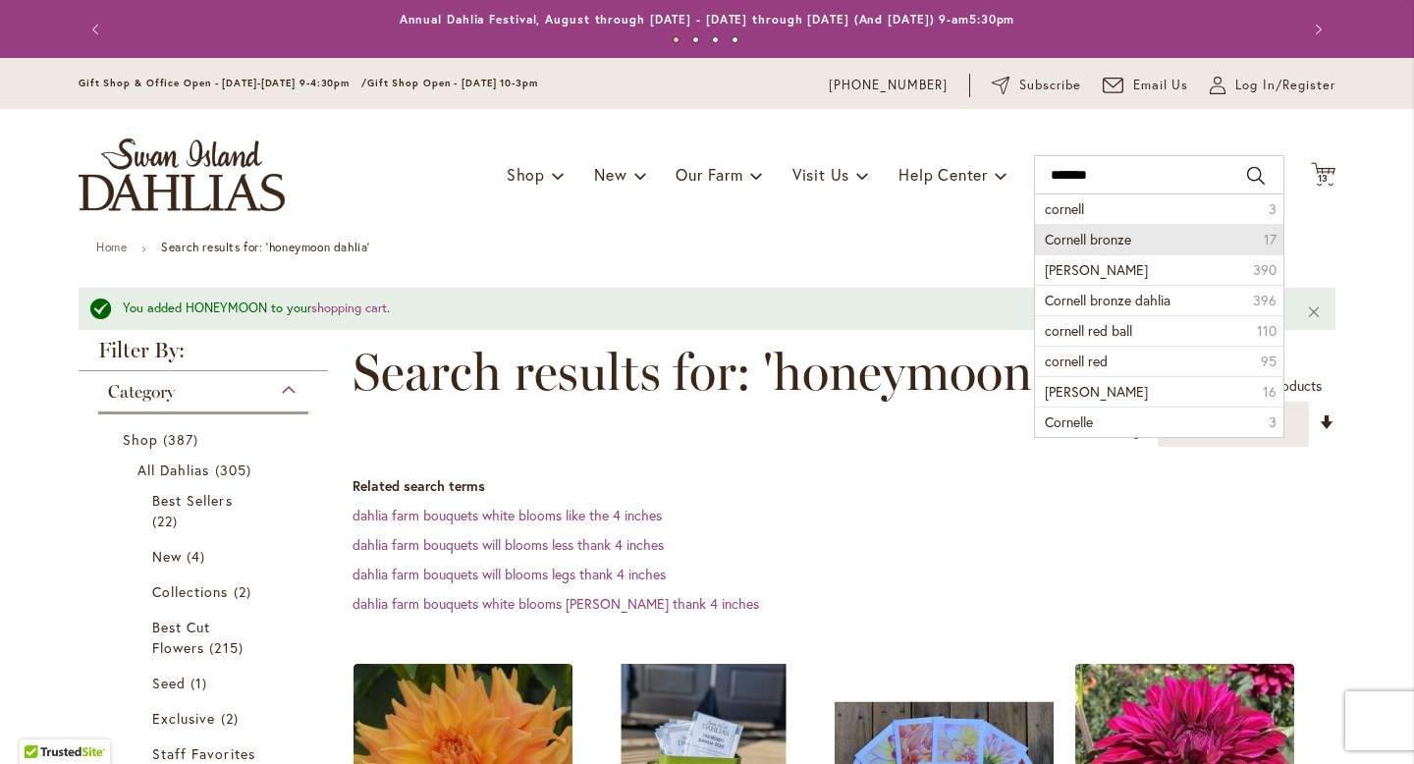
click at [1120, 237] on span "Cornell bronze" at bounding box center [1088, 239] width 86 height 19
type input "**********"
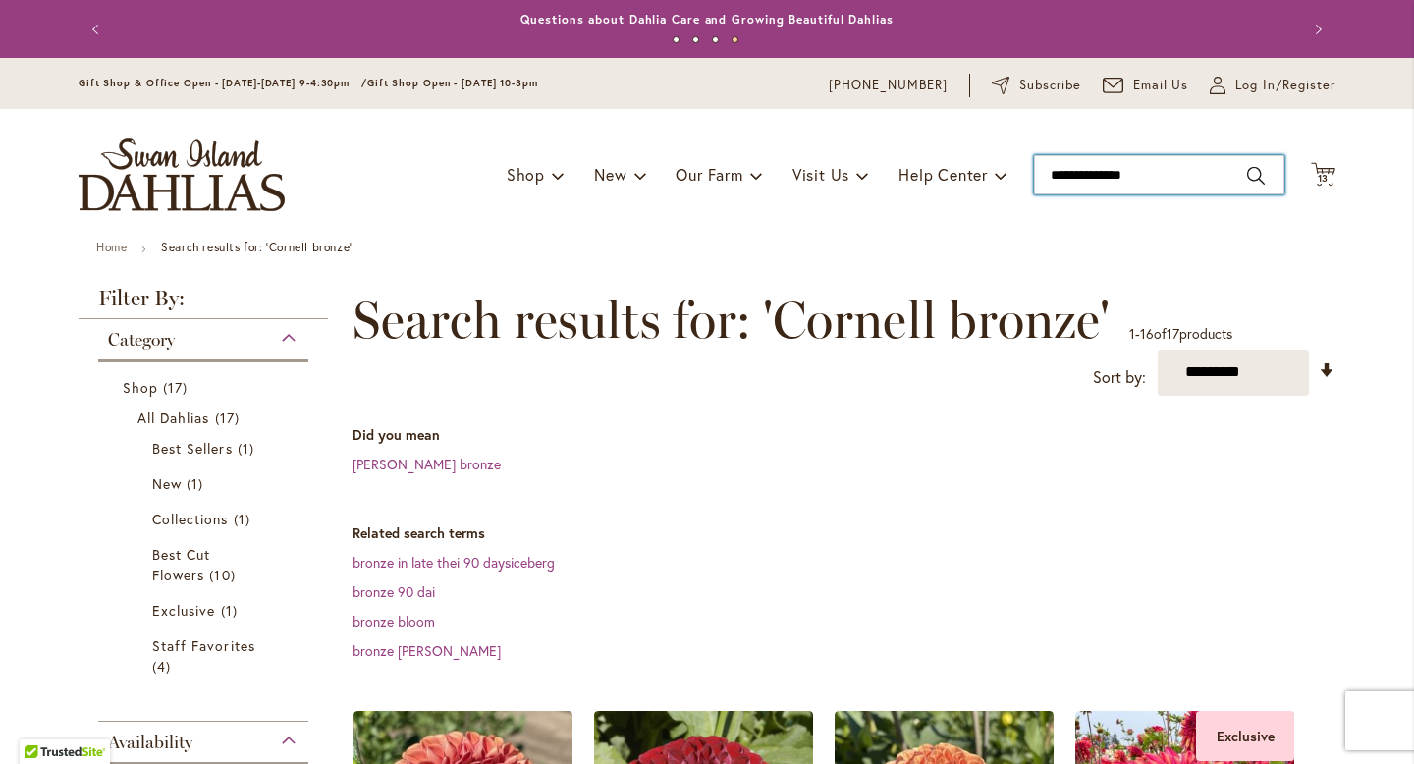
click at [1150, 171] on input "**********" at bounding box center [1159, 174] width 250 height 39
type input "*"
click at [1320, 171] on icon "Cart .cls-1 { fill: #231f20; }" at bounding box center [1323, 174] width 25 height 25
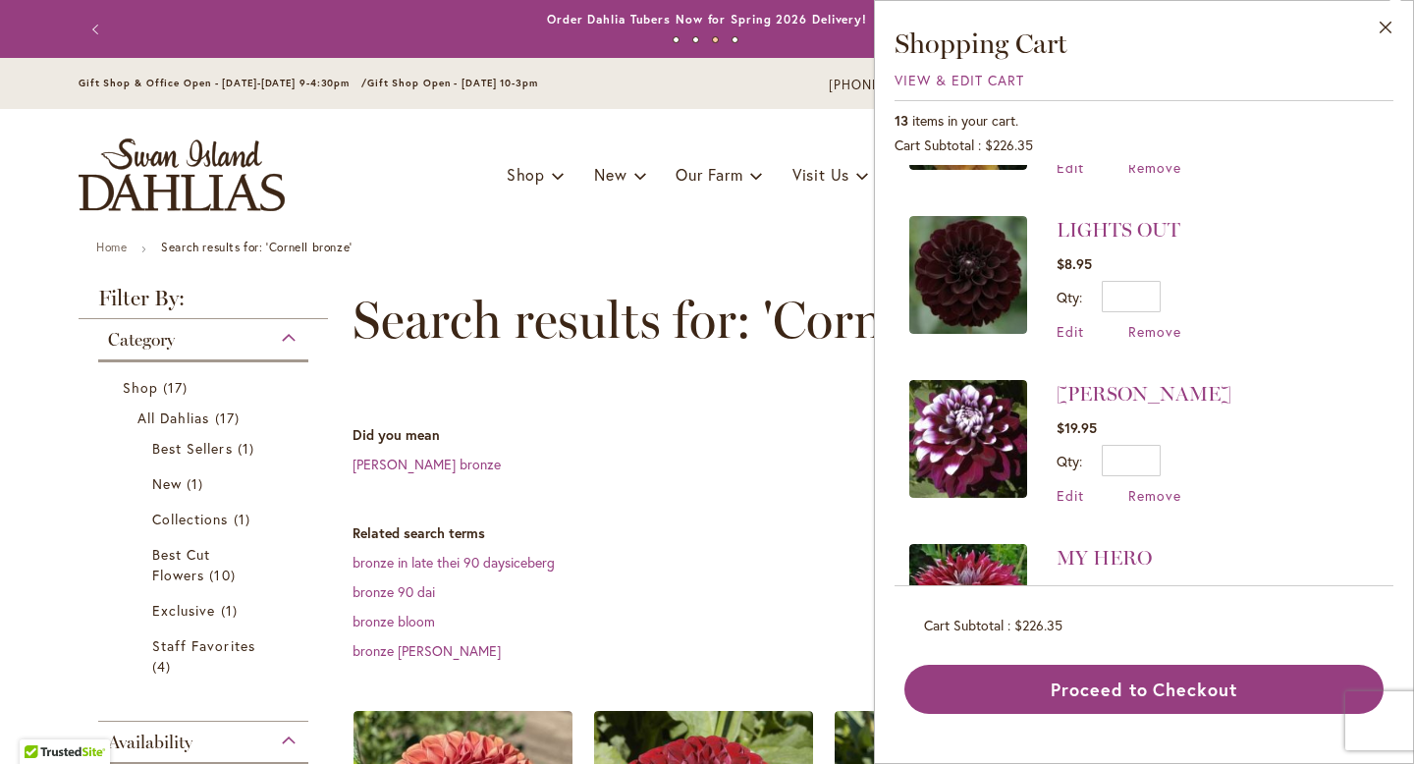
scroll to position [127, 0]
click at [1153, 459] on input "*" at bounding box center [1131, 461] width 59 height 31
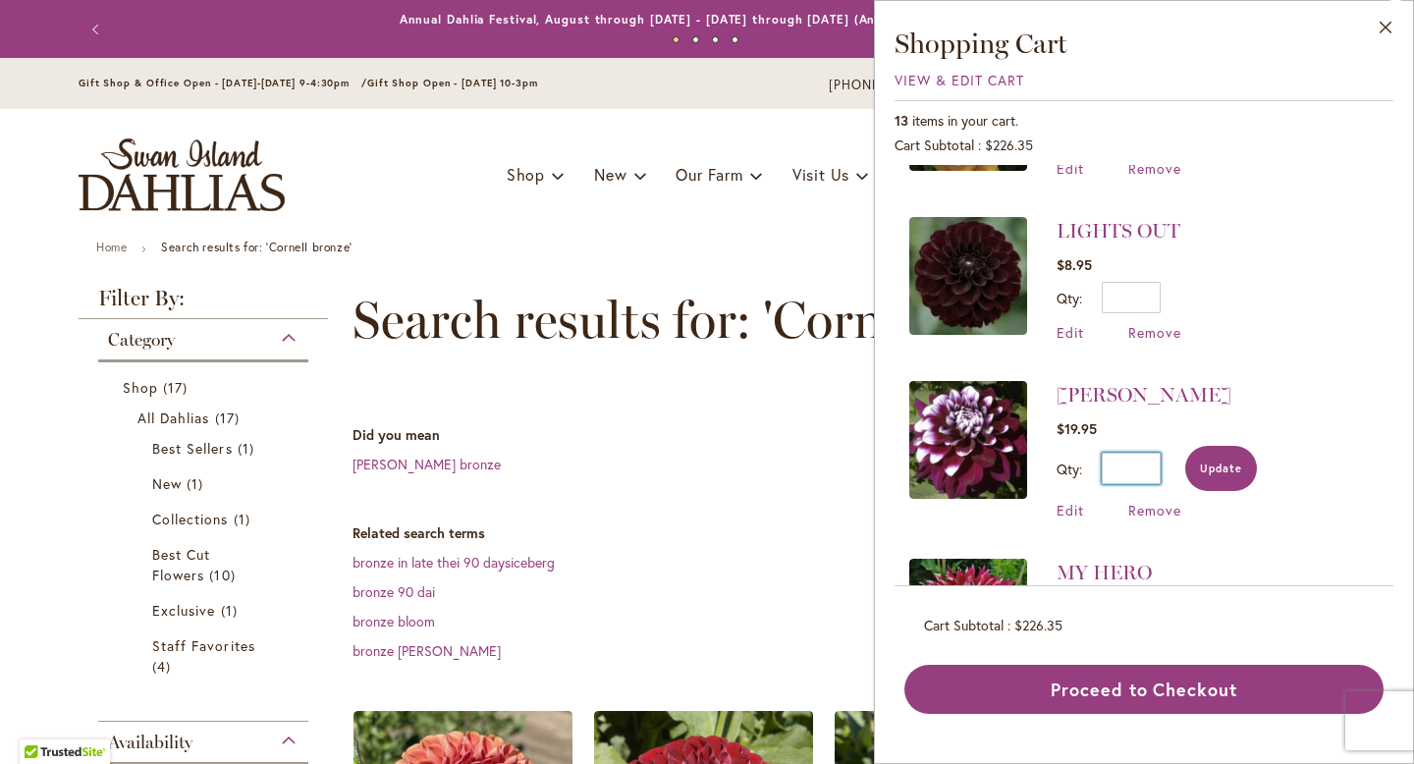
type input "*"
click at [1228, 462] on span "Update" at bounding box center [1221, 469] width 42 height 14
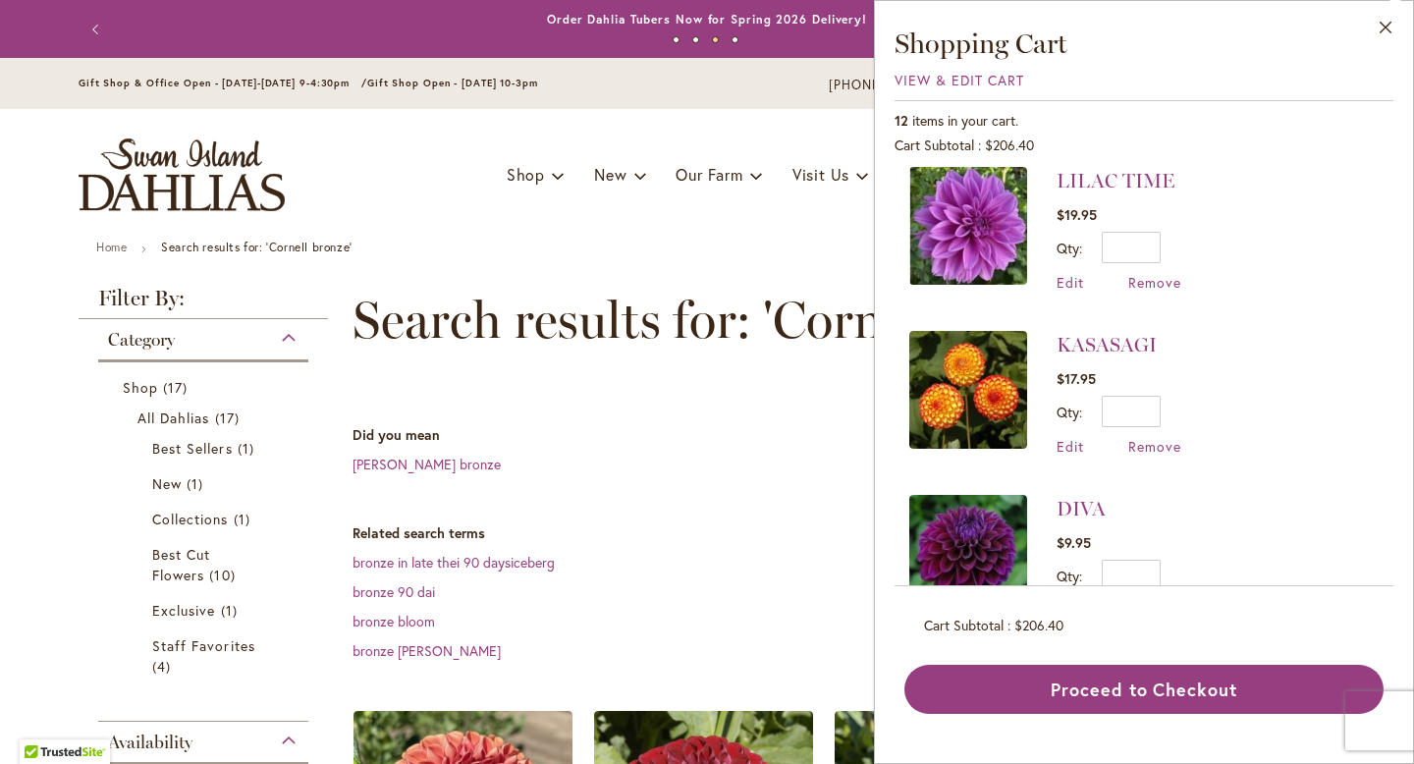
scroll to position [1007, 0]
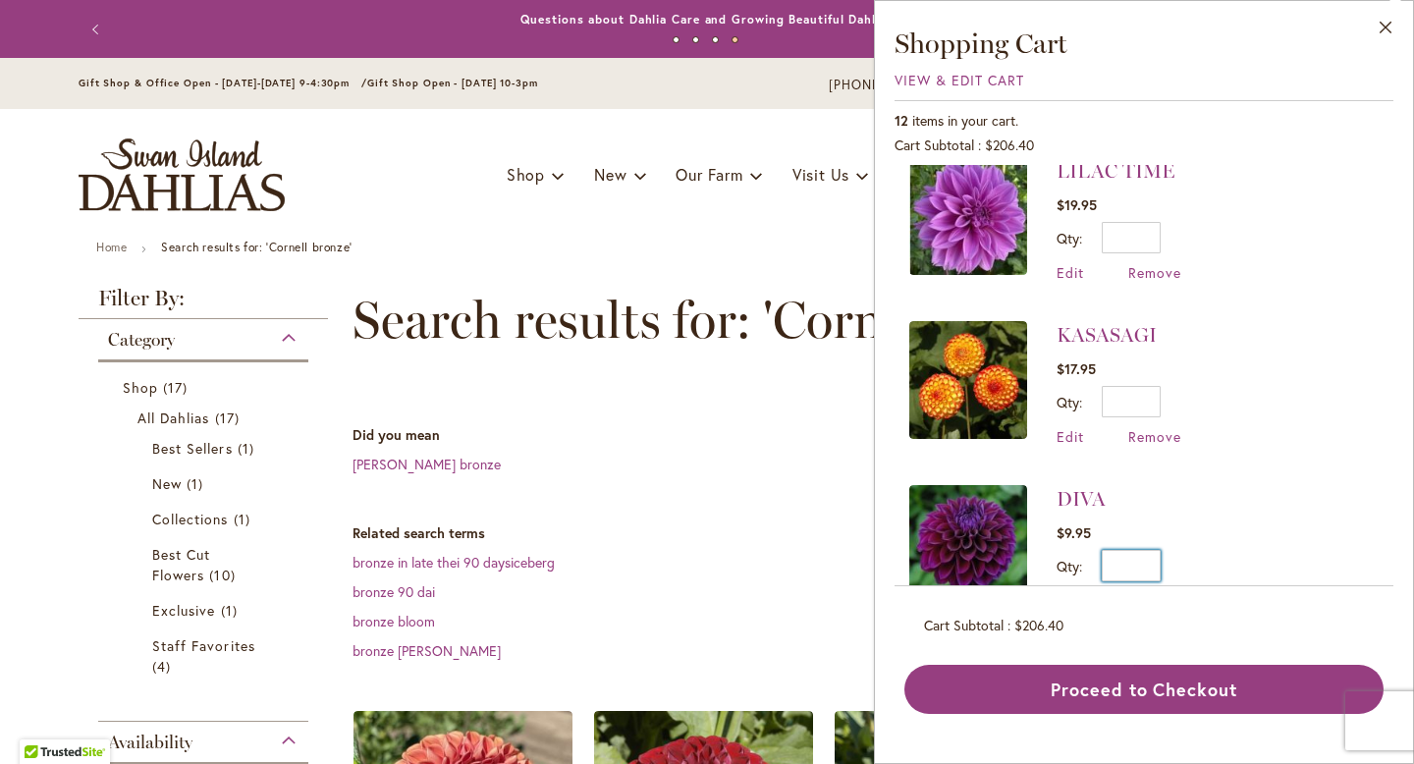
click at [1157, 554] on input "*" at bounding box center [1131, 565] width 59 height 31
type input "*"
click at [1229, 566] on span "Update" at bounding box center [1221, 573] width 42 height 14
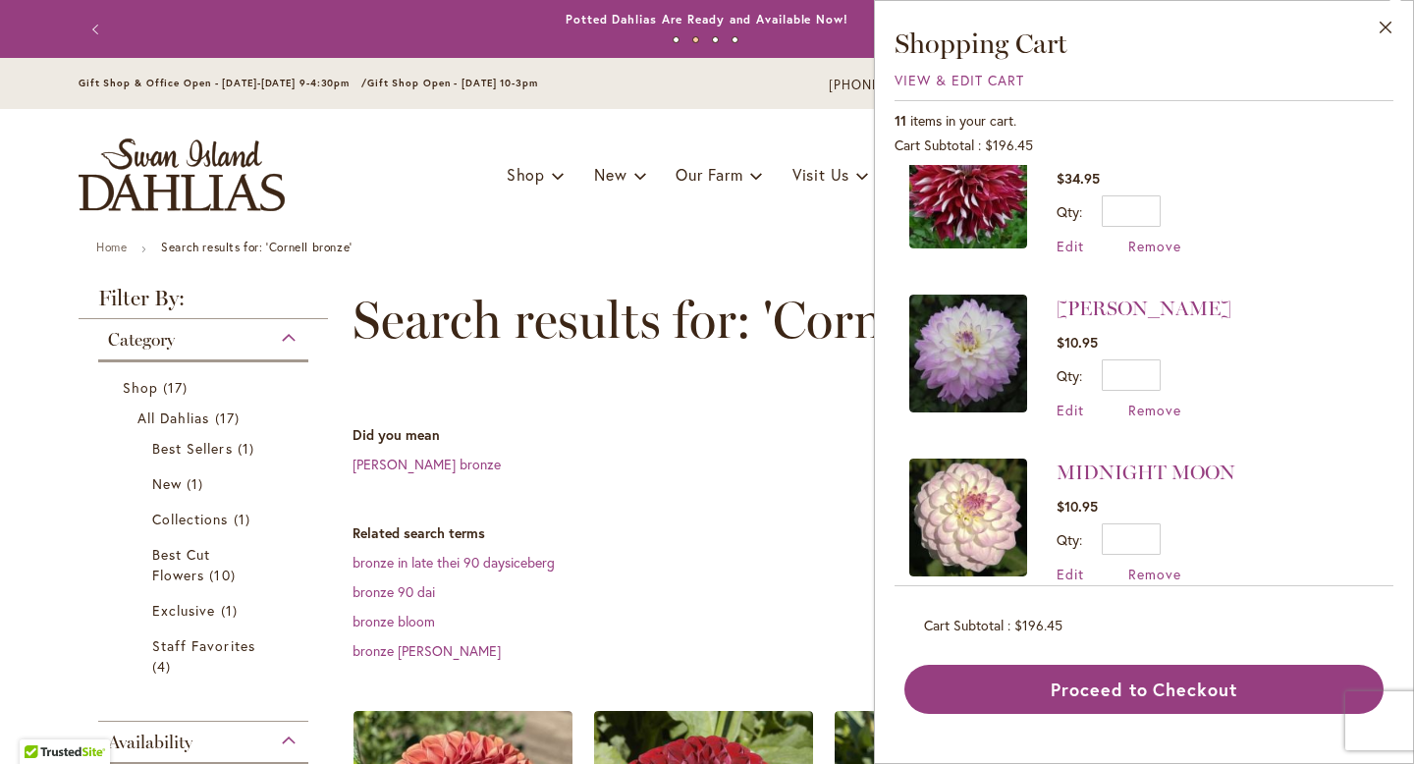
scroll to position [551, 0]
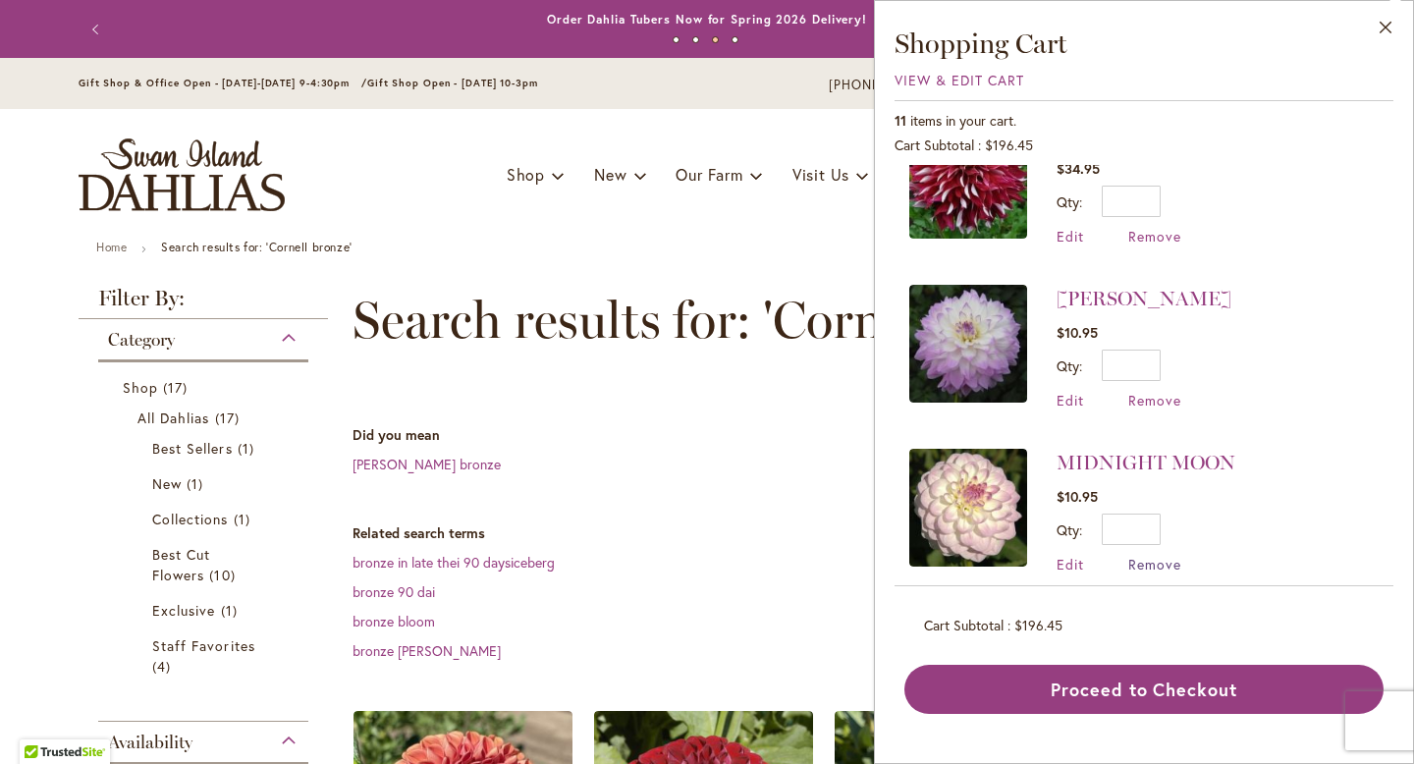
click at [1148, 555] on span "Remove" at bounding box center [1154, 564] width 53 height 19
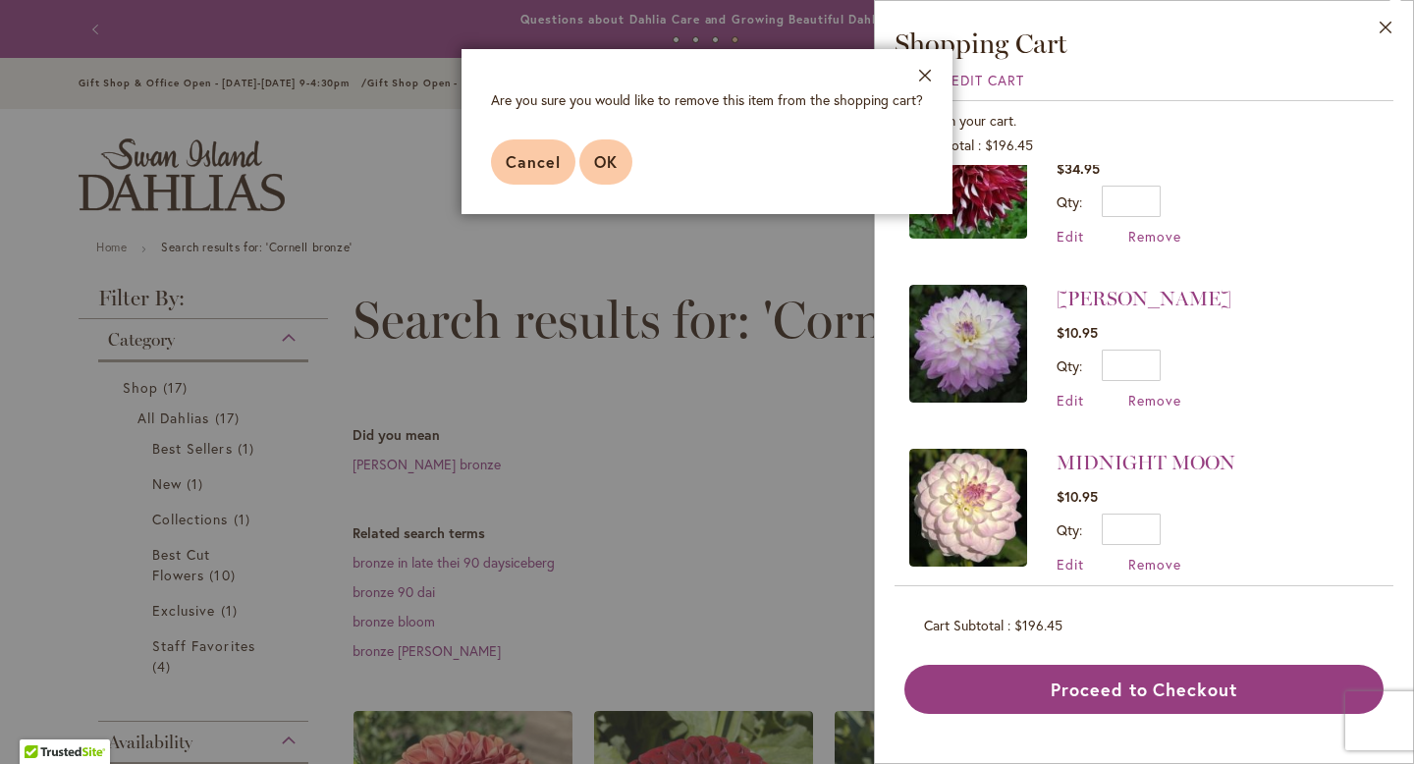
click at [597, 160] on span "OK" at bounding box center [606, 161] width 24 height 21
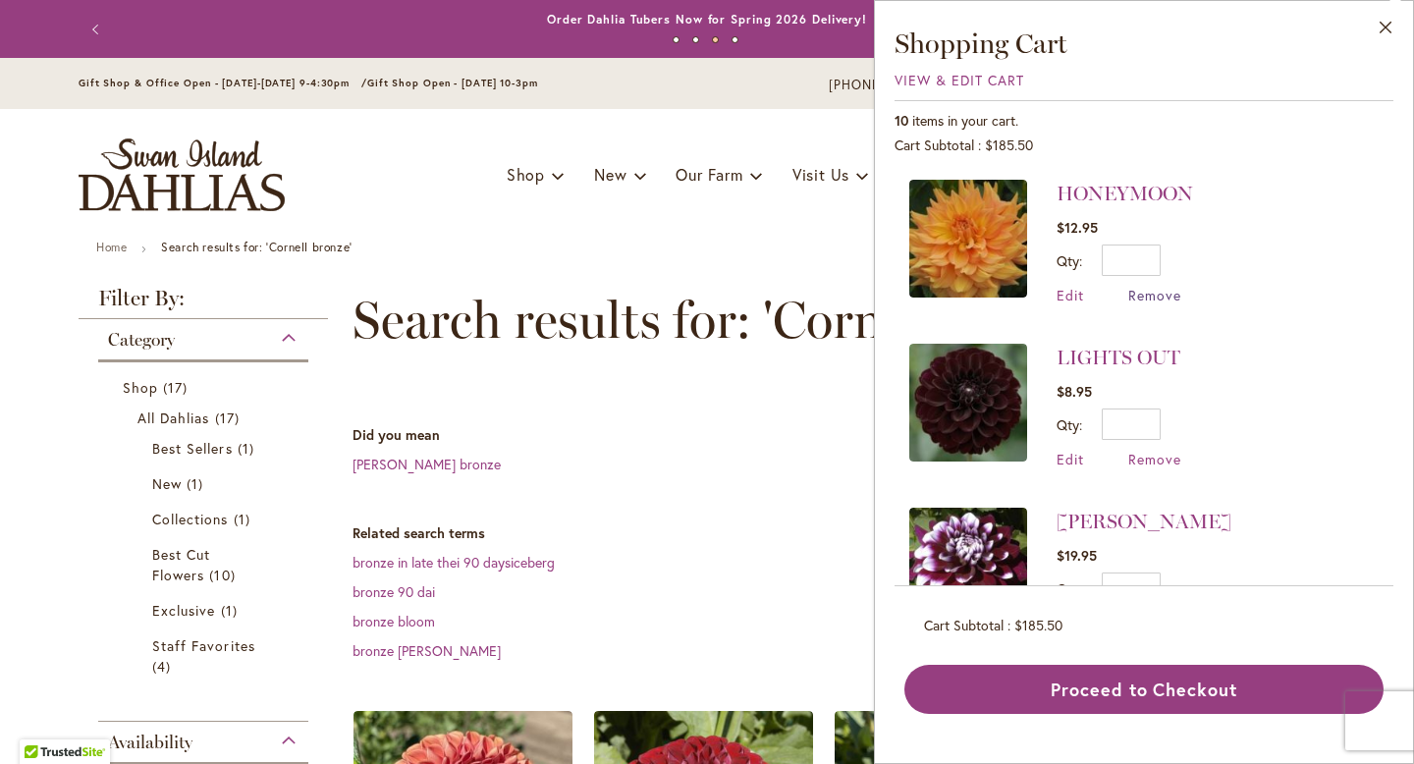
click at [1159, 294] on span "Remove" at bounding box center [1154, 295] width 53 height 19
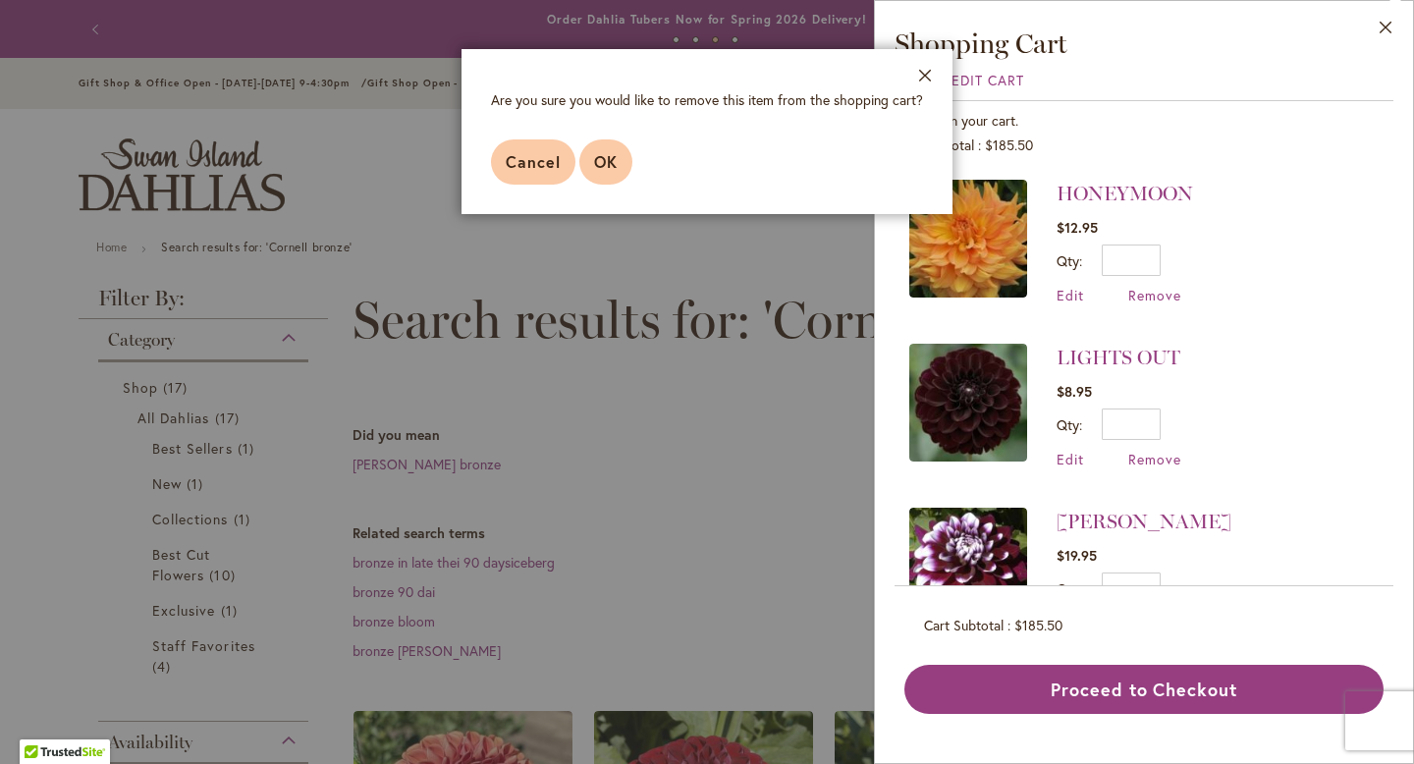
click at [604, 162] on span "OK" at bounding box center [606, 161] width 24 height 21
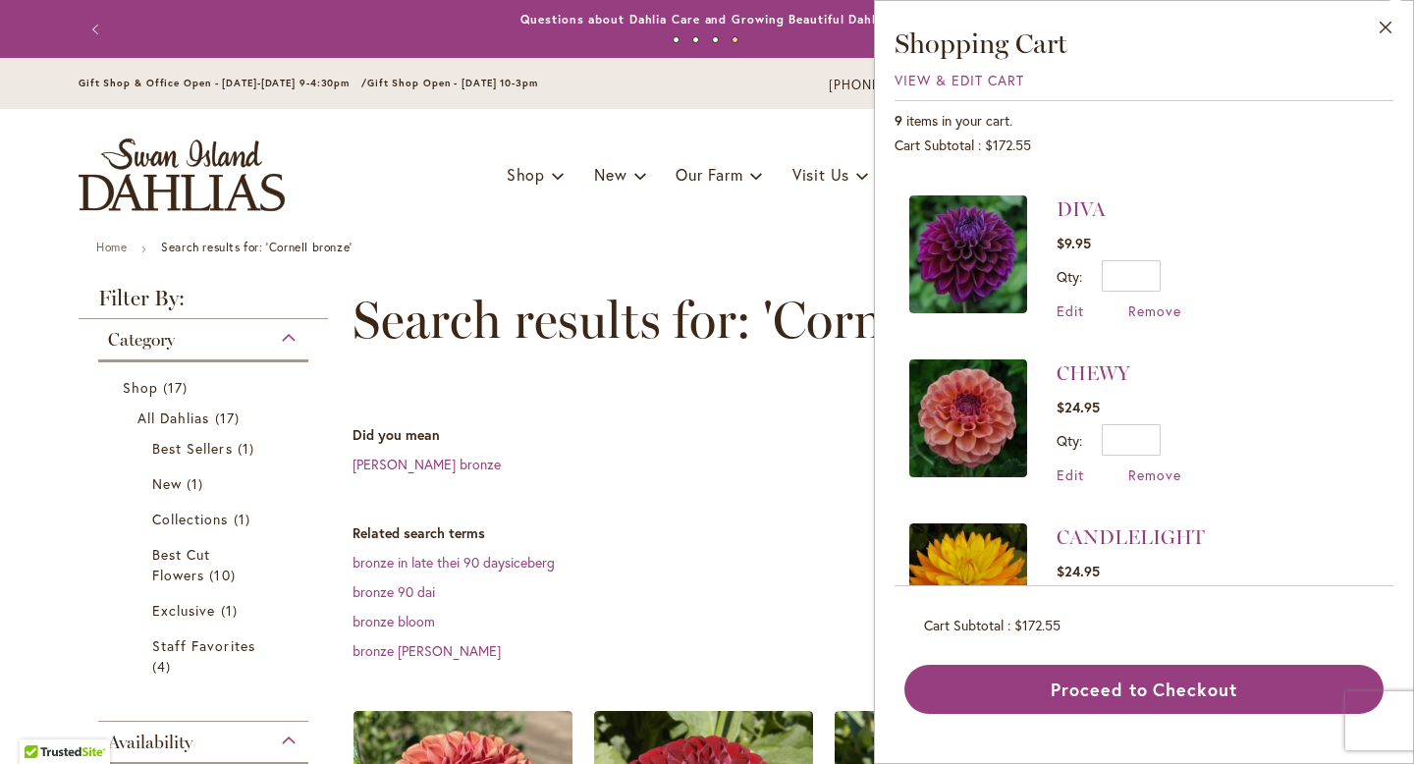
scroll to position [1052, 0]
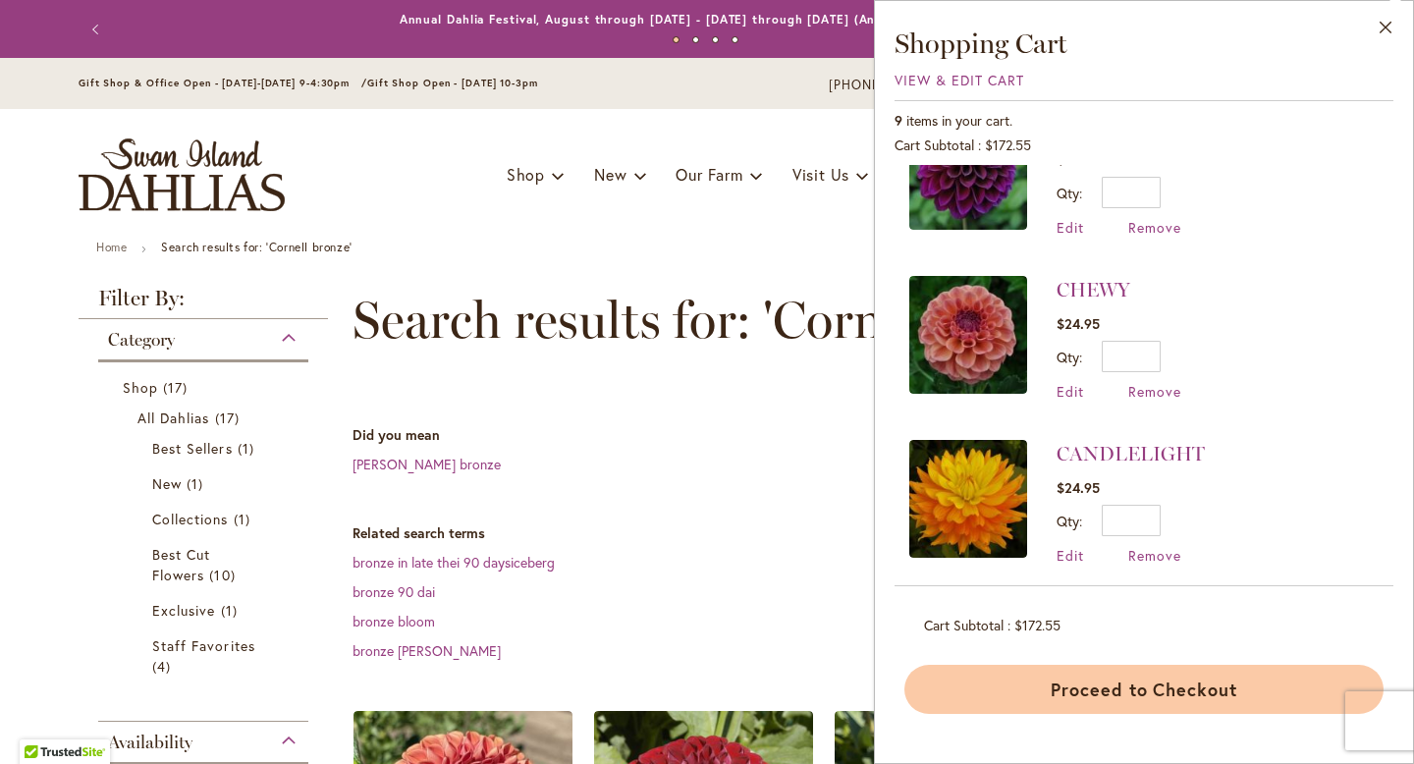
click at [1136, 687] on button "Proceed to Checkout" at bounding box center [1143, 689] width 479 height 49
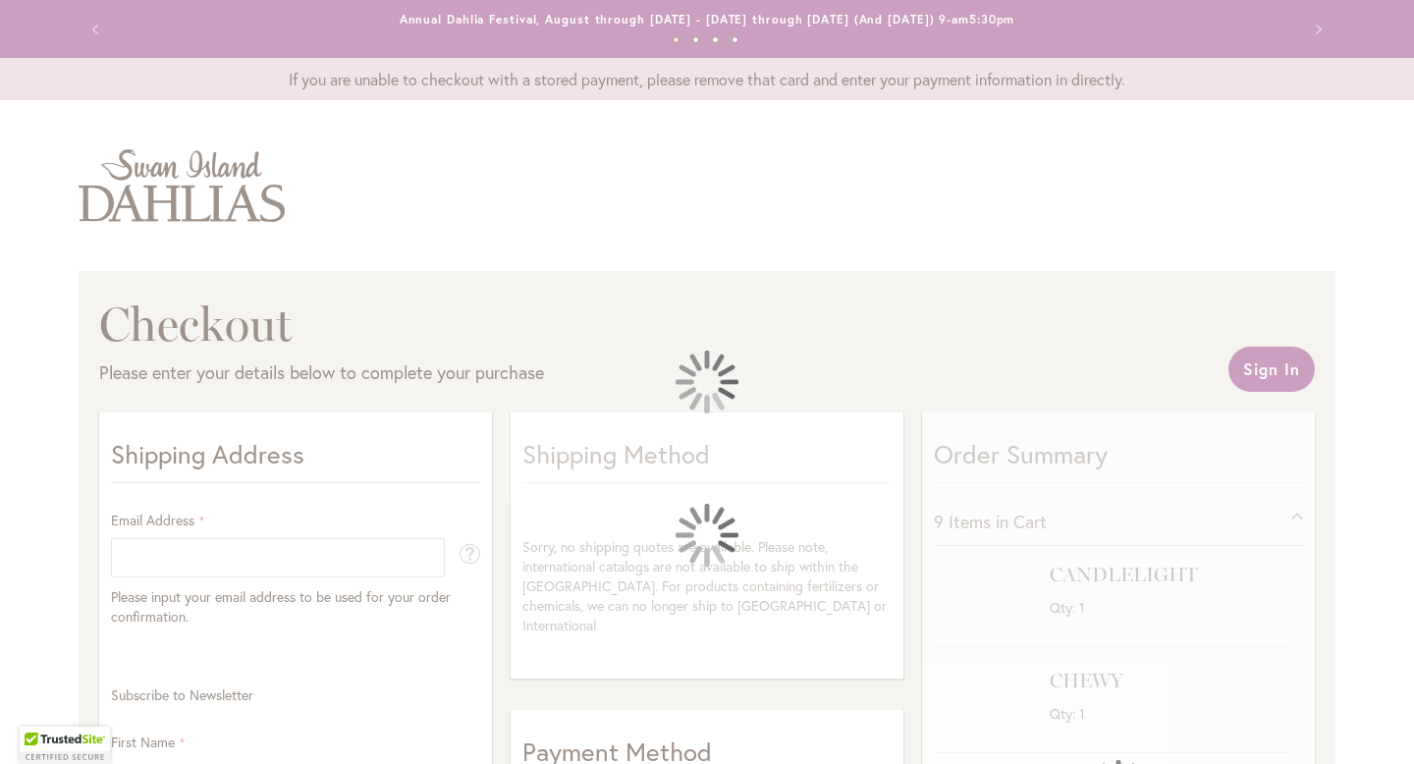
select select "**"
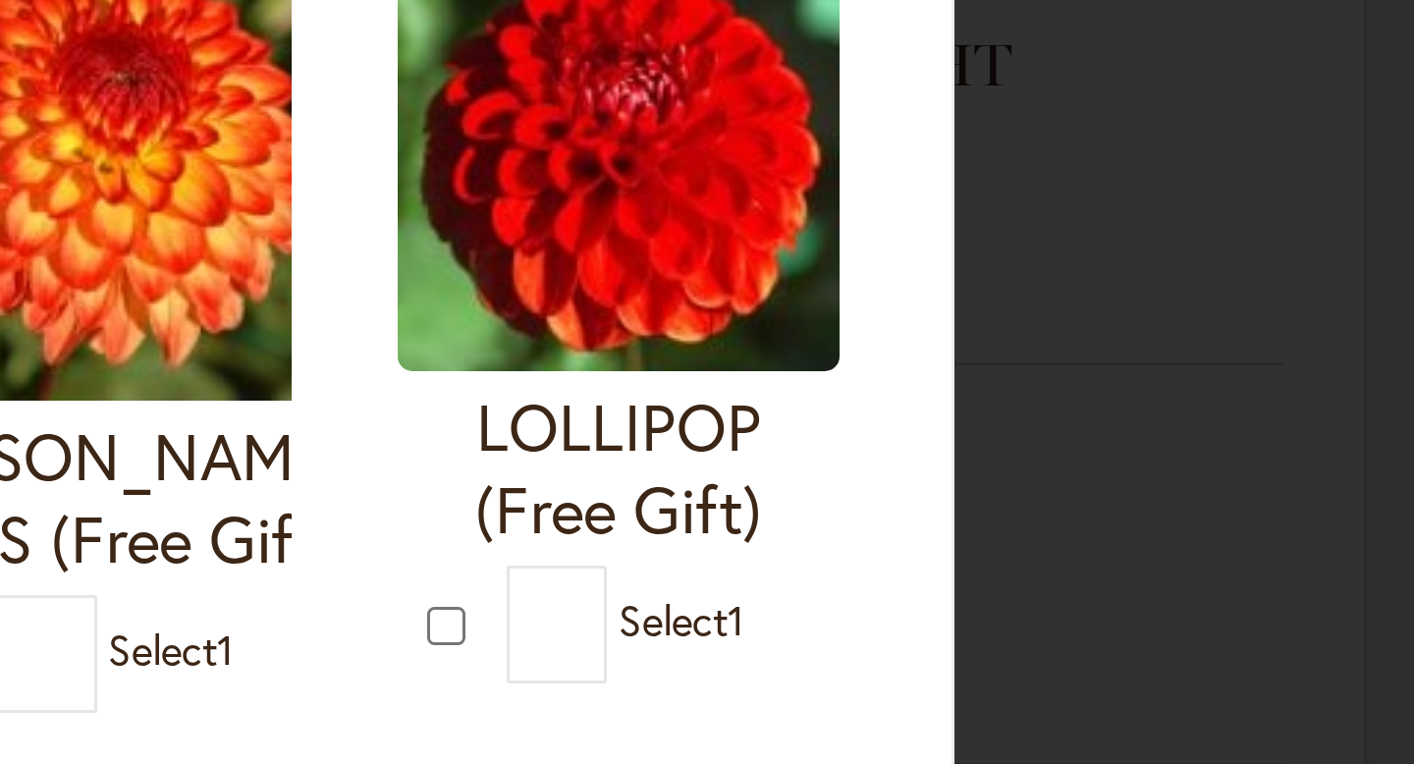
scroll to position [344, 0]
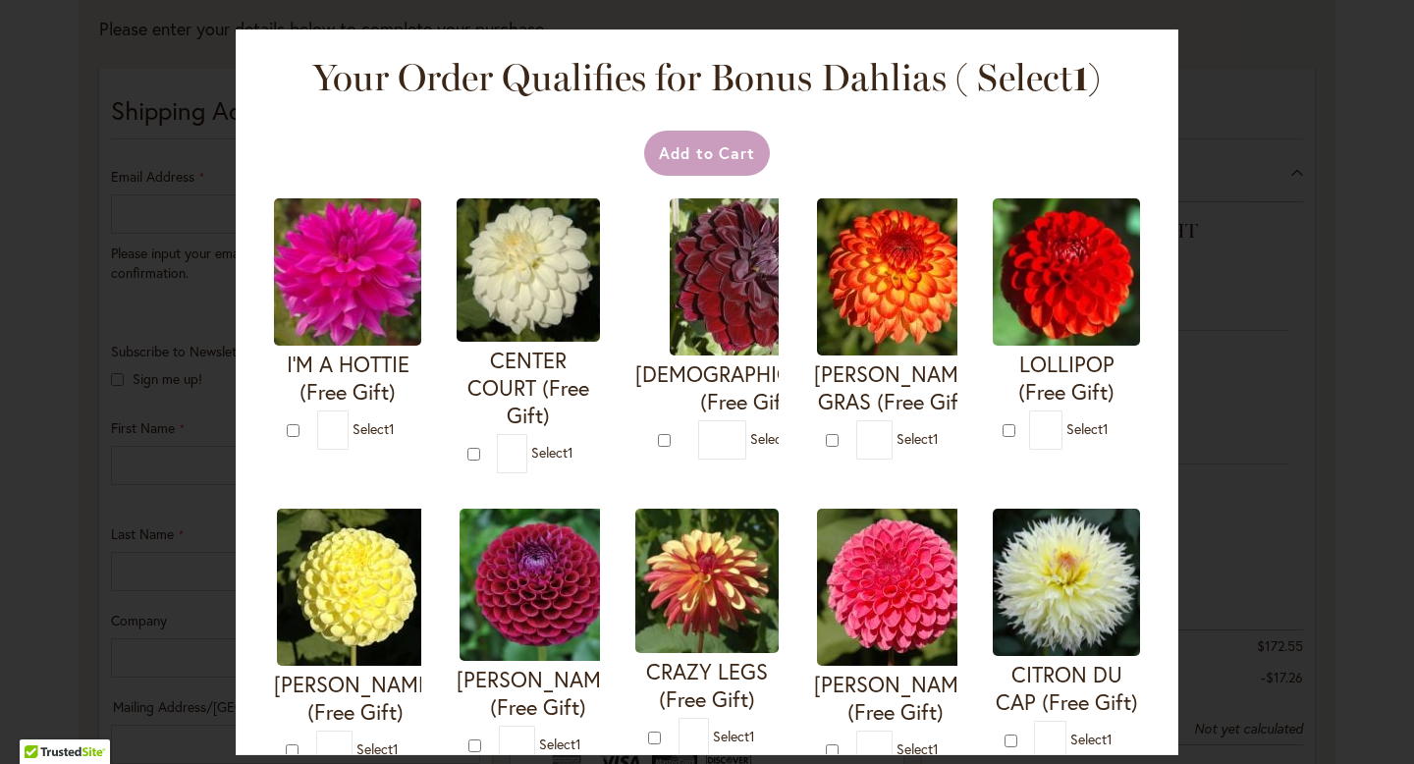
click at [617, 565] on img at bounding box center [538, 585] width 157 height 152
type input "*"
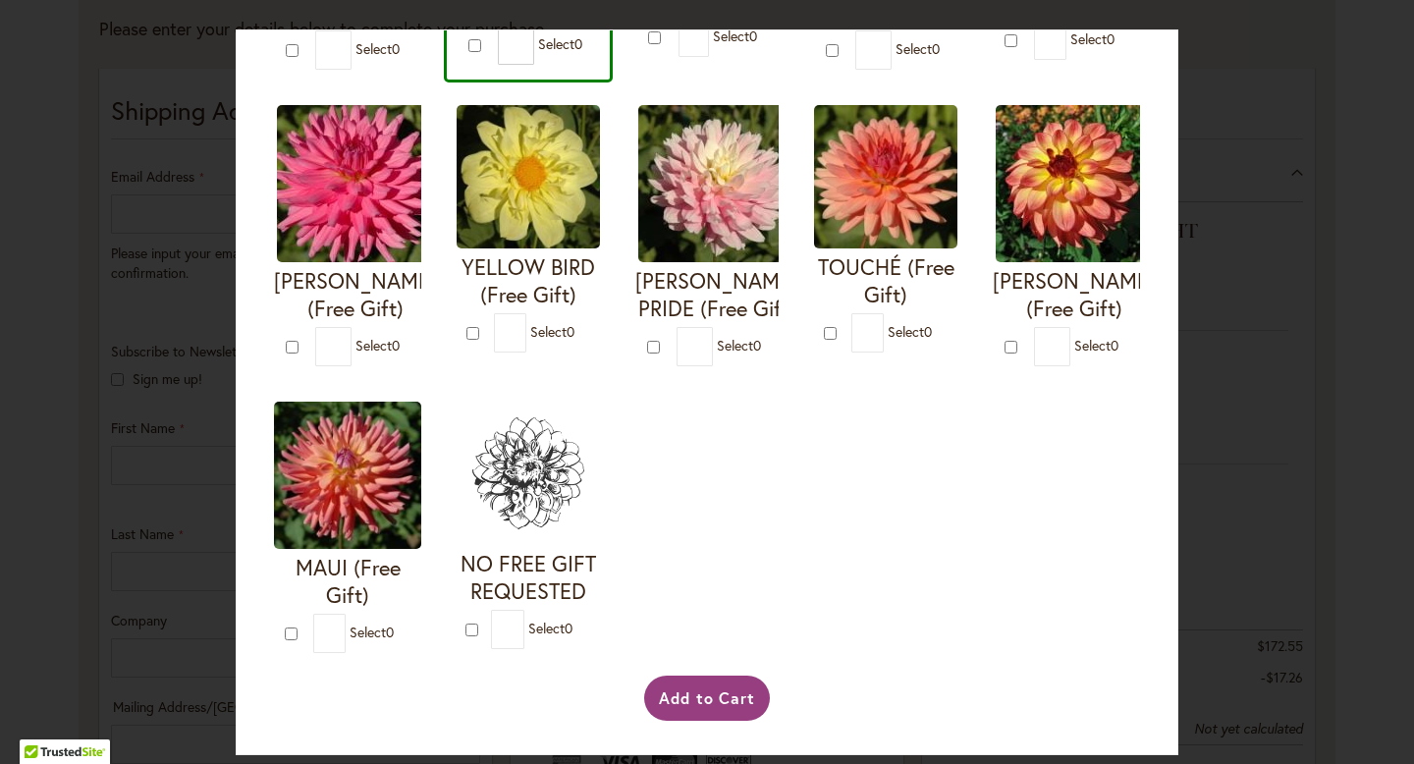
scroll to position [979, 0]
click at [713, 695] on button "Add to Cart" at bounding box center [707, 698] width 127 height 45
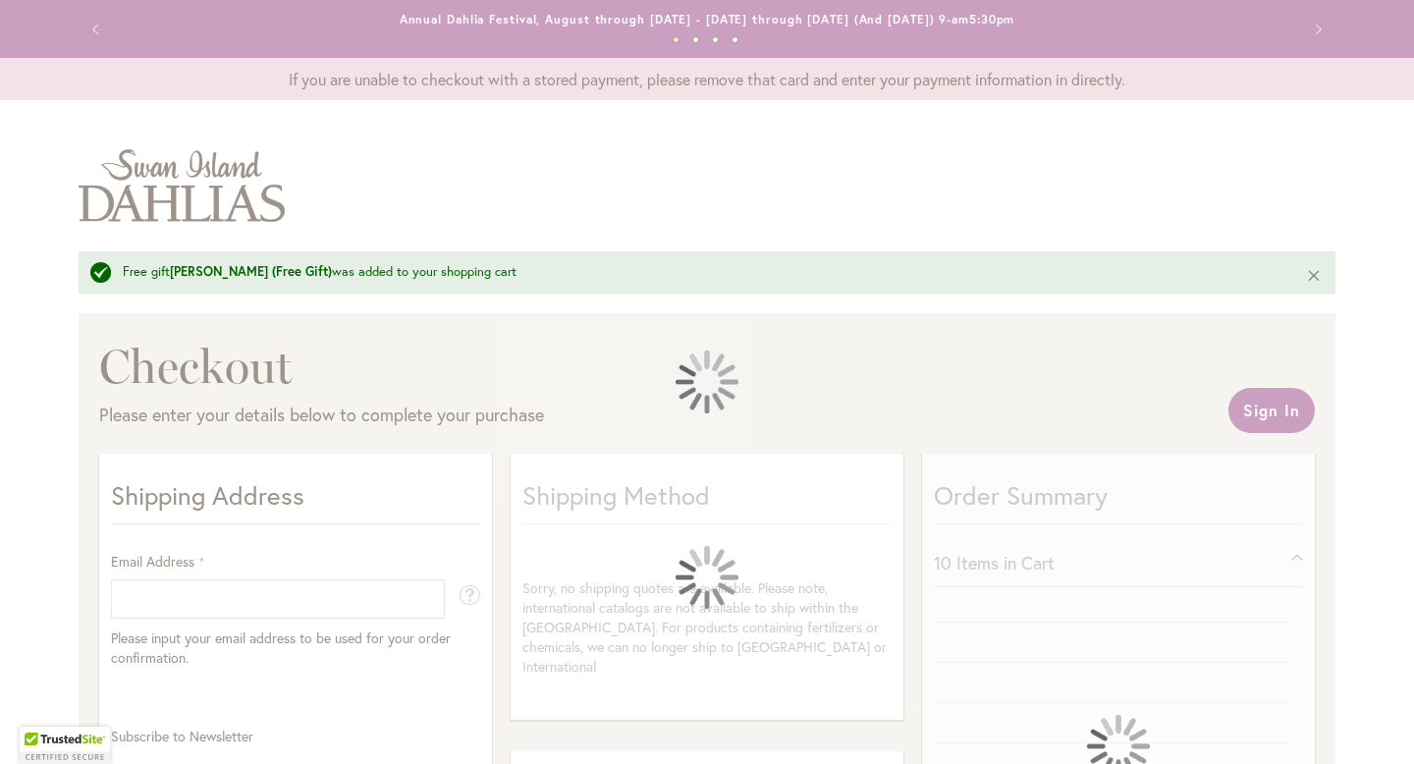
select select "**"
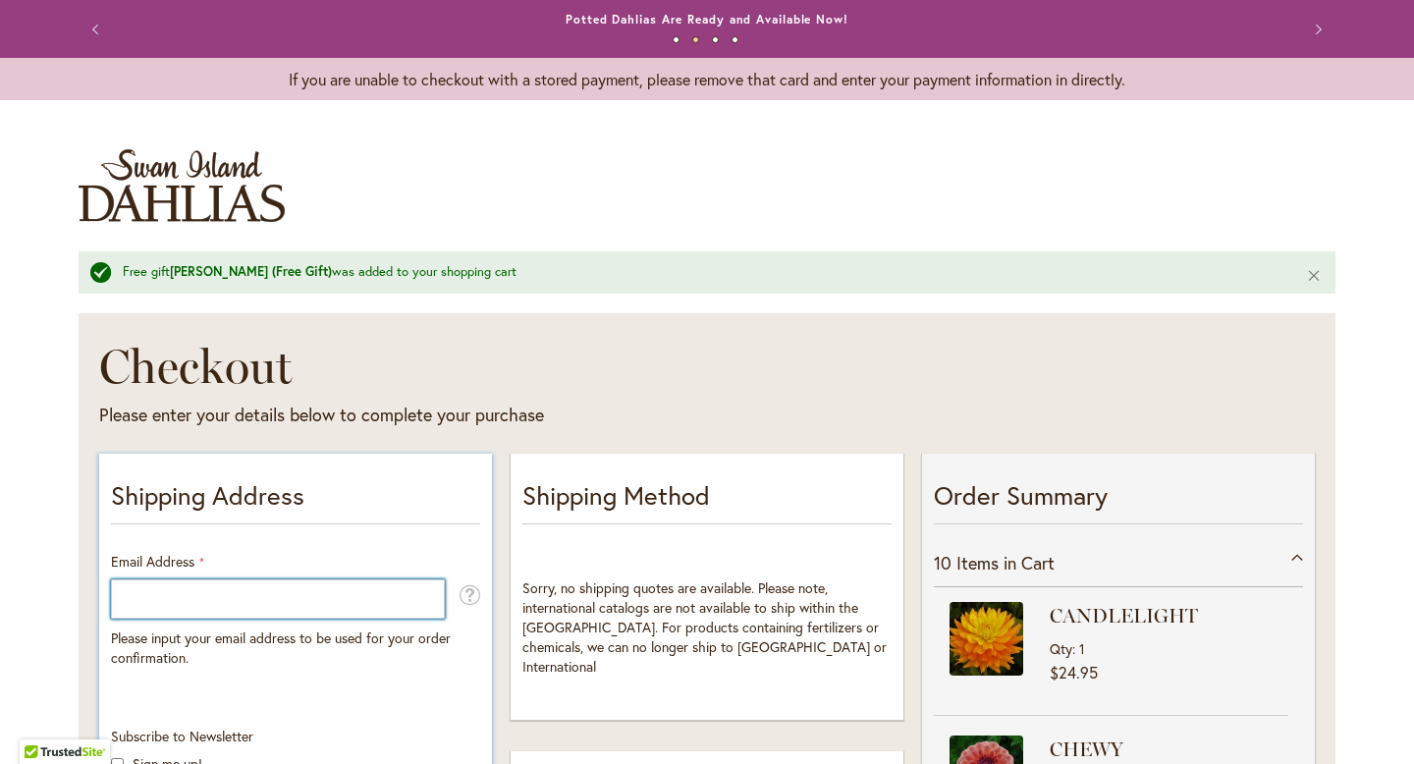
click at [218, 599] on input "Email Address" at bounding box center [278, 598] width 334 height 39
type input "**********"
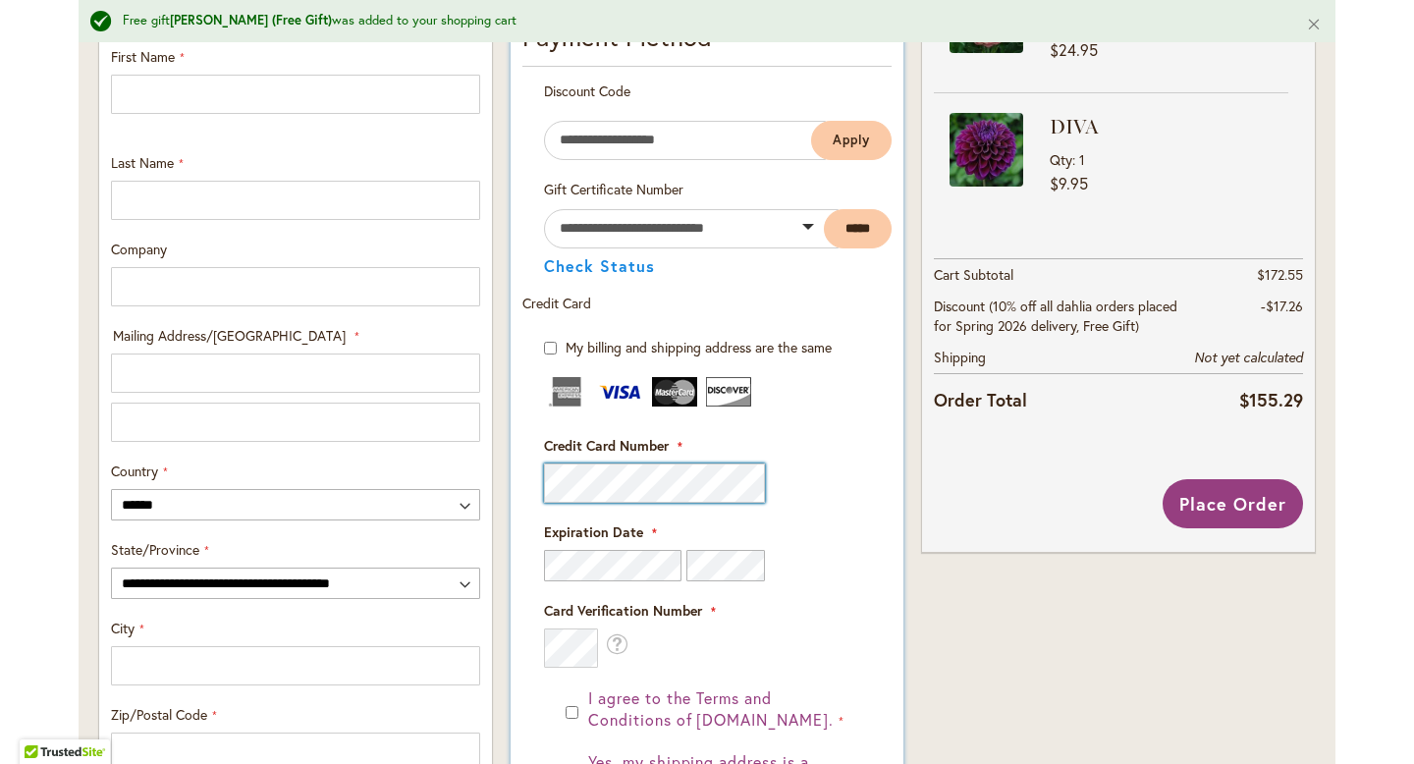
scroll to position [760, 0]
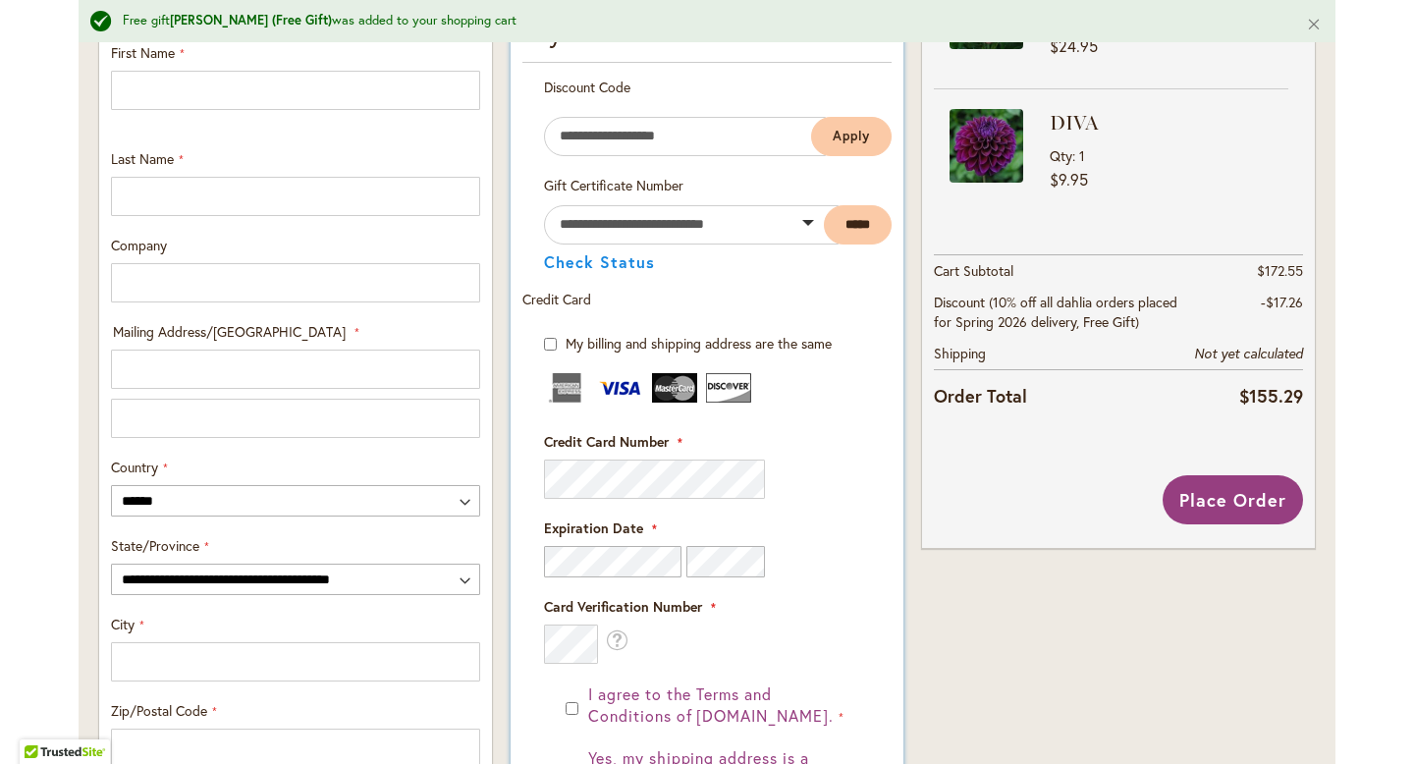
click at [615, 373] on img at bounding box center [620, 387] width 45 height 29
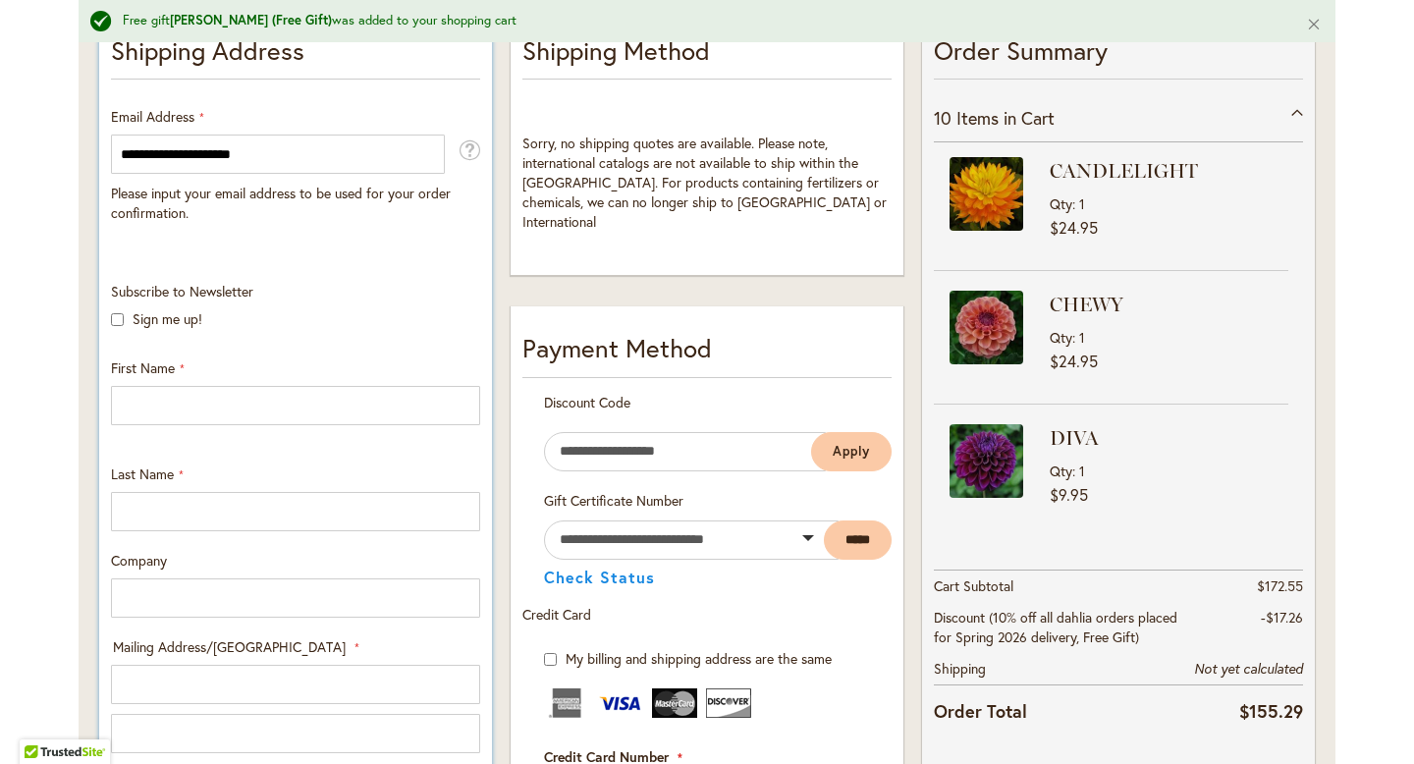
scroll to position [447, 0]
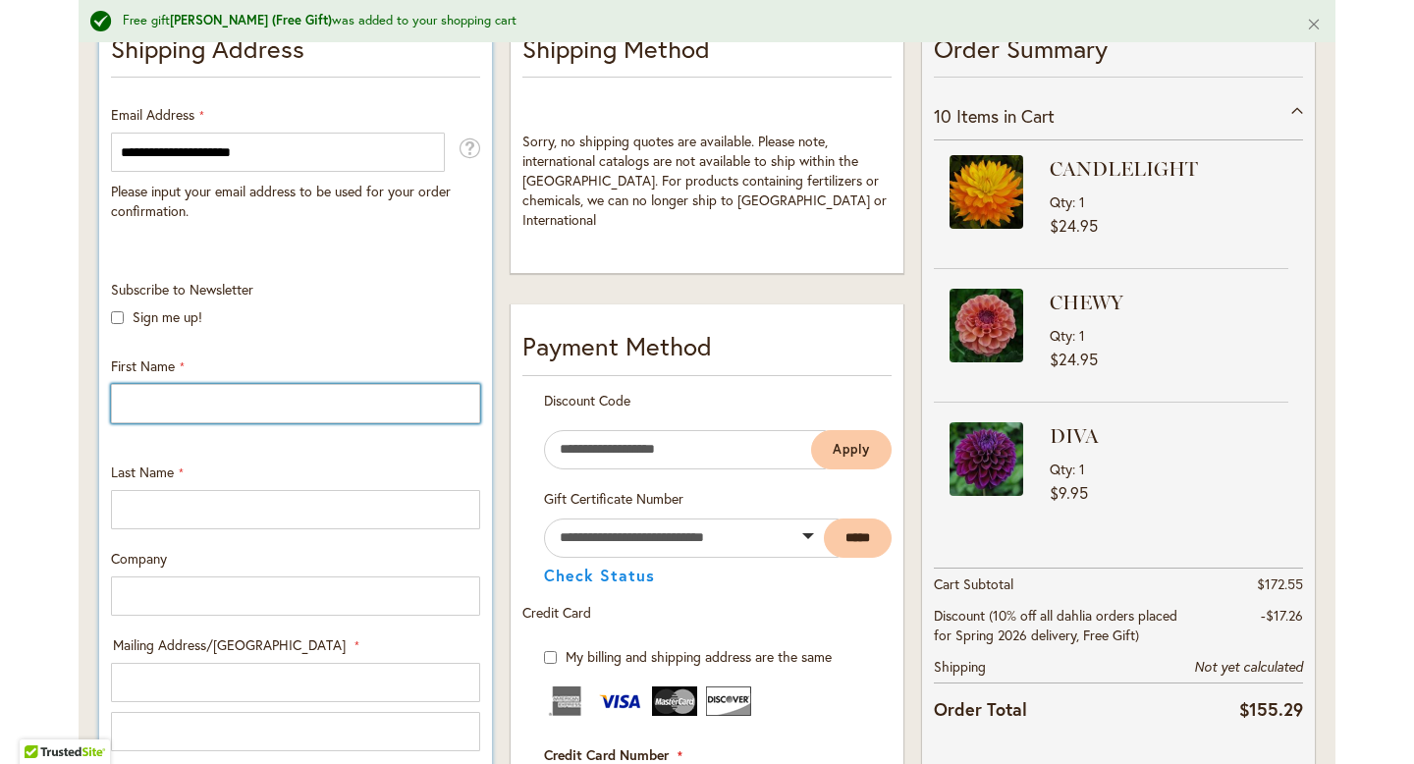
click at [233, 404] on input "First Name" at bounding box center [295, 403] width 369 height 39
type input "*****"
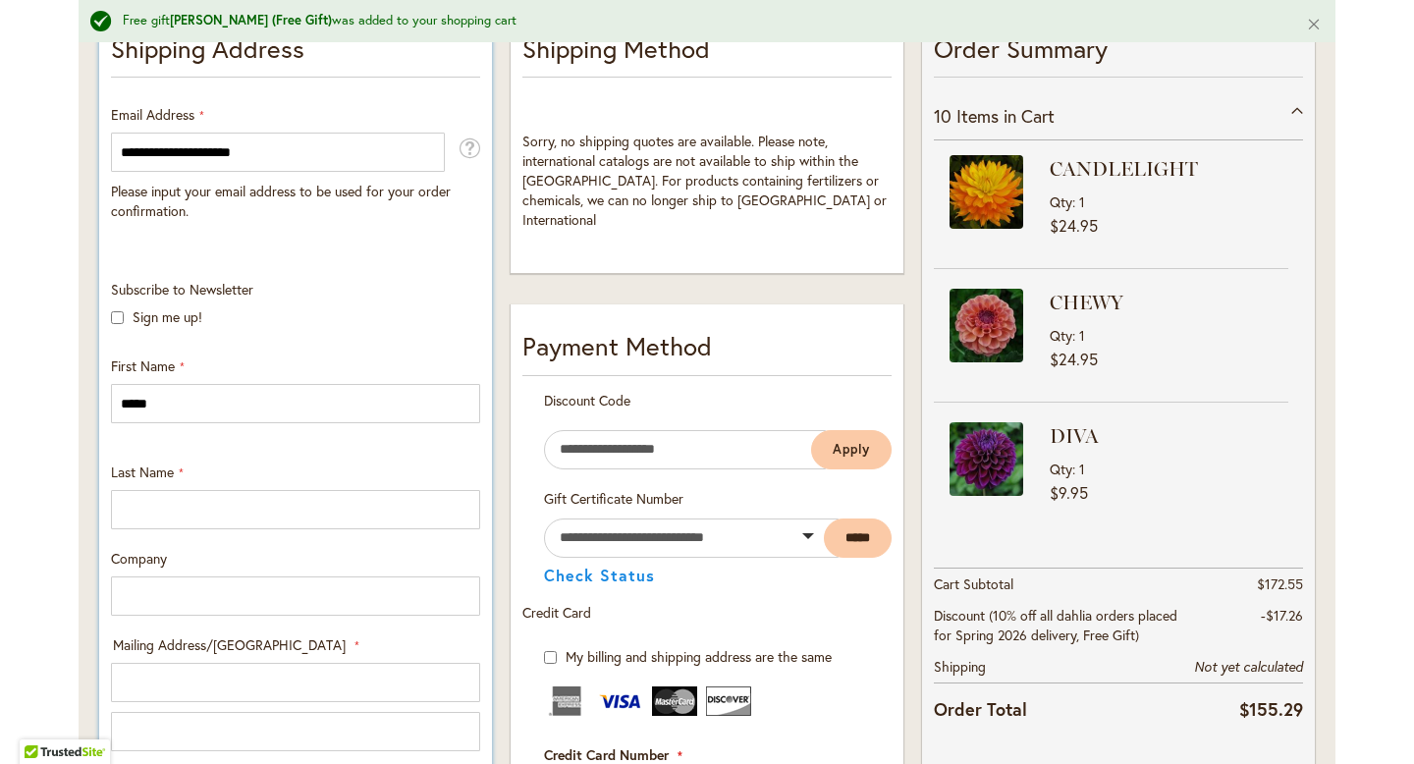
type input "*******"
type input "**"
type input "**********"
select select "**"
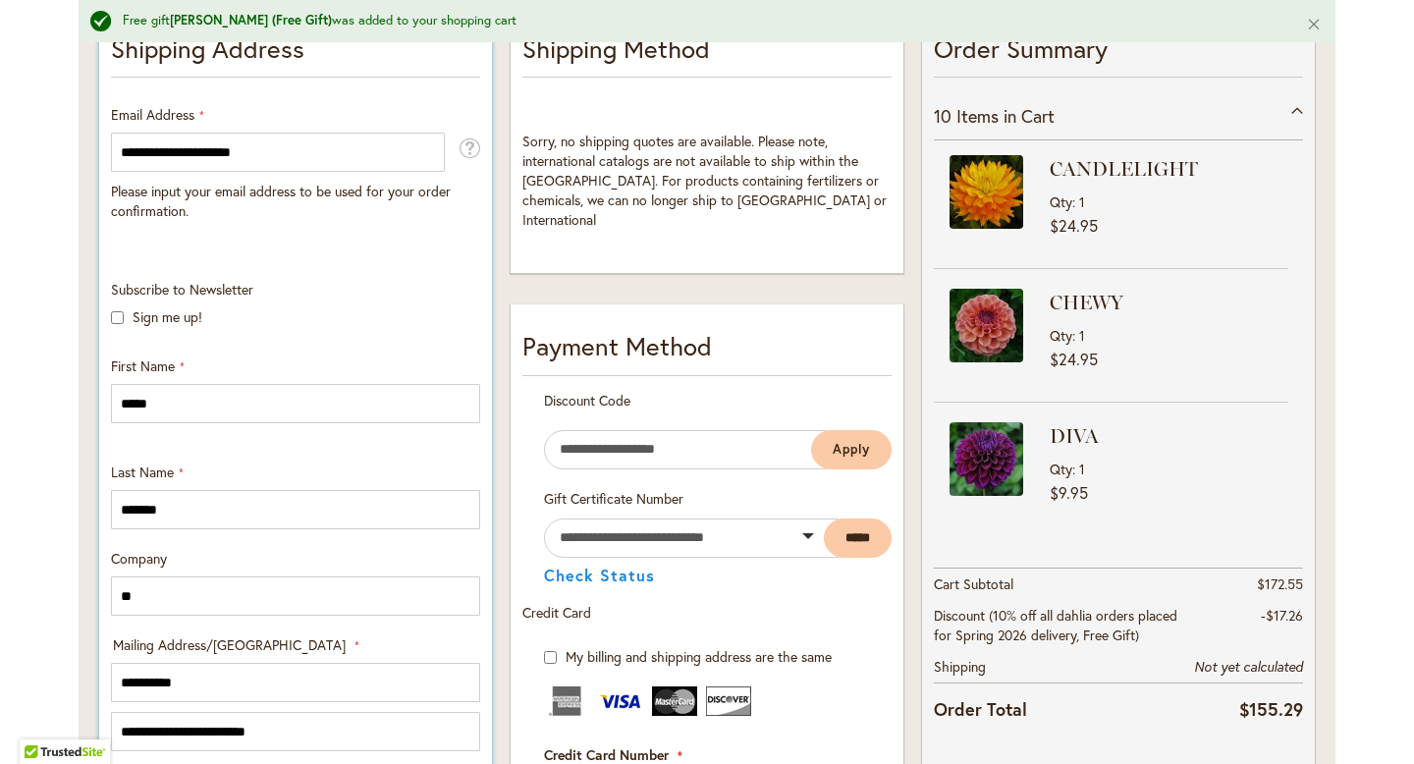
type input "*********"
type input "*****"
type input "**********"
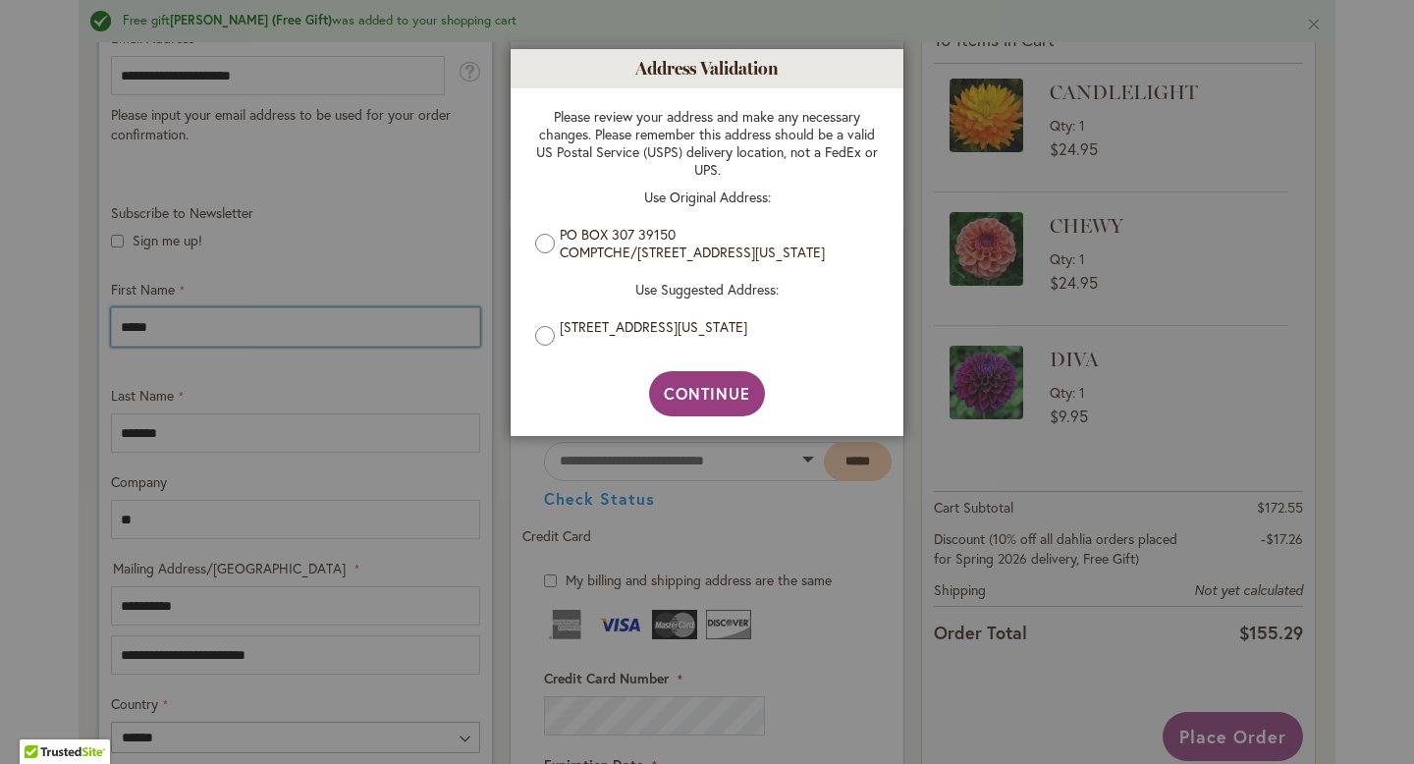
scroll to position [524, 0]
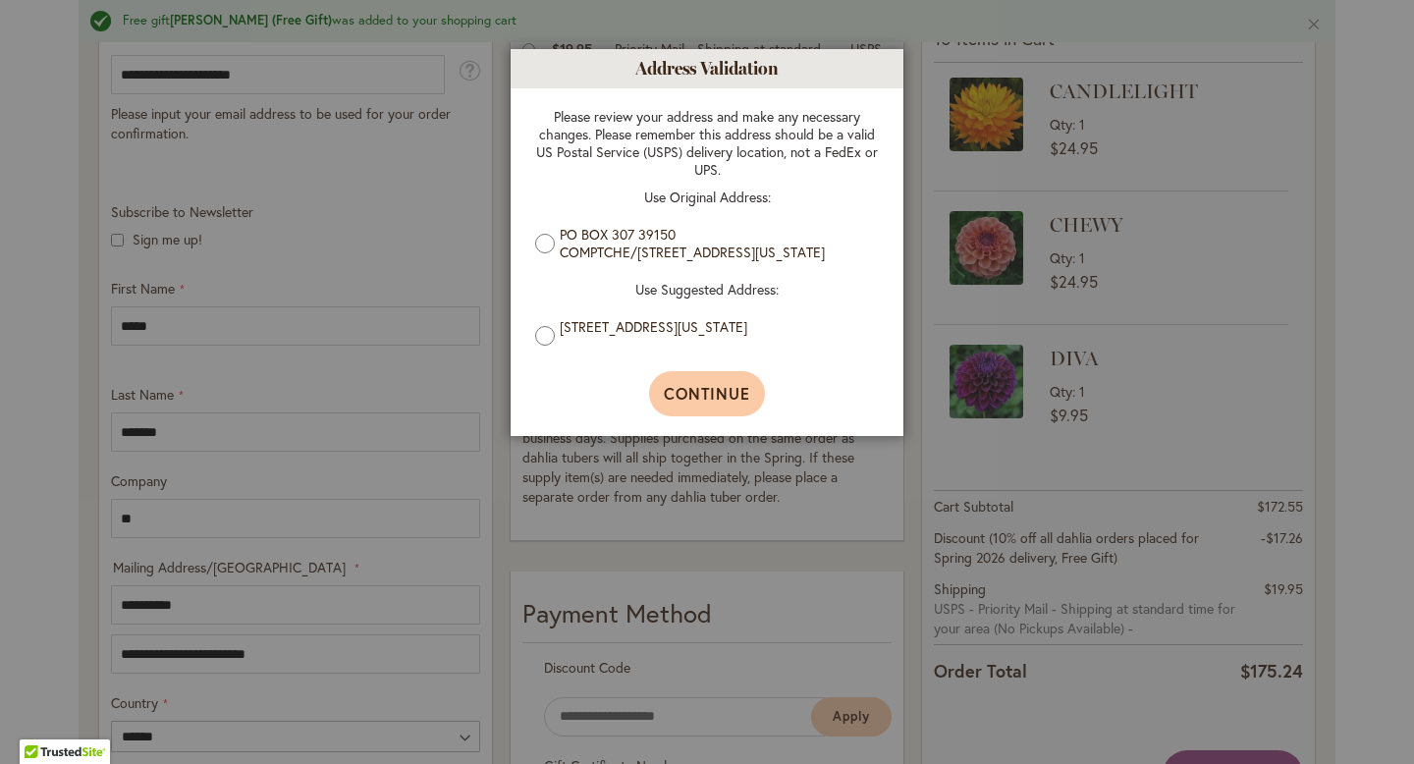
click at [693, 404] on span "Continue" at bounding box center [707, 393] width 87 height 21
type input "**********"
type input "*********"
type input "**********"
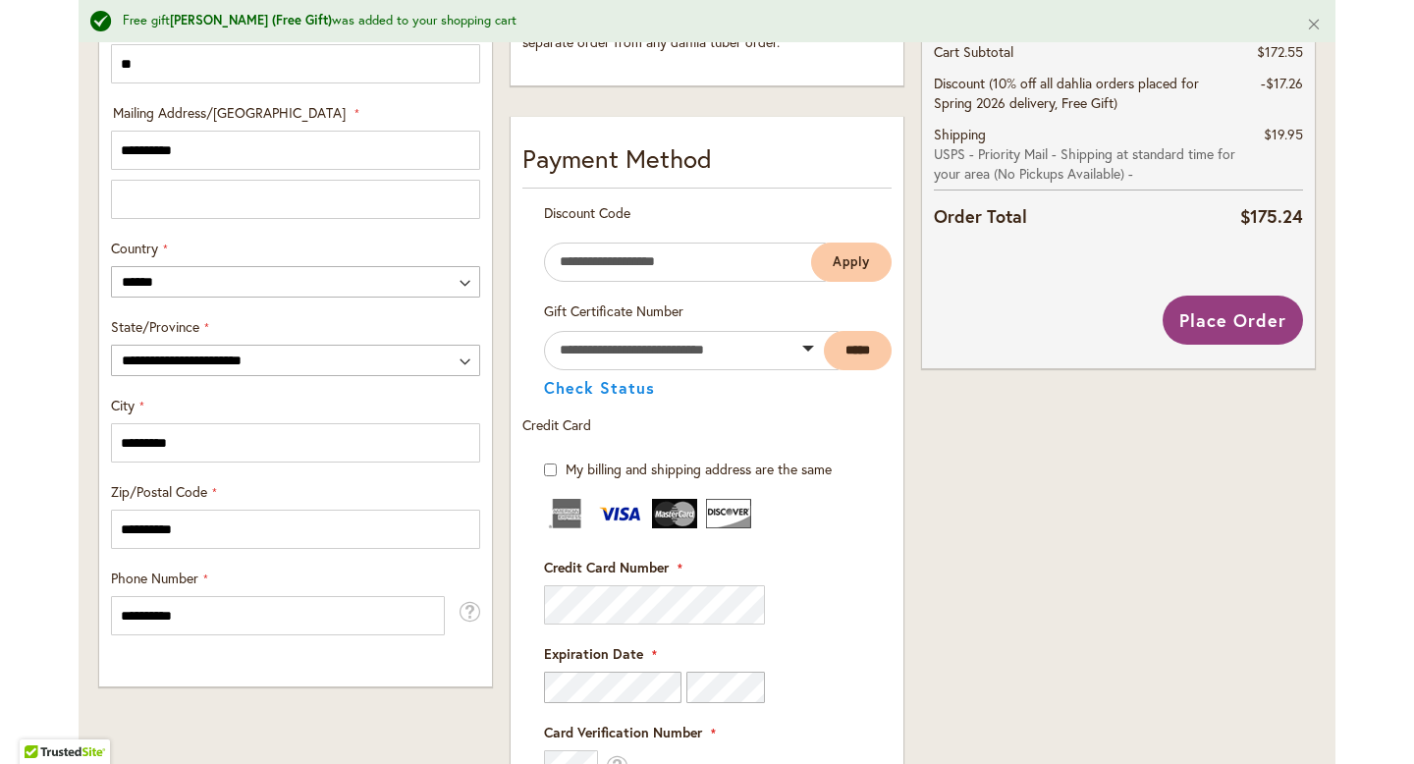
scroll to position [980, 0]
click at [1245, 317] on span "Place Order" at bounding box center [1232, 319] width 107 height 24
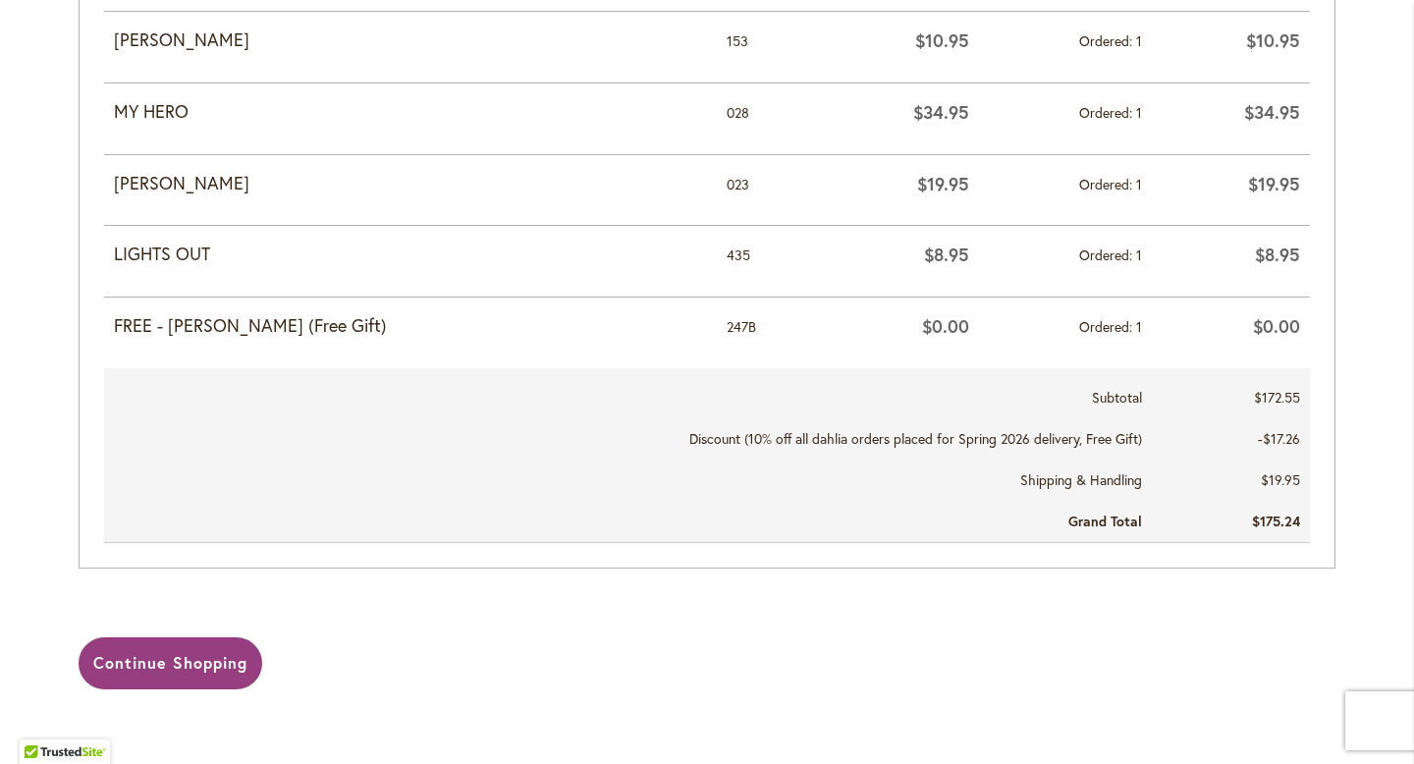
scroll to position [1437, 0]
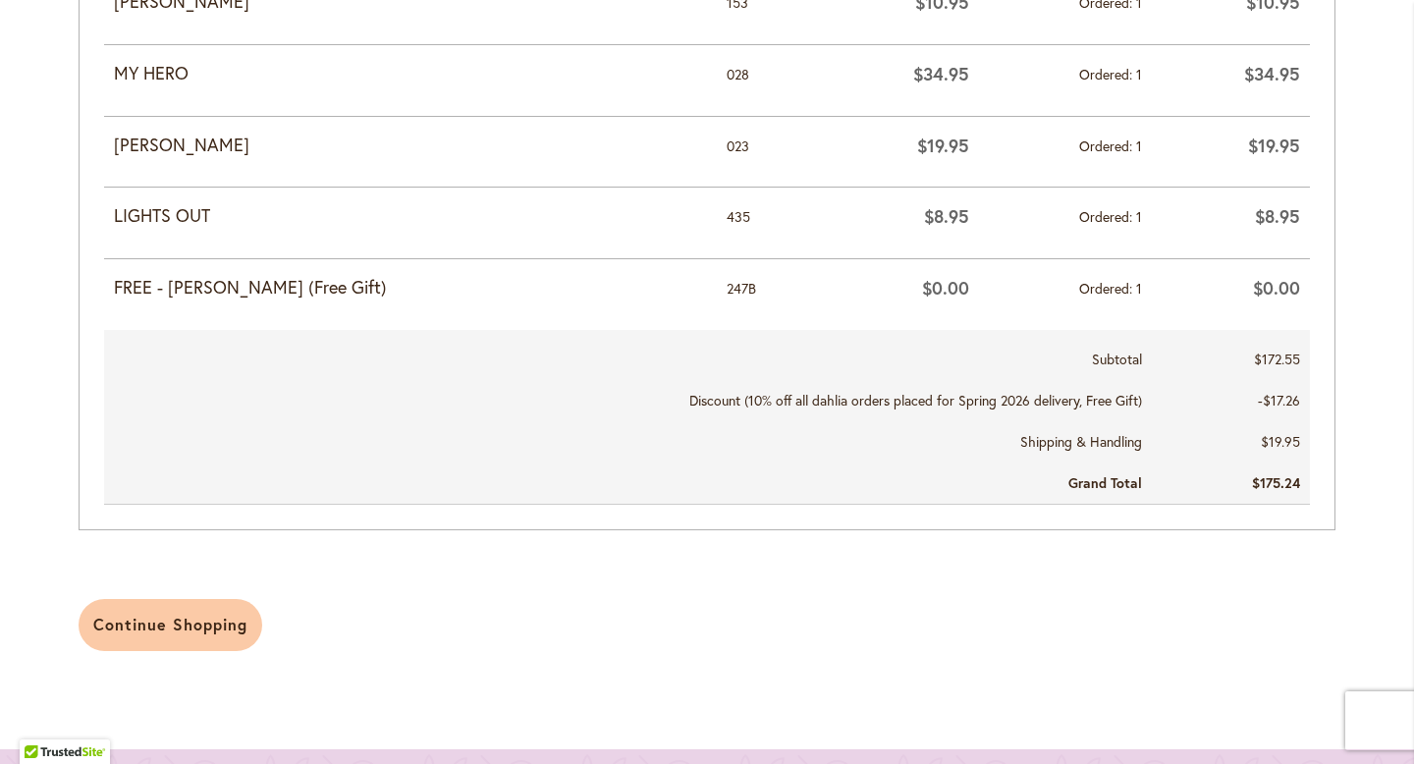
click at [168, 619] on span "Continue Shopping" at bounding box center [170, 624] width 154 height 21
